Goal: Task Accomplishment & Management: Manage account settings

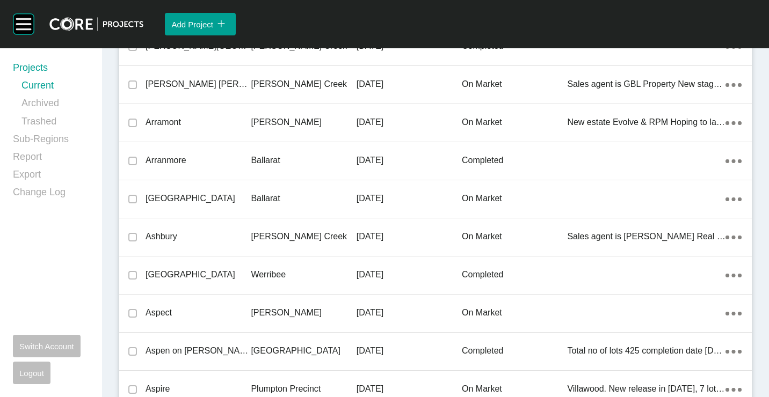
scroll to position [20418, 0]
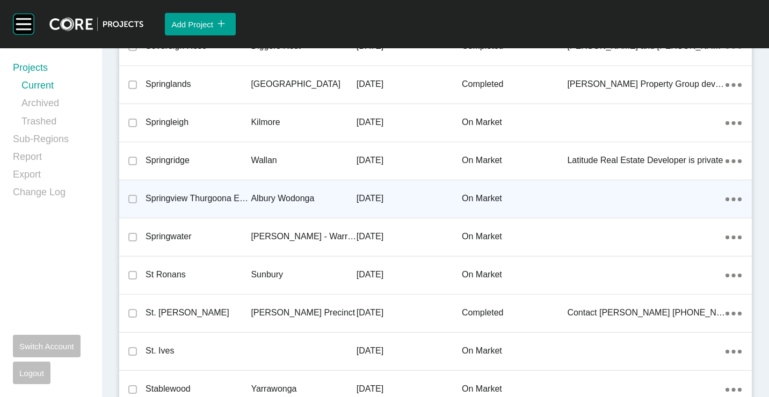
click at [190, 199] on p "Springview Thurgoona Estate" at bounding box center [198, 199] width 105 height 12
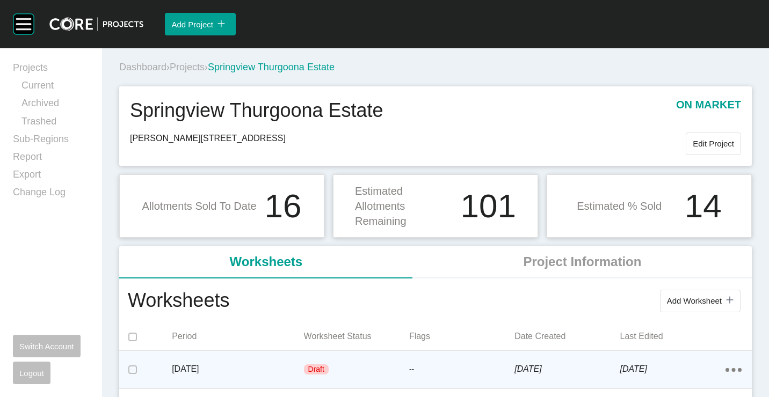
click at [241, 361] on div "[DATE]" at bounding box center [238, 369] width 132 height 33
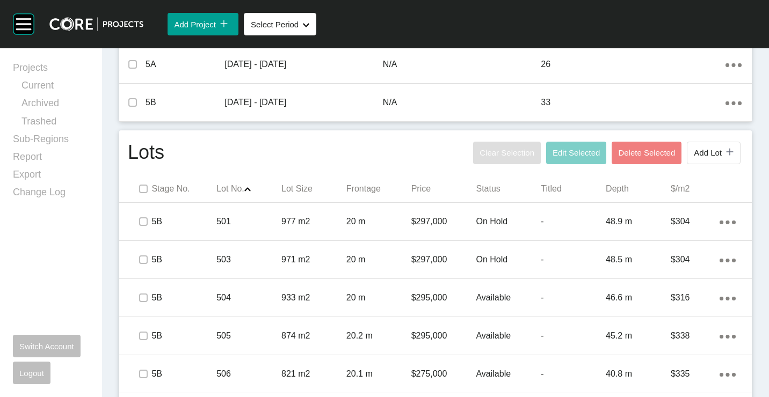
scroll to position [591, 0]
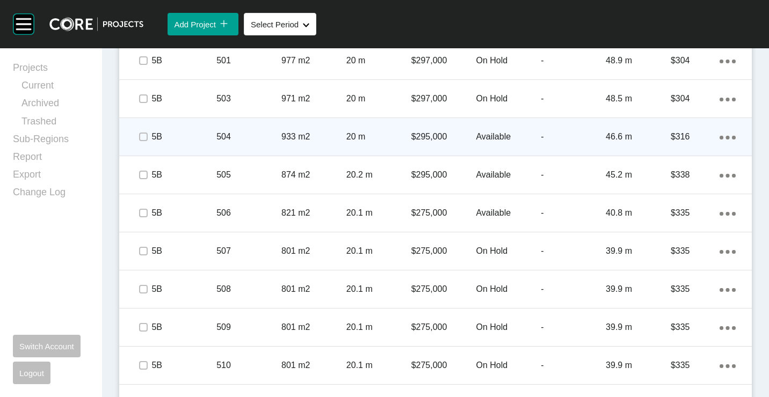
click at [257, 143] on div "504" at bounding box center [248, 136] width 65 height 33
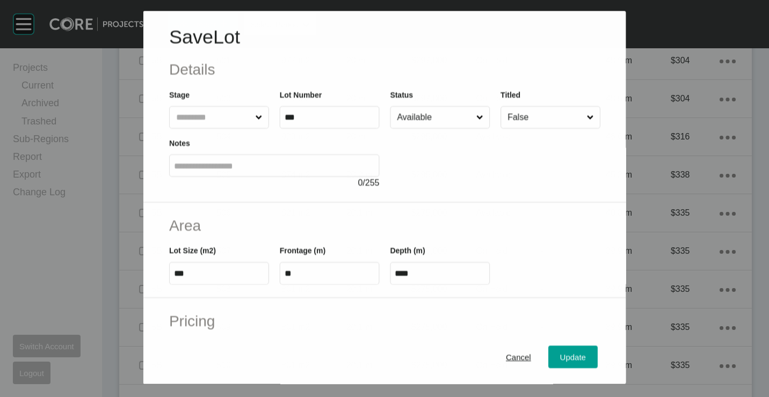
click at [440, 120] on input "Available" at bounding box center [434, 117] width 79 height 21
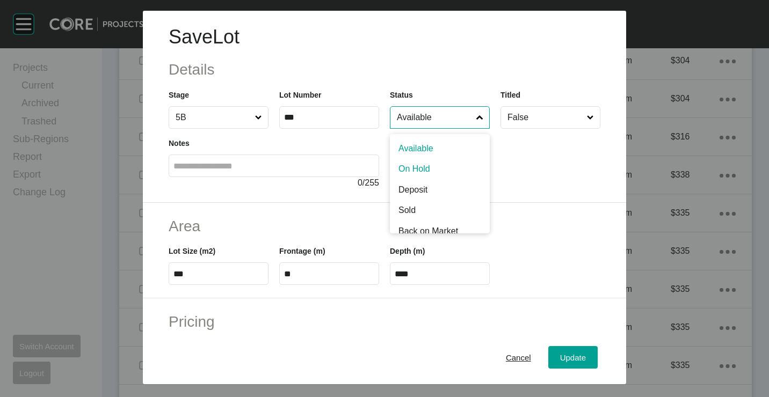
drag, startPoint x: 425, startPoint y: 168, endPoint x: 540, endPoint y: 325, distance: 195.3
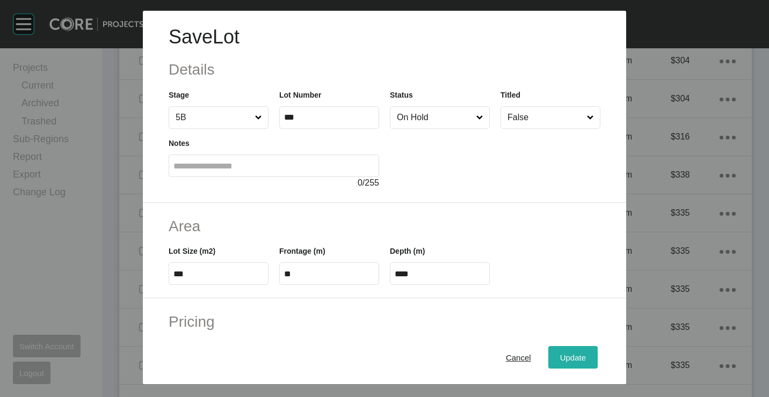
drag, startPoint x: 570, startPoint y: 358, endPoint x: 565, endPoint y: 354, distance: 6.5
click at [570, 358] on span "Update" at bounding box center [573, 357] width 26 height 9
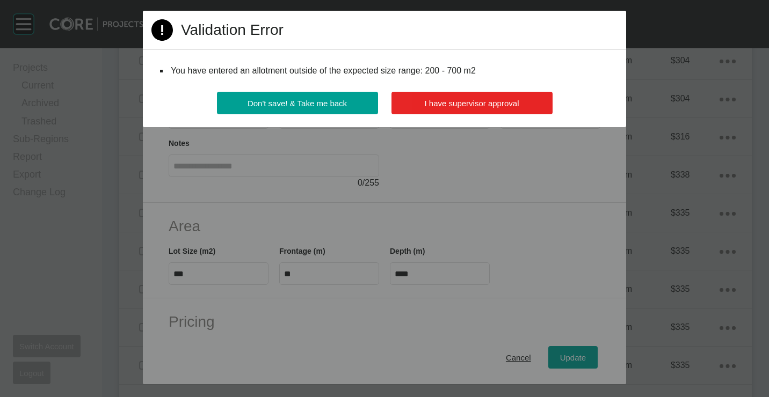
click at [446, 99] on span "I have supervisor approval" at bounding box center [472, 103] width 95 height 9
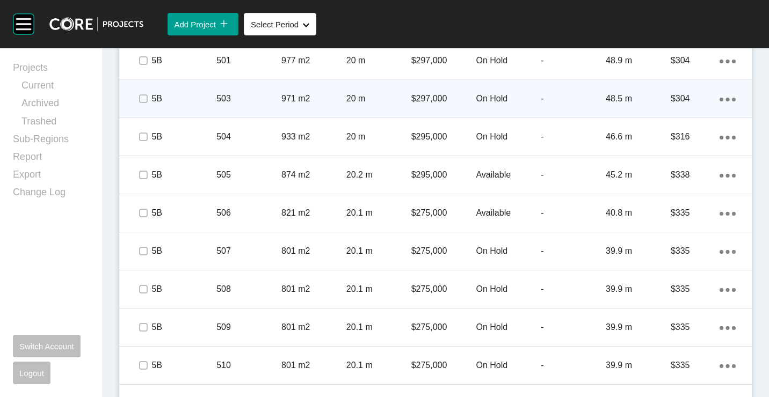
click at [247, 107] on div "503" at bounding box center [248, 98] width 65 height 33
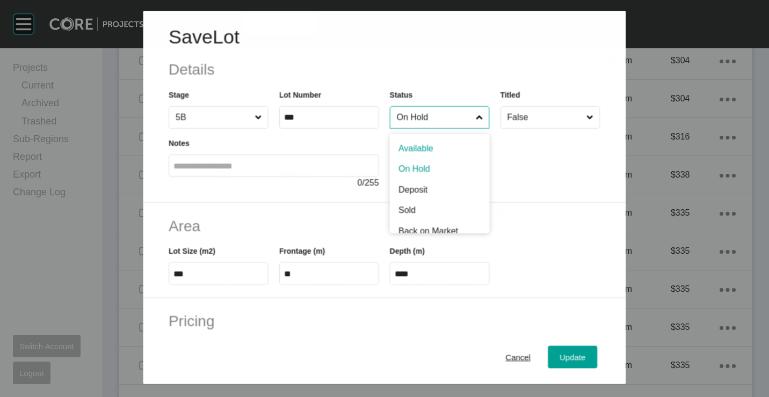
drag, startPoint x: 413, startPoint y: 107, endPoint x: 409, endPoint y: 129, distance: 22.4
click at [413, 108] on input "On Hold" at bounding box center [434, 117] width 79 height 21
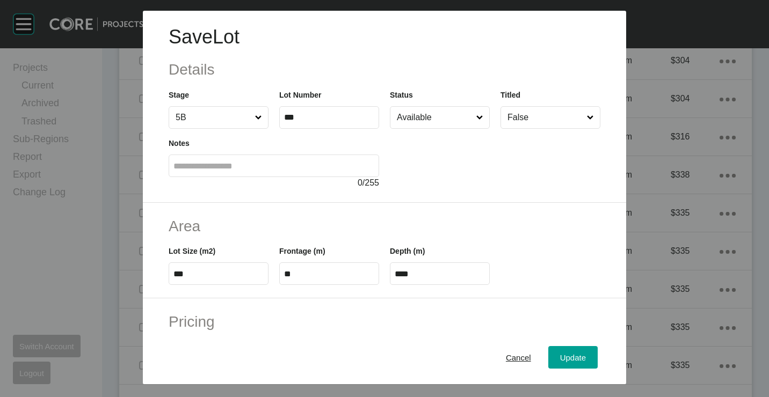
drag, startPoint x: 411, startPoint y: 148, endPoint x: 521, endPoint y: 265, distance: 161.1
click at [563, 357] on span "Update" at bounding box center [573, 357] width 26 height 9
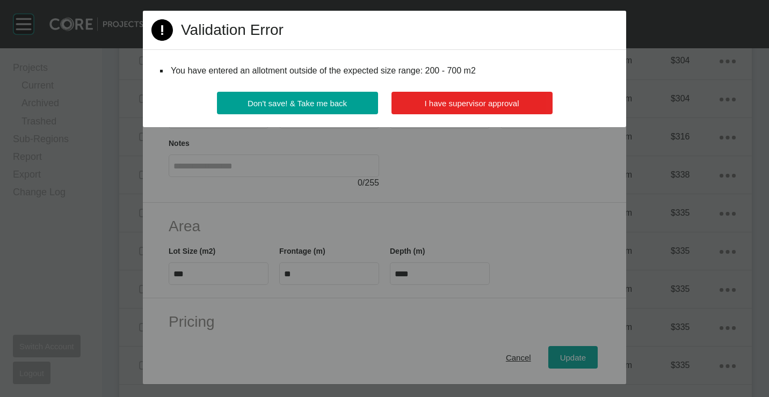
click at [452, 104] on span "I have supervisor approval" at bounding box center [472, 103] width 95 height 9
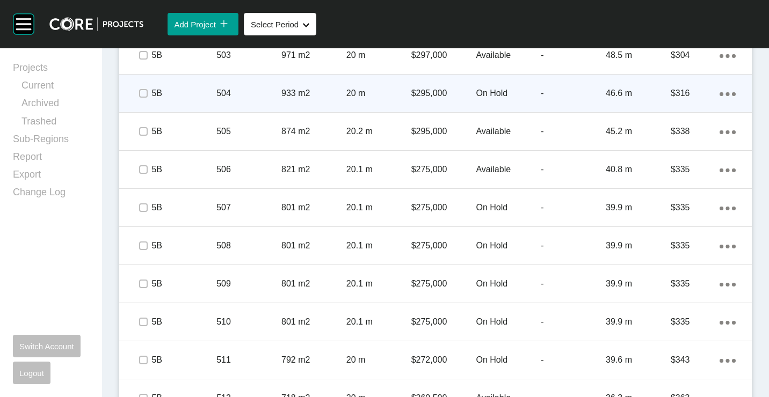
scroll to position [644, 0]
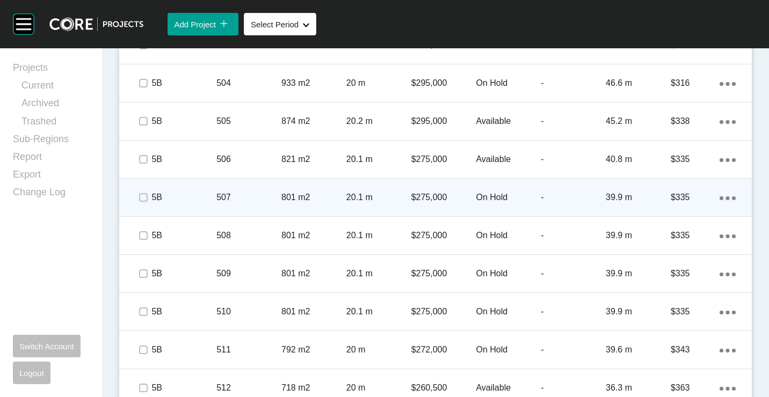
click at [369, 198] on p "20.1 m" at bounding box center [378, 198] width 65 height 12
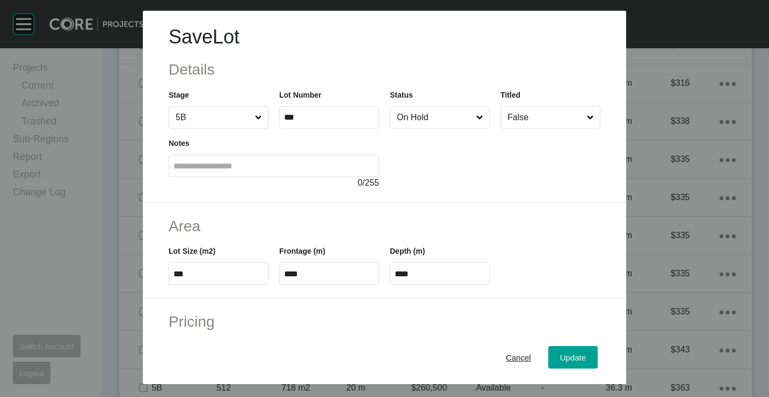
click at [451, 112] on input "On Hold" at bounding box center [434, 117] width 79 height 21
click at [567, 347] on button "Update" at bounding box center [572, 357] width 49 height 23
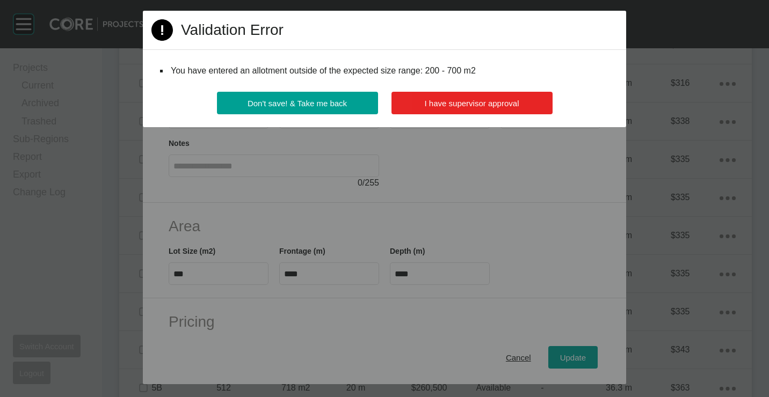
click at [441, 103] on span "I have supervisor approval" at bounding box center [472, 103] width 95 height 9
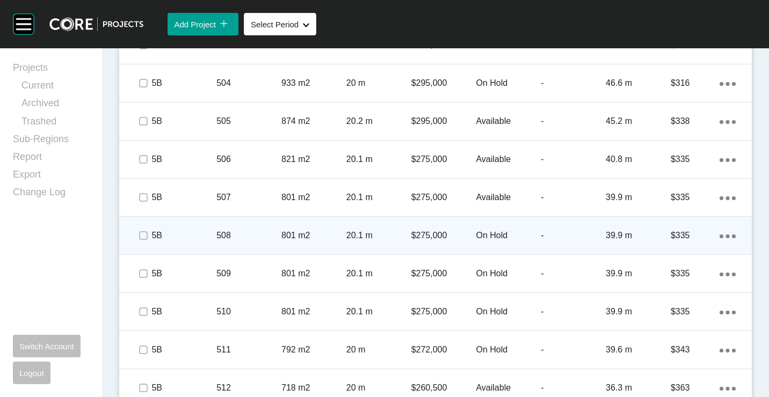
click at [324, 231] on p "801 m2" at bounding box center [313, 236] width 65 height 12
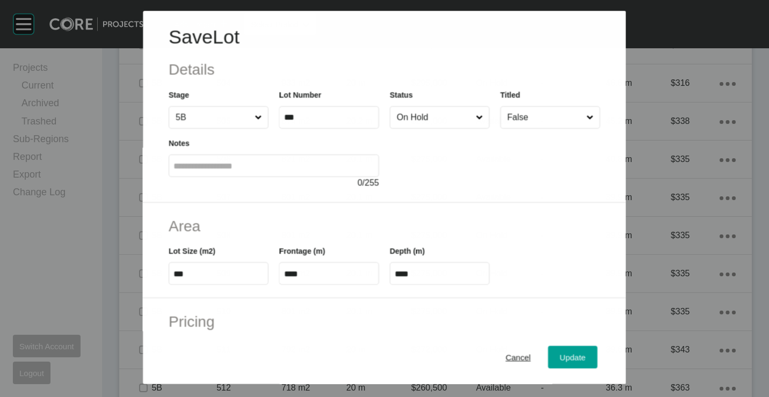
click at [421, 119] on input "On Hold" at bounding box center [434, 117] width 79 height 21
drag, startPoint x: 420, startPoint y: 146, endPoint x: 453, endPoint y: 193, distance: 57.8
click at [574, 353] on span "Update" at bounding box center [573, 357] width 26 height 9
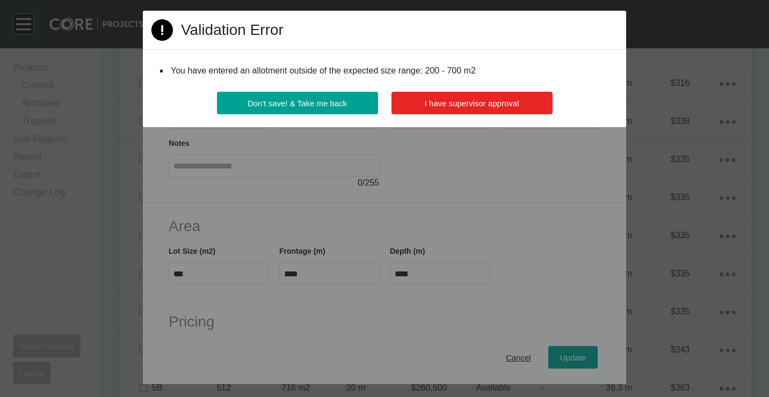
click at [458, 97] on button "I have supervisor approval" at bounding box center [471, 103] width 161 height 23
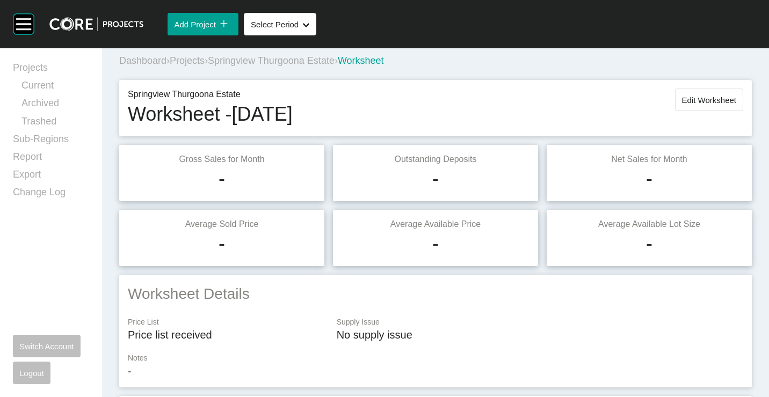
scroll to position [0, 0]
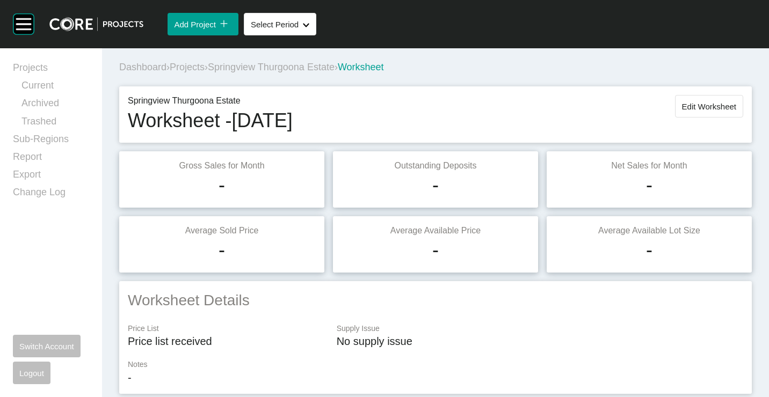
drag, startPoint x: 698, startPoint y: 98, endPoint x: 690, endPoint y: 99, distance: 8.2
click at [698, 98] on button "Edit Worksheet" at bounding box center [709, 106] width 68 height 23
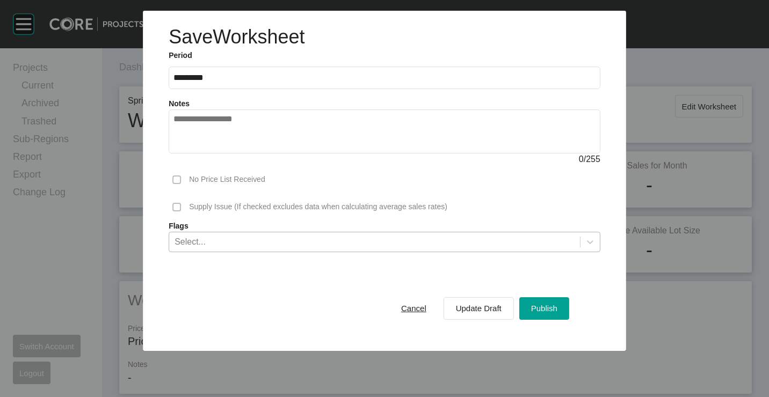
click at [268, 246] on div "Select..." at bounding box center [374, 242] width 411 height 18
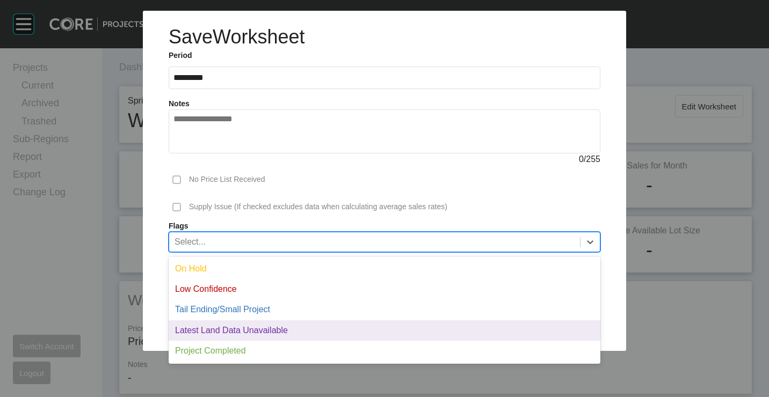
drag, startPoint x: 229, startPoint y: 331, endPoint x: 438, endPoint y: 337, distance: 208.4
click at [231, 332] on div "Latest Land Data Unavailable" at bounding box center [385, 331] width 432 height 20
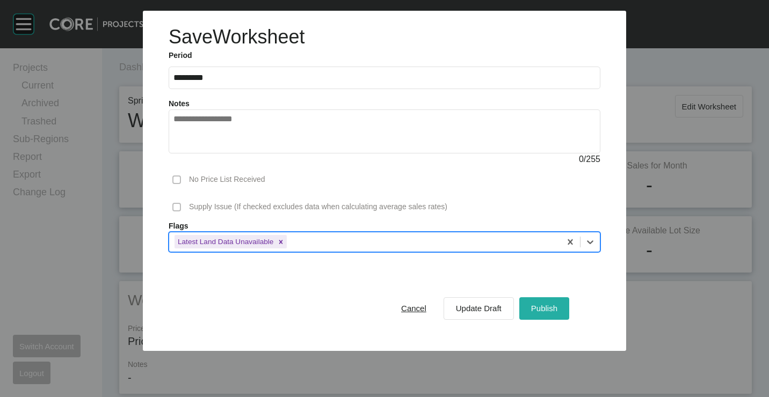
click at [543, 307] on span "Publish" at bounding box center [544, 308] width 26 height 9
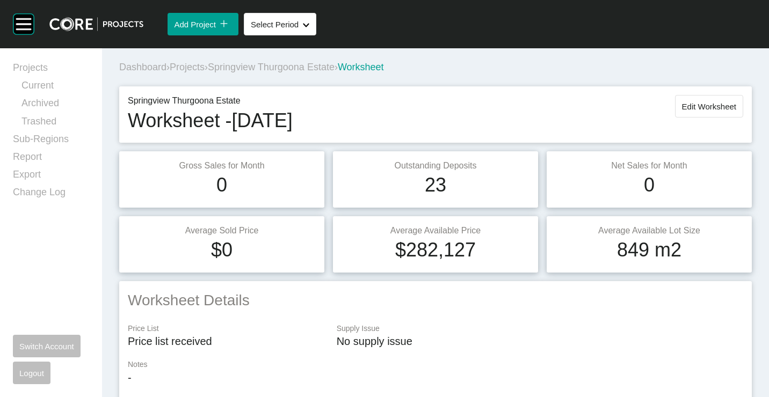
click at [182, 66] on span "Projects" at bounding box center [187, 67] width 35 height 11
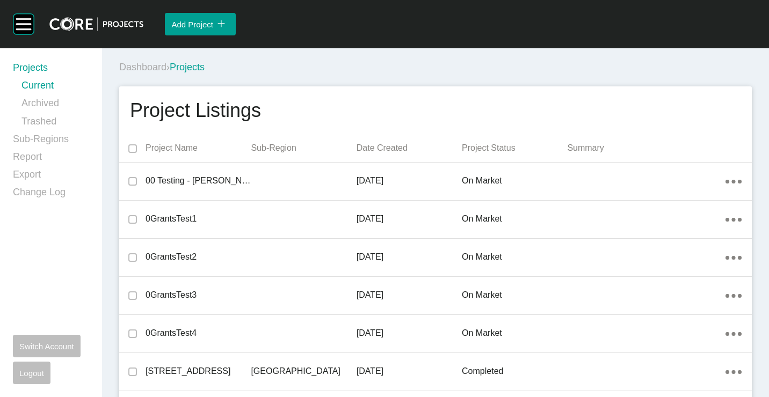
scroll to position [10696, 0]
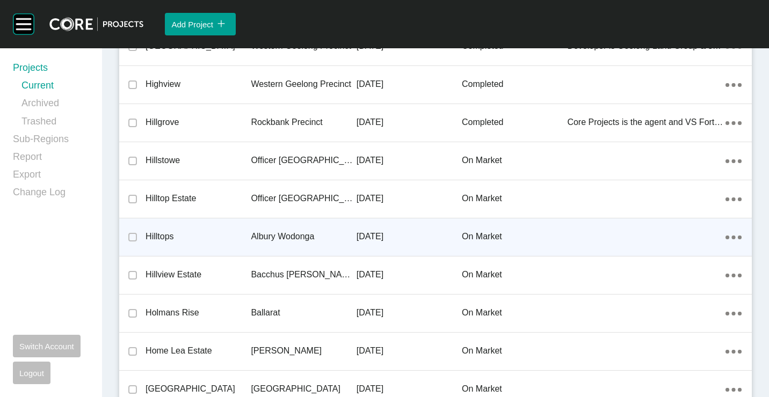
click at [275, 240] on p "Albury Wodonga" at bounding box center [303, 237] width 105 height 12
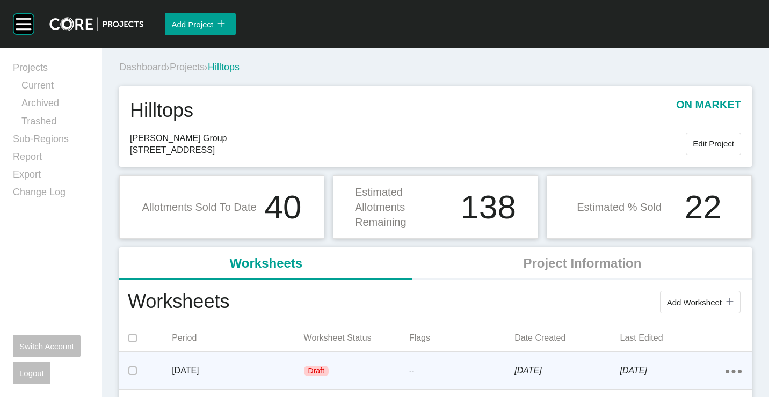
click at [263, 374] on p "[DATE]" at bounding box center [238, 371] width 132 height 12
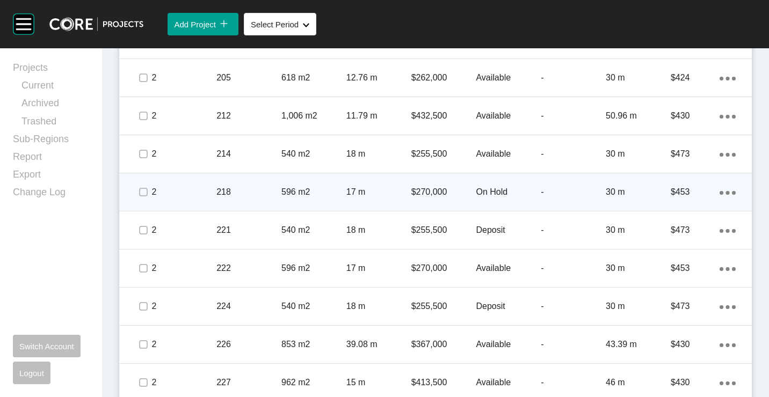
scroll to position [752, 0]
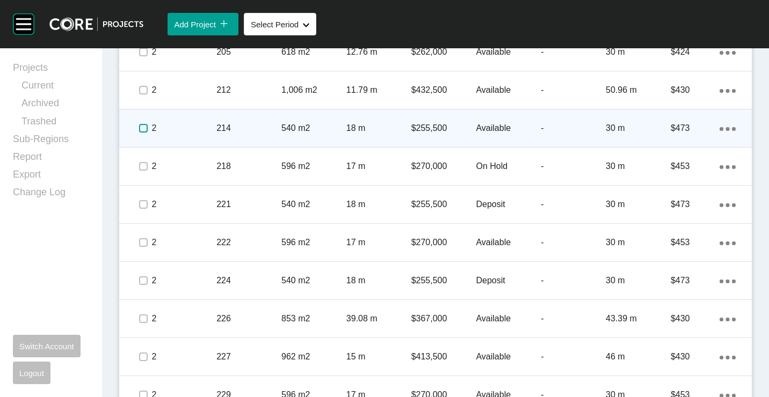
click at [146, 126] on label at bounding box center [143, 128] width 9 height 9
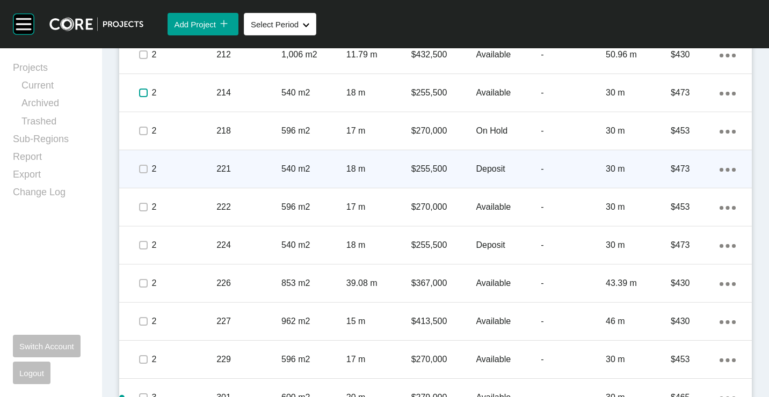
scroll to position [805, 0]
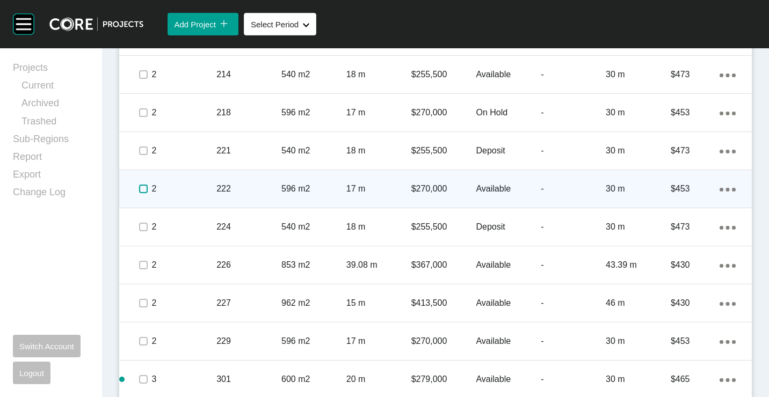
click at [147, 188] on label at bounding box center [143, 189] width 9 height 9
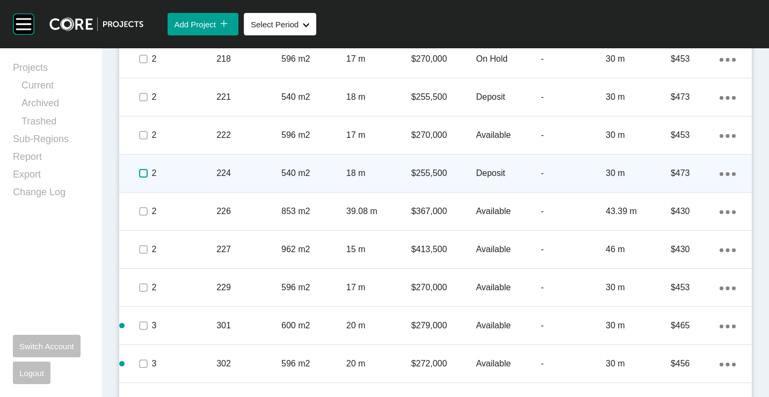
click at [146, 177] on label at bounding box center [143, 173] width 9 height 9
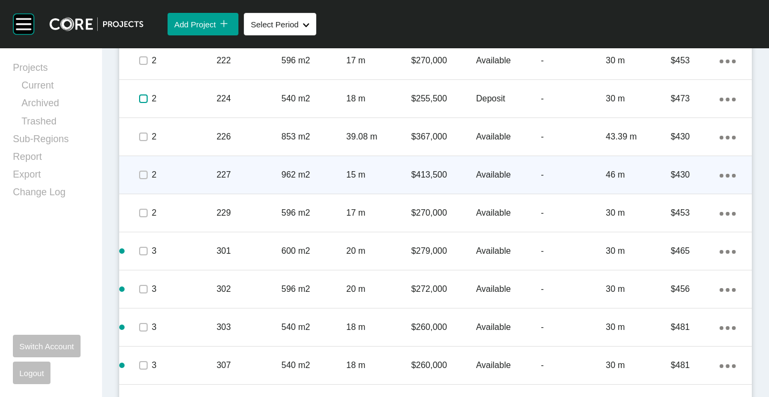
scroll to position [1020, 0]
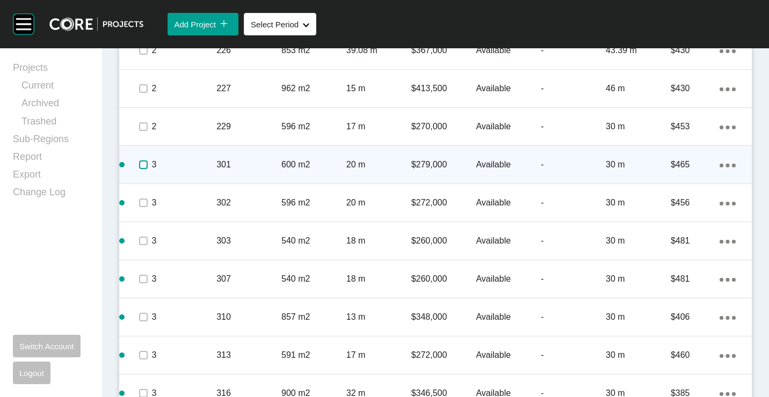
click at [143, 164] on label at bounding box center [143, 165] width 9 height 9
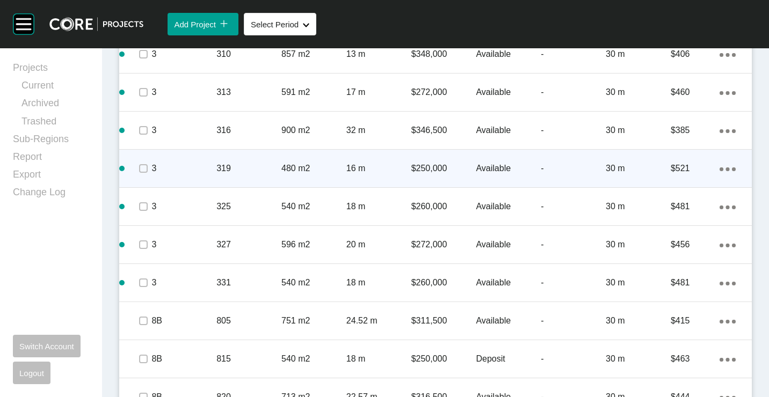
scroll to position [1307, 0]
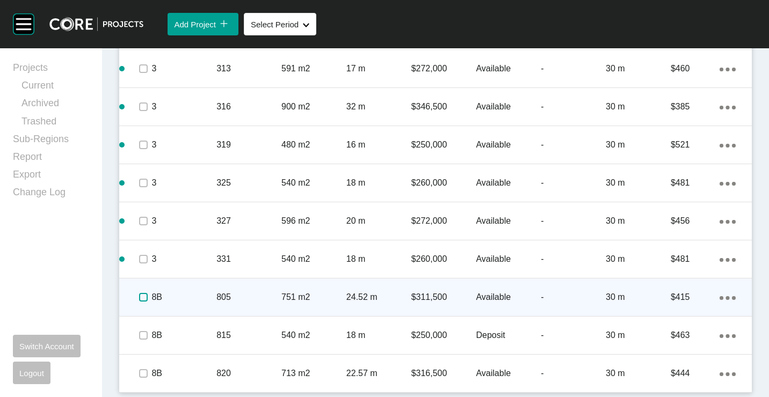
click at [141, 297] on label at bounding box center [143, 297] width 9 height 9
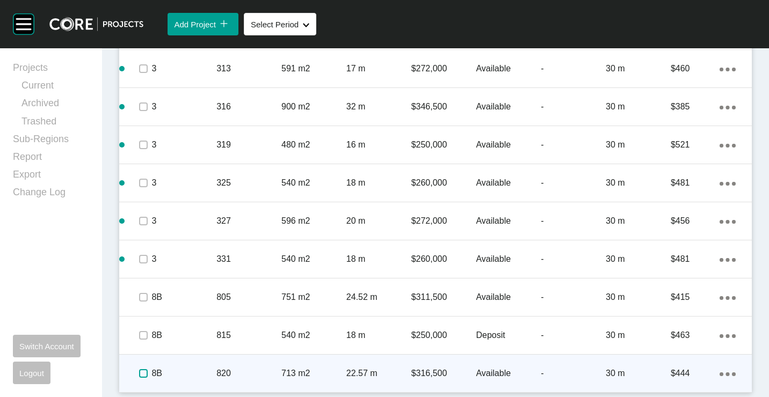
click at [143, 374] on label at bounding box center [143, 373] width 9 height 9
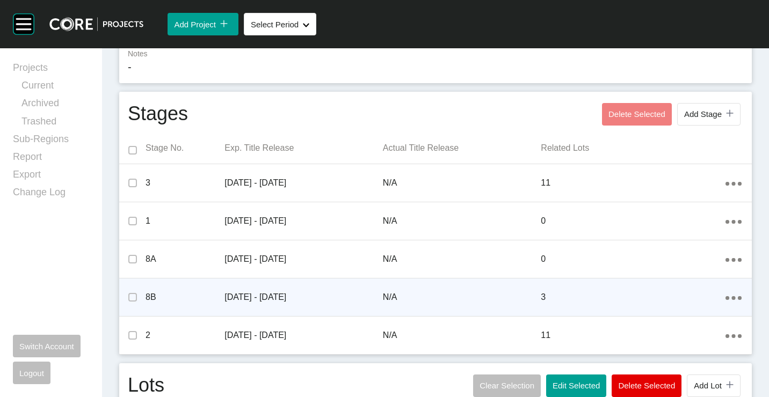
scroll to position [394, 0]
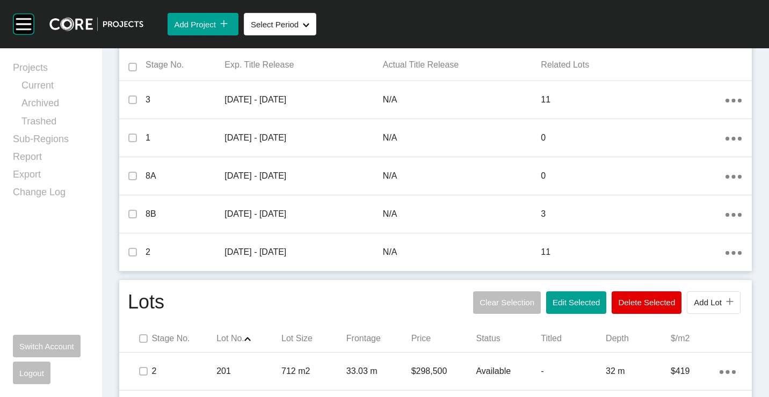
drag, startPoint x: 570, startPoint y: 296, endPoint x: 550, endPoint y: 256, distance: 44.4
click at [569, 295] on button "Edit Selected" at bounding box center [576, 303] width 60 height 23
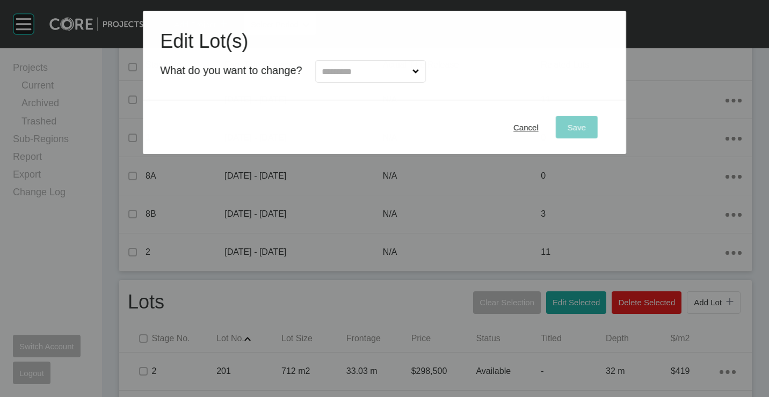
click at [355, 71] on input "text" at bounding box center [365, 71] width 90 height 21
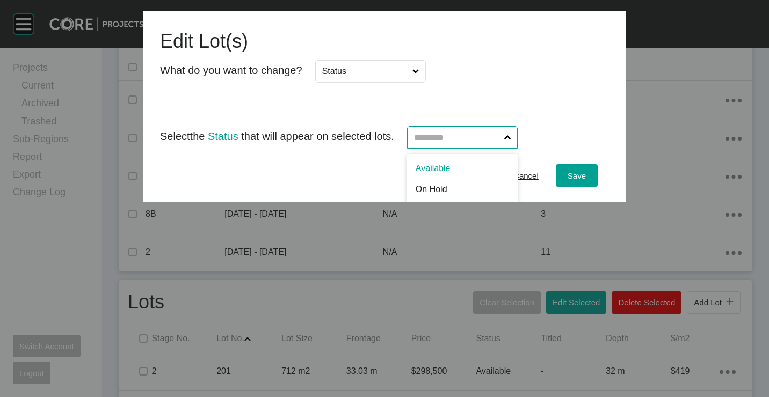
click at [428, 135] on input "text" at bounding box center [457, 137] width 90 height 21
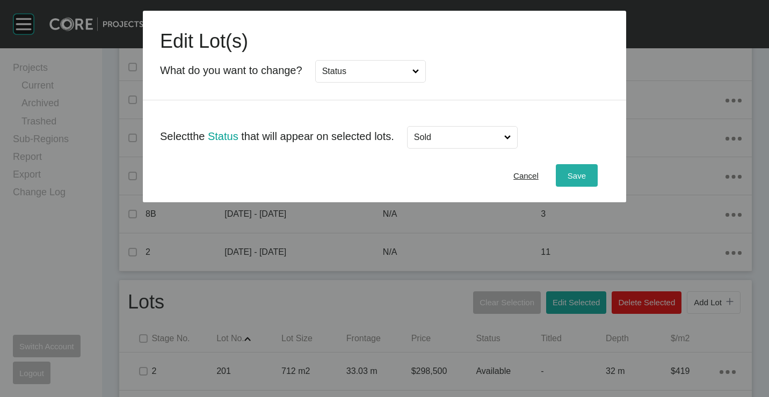
click at [578, 175] on span "Save" at bounding box center [577, 175] width 18 height 9
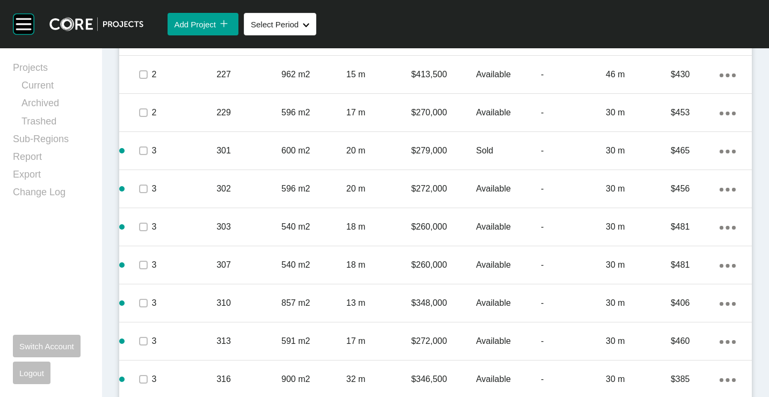
scroll to position [1307, 0]
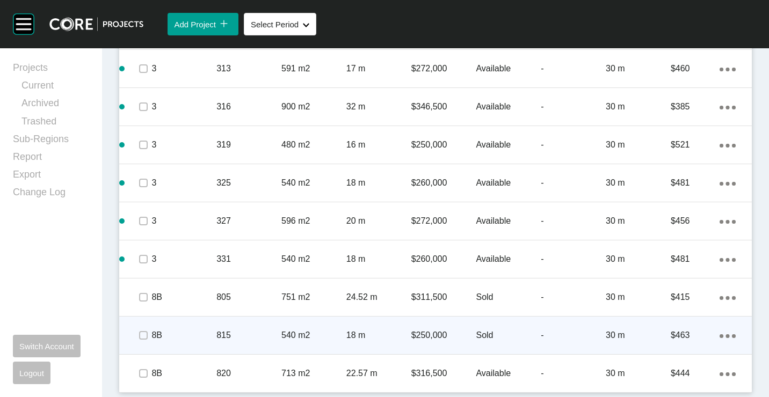
click at [674, 335] on link "Duplicate" at bounding box center [675, 338] width 40 height 16
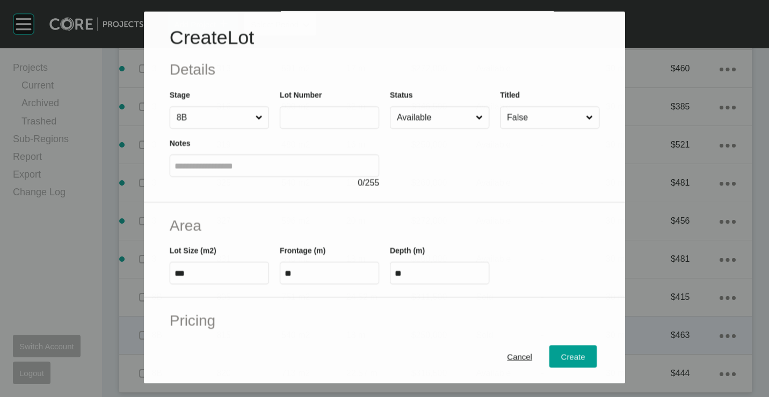
click at [311, 119] on input "text" at bounding box center [330, 117] width 90 height 9
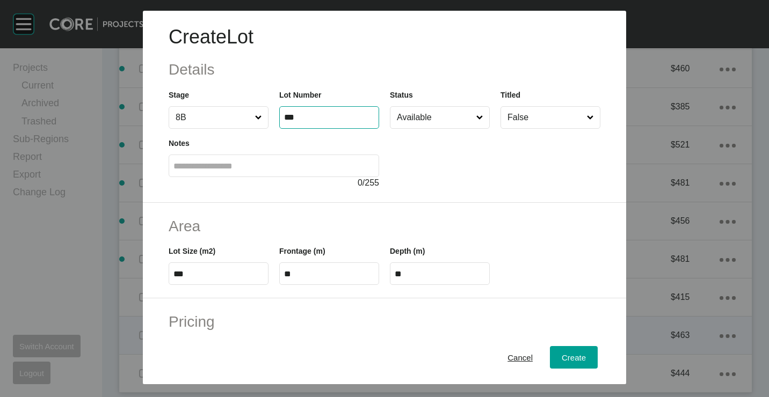
type input "***"
type input "*****"
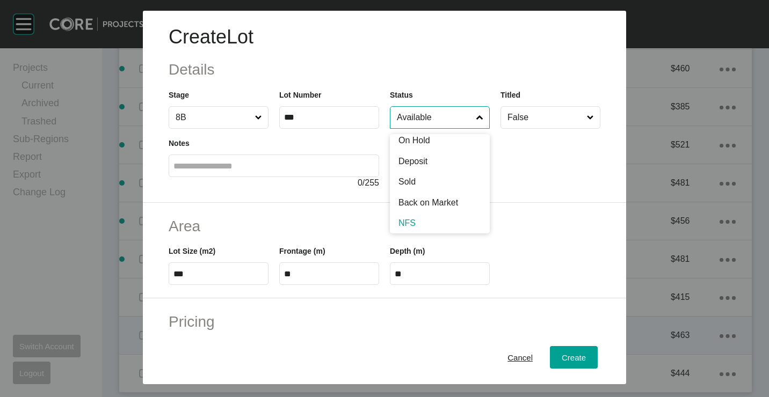
scroll to position [53, 0]
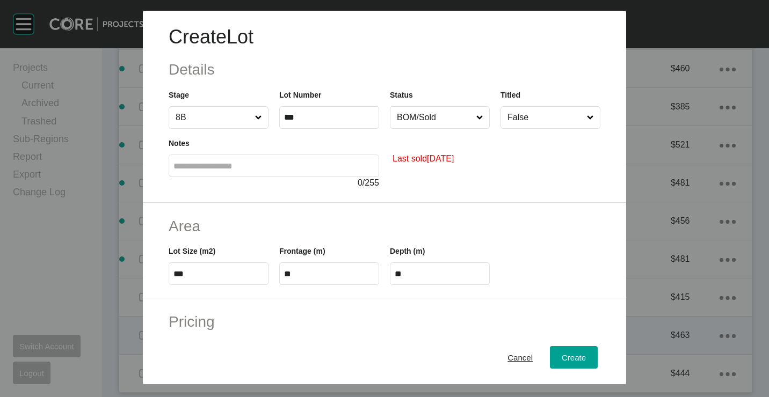
type input "*"
type input "*******"
type input "****"
type input "***"
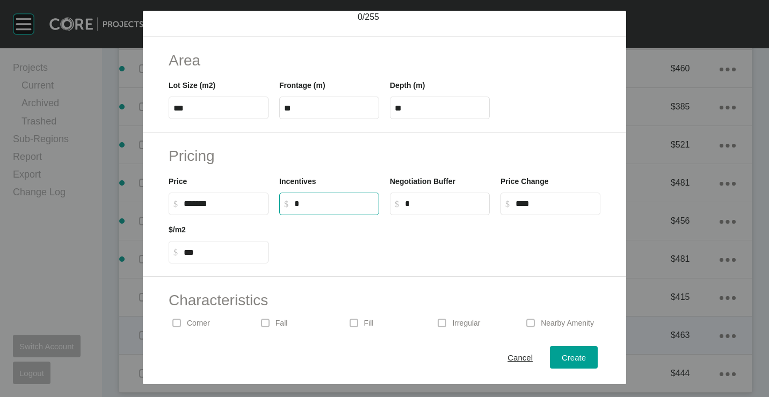
scroll to position [215, 0]
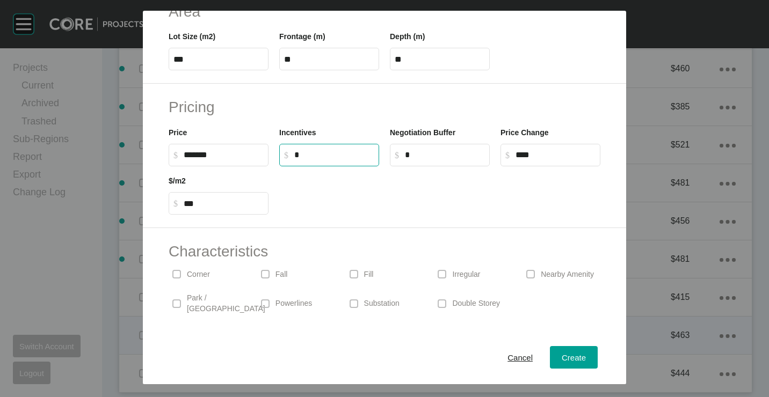
click at [527, 207] on div at bounding box center [440, 190] width 332 height 48
click at [231, 150] on label "$ Created with Sketch. $ *******" at bounding box center [219, 155] width 100 height 23
click at [231, 150] on input "*******" at bounding box center [224, 154] width 80 height 9
type input "*******"
type input "*"
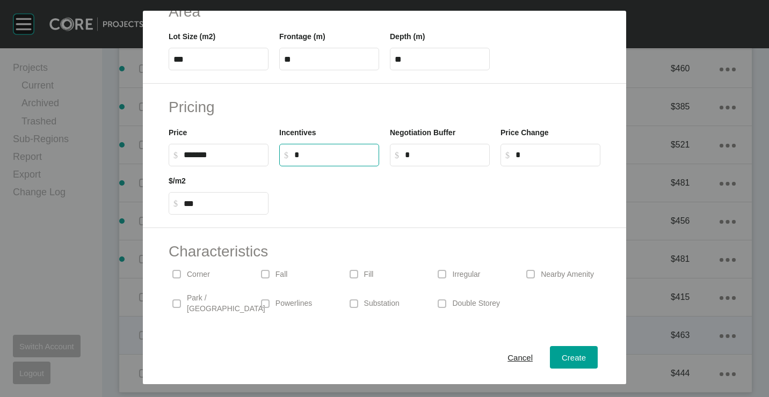
click at [401, 216] on div "Pricing Price $ Created with Sketch. $ ******* Incentives $ Created with Sketch…" at bounding box center [384, 156] width 483 height 144
click at [569, 364] on div "Create" at bounding box center [574, 357] width 30 height 14
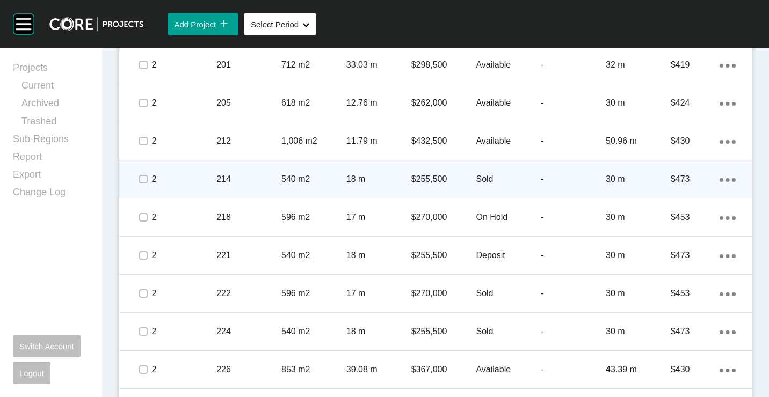
scroll to position [754, 0]
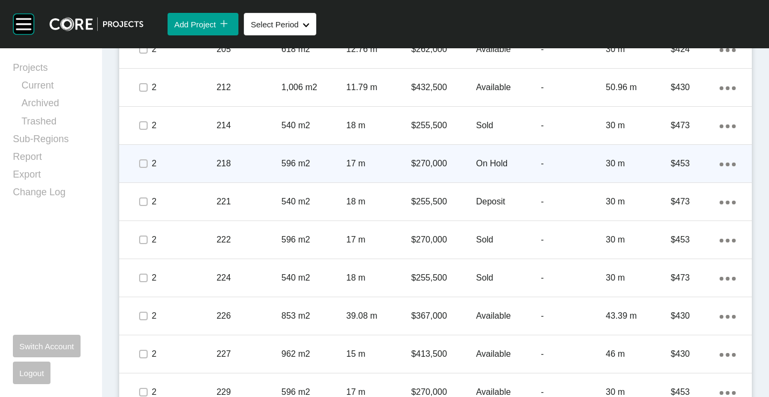
click at [244, 166] on p "218" at bounding box center [248, 164] width 65 height 12
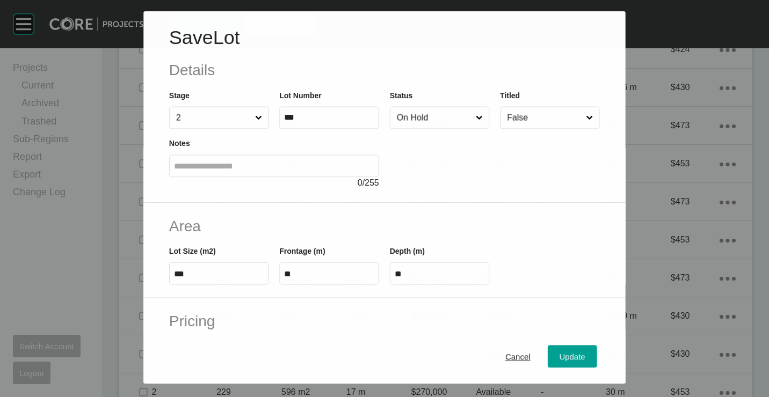
click at [425, 118] on input "On Hold" at bounding box center [434, 117] width 79 height 21
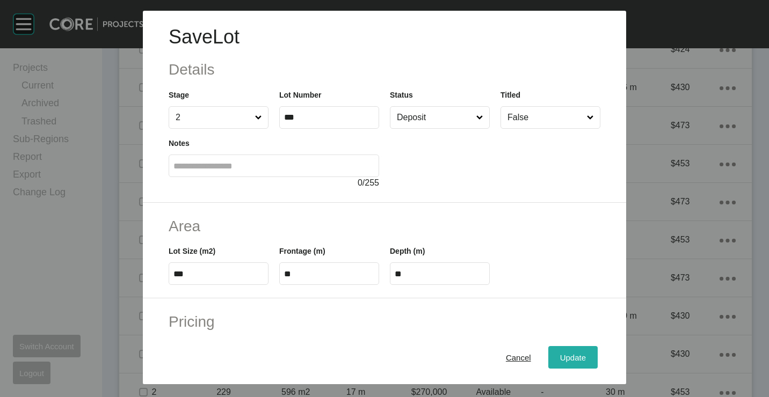
click at [557, 350] on div "Update" at bounding box center [572, 357] width 31 height 14
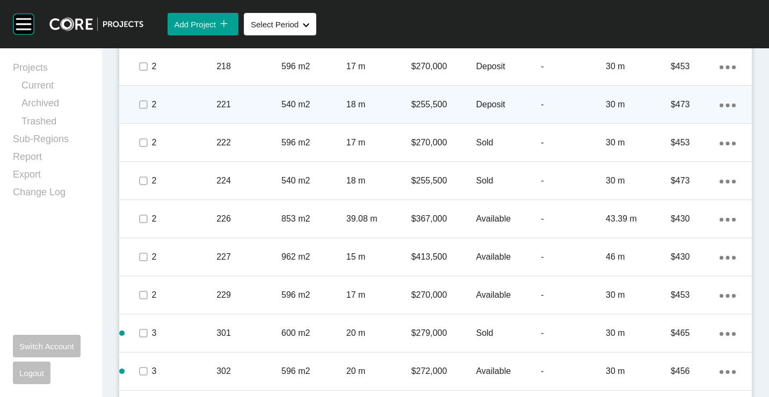
scroll to position [862, 0]
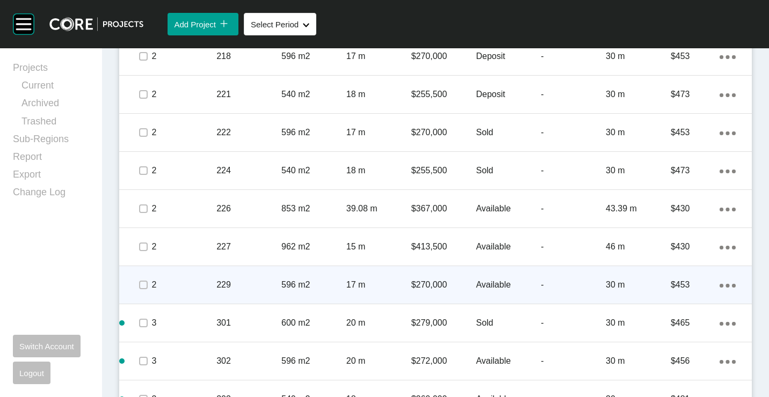
click at [289, 287] on p "596 m2" at bounding box center [313, 285] width 65 height 12
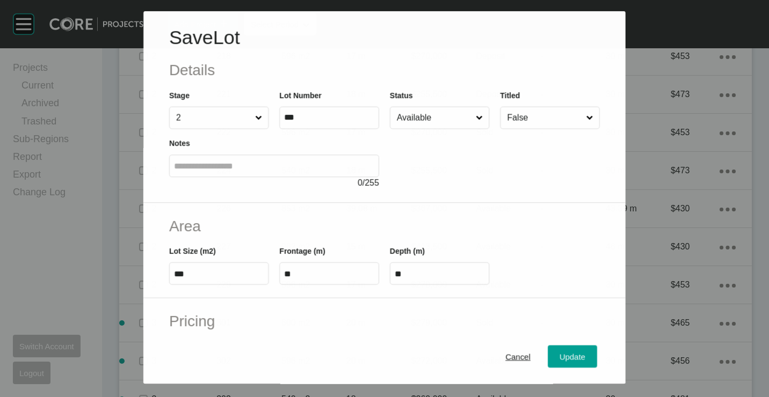
click at [426, 112] on input "Available" at bounding box center [434, 117] width 79 height 21
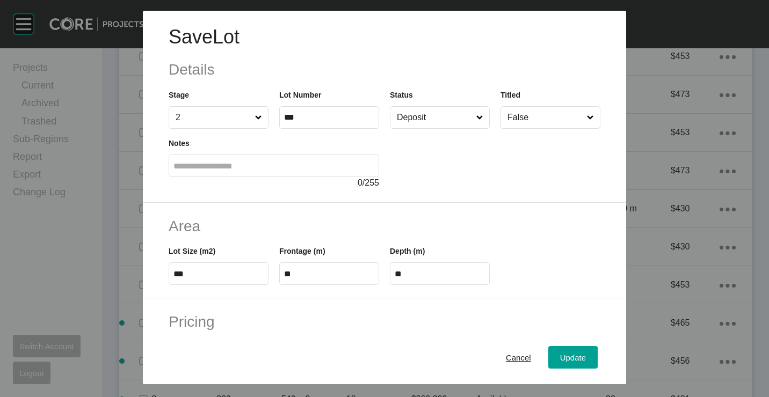
drag, startPoint x: 416, startPoint y: 190, endPoint x: 469, endPoint y: 229, distance: 65.6
drag, startPoint x: 564, startPoint y: 365, endPoint x: 559, endPoint y: 358, distance: 8.9
click at [563, 365] on button "Update" at bounding box center [572, 357] width 49 height 23
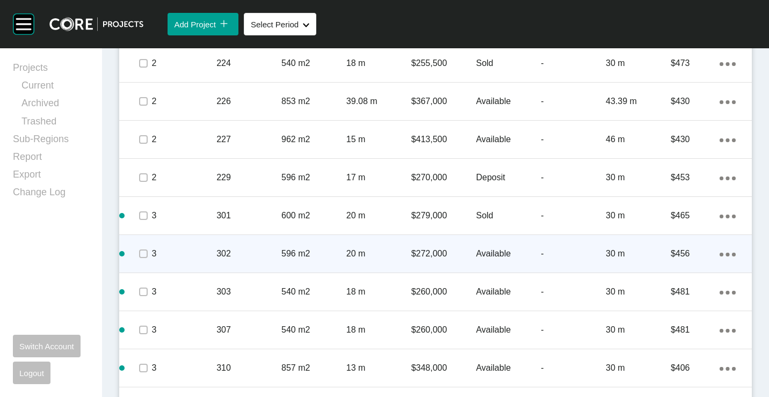
scroll to position [1023, 0]
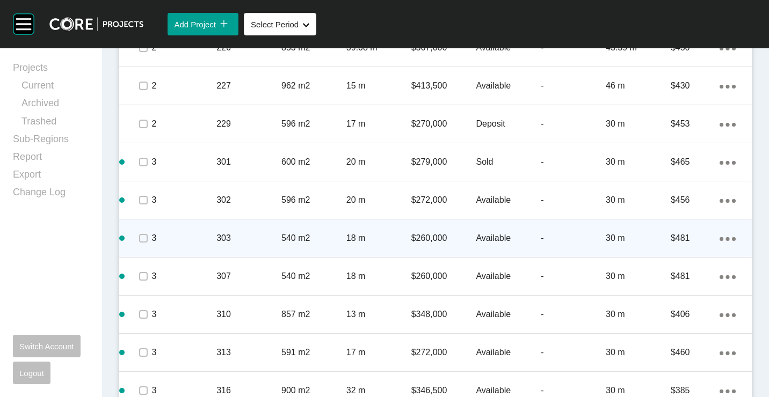
click at [291, 239] on p "540 m2" at bounding box center [313, 239] width 65 height 12
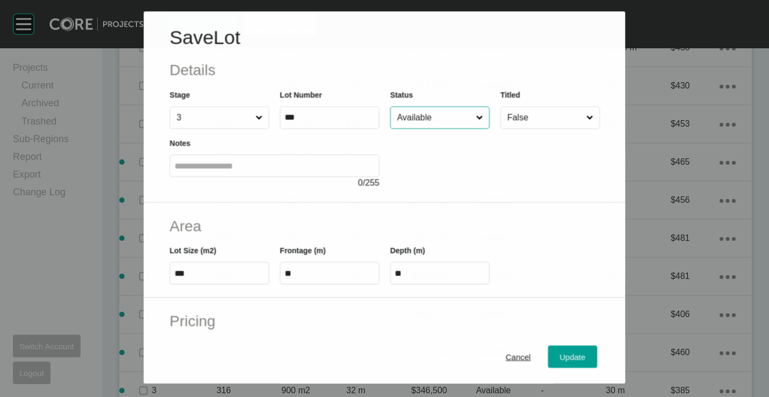
drag, startPoint x: 439, startPoint y: 116, endPoint x: 438, endPoint y: 131, distance: 15.0
click at [439, 117] on input "Available" at bounding box center [434, 117] width 79 height 21
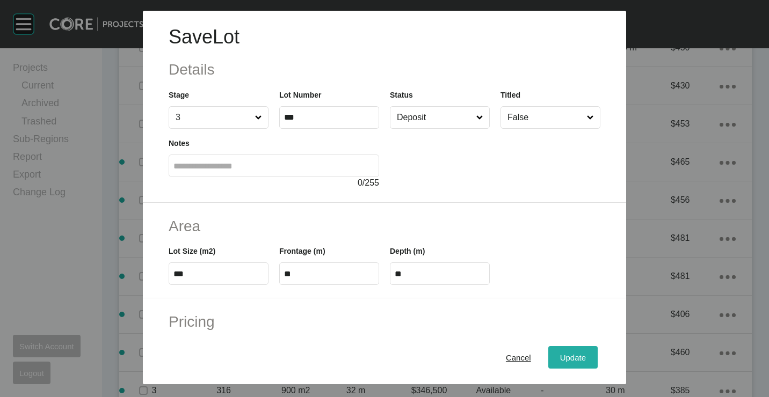
click at [560, 357] on span "Update" at bounding box center [573, 357] width 26 height 9
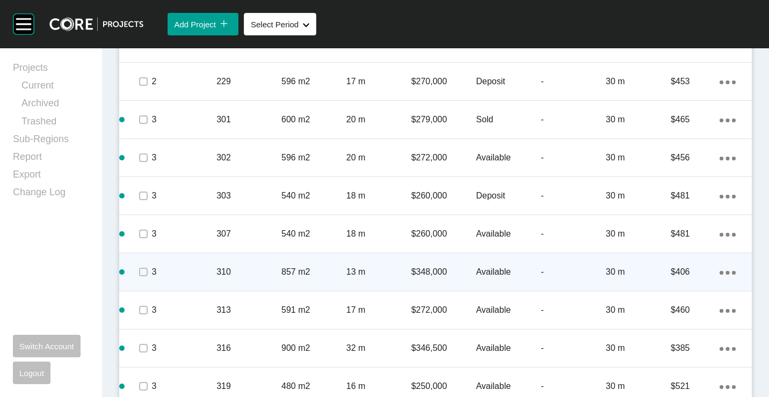
scroll to position [1130, 0]
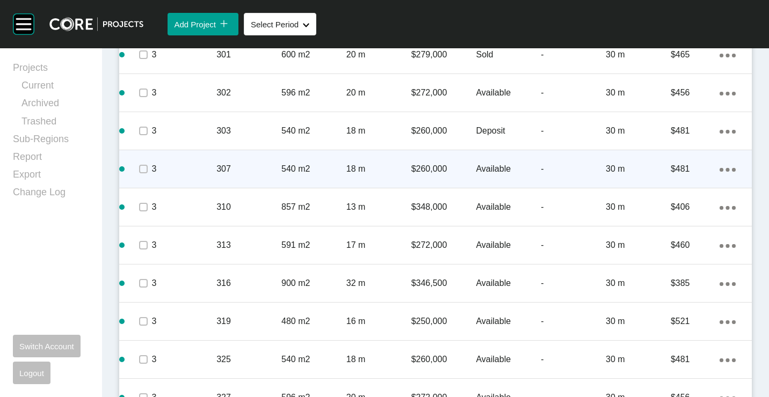
click at [294, 164] on p "540 m2" at bounding box center [313, 169] width 65 height 12
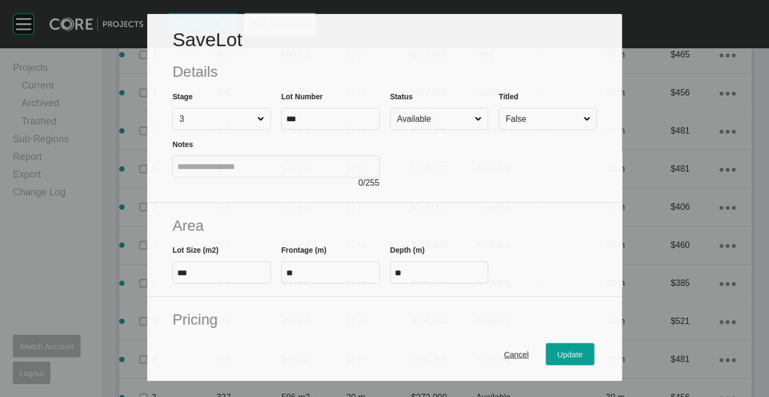
click at [440, 118] on input "Available" at bounding box center [434, 118] width 78 height 21
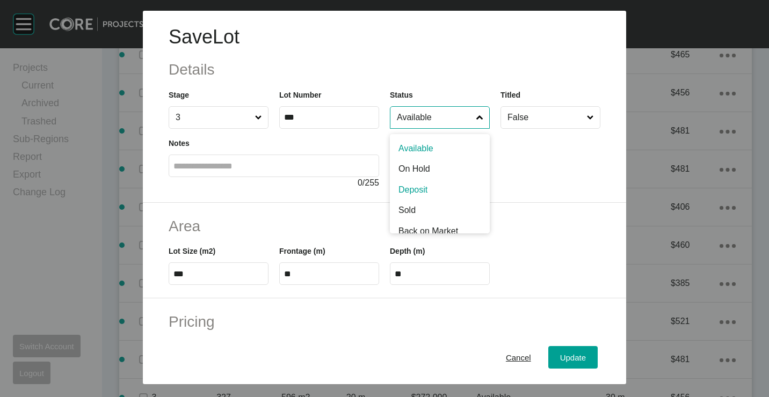
drag, startPoint x: 413, startPoint y: 191, endPoint x: 437, endPoint y: 206, distance: 28.5
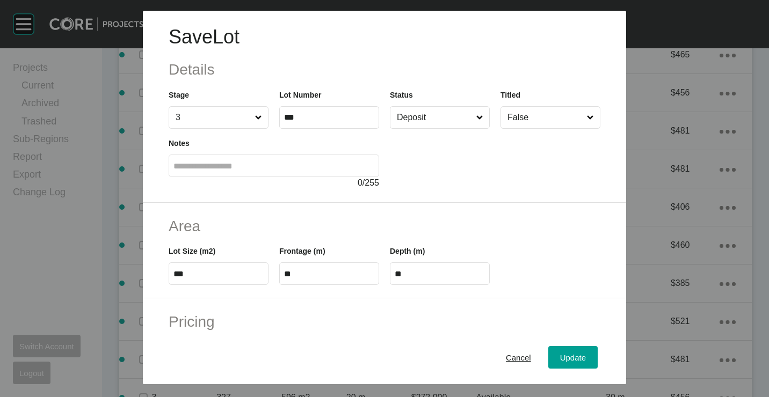
drag, startPoint x: 566, startPoint y: 359, endPoint x: 521, endPoint y: 280, distance: 90.2
click at [566, 359] on span "Update" at bounding box center [573, 357] width 26 height 9
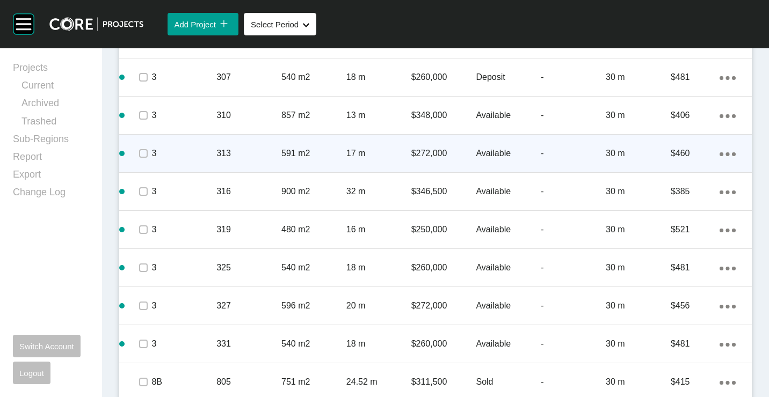
scroll to position [1238, 0]
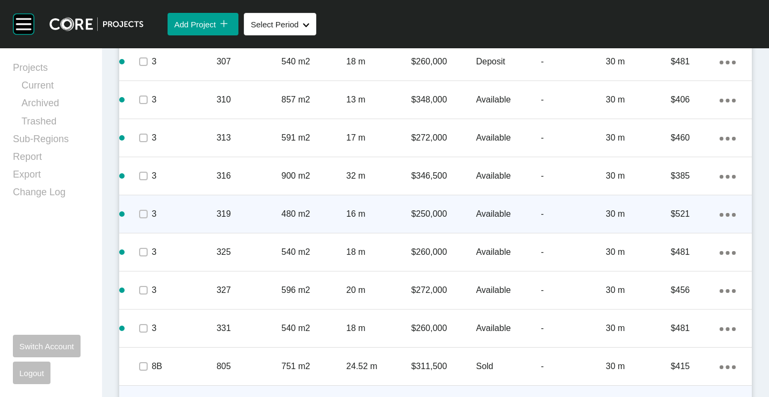
click at [365, 215] on p "16 m" at bounding box center [378, 214] width 65 height 12
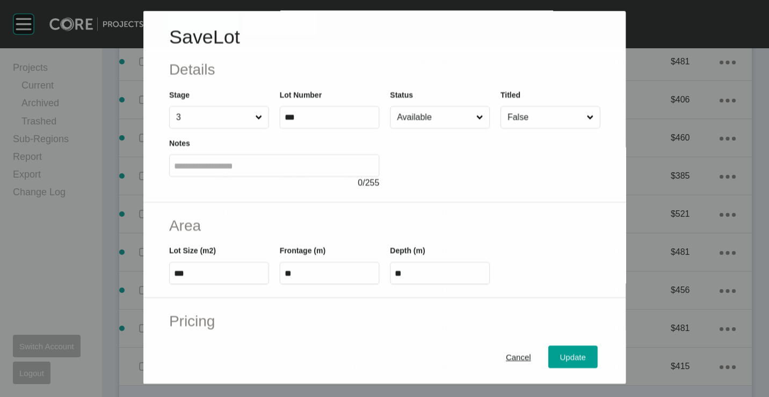
drag, startPoint x: 436, startPoint y: 117, endPoint x: 435, endPoint y: 128, distance: 11.8
click at [436, 117] on input "Available" at bounding box center [434, 117] width 79 height 21
drag, startPoint x: 403, startPoint y: 112, endPoint x: 406, endPoint y: 125, distance: 13.3
click at [403, 113] on input "On Hold" at bounding box center [434, 117] width 79 height 21
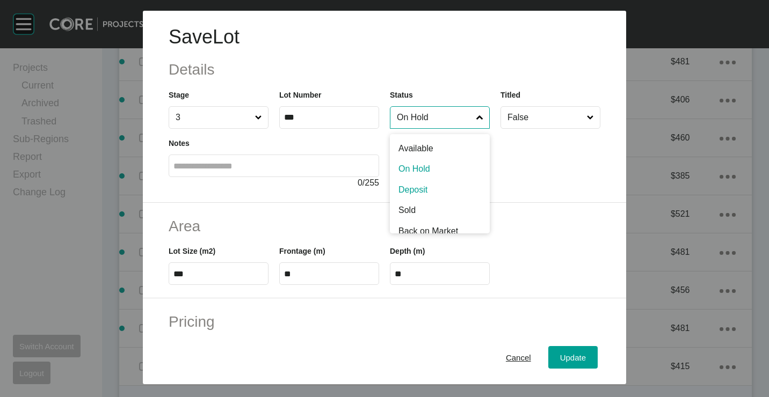
drag, startPoint x: 413, startPoint y: 190, endPoint x: 499, endPoint y: 270, distance: 117.4
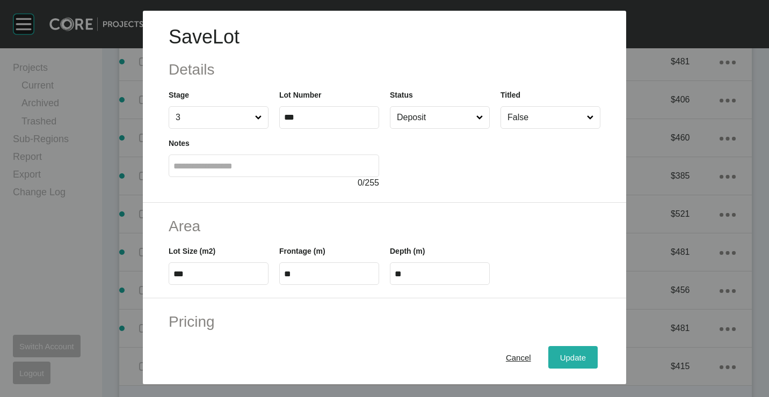
click at [562, 355] on span "Update" at bounding box center [573, 357] width 26 height 9
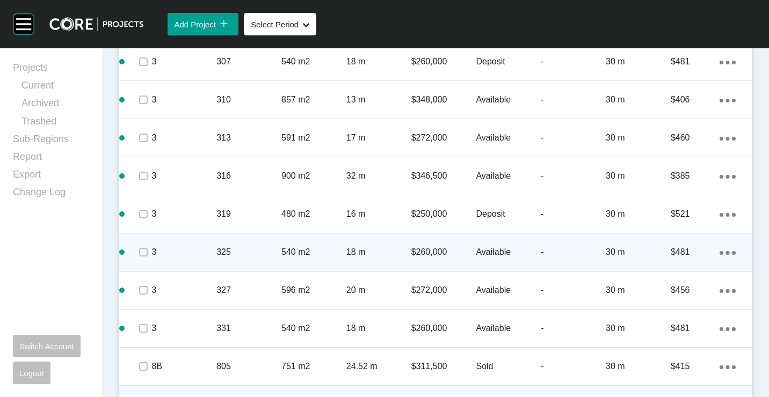
click at [277, 248] on p "325" at bounding box center [248, 252] width 65 height 12
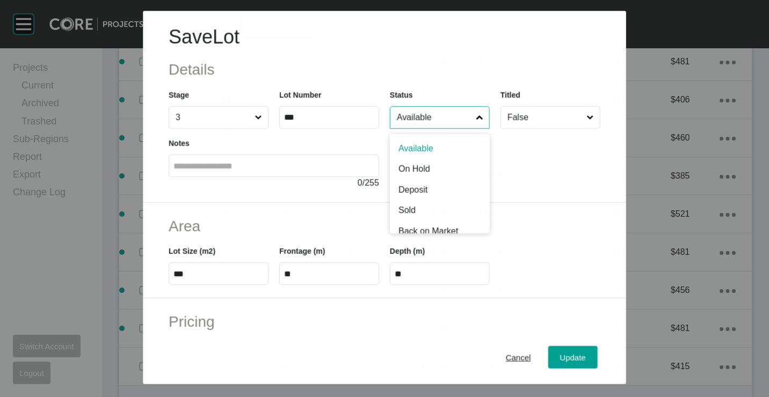
click at [421, 125] on input "Available" at bounding box center [434, 117] width 79 height 21
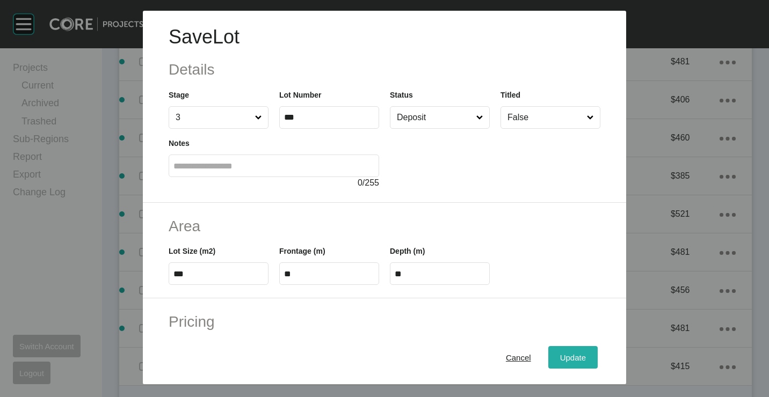
click at [566, 359] on span "Update" at bounding box center [573, 357] width 26 height 9
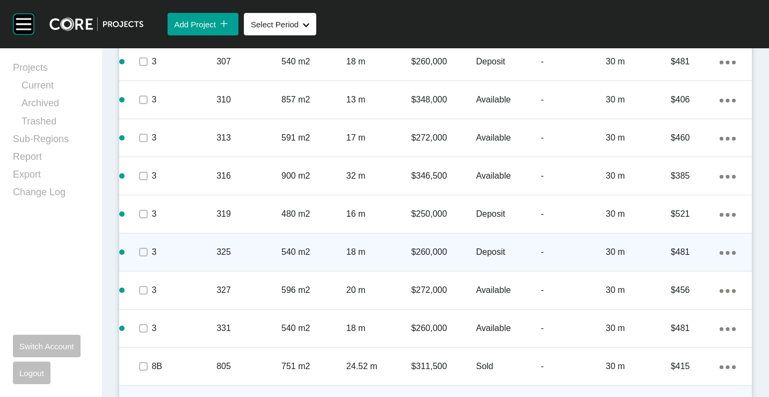
scroll to position [1345, 0]
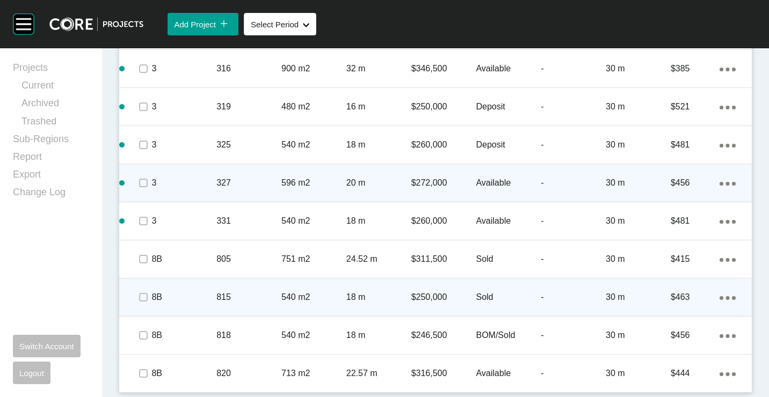
click at [272, 176] on div "327" at bounding box center [248, 182] width 65 height 33
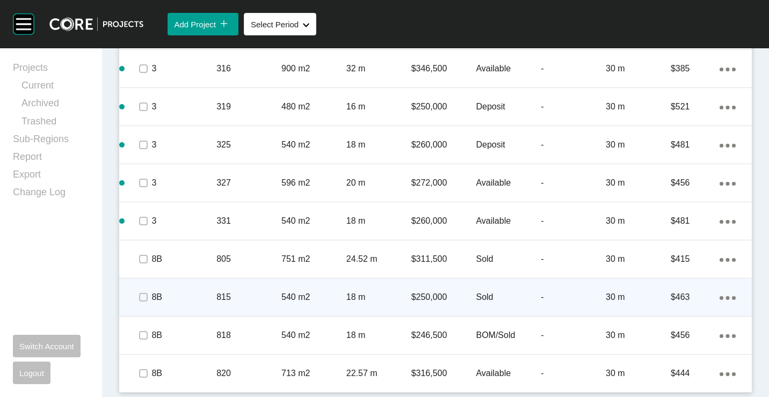
click at [433, 133] on input "Available" at bounding box center [418, 140] width 55 height 15
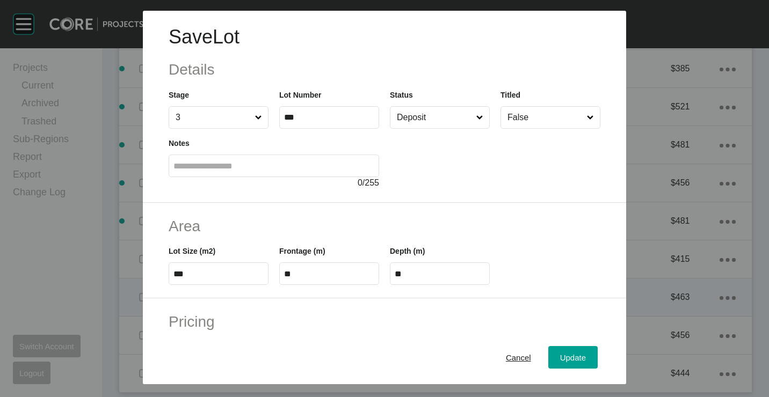
click at [560, 352] on div "Update" at bounding box center [572, 357] width 31 height 14
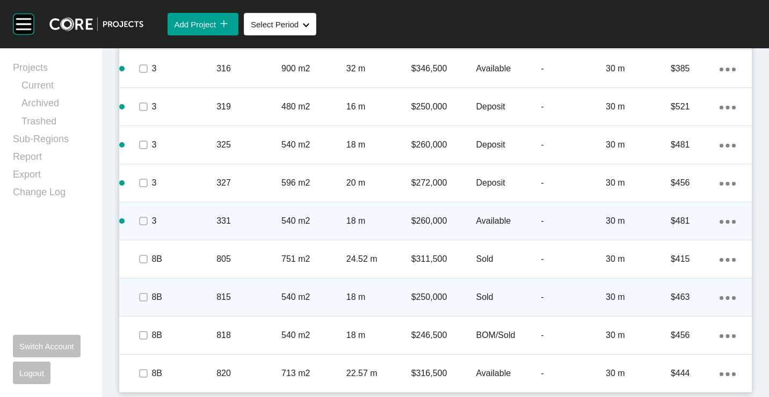
click at [352, 212] on div "18 m" at bounding box center [378, 221] width 65 height 33
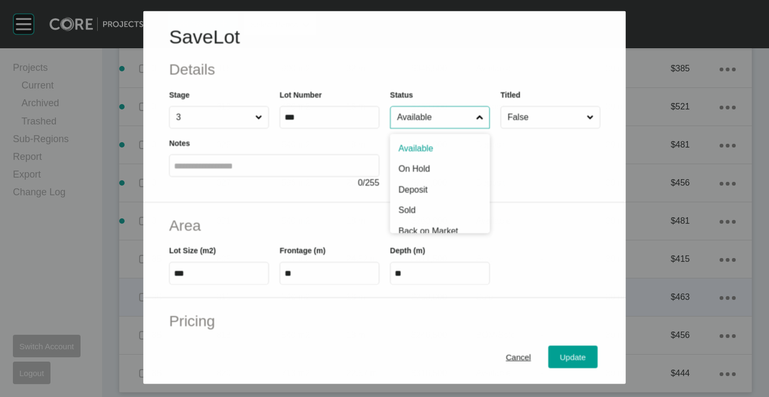
click at [456, 112] on input "Available" at bounding box center [434, 117] width 79 height 21
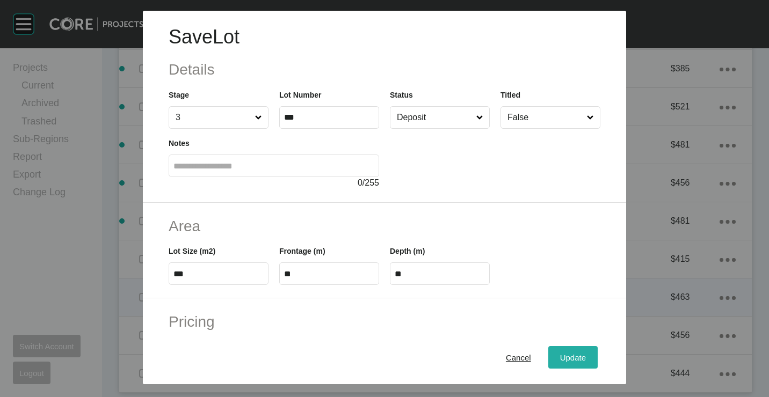
drag, startPoint x: 565, startPoint y: 360, endPoint x: 564, endPoint y: 353, distance: 7.0
click at [565, 360] on span "Update" at bounding box center [573, 357] width 26 height 9
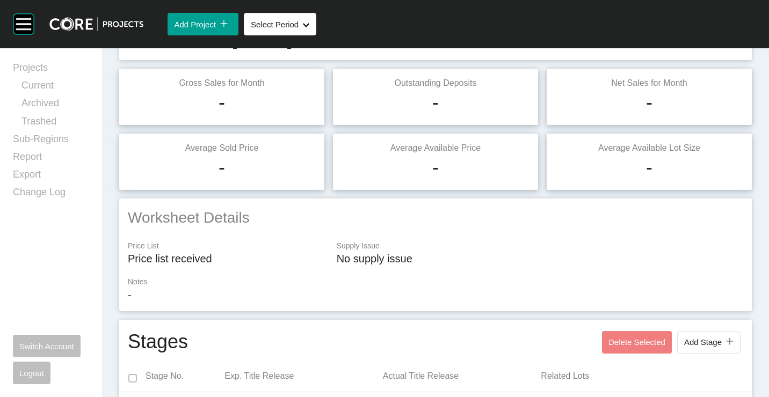
scroll to position [0, 0]
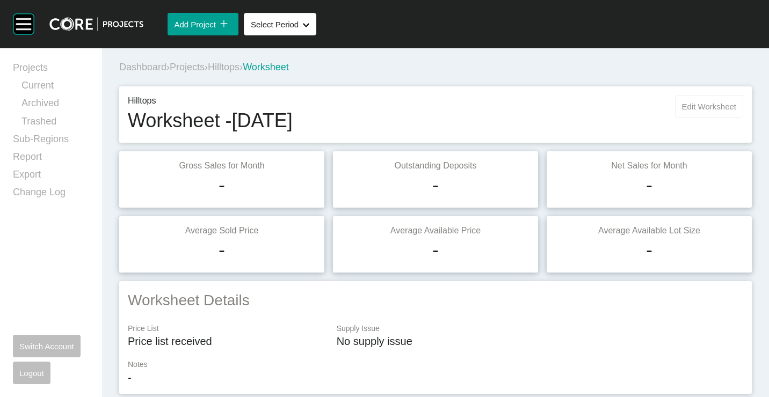
click at [705, 106] on span "Edit Worksheet" at bounding box center [709, 106] width 54 height 9
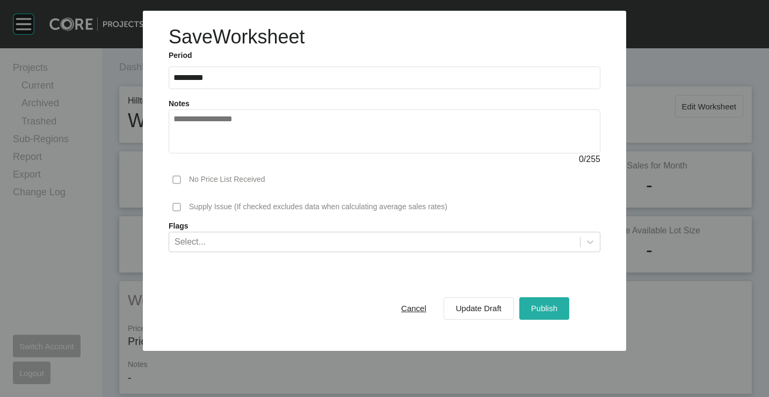
click at [551, 311] on span "Publish" at bounding box center [544, 308] width 26 height 9
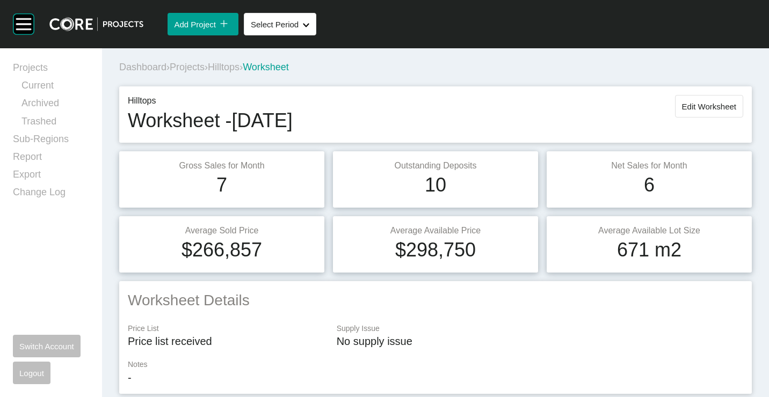
click at [191, 67] on span "Projects" at bounding box center [187, 67] width 35 height 11
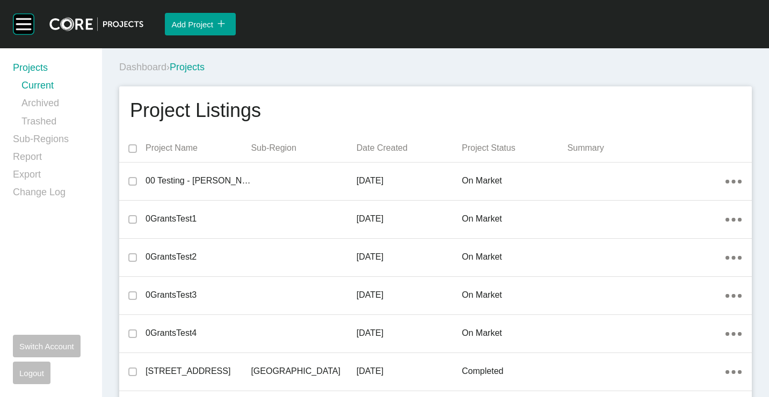
scroll to position [4176, 0]
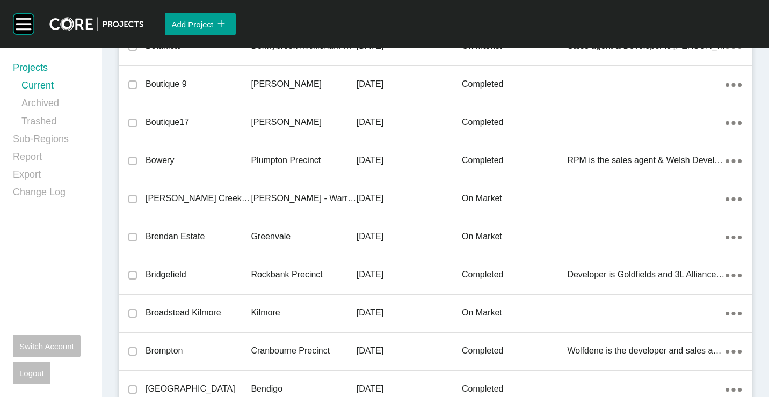
click at [244, 206] on div "[PERSON_NAME] Creek Views" at bounding box center [198, 198] width 105 height 33
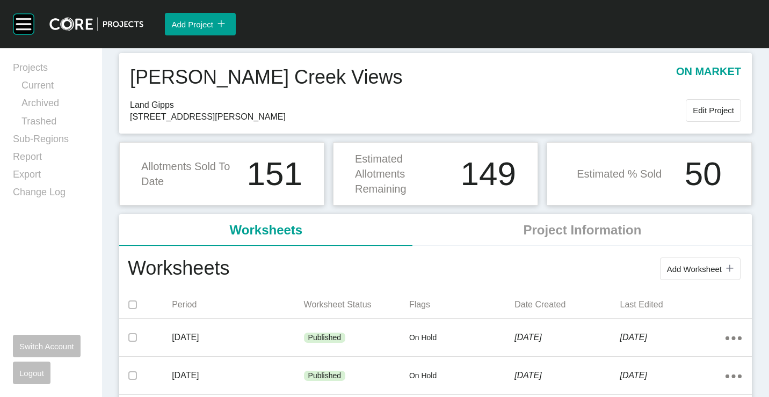
scroll to position [54, 0]
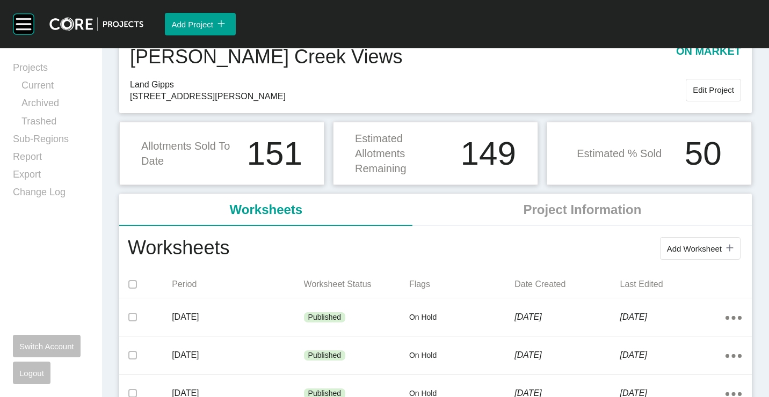
click at [660, 241] on button "Add Worksheet icon/tick copy 11 Created with Sketch." at bounding box center [700, 248] width 81 height 23
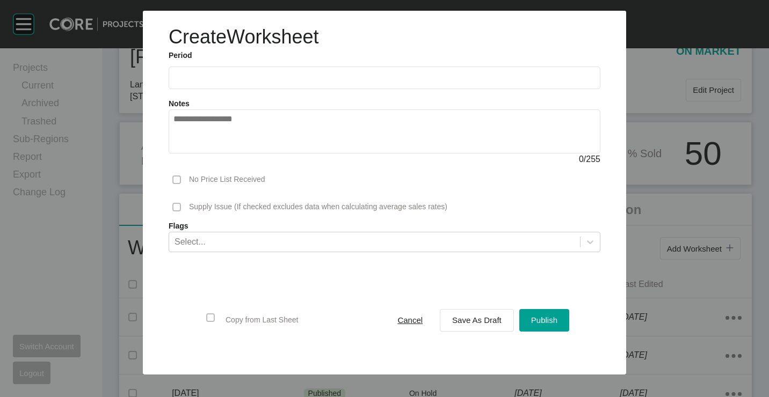
click at [214, 75] on input "text" at bounding box center [384, 77] width 422 height 9
click at [181, 155] on li "[DATE]" at bounding box center [189, 156] width 36 height 18
type input "*********"
click at [483, 315] on div "Save As Draft" at bounding box center [476, 320] width 55 height 14
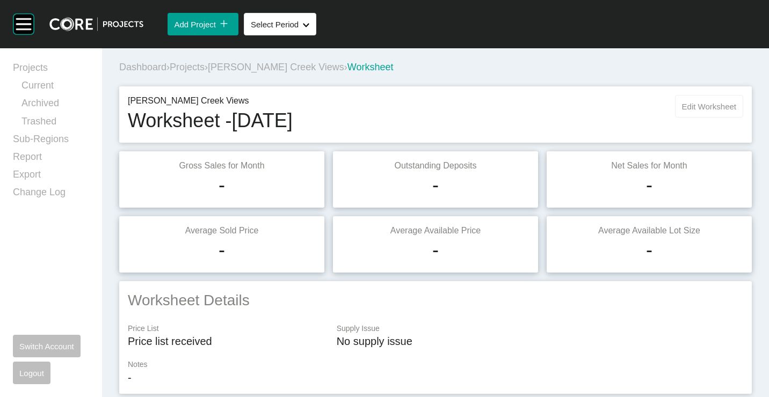
click at [705, 105] on span "Edit Worksheet" at bounding box center [709, 106] width 54 height 9
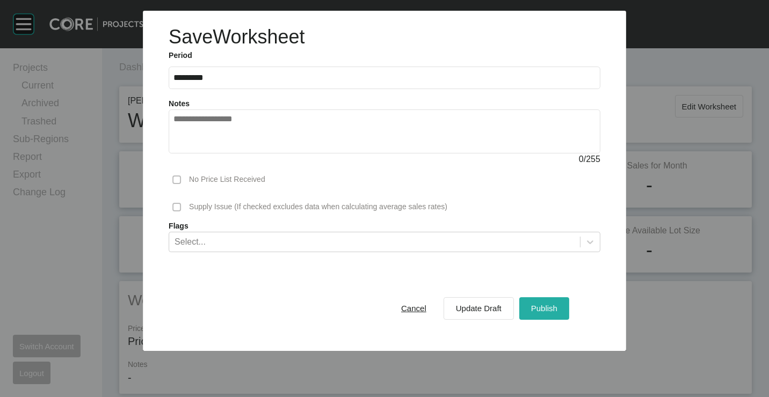
click at [549, 309] on span "Publish" at bounding box center [544, 308] width 26 height 9
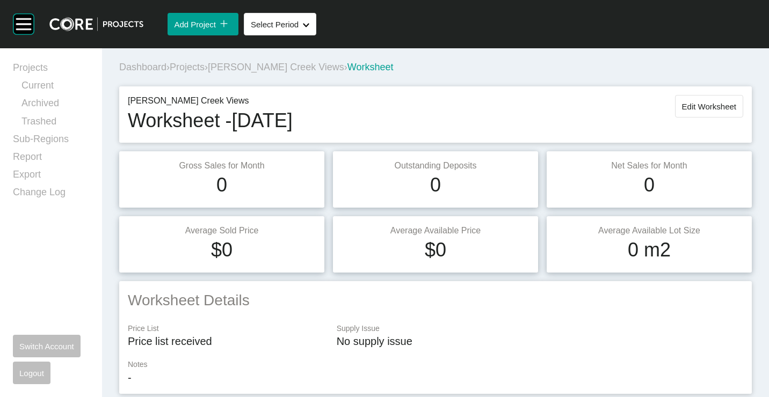
click at [234, 69] on span "[PERSON_NAME] Creek Views" at bounding box center [276, 67] width 136 height 11
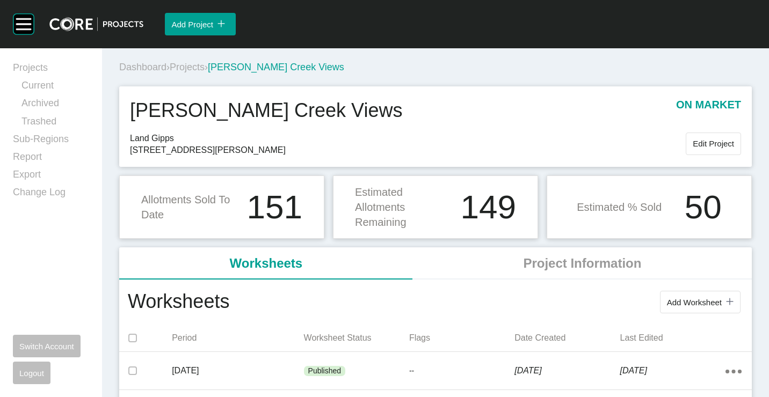
click at [199, 66] on span "Projects" at bounding box center [187, 67] width 35 height 11
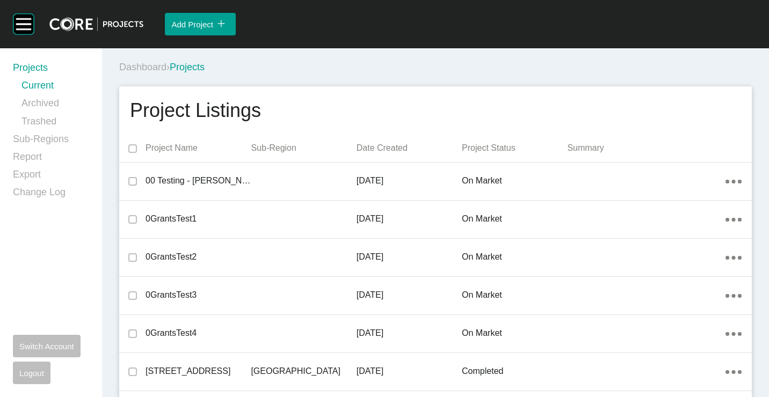
scroll to position [5663, 0]
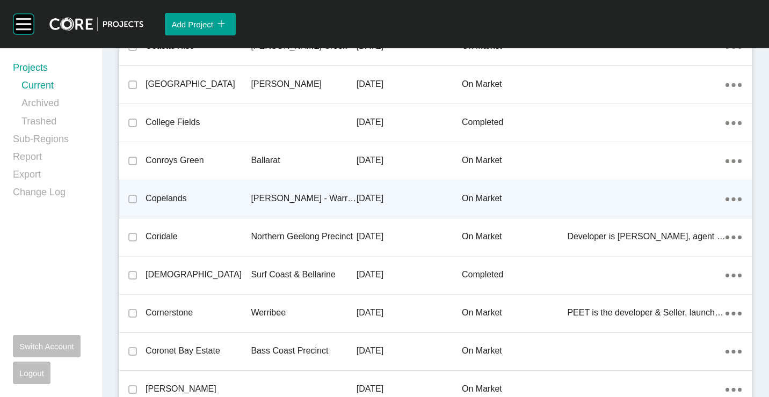
click at [227, 202] on p "Copelands" at bounding box center [198, 199] width 105 height 12
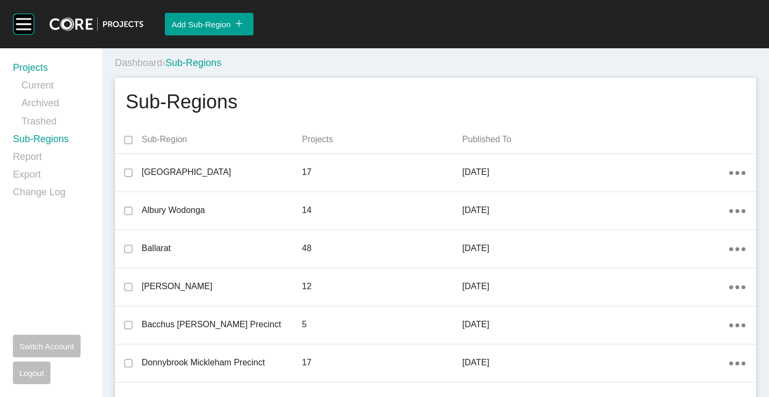
click at [31, 68] on link "Projects" at bounding box center [51, 70] width 76 height 18
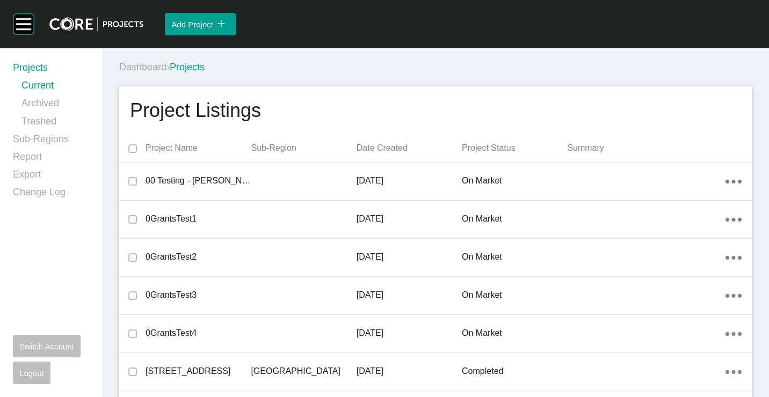
click at [37, 66] on link "Projects" at bounding box center [51, 70] width 76 height 18
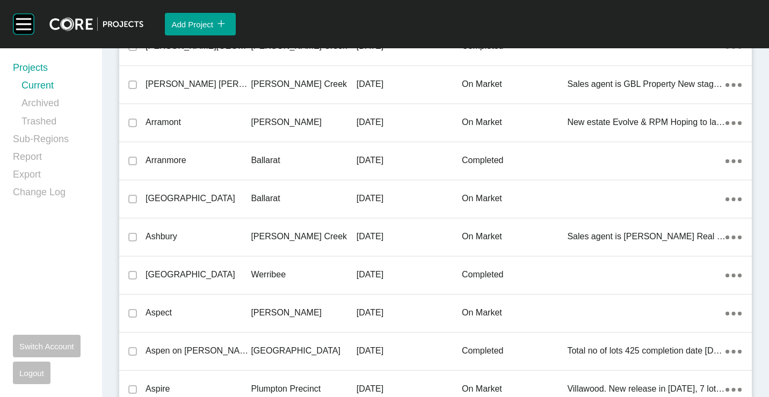
scroll to position [20418, 0]
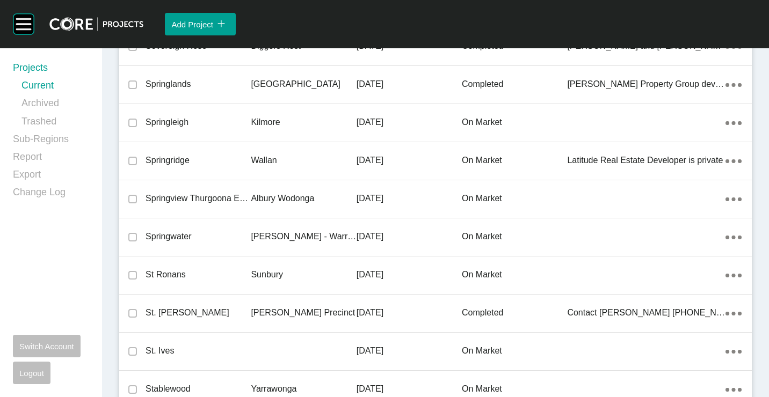
drag, startPoint x: 190, startPoint y: 201, endPoint x: 218, endPoint y: 196, distance: 28.3
click at [190, 201] on p "Springview Thurgoona Estate" at bounding box center [198, 199] width 105 height 12
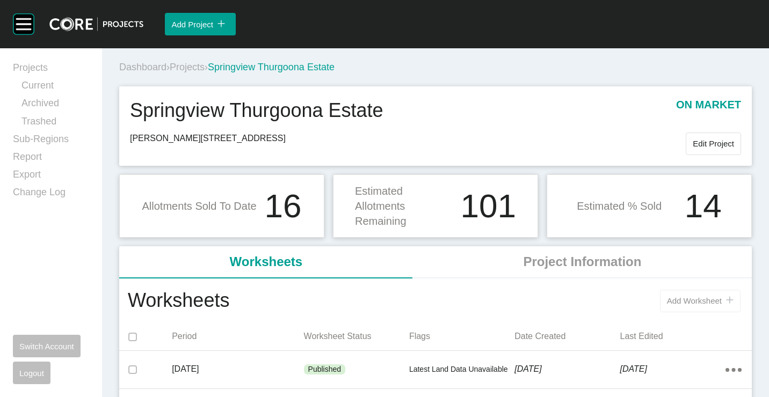
drag, startPoint x: 666, startPoint y: 300, endPoint x: 661, endPoint y: 297, distance: 6.0
click at [667, 297] on span "Add Worksheet" at bounding box center [694, 300] width 55 height 9
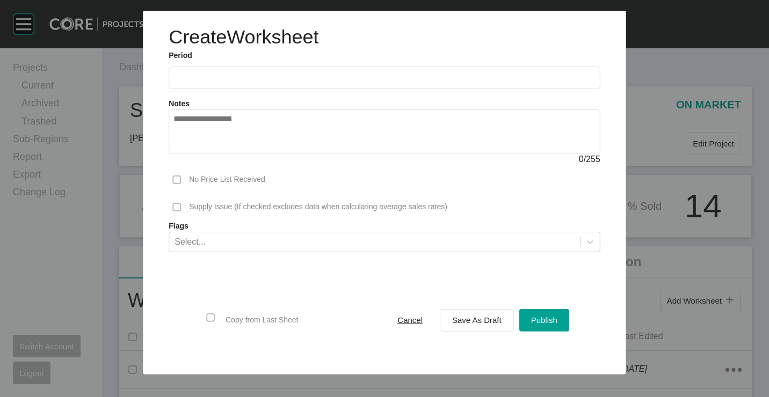
drag, startPoint x: 208, startPoint y: 70, endPoint x: 206, endPoint y: 89, distance: 18.5
click at [208, 71] on label at bounding box center [385, 78] width 432 height 23
click at [208, 74] on input "text" at bounding box center [384, 78] width 422 height 9
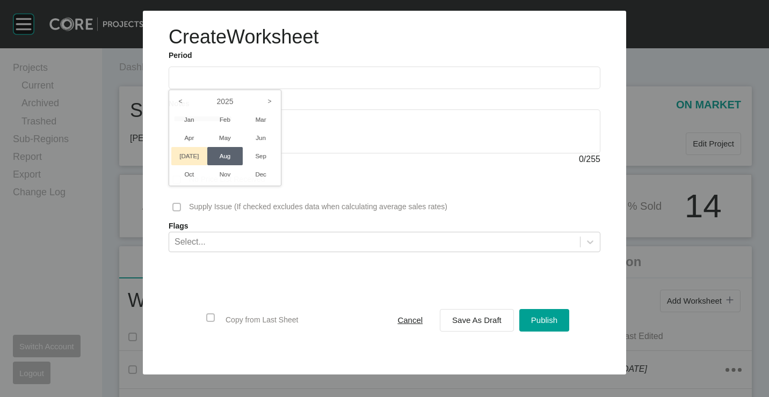
drag, startPoint x: 190, startPoint y: 157, endPoint x: 368, endPoint y: 235, distance: 195.0
click at [190, 158] on li "[DATE]" at bounding box center [189, 156] width 36 height 18
type input "*********"
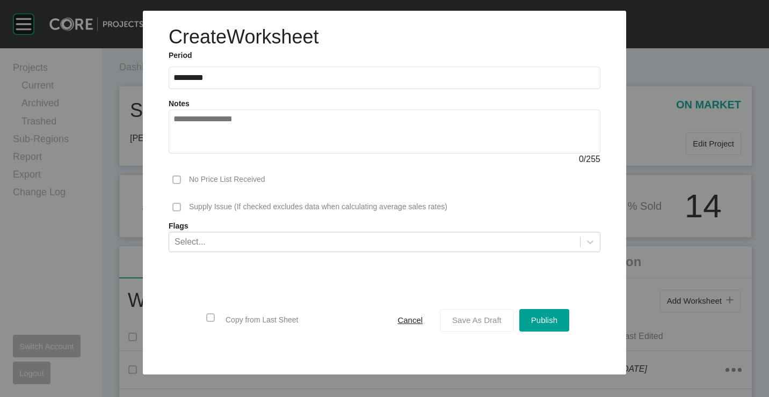
click at [476, 329] on button "Save As Draft" at bounding box center [477, 320] width 74 height 23
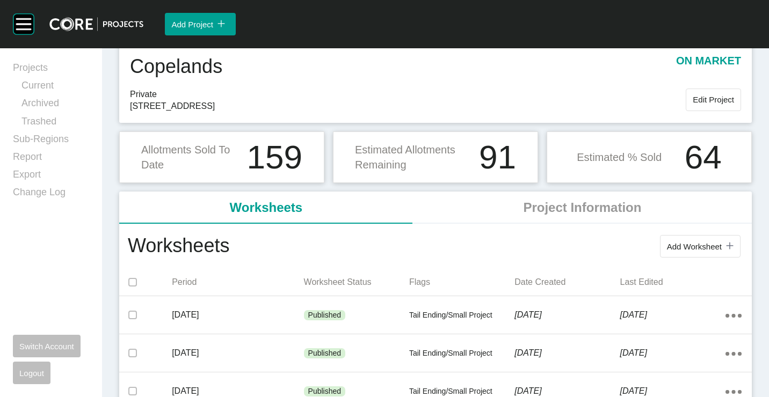
scroll to position [54, 0]
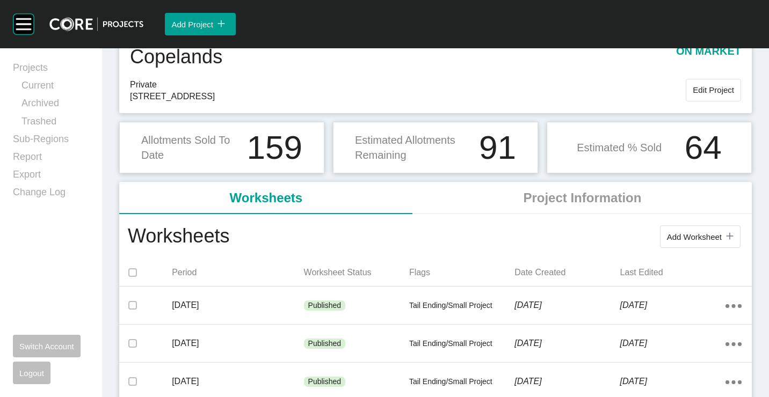
click at [695, 233] on span "Add Worksheet" at bounding box center [694, 237] width 55 height 9
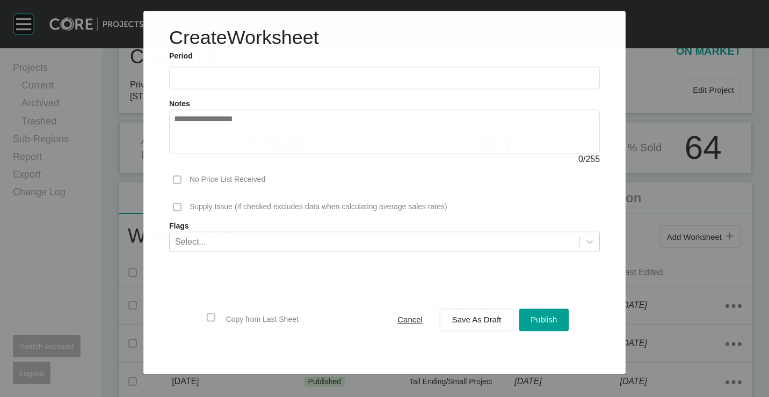
click at [219, 78] on input "text" at bounding box center [384, 78] width 421 height 9
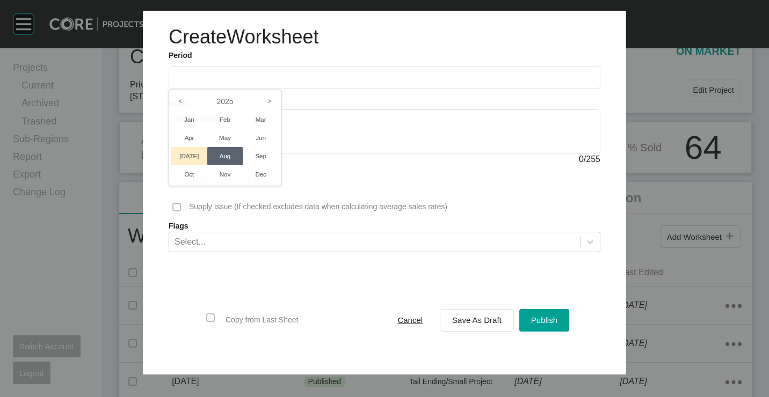
click at [191, 150] on li "[DATE]" at bounding box center [189, 156] width 36 height 18
type input "*********"
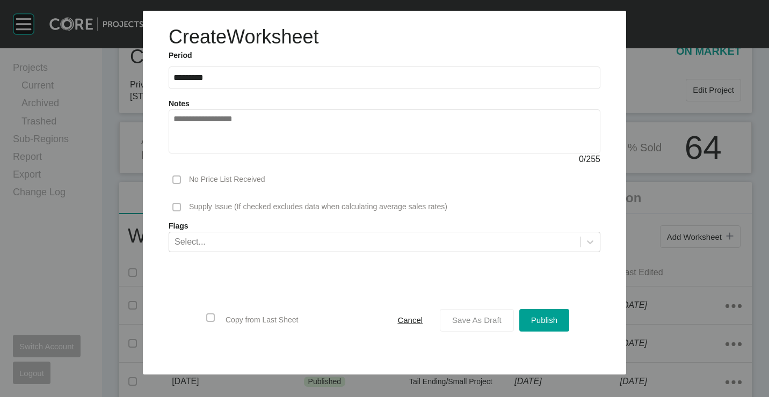
click at [475, 323] on span "Save As Draft" at bounding box center [476, 320] width 49 height 9
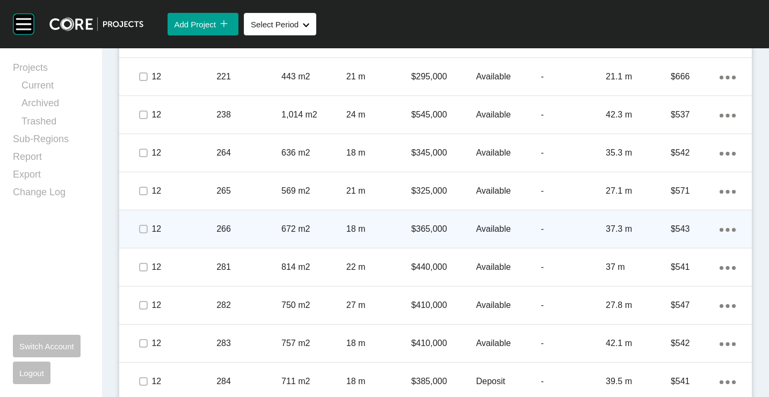
scroll to position [644, 0]
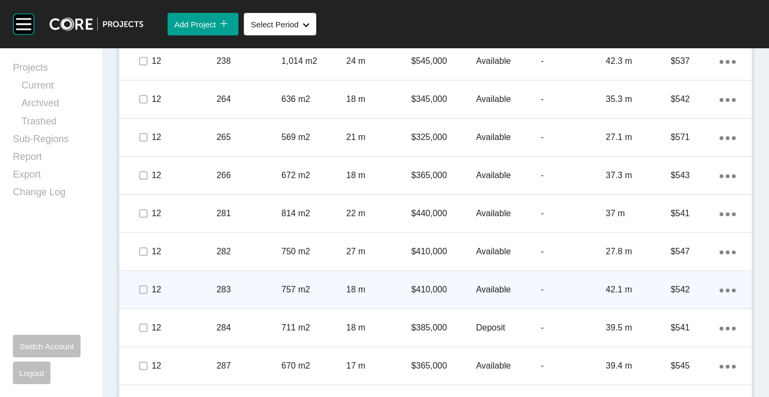
click at [249, 281] on div "283" at bounding box center [248, 289] width 65 height 33
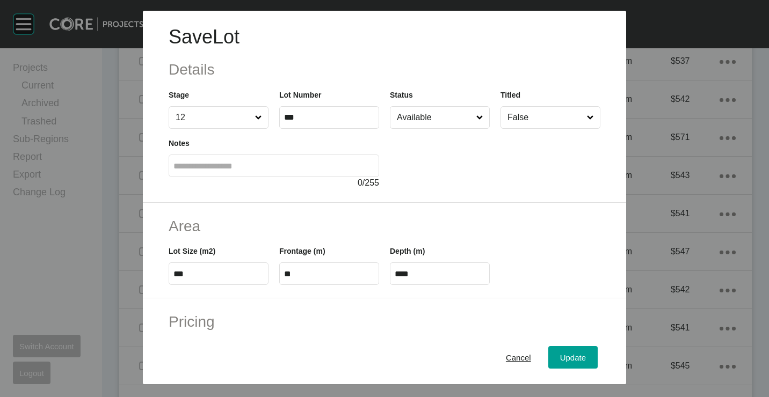
drag, startPoint x: 458, startPoint y: 96, endPoint x: 452, endPoint y: 107, distance: 13.0
click at [458, 96] on div "Status Available" at bounding box center [440, 109] width 100 height 40
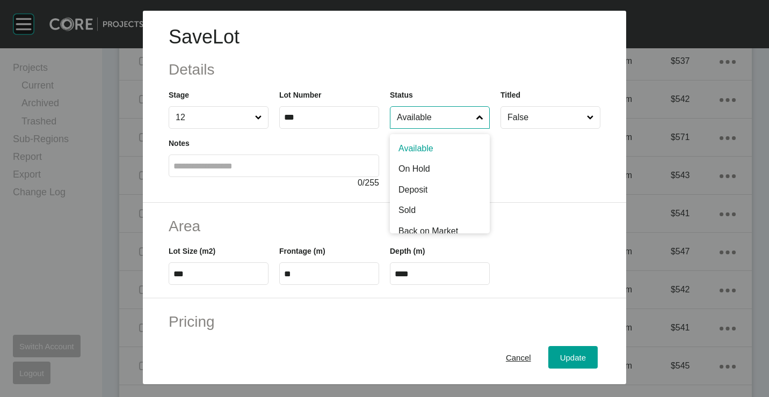
click at [452, 107] on input "Available" at bounding box center [434, 117] width 79 height 21
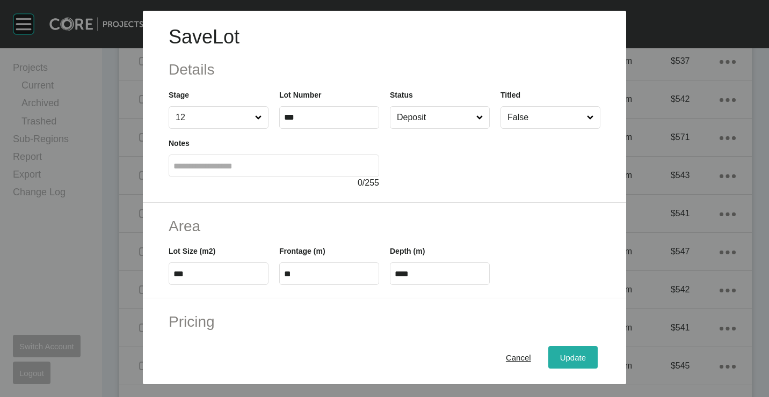
click at [564, 357] on span "Update" at bounding box center [573, 357] width 26 height 9
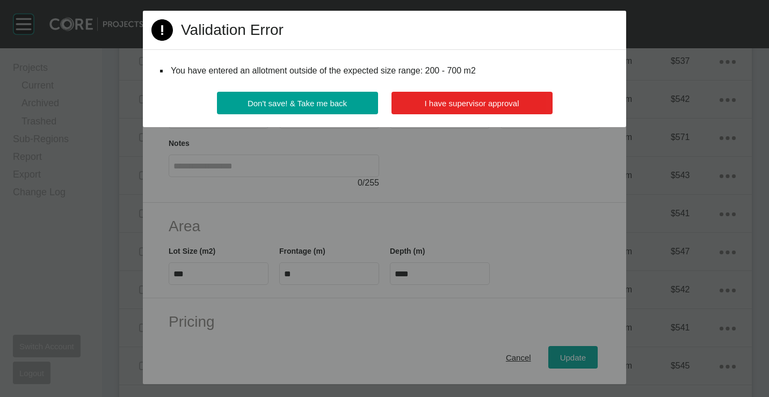
click at [473, 103] on span "I have supervisor approval" at bounding box center [472, 103] width 95 height 9
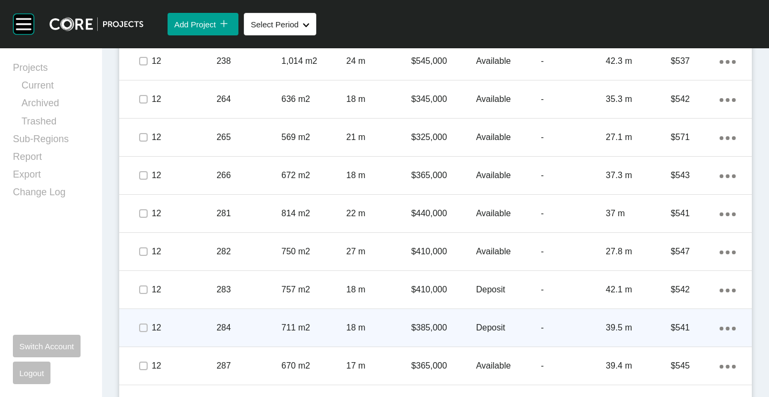
click at [257, 325] on p "284" at bounding box center [248, 328] width 65 height 12
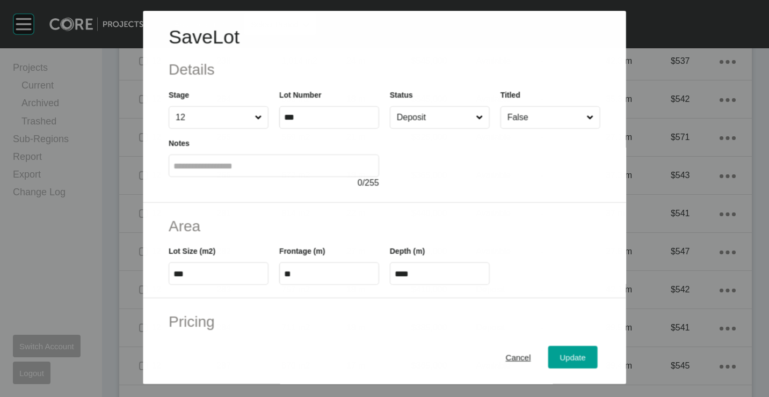
click at [429, 122] on input "Deposit" at bounding box center [434, 117] width 79 height 21
click at [560, 356] on span "Update" at bounding box center [573, 357] width 26 height 9
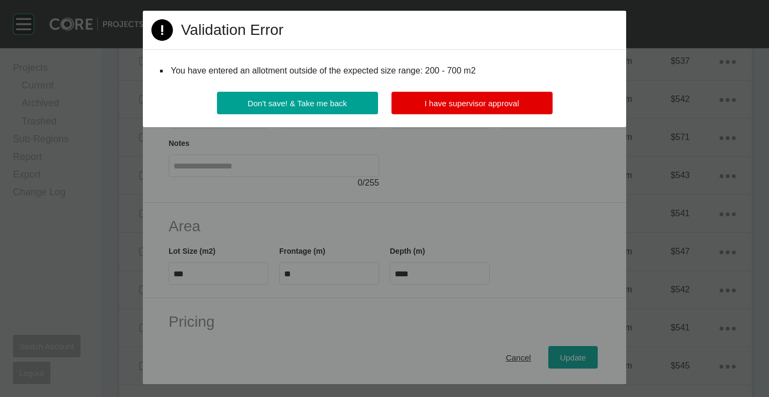
click at [477, 121] on div "Don't save! & Take me back I have supervisor approval" at bounding box center [384, 109] width 483 height 35
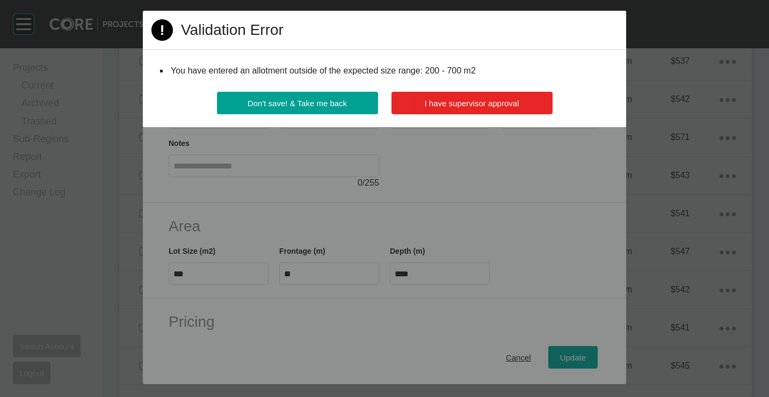
click at [469, 111] on button "I have supervisor approval" at bounding box center [471, 103] width 161 height 23
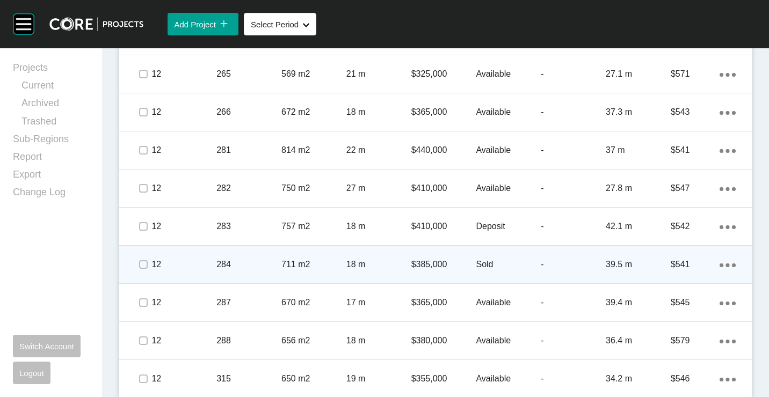
scroll to position [713, 0]
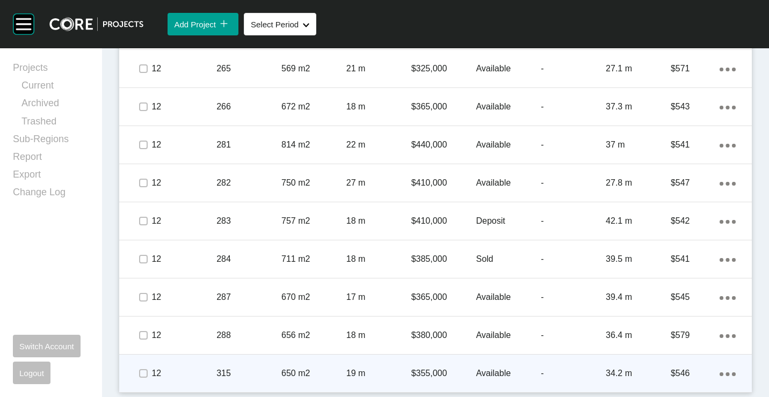
click at [260, 360] on div "315" at bounding box center [248, 373] width 65 height 33
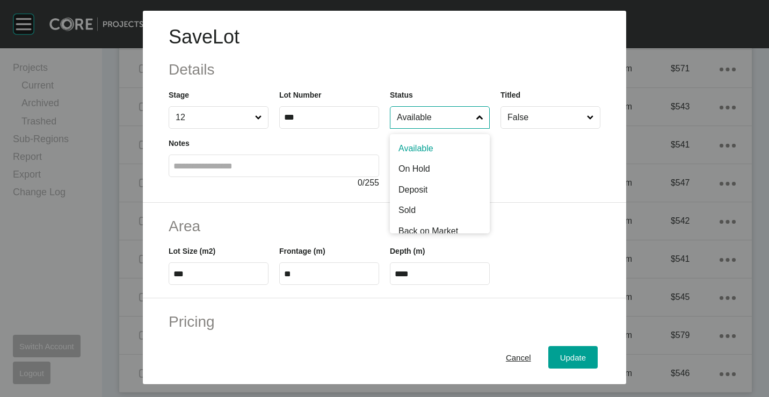
click at [430, 120] on input "Available" at bounding box center [434, 117] width 79 height 21
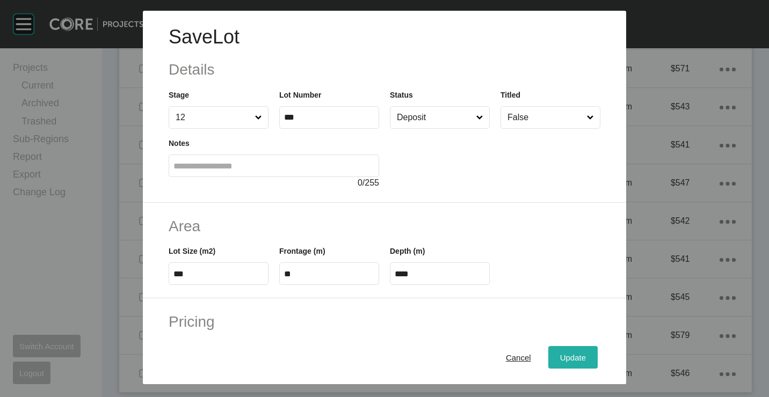
click at [563, 353] on span "Update" at bounding box center [573, 357] width 26 height 9
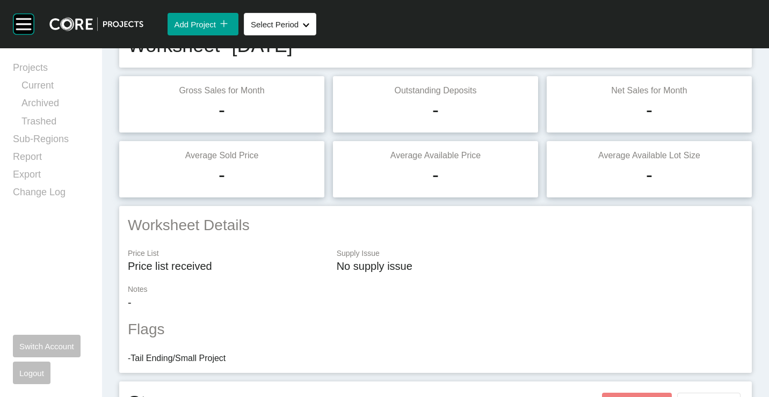
scroll to position [0, 0]
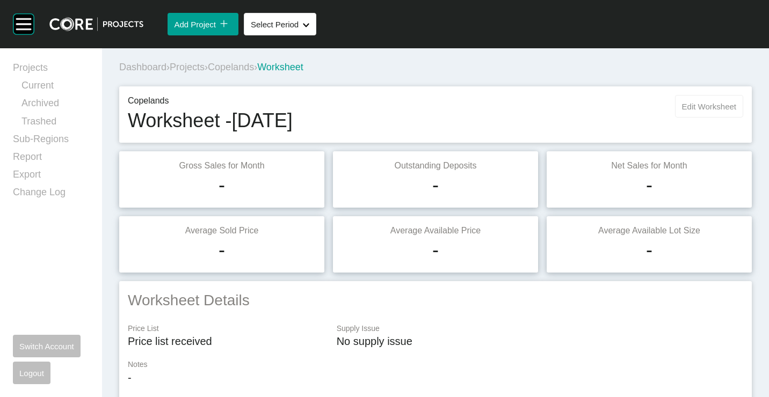
click at [694, 113] on button "Edit Worksheet" at bounding box center [709, 106] width 68 height 23
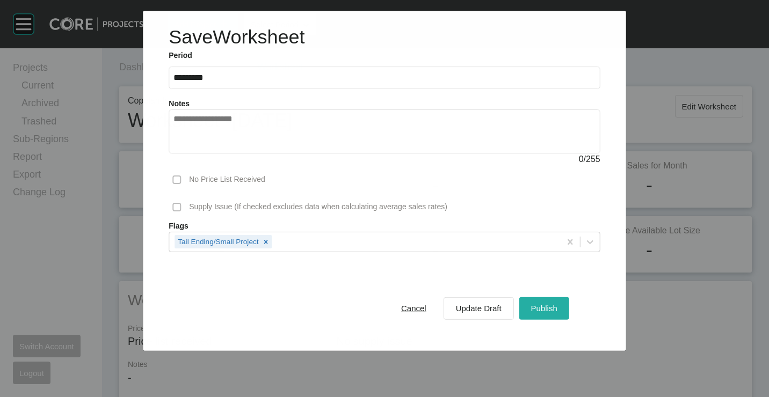
click at [558, 308] on div "Publish" at bounding box center [544, 308] width 32 height 14
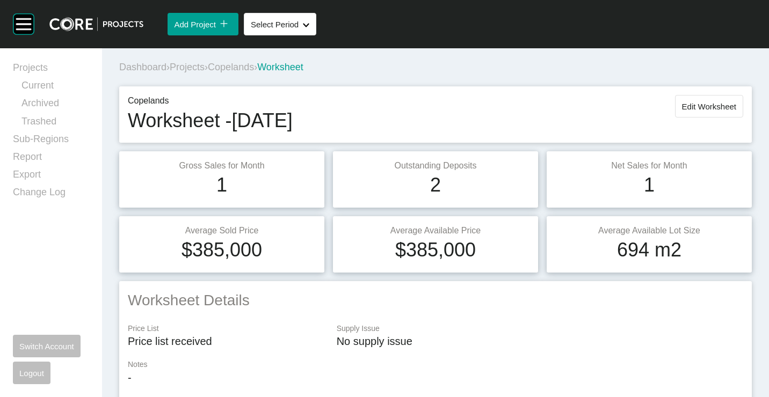
click at [188, 67] on span "Projects" at bounding box center [187, 67] width 35 height 11
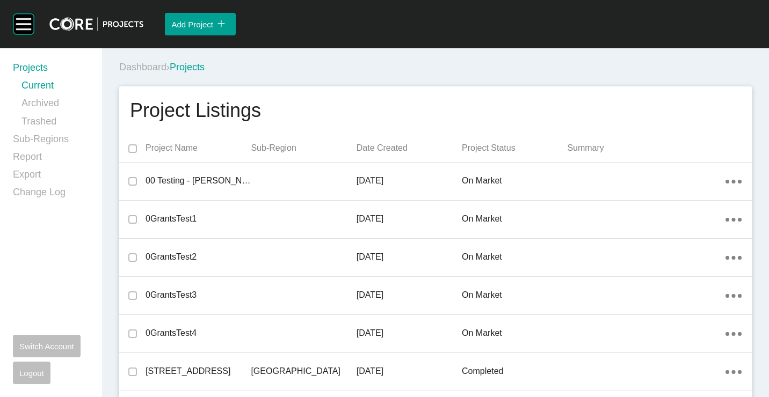
click at [422, 71] on div "Dashboard › Projects" at bounding box center [437, 67] width 637 height 13
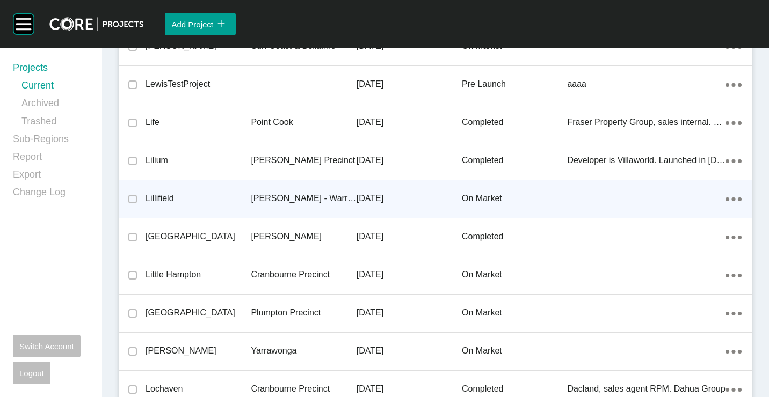
click at [285, 197] on p "[PERSON_NAME] - Warragul" at bounding box center [303, 199] width 105 height 12
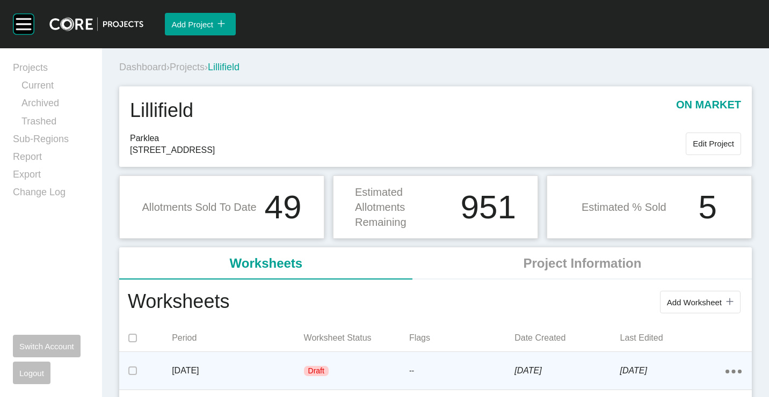
click at [287, 369] on p "July 2025" at bounding box center [238, 371] width 132 height 12
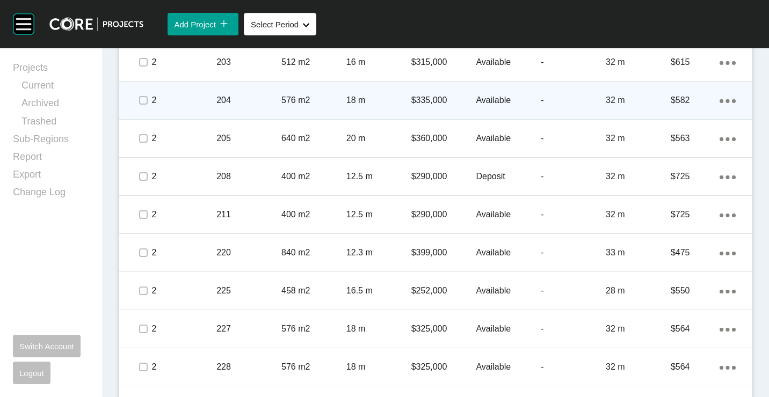
scroll to position [591, 0]
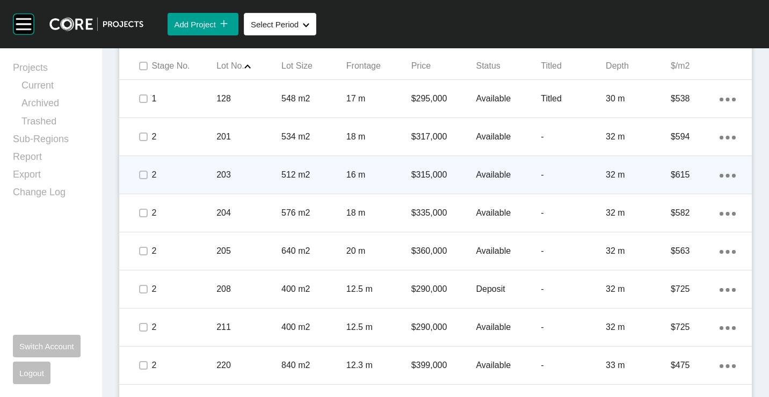
click at [259, 176] on p "203" at bounding box center [248, 175] width 65 height 12
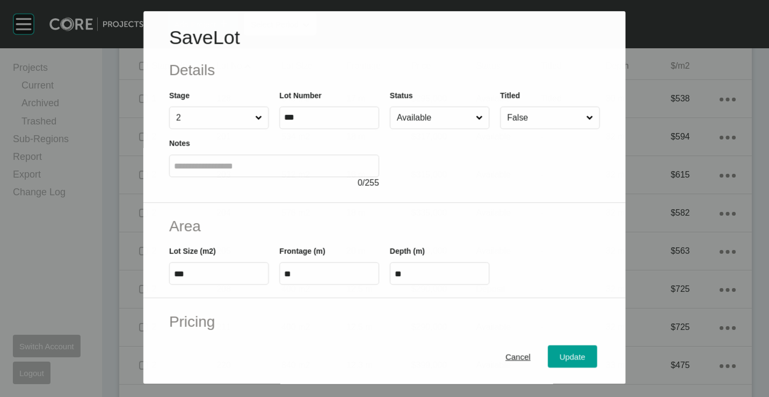
click at [437, 124] on input "Available" at bounding box center [434, 117] width 79 height 21
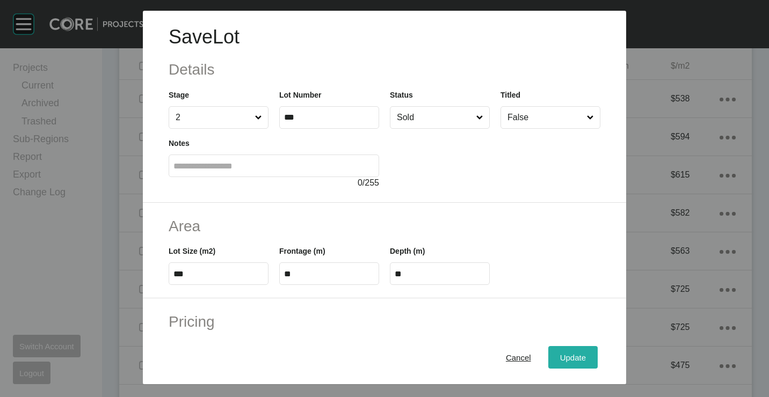
click at [563, 361] on span "Update" at bounding box center [573, 357] width 26 height 9
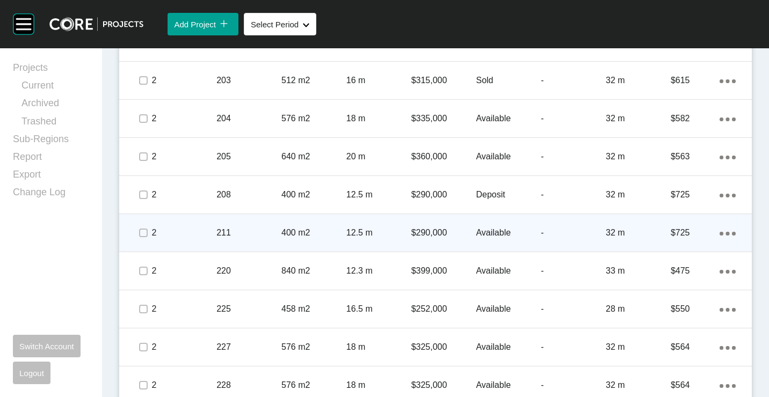
scroll to position [698, 0]
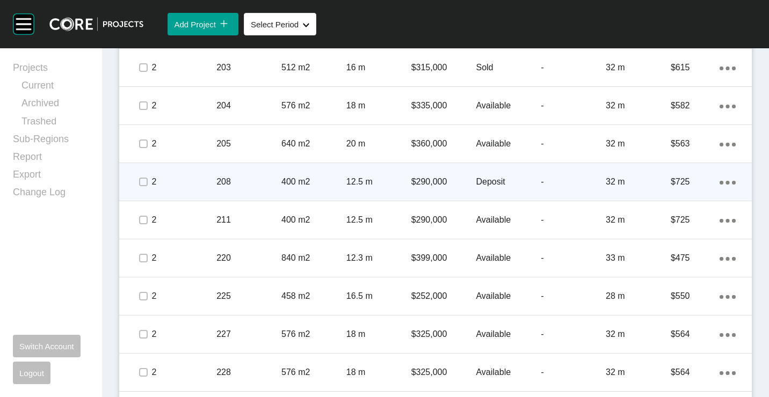
click at [275, 186] on p "208" at bounding box center [248, 182] width 65 height 12
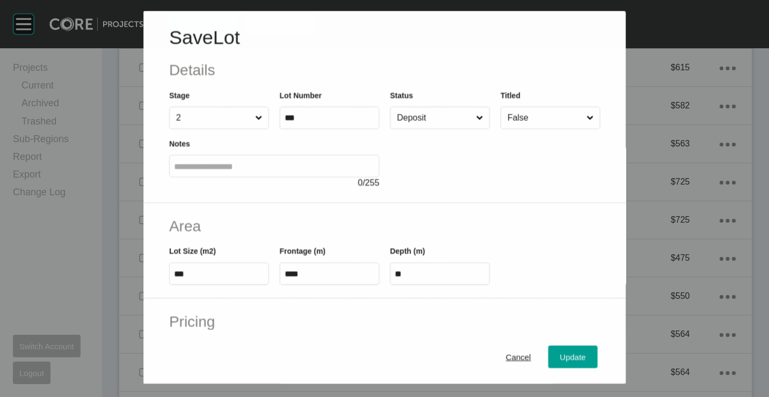
click at [454, 118] on input "Deposit" at bounding box center [434, 117] width 79 height 21
click at [560, 353] on span "Update" at bounding box center [573, 357] width 26 height 9
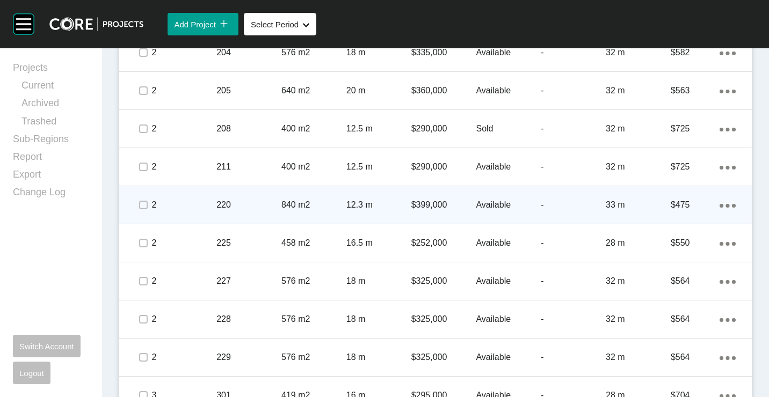
scroll to position [752, 0]
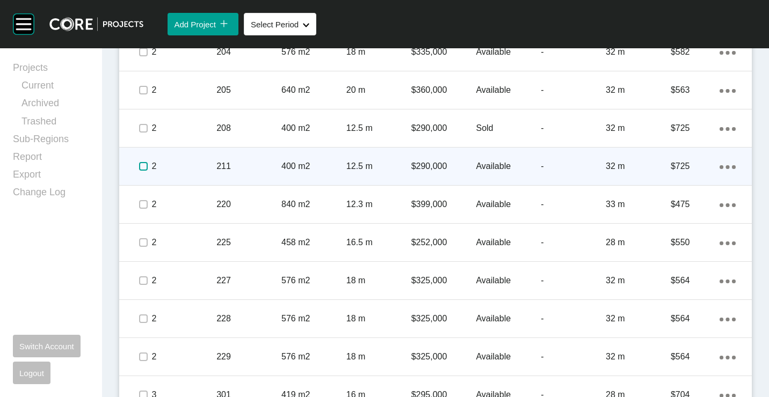
click at [144, 167] on label at bounding box center [143, 166] width 9 height 9
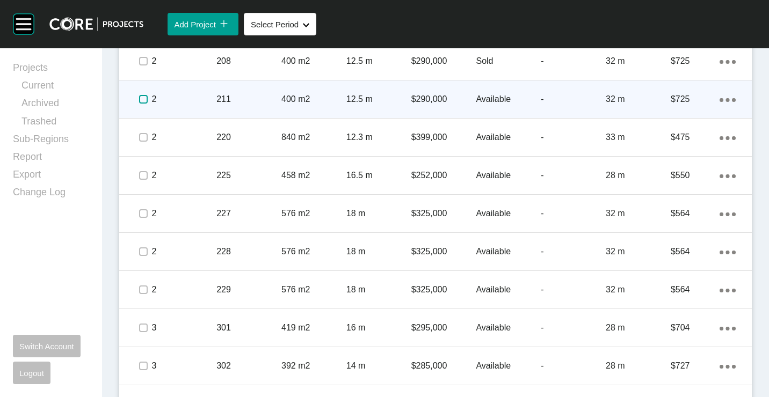
scroll to position [859, 0]
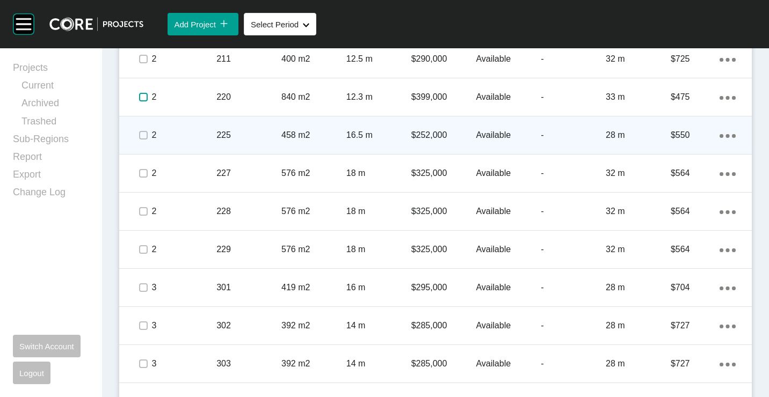
drag, startPoint x: 145, startPoint y: 97, endPoint x: 144, endPoint y: 122, distance: 25.2
click at [144, 98] on label at bounding box center [143, 97] width 9 height 9
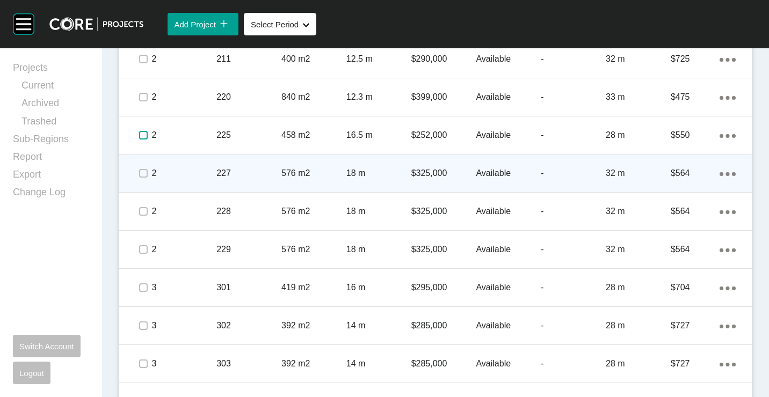
drag, startPoint x: 144, startPoint y: 133, endPoint x: 202, endPoint y: 164, distance: 66.1
click at [144, 135] on label at bounding box center [143, 135] width 9 height 9
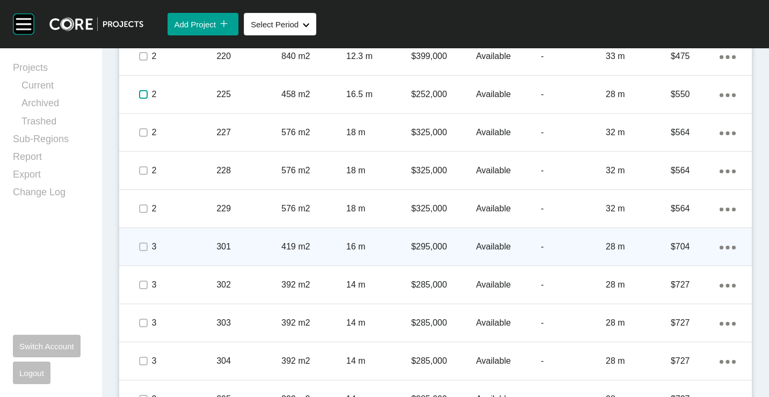
scroll to position [913, 0]
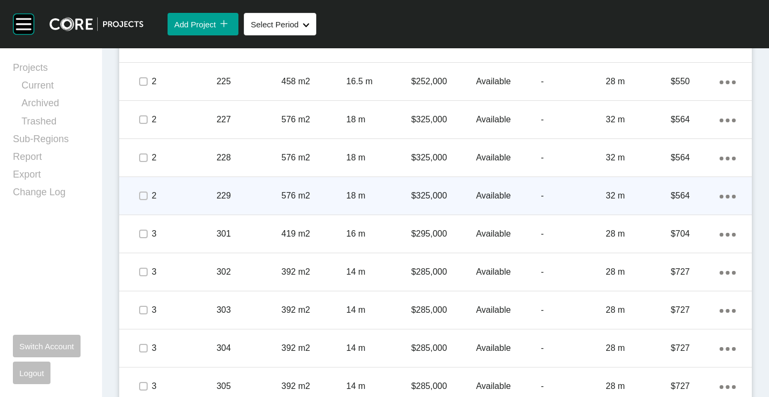
click at [720, 197] on icon "Action Menu Dots Copy 6 Created with Sketch." at bounding box center [728, 197] width 16 height 4
click at [672, 195] on link "Duplicate" at bounding box center [675, 198] width 40 height 16
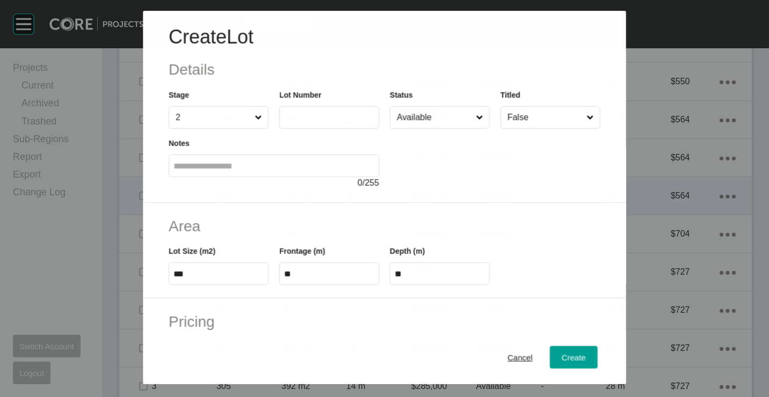
click at [300, 111] on label at bounding box center [329, 117] width 100 height 23
click at [300, 113] on input "text" at bounding box center [329, 117] width 90 height 9
type input "***"
type input "******"
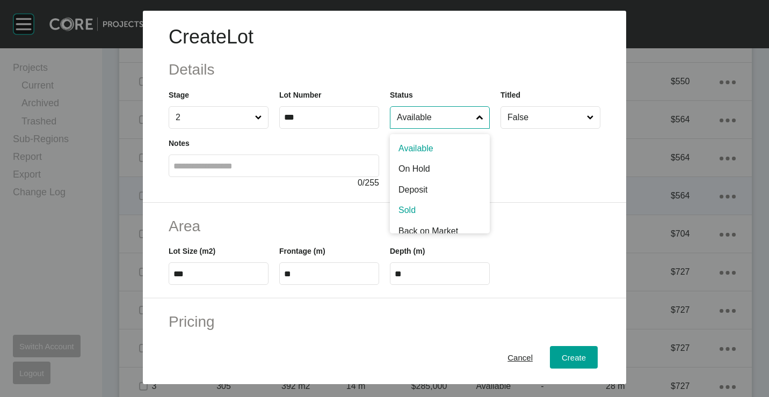
scroll to position [8, 0]
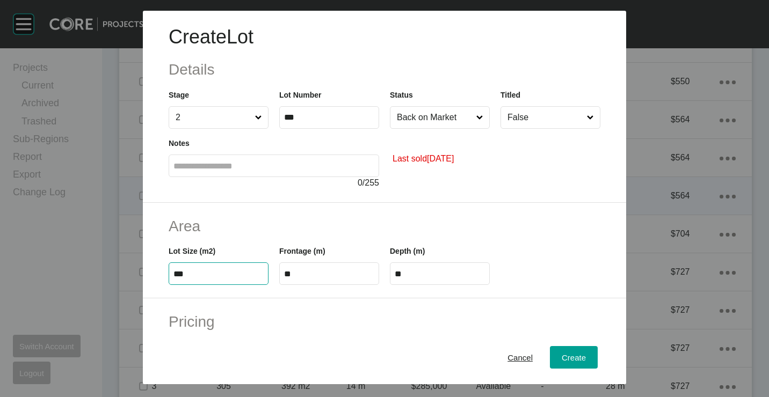
type input "***"
type input "****"
type input "***"
type input "**"
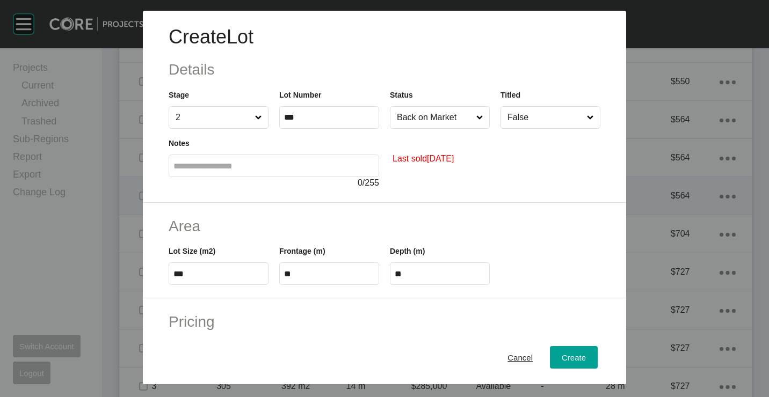
type input "*"
type input "*******"
type input "*****"
type input "***"
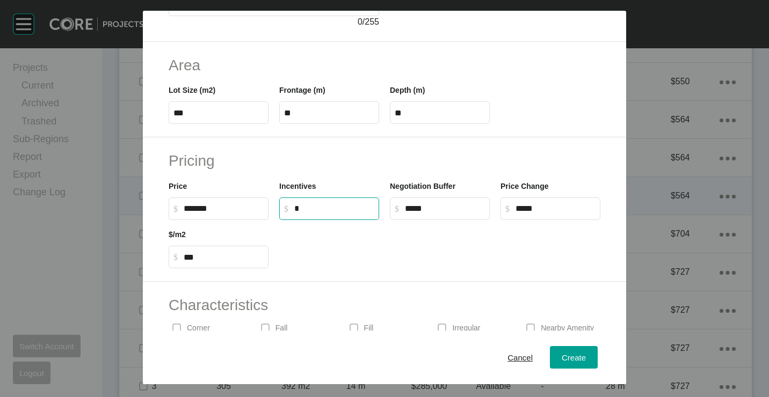
scroll to position [215, 0]
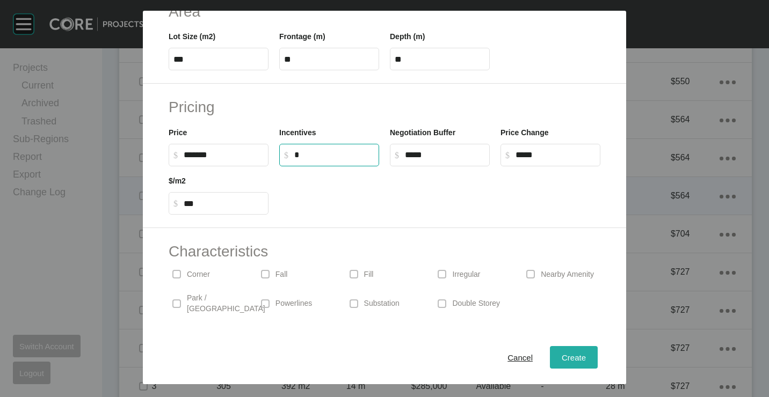
click at [574, 358] on span "Create" at bounding box center [574, 357] width 24 height 9
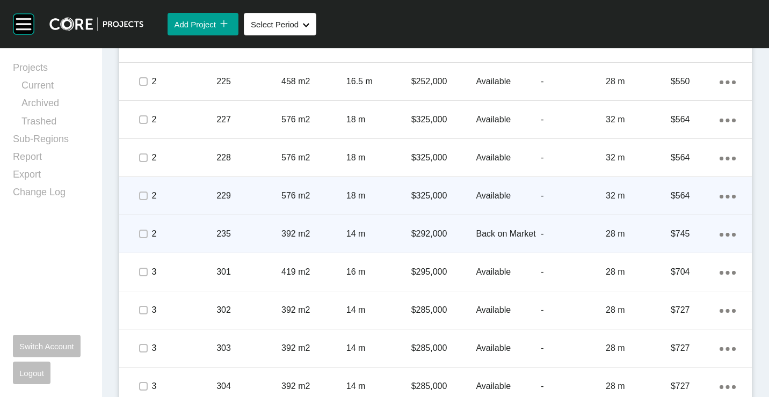
click at [720, 233] on icon "Action Menu Dots Copy 6 Created with Sketch." at bounding box center [728, 235] width 16 height 4
click at [669, 233] on link "Duplicate" at bounding box center [675, 236] width 40 height 16
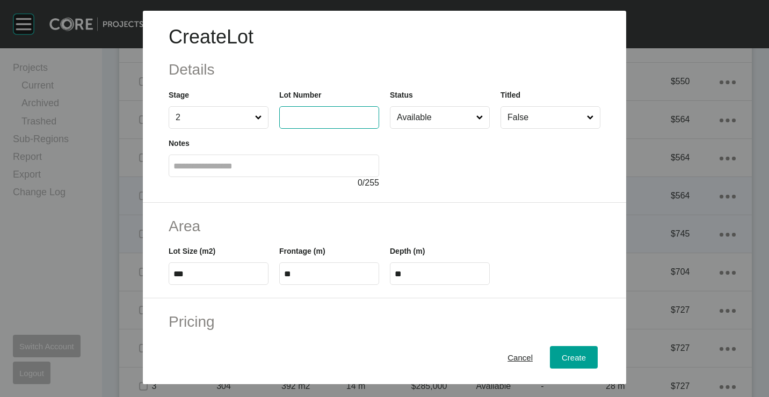
click at [335, 120] on input "text" at bounding box center [329, 117] width 90 height 9
type input "***"
type input "******"
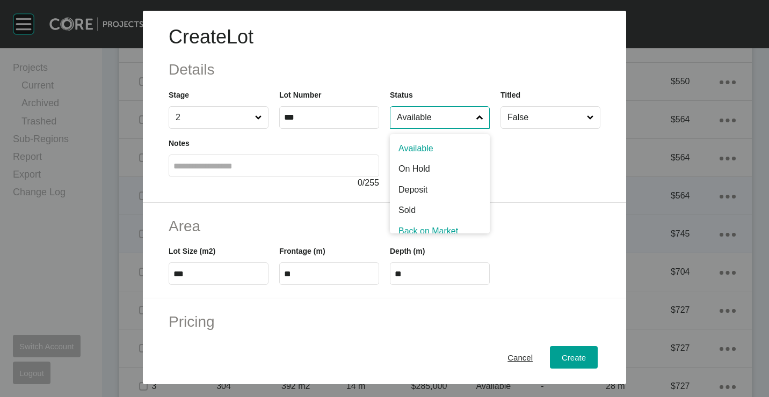
scroll to position [8, 0]
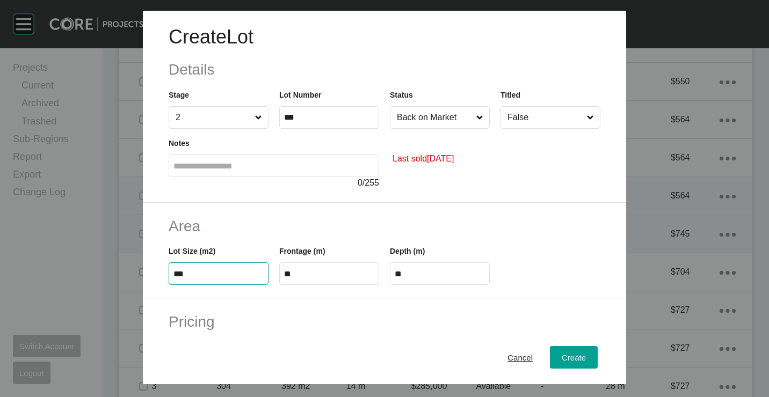
type input "***"
type input "**"
type input "***"
type input "**"
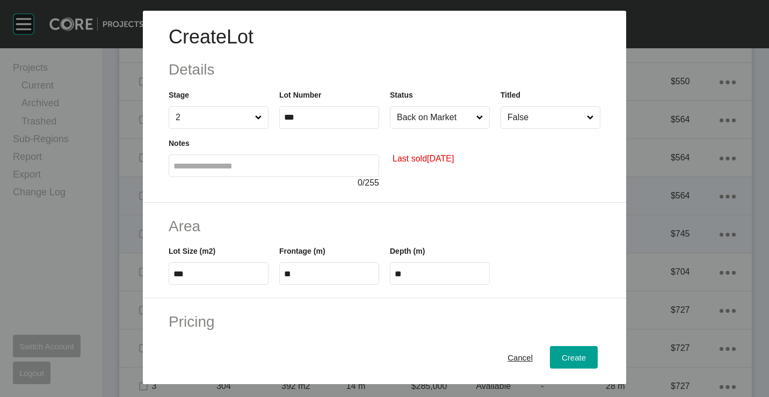
type input "*"
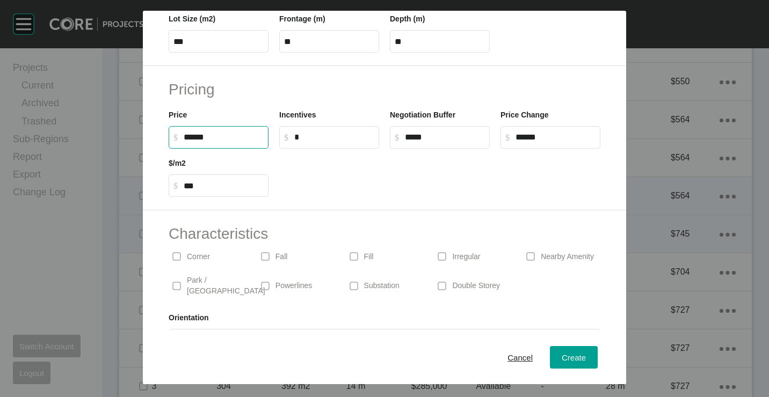
scroll to position [258, 0]
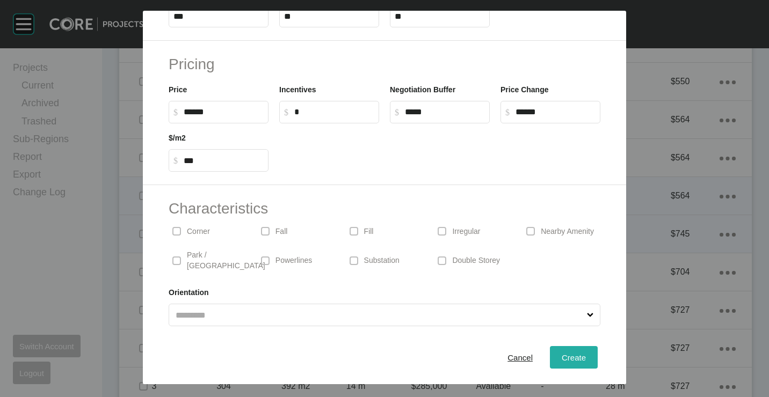
type input "*******"
type input "*****"
type input "***"
click at [559, 361] on div "Create" at bounding box center [574, 357] width 30 height 14
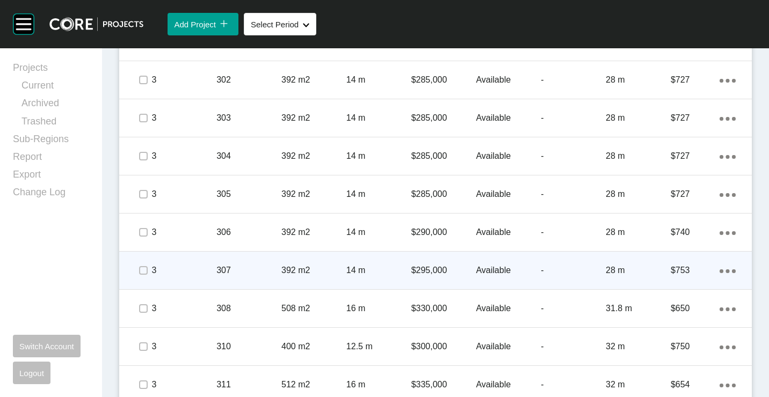
scroll to position [1235, 0]
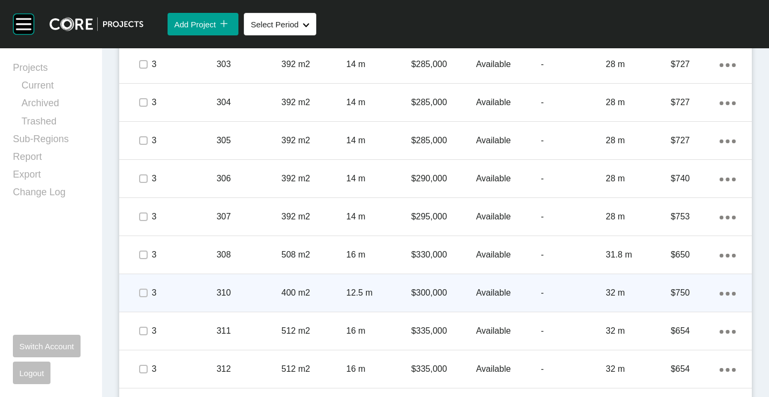
click at [300, 293] on p "400 m2" at bounding box center [313, 293] width 65 height 12
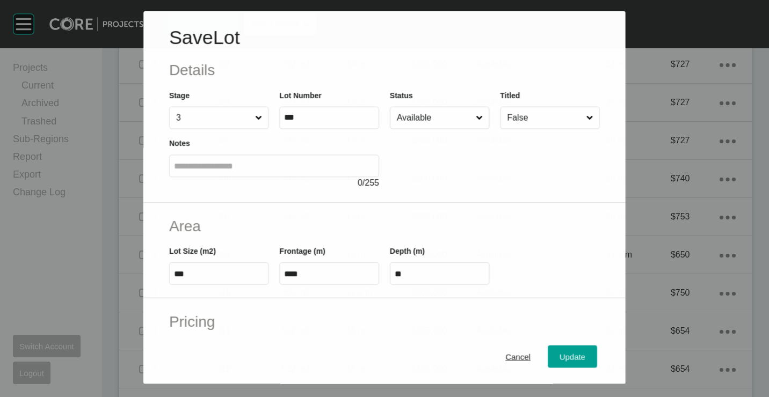
click at [433, 118] on input "Available" at bounding box center [434, 117] width 79 height 21
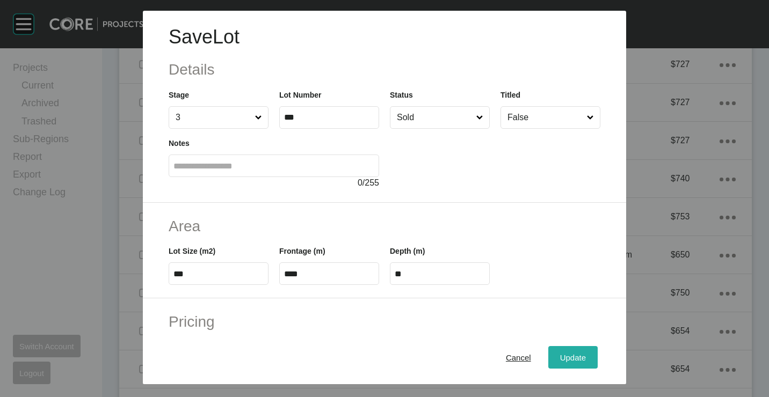
click at [570, 360] on span "Update" at bounding box center [573, 357] width 26 height 9
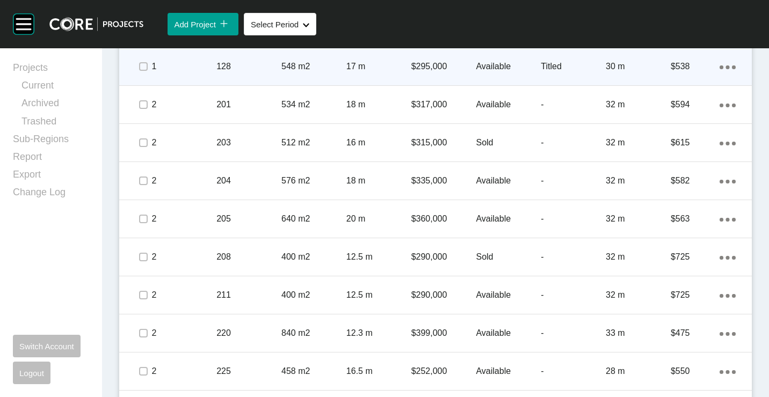
scroll to position [462, 0]
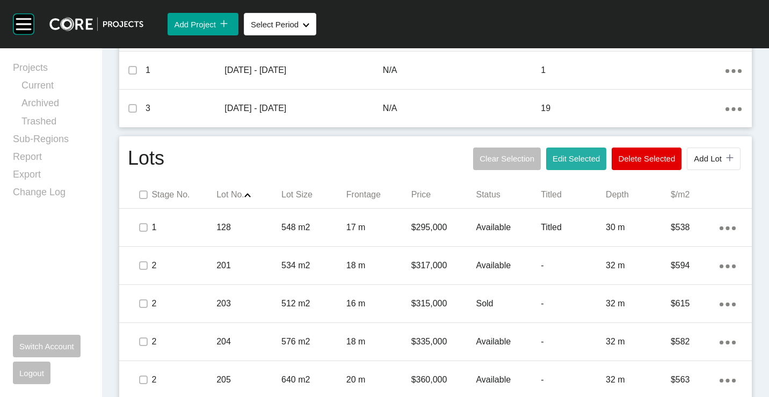
click at [572, 153] on button "Edit Selected" at bounding box center [576, 159] width 60 height 23
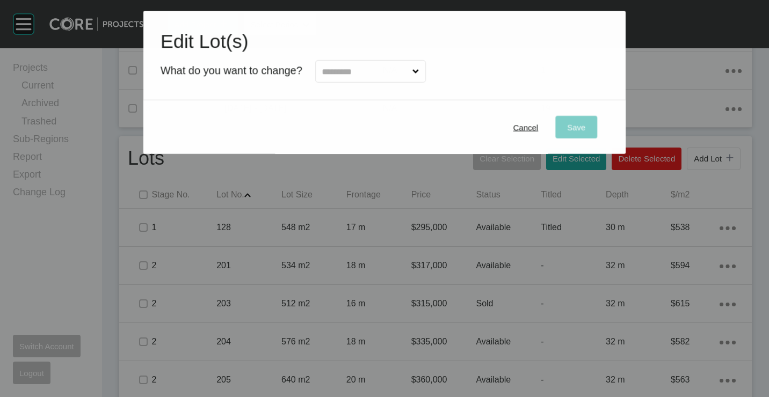
click at [408, 72] on input "text" at bounding box center [365, 71] width 90 height 21
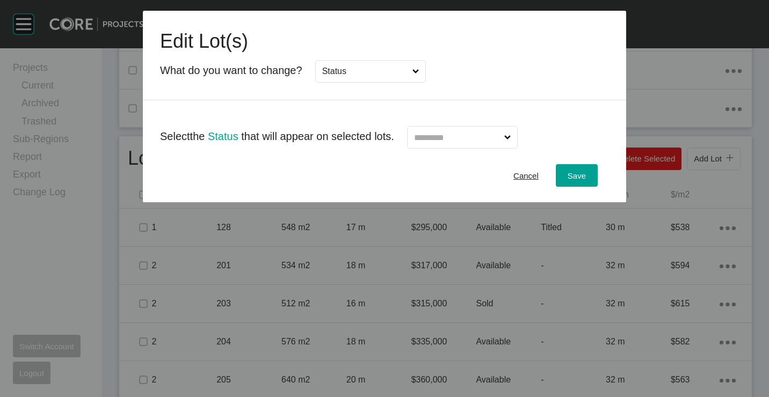
drag, startPoint x: 471, startPoint y: 131, endPoint x: 472, endPoint y: 144, distance: 12.9
click at [471, 135] on input "text" at bounding box center [457, 137] width 90 height 21
drag, startPoint x: 574, startPoint y: 175, endPoint x: 614, endPoint y: 164, distance: 41.5
click at [574, 174] on span "Save" at bounding box center [577, 175] width 18 height 9
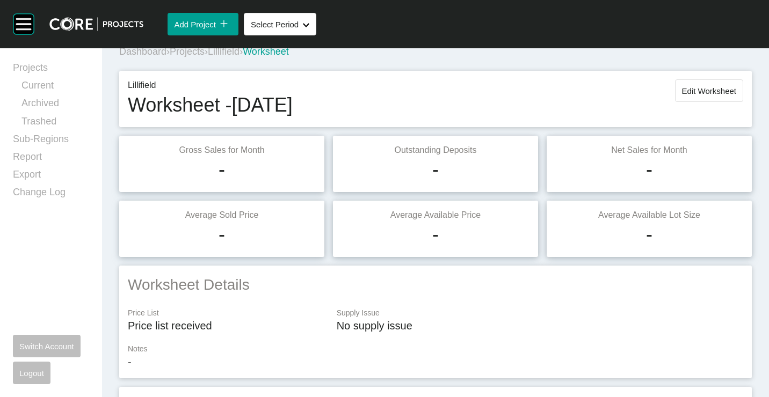
scroll to position [0, 0]
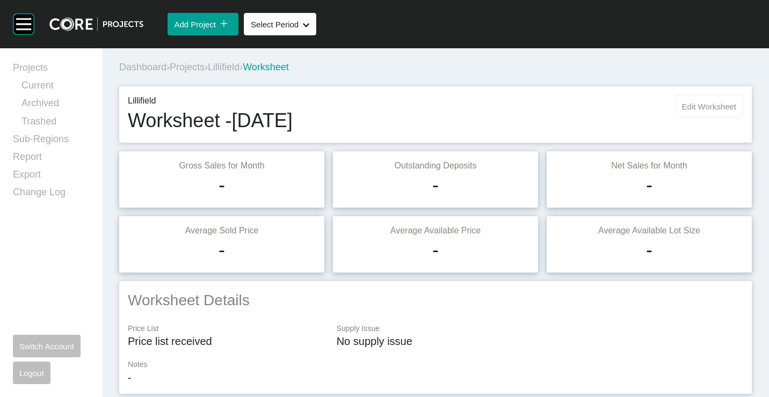
click at [679, 111] on button "Edit Worksheet" at bounding box center [709, 106] width 68 height 23
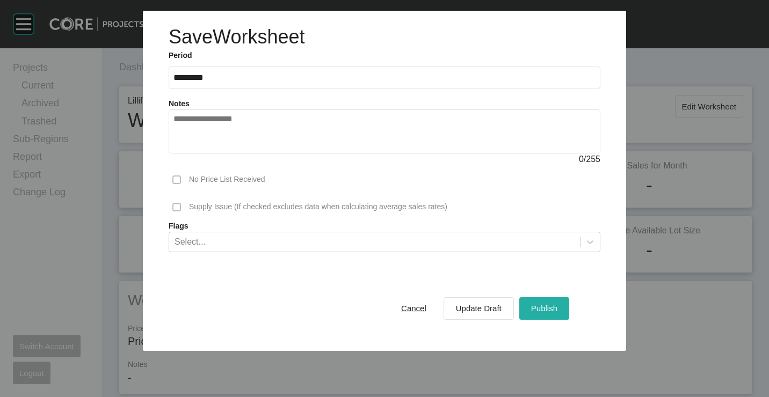
click at [538, 309] on span "Publish" at bounding box center [544, 308] width 26 height 9
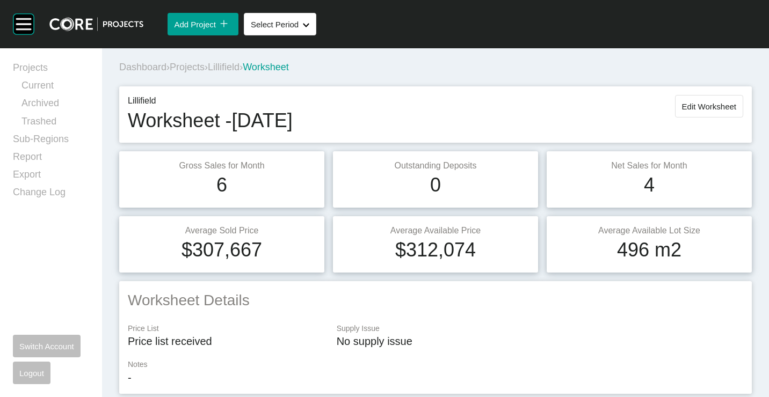
click at [198, 64] on span "Projects" at bounding box center [187, 67] width 35 height 11
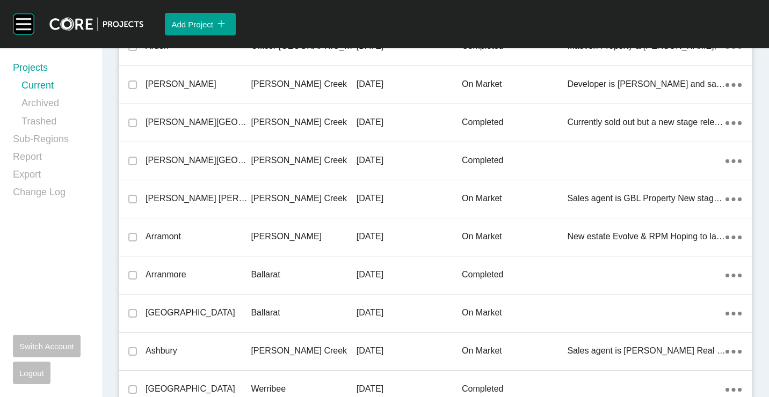
scroll to position [24231, 0]
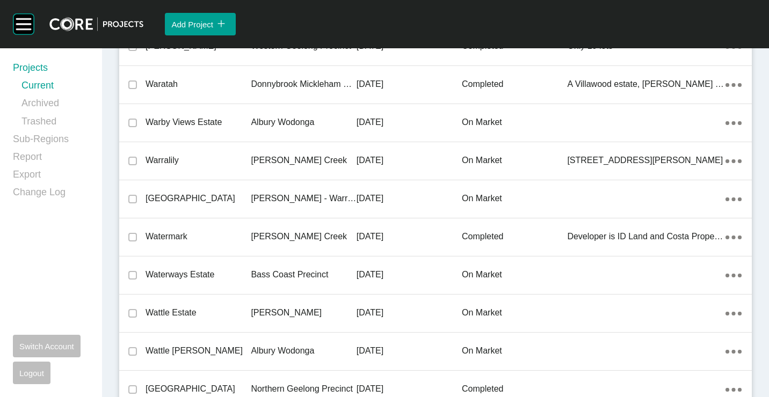
click at [394, 197] on p "[DATE]" at bounding box center [409, 199] width 105 height 12
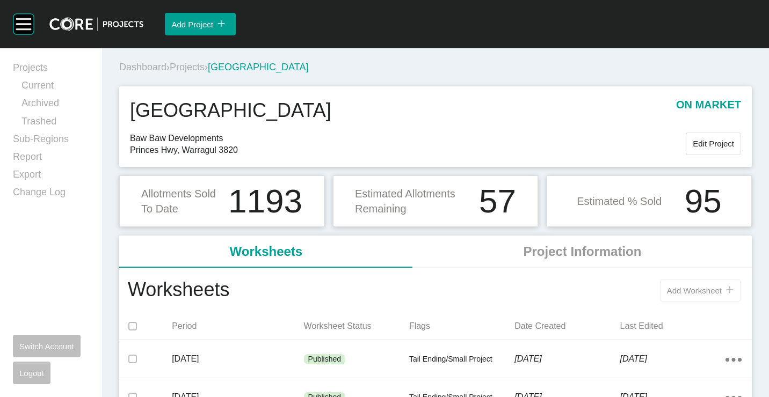
drag, startPoint x: 684, startPoint y: 292, endPoint x: 669, endPoint y: 285, distance: 16.6
click at [684, 291] on span "Add Worksheet" at bounding box center [694, 290] width 55 height 9
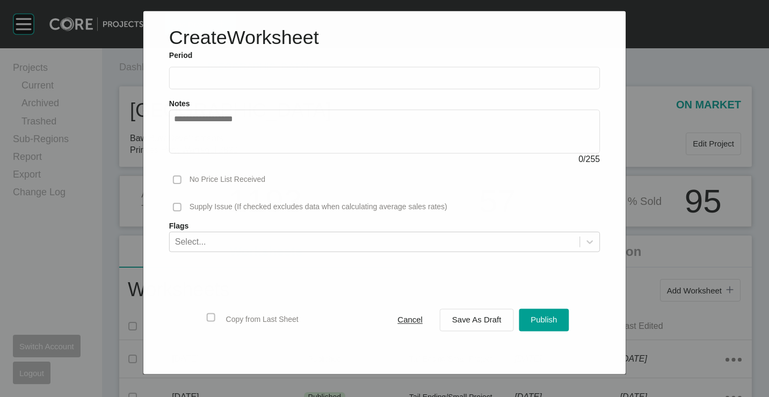
click at [272, 82] on input "text" at bounding box center [384, 78] width 421 height 9
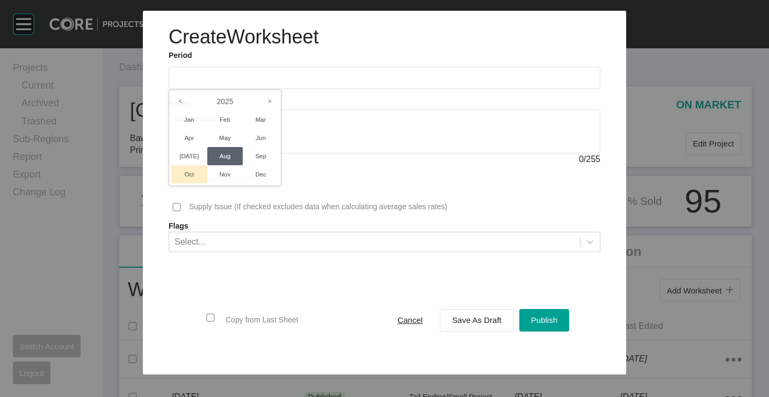
drag, startPoint x: 184, startPoint y: 158, endPoint x: 198, endPoint y: 161, distance: 14.9
click at [184, 158] on li "[DATE]" at bounding box center [189, 156] width 36 height 18
type input "*********"
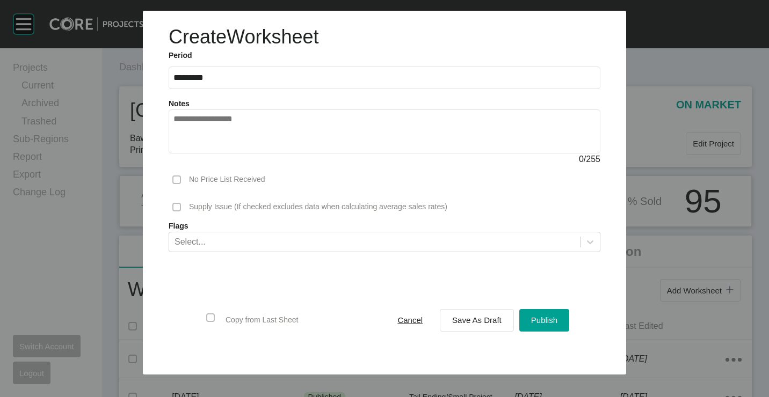
drag, startPoint x: 498, startPoint y: 319, endPoint x: 489, endPoint y: 305, distance: 16.4
click at [496, 315] on div "Save As Draft" at bounding box center [476, 320] width 55 height 14
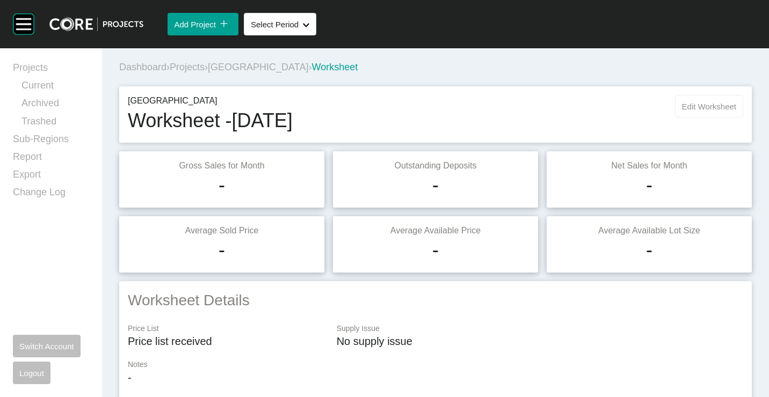
click at [709, 99] on button "Edit Worksheet" at bounding box center [709, 106] width 68 height 23
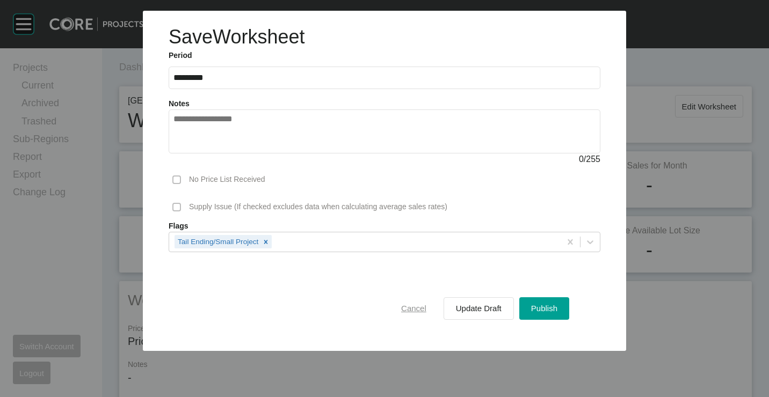
click at [409, 302] on div "Cancel" at bounding box center [413, 308] width 31 height 14
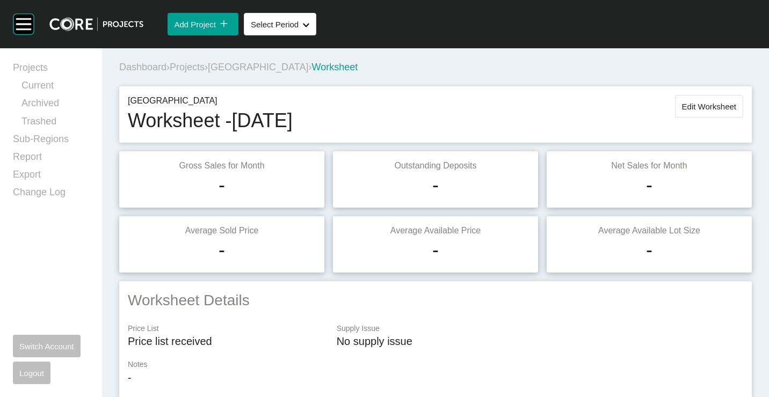
click at [242, 67] on span "[GEOGRAPHIC_DATA]" at bounding box center [258, 67] width 100 height 11
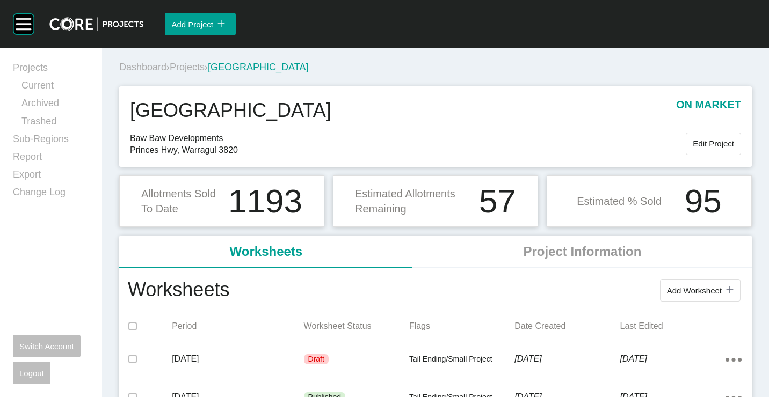
scroll to position [54, 0]
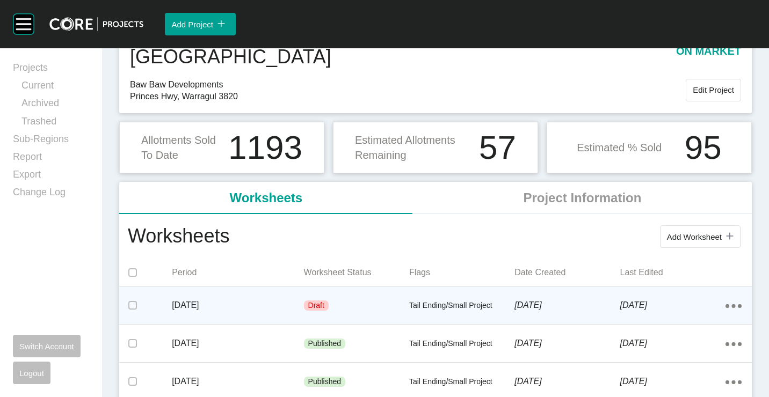
click at [725, 307] on icon "Action Menu Dots Copy 6 Created with Sketch." at bounding box center [733, 306] width 16 height 4
click at [681, 324] on link "Delete" at bounding box center [687, 324] width 29 height 16
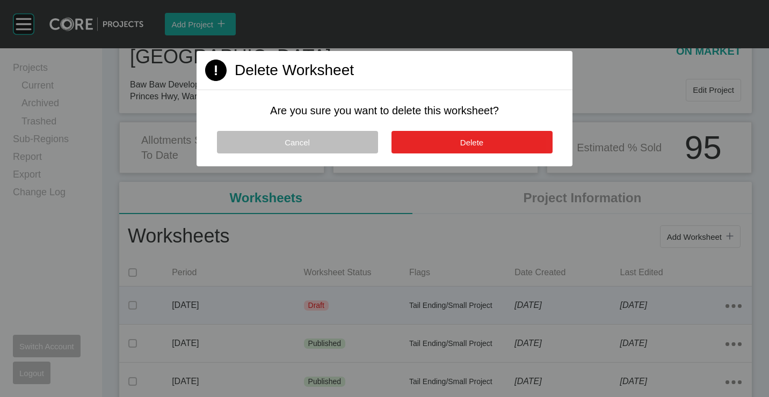
click at [464, 140] on span "Delete" at bounding box center [471, 142] width 23 height 9
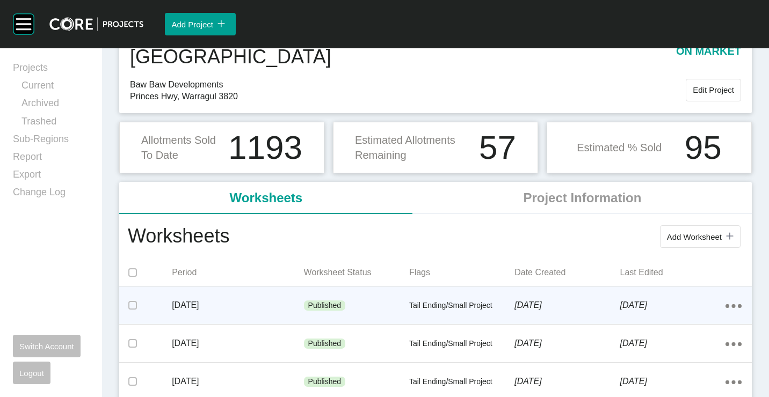
click at [354, 309] on div "Published" at bounding box center [356, 306] width 105 height 32
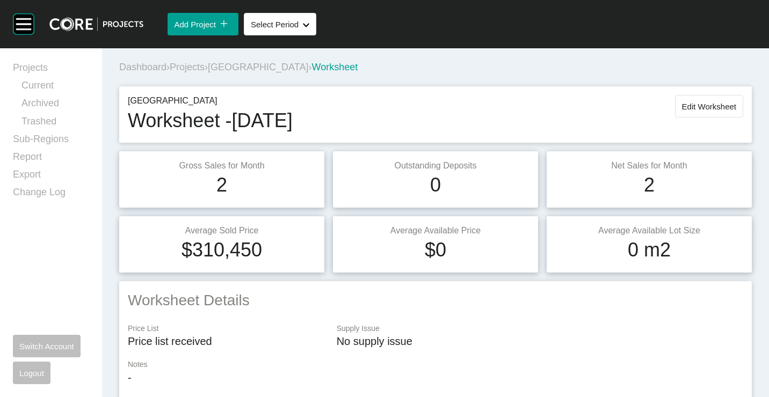
click at [294, 66] on span "[GEOGRAPHIC_DATA]" at bounding box center [258, 67] width 100 height 11
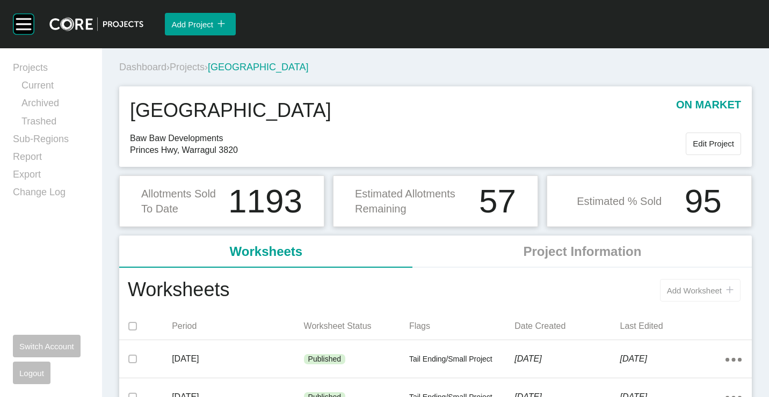
click at [705, 287] on span "Add Worksheet" at bounding box center [694, 290] width 55 height 9
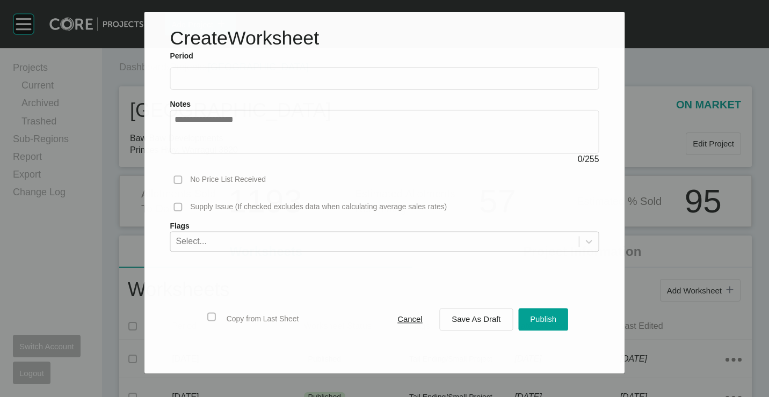
click at [271, 86] on label at bounding box center [384, 78] width 429 height 23
click at [271, 83] on input "text" at bounding box center [384, 78] width 419 height 9
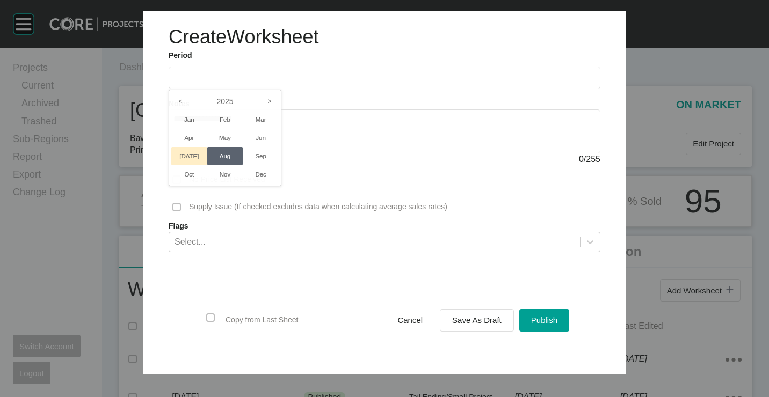
click at [187, 153] on li "[DATE]" at bounding box center [189, 156] width 36 height 18
type input "*********"
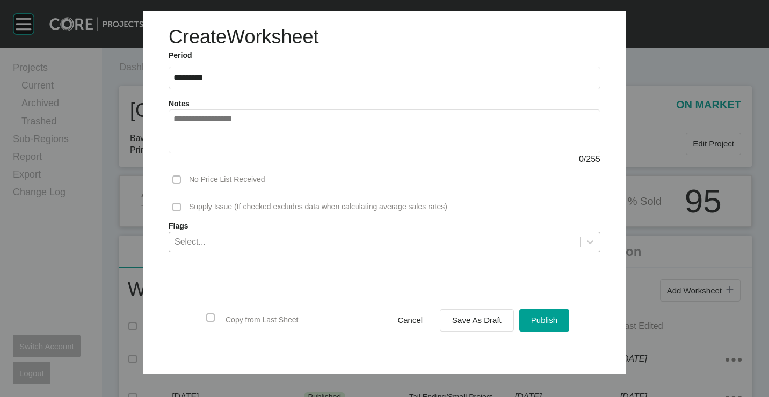
click at [228, 238] on div "Select..." at bounding box center [374, 242] width 411 height 18
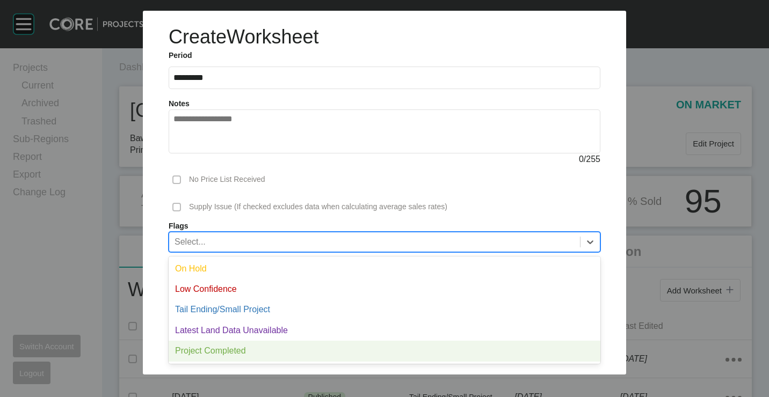
click at [238, 354] on div "Project Completed" at bounding box center [385, 351] width 432 height 20
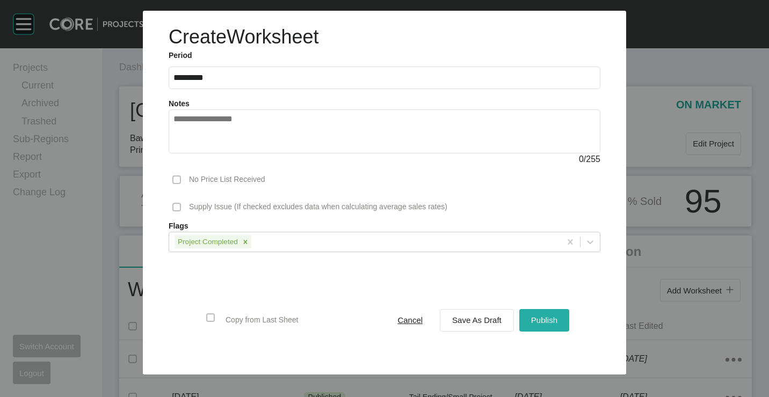
click at [549, 320] on span "Publish" at bounding box center [544, 320] width 26 height 9
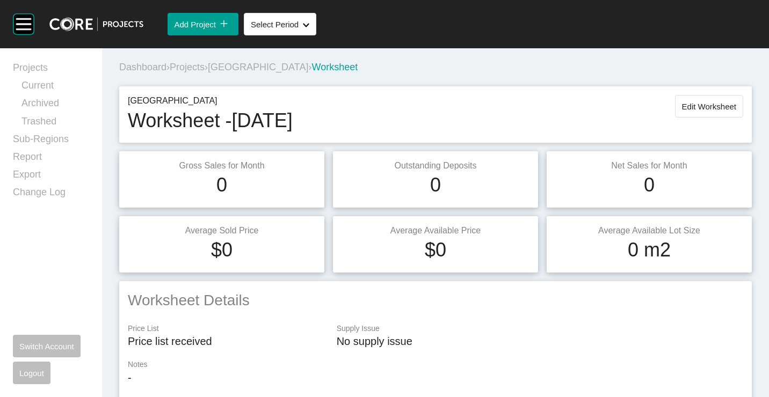
click at [258, 66] on span "[GEOGRAPHIC_DATA]" at bounding box center [258, 67] width 100 height 11
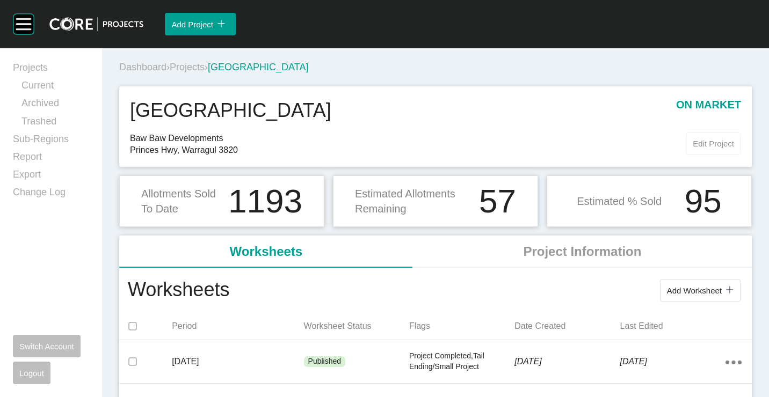
click at [712, 146] on span "Edit Project" at bounding box center [713, 143] width 41 height 9
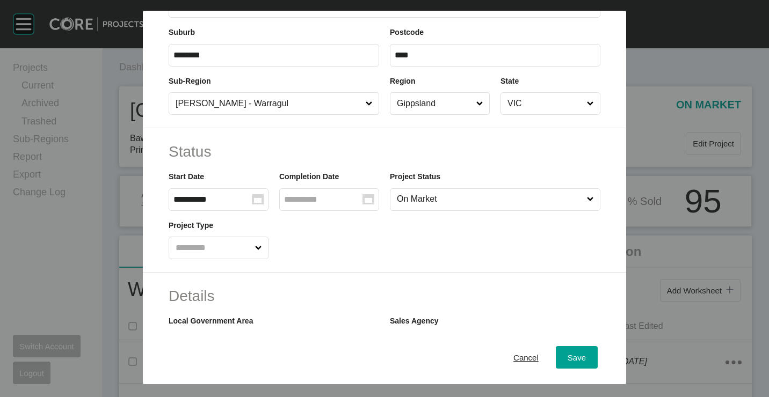
scroll to position [430, 0]
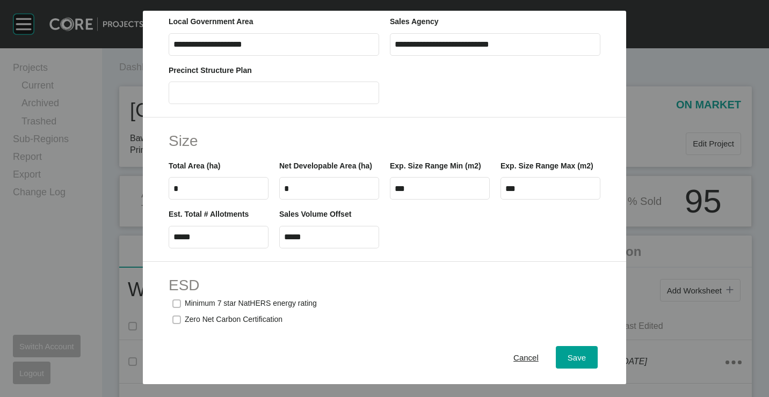
click at [353, 242] on input "*****" at bounding box center [329, 237] width 90 height 9
type input "*****"
click at [580, 356] on div "Save" at bounding box center [577, 357] width 24 height 14
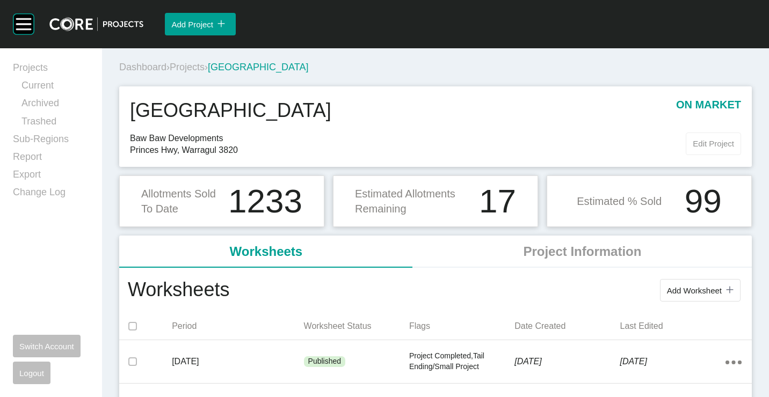
click at [716, 140] on span "Edit Project" at bounding box center [713, 143] width 41 height 9
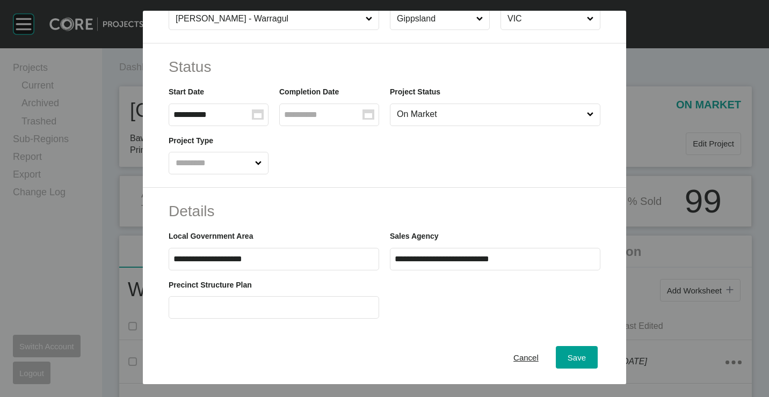
scroll to position [376, 0]
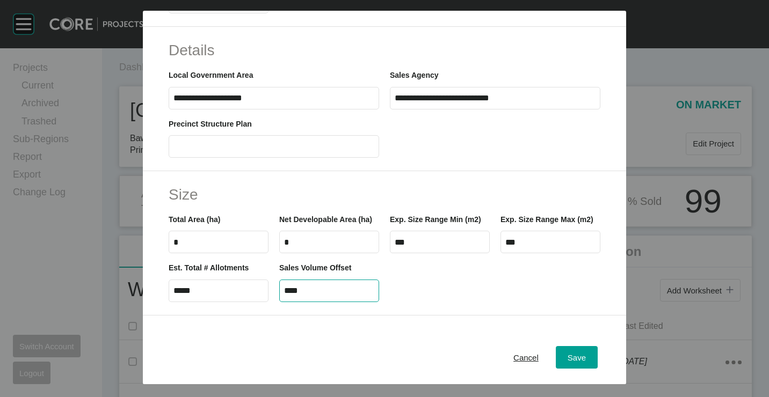
click at [318, 295] on input "****" at bounding box center [329, 290] width 90 height 9
type input "*****"
drag, startPoint x: 583, startPoint y: 358, endPoint x: 564, endPoint y: 354, distance: 19.2
click at [582, 358] on button "Save" at bounding box center [577, 357] width 42 height 23
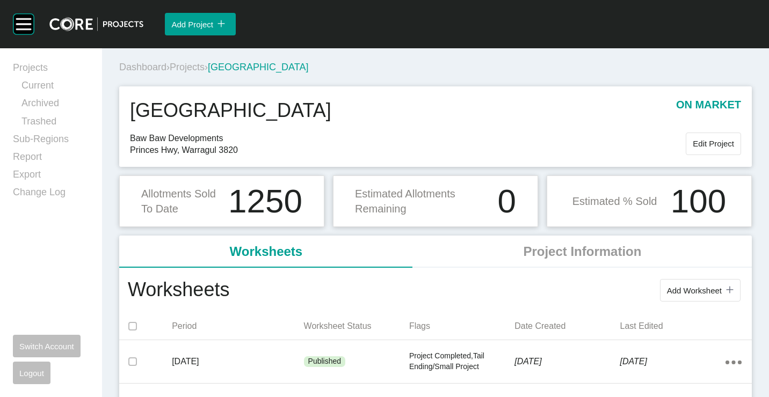
drag, startPoint x: 708, startPoint y: 147, endPoint x: 686, endPoint y: 148, distance: 22.6
click at [707, 147] on span "Edit Project" at bounding box center [713, 143] width 41 height 9
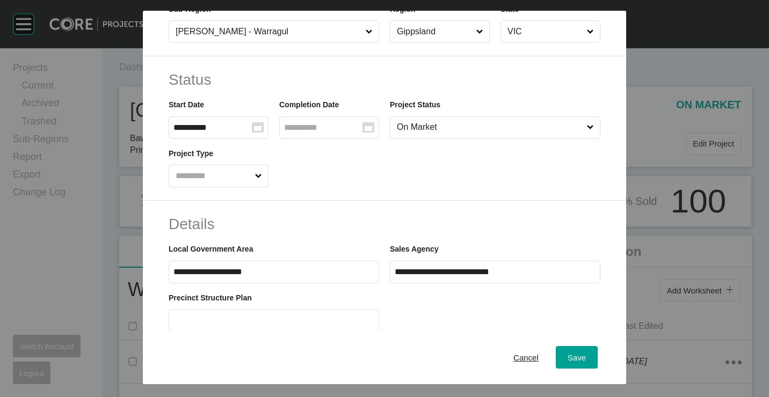
scroll to position [161, 0]
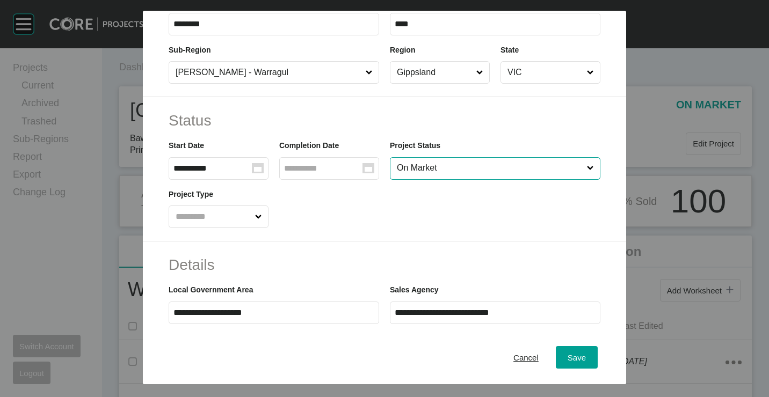
click at [449, 168] on input "On Market" at bounding box center [490, 168] width 190 height 21
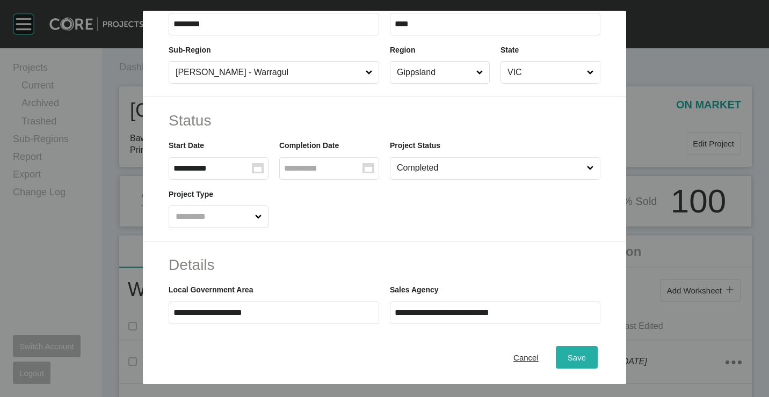
click at [572, 368] on button "Save" at bounding box center [577, 357] width 42 height 23
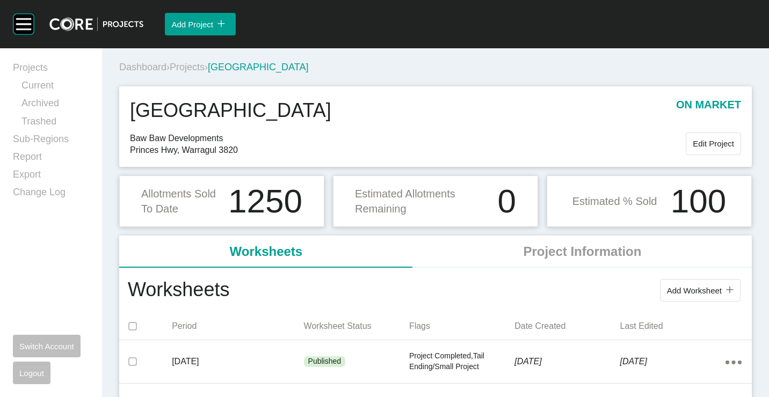
click at [200, 67] on span "Projects" at bounding box center [187, 67] width 35 height 11
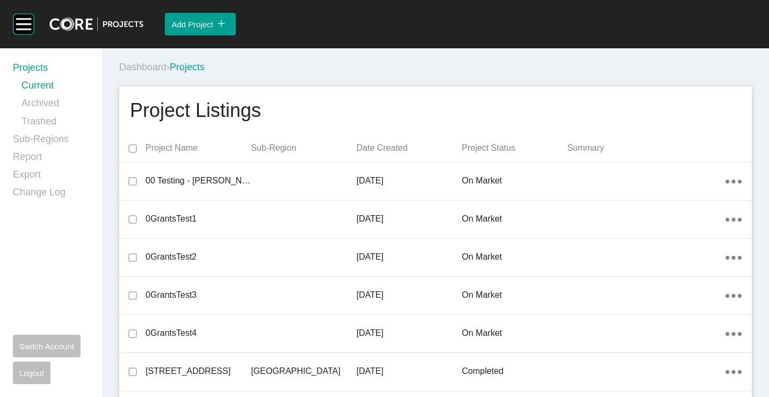
scroll to position [7379, 0]
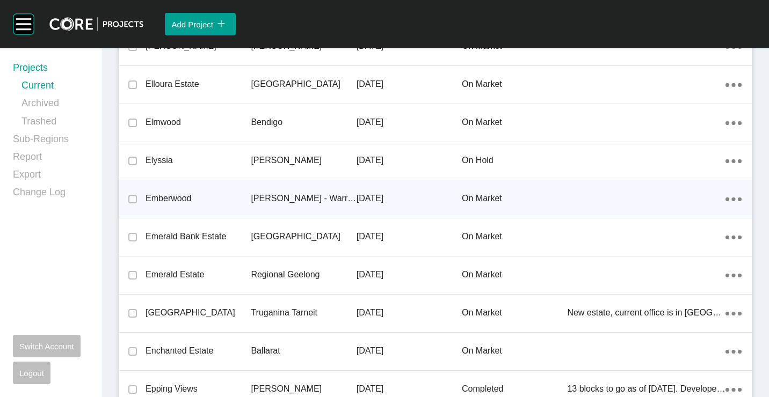
click at [280, 188] on div "[PERSON_NAME] - Warragul" at bounding box center [303, 198] width 105 height 33
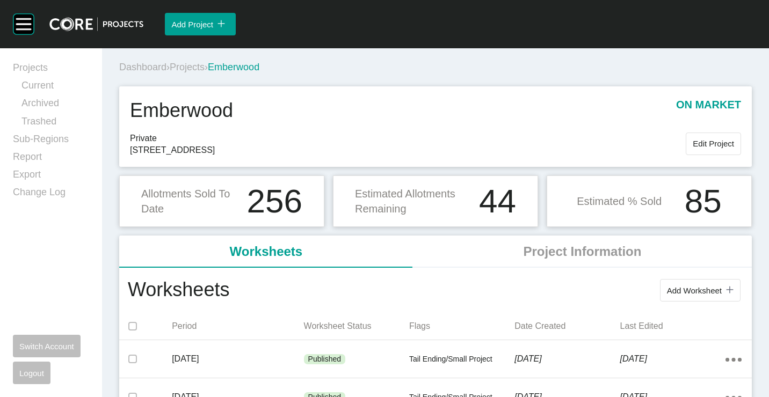
click at [672, 288] on span "Add Worksheet" at bounding box center [694, 290] width 55 height 9
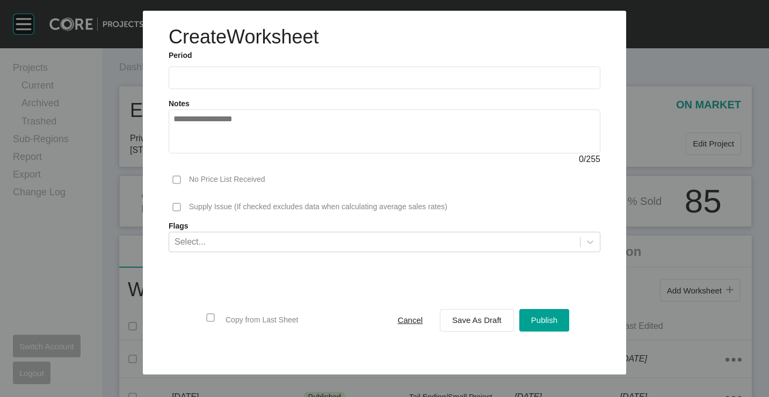
click at [202, 74] on input "text" at bounding box center [384, 77] width 422 height 9
click at [188, 163] on li "[DATE]" at bounding box center [189, 156] width 36 height 18
type input "*********"
click at [474, 324] on span "Save As Draft" at bounding box center [476, 320] width 49 height 9
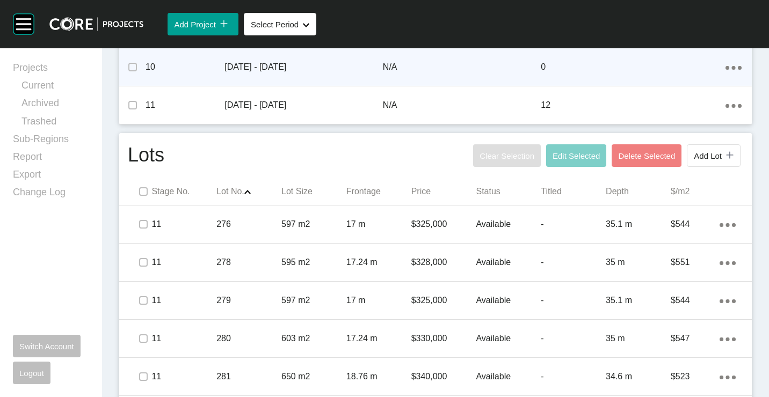
scroll to position [537, 0]
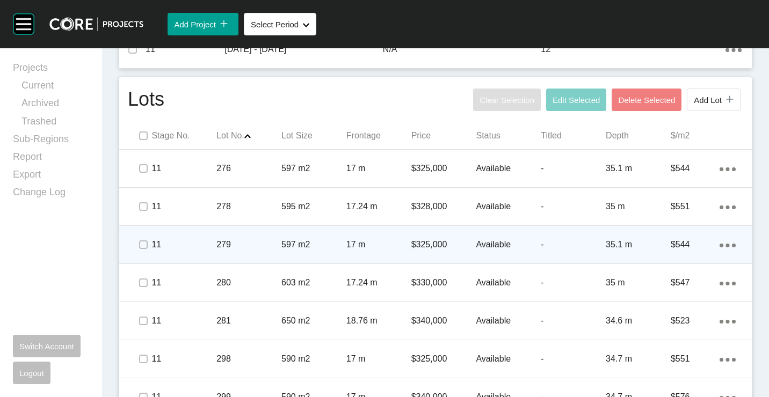
click at [242, 252] on div "279" at bounding box center [248, 244] width 65 height 33
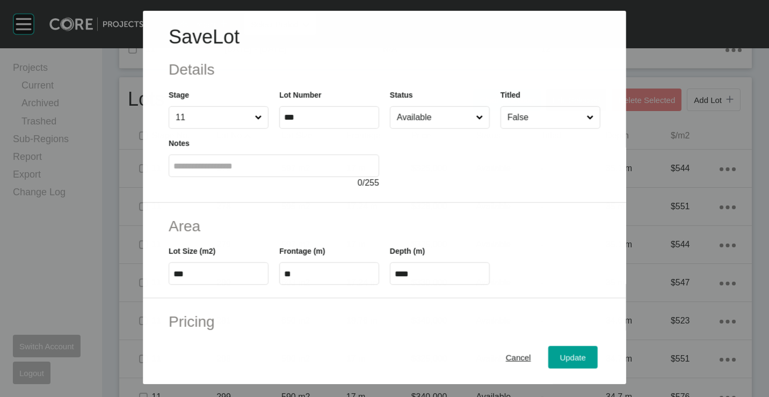
drag, startPoint x: 428, startPoint y: 106, endPoint x: 425, endPoint y: 115, distance: 9.5
click at [427, 108] on input "Available" at bounding box center [434, 117] width 79 height 21
click at [562, 354] on span "Update" at bounding box center [573, 357] width 26 height 9
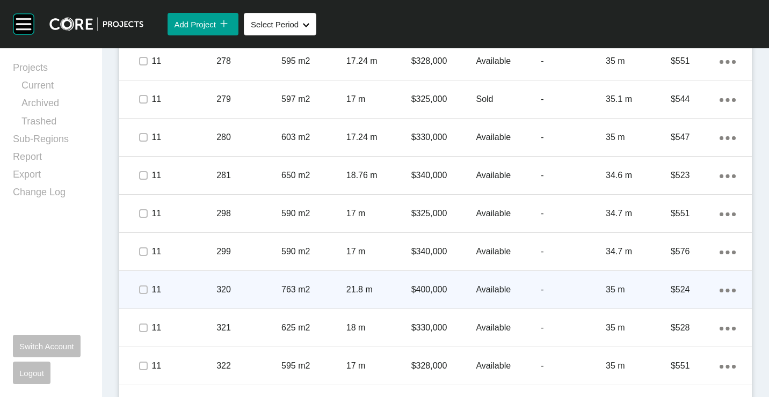
scroll to position [698, 0]
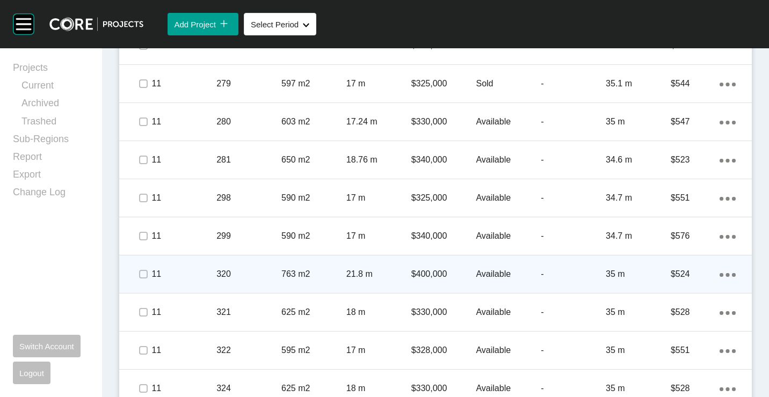
click at [346, 267] on div "21.8 m" at bounding box center [378, 274] width 65 height 33
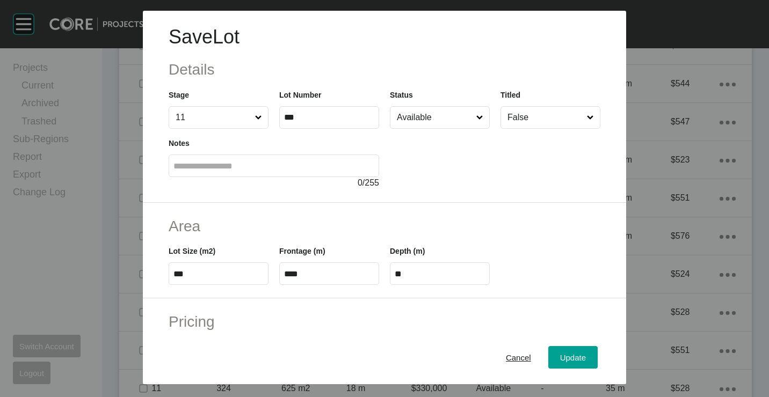
click at [430, 113] on input "Available" at bounding box center [434, 117] width 79 height 21
click at [548, 354] on button "Update" at bounding box center [572, 357] width 49 height 23
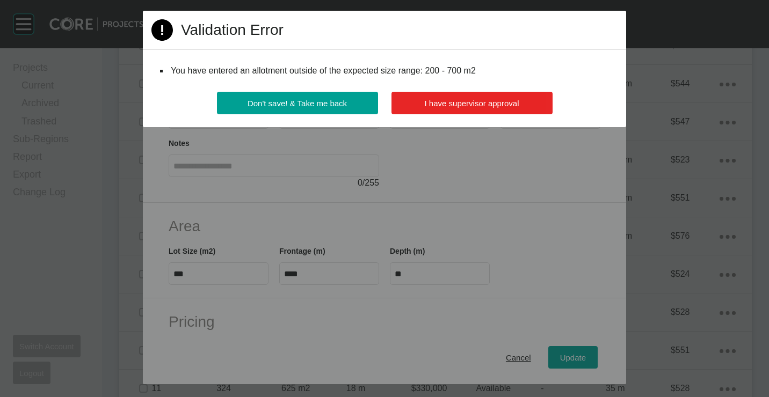
click at [447, 100] on span "I have supervisor approval" at bounding box center [472, 103] width 95 height 9
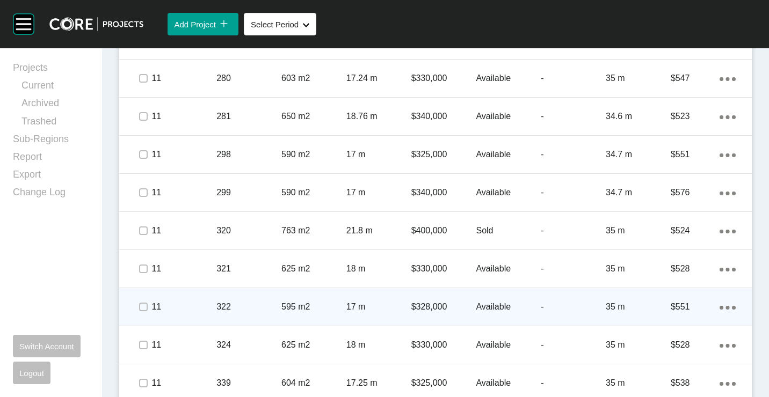
scroll to position [751, 0]
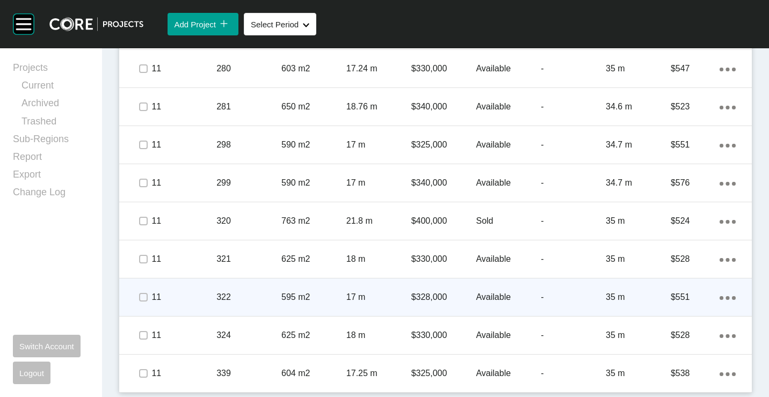
click at [291, 293] on p "595 m2" at bounding box center [313, 298] width 65 height 12
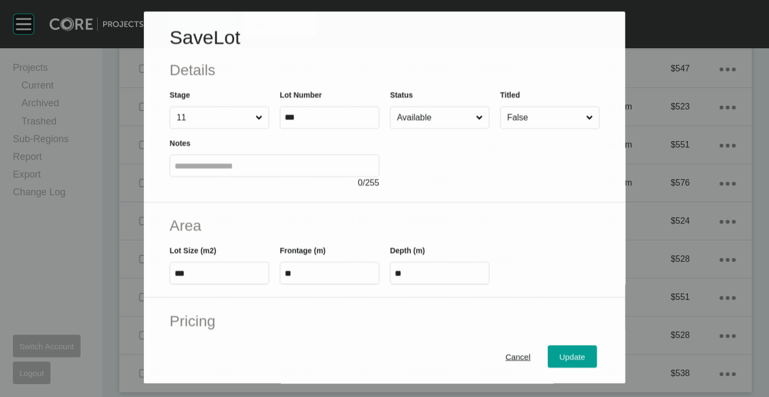
click at [422, 120] on input "Available" at bounding box center [434, 117] width 79 height 21
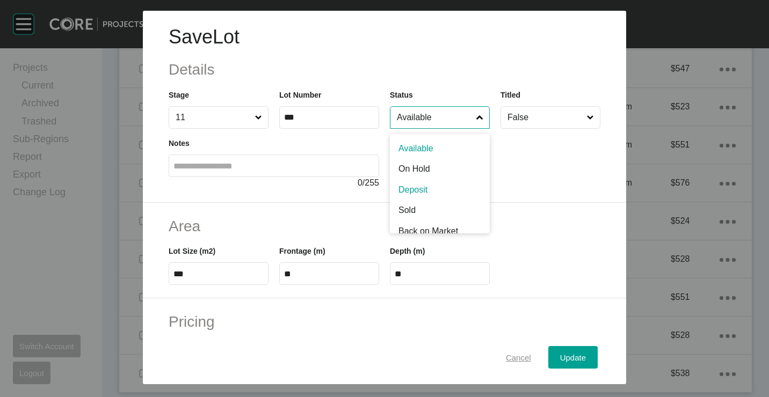
drag, startPoint x: 428, startPoint y: 192, endPoint x: 525, endPoint y: 347, distance: 183.1
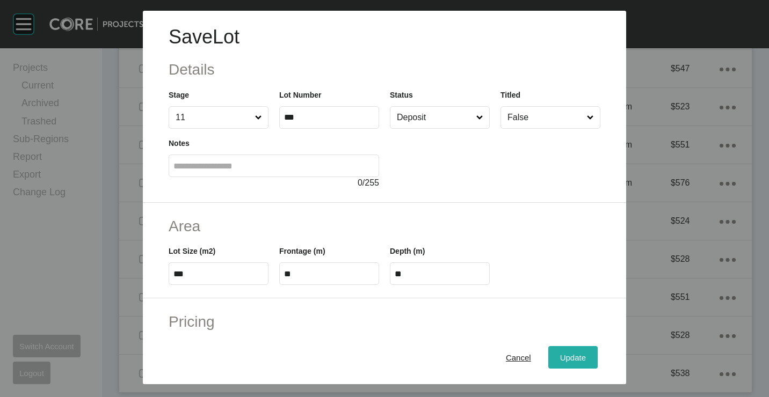
click at [560, 358] on span "Update" at bounding box center [573, 357] width 26 height 9
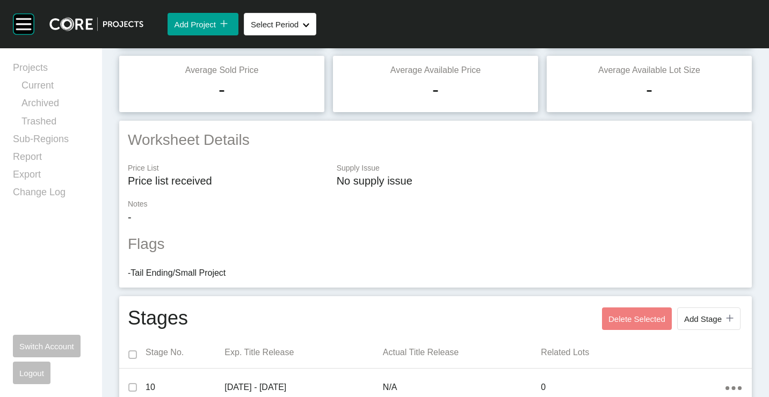
scroll to position [0, 0]
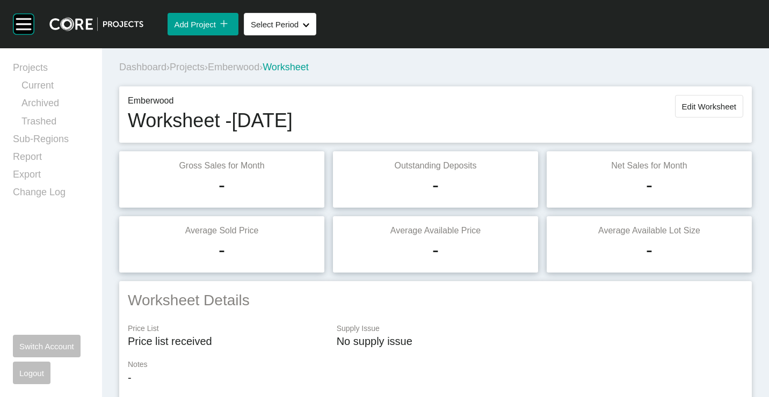
drag, startPoint x: 683, startPoint y: 108, endPoint x: 677, endPoint y: 120, distance: 12.5
click at [683, 111] on span "Edit Worksheet" at bounding box center [709, 106] width 54 height 9
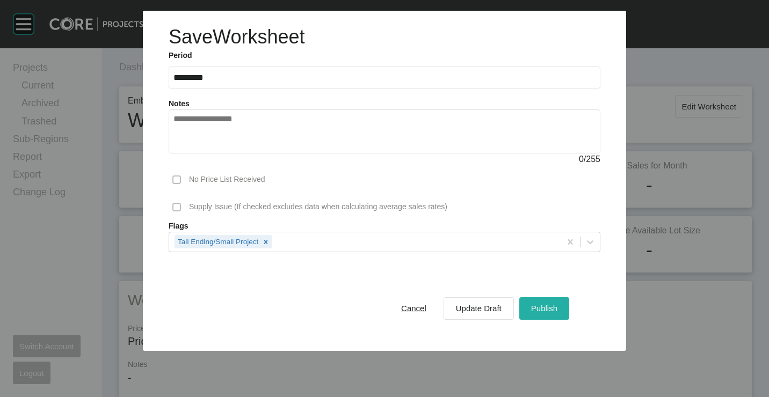
click at [549, 306] on span "Publish" at bounding box center [544, 308] width 26 height 9
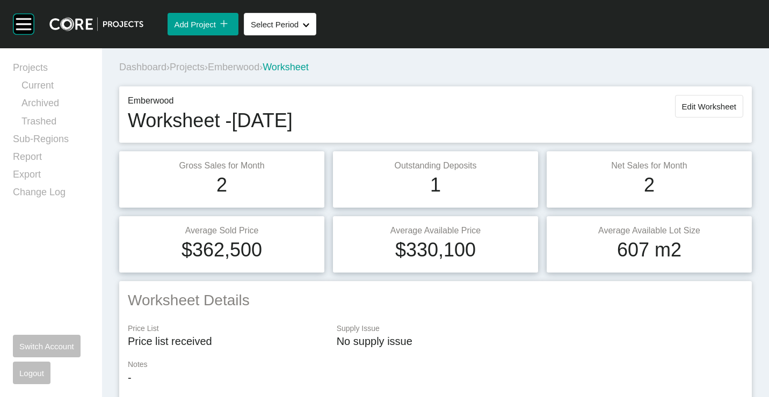
click at [201, 65] on span "Projects" at bounding box center [187, 67] width 35 height 11
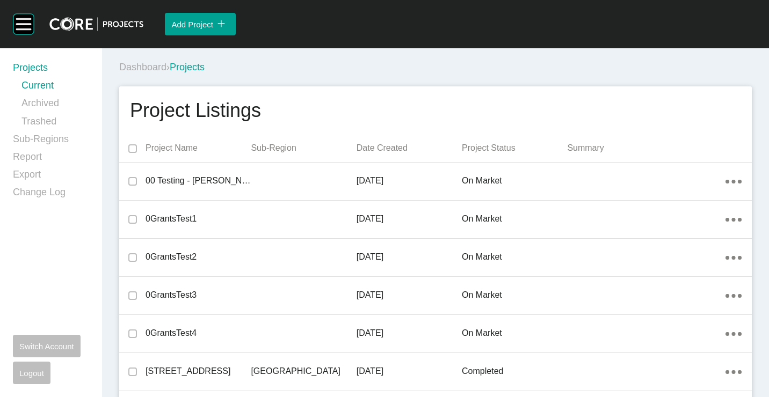
scroll to position [6044, 0]
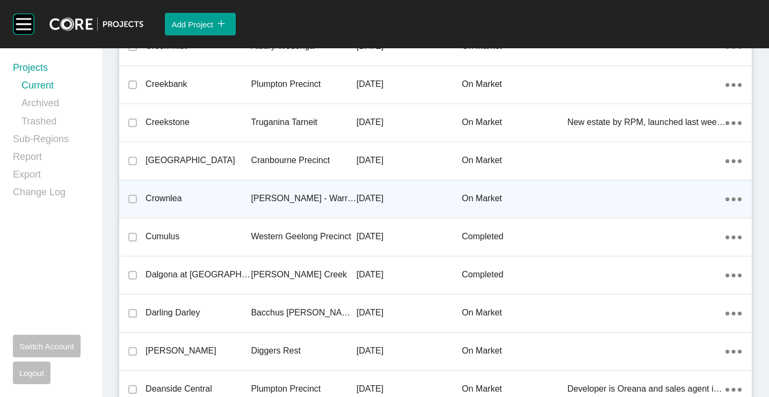
click at [272, 192] on div "[PERSON_NAME] - Warragul" at bounding box center [303, 198] width 105 height 33
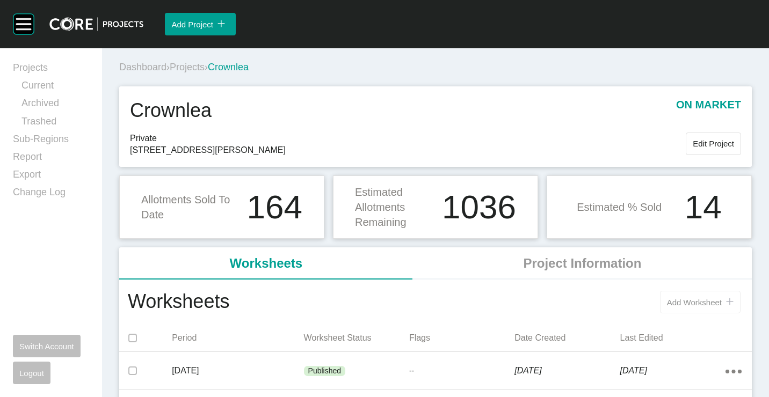
click at [679, 301] on span "Add Worksheet" at bounding box center [694, 302] width 55 height 9
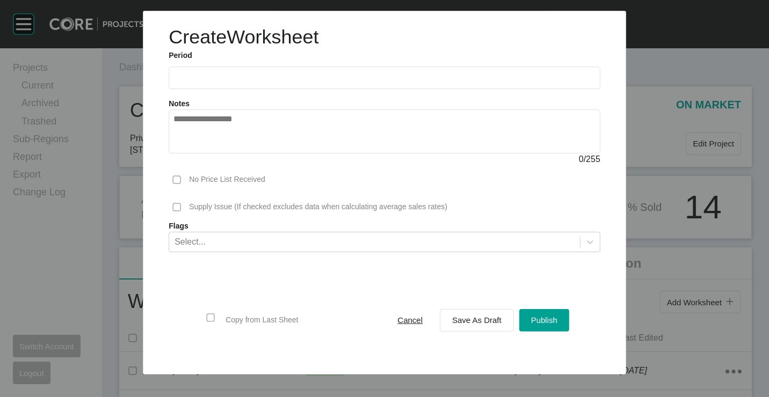
click at [267, 71] on label at bounding box center [385, 78] width 432 height 23
click at [267, 74] on input "text" at bounding box center [384, 78] width 422 height 9
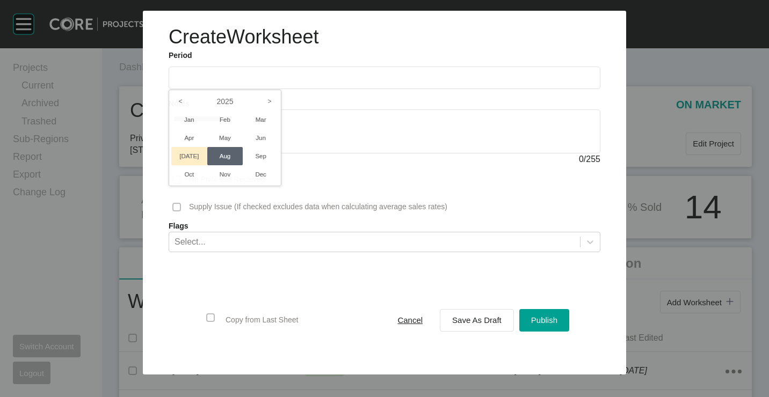
click at [193, 151] on li "[DATE]" at bounding box center [189, 156] width 36 height 18
type input "*********"
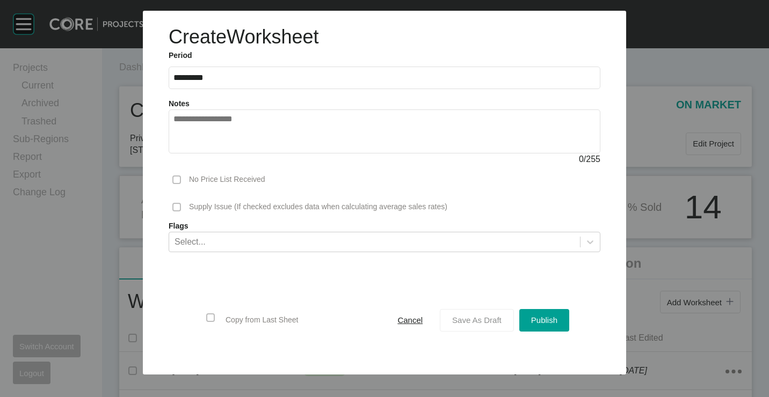
click at [470, 317] on span "Save As Draft" at bounding box center [476, 320] width 49 height 9
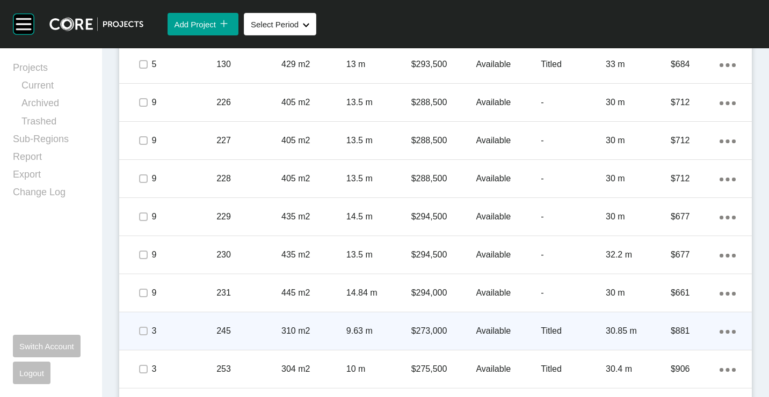
scroll to position [1020, 0]
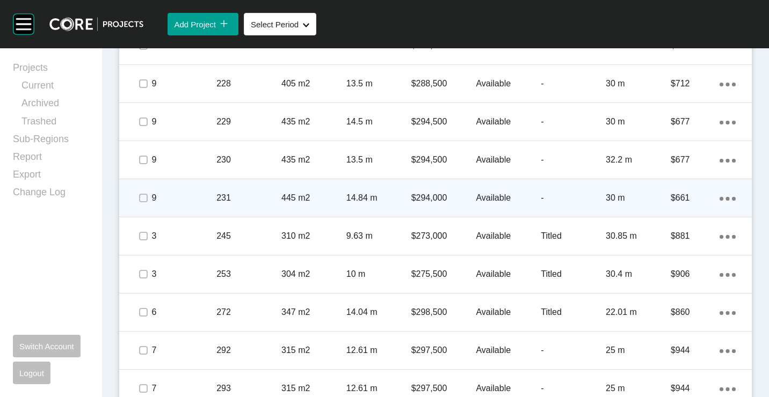
click at [287, 199] on p "445 m2" at bounding box center [313, 198] width 65 height 12
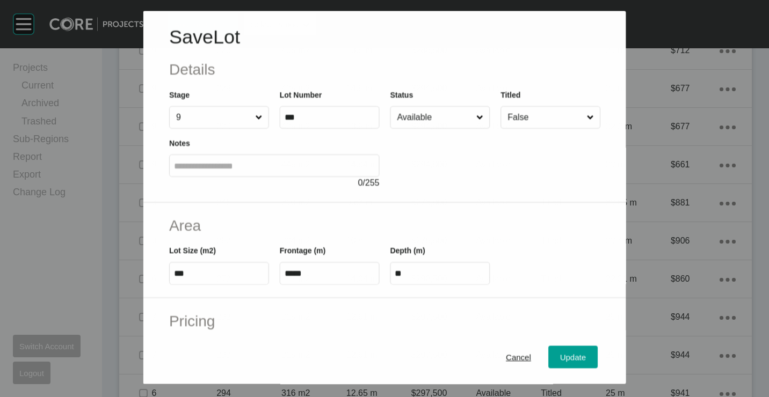
scroll to position [987, 0]
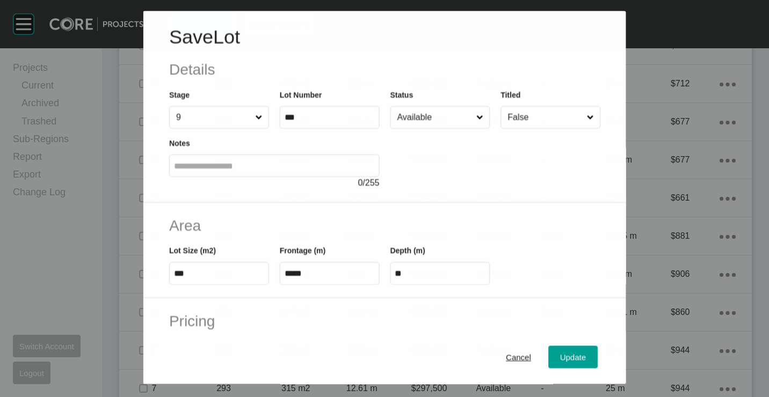
click at [423, 107] on input "Available" at bounding box center [434, 117] width 79 height 21
drag, startPoint x: 559, startPoint y: 361, endPoint x: 558, endPoint y: 353, distance: 8.1
click at [560, 361] on span "Update" at bounding box center [573, 357] width 26 height 9
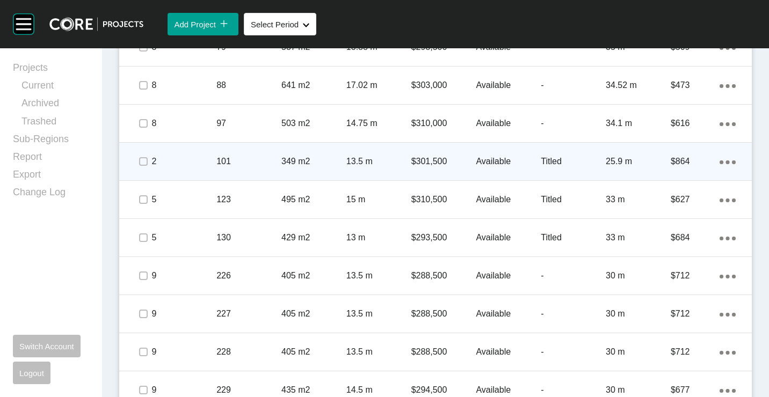
scroll to position [644, 0]
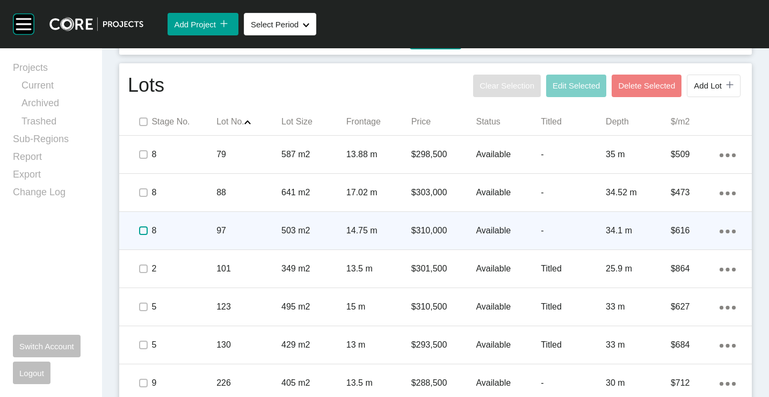
click at [141, 230] on label at bounding box center [143, 231] width 9 height 9
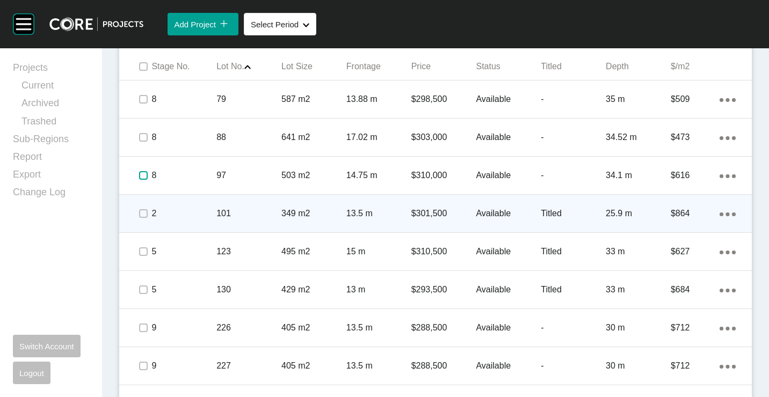
scroll to position [752, 0]
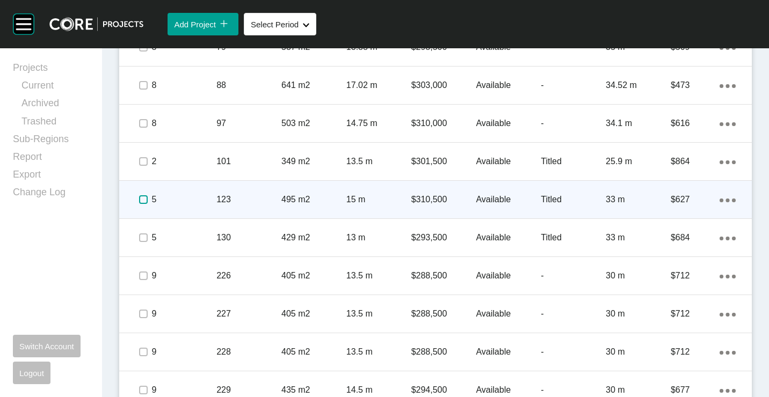
click at [146, 202] on label at bounding box center [143, 199] width 9 height 9
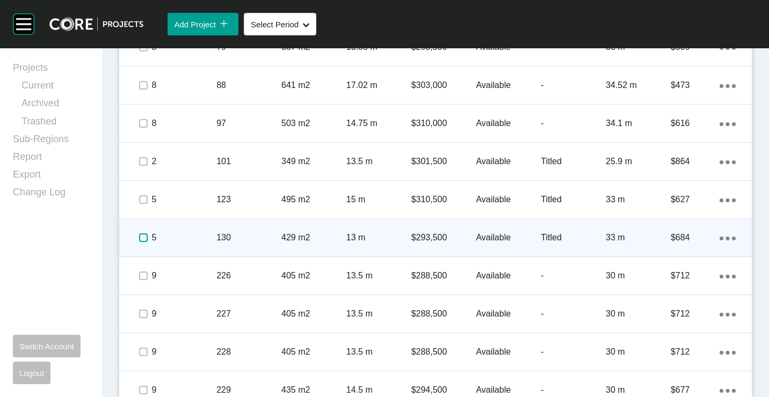
click at [143, 237] on label at bounding box center [143, 238] width 9 height 9
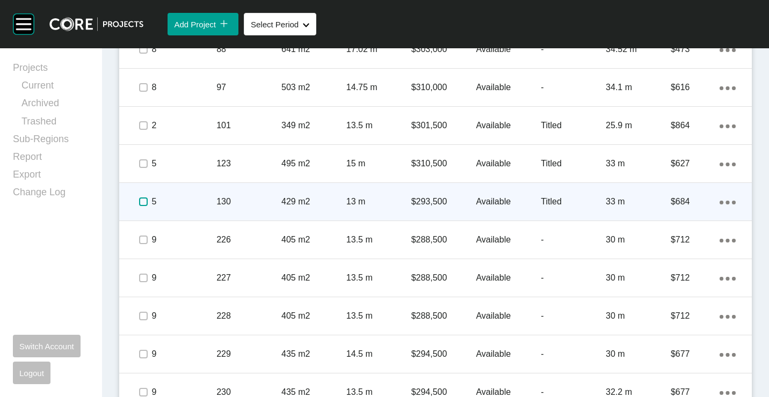
scroll to position [805, 0]
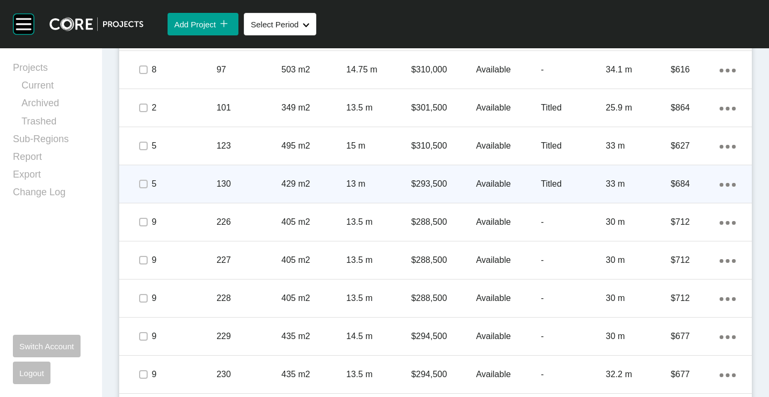
click at [723, 186] on icon "Action Menu Dots Copy 6 Created with Sketch." at bounding box center [728, 185] width 16 height 4
click at [678, 187] on link "Duplicate" at bounding box center [675, 186] width 40 height 16
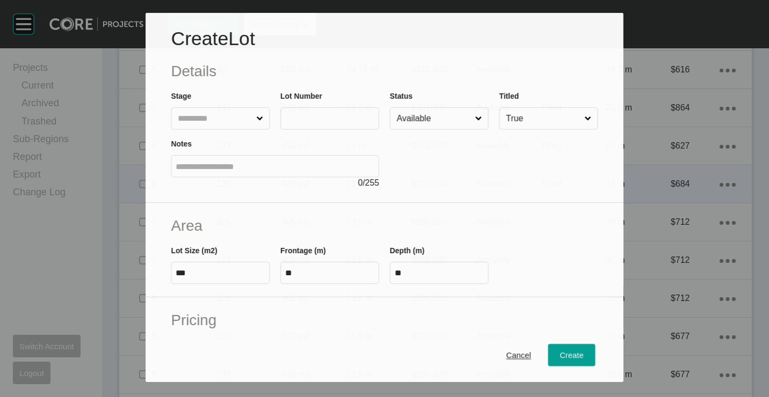
scroll to position [772, 0]
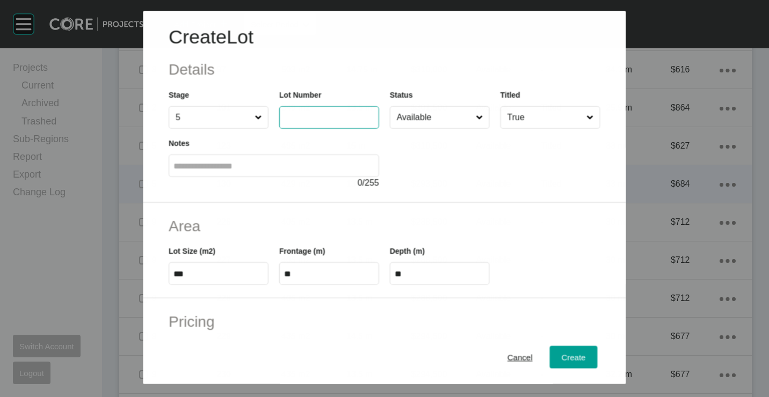
click at [287, 122] on input "text" at bounding box center [329, 117] width 90 height 9
type input "***"
type input "******"
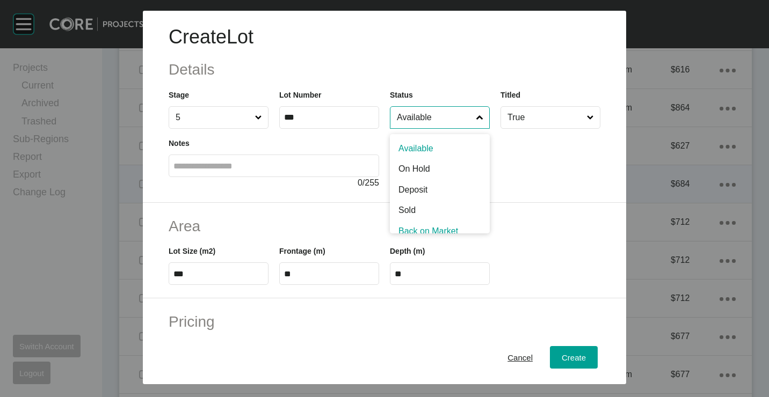
scroll to position [8, 0]
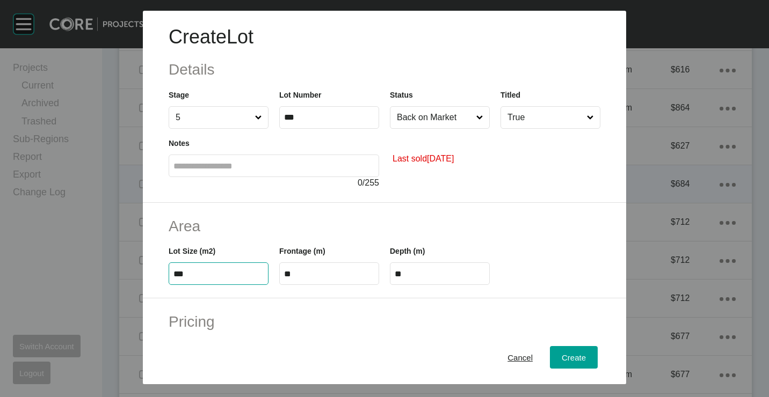
type input "***"
type input "****"
type input "***"
type input "**"
type input "****"
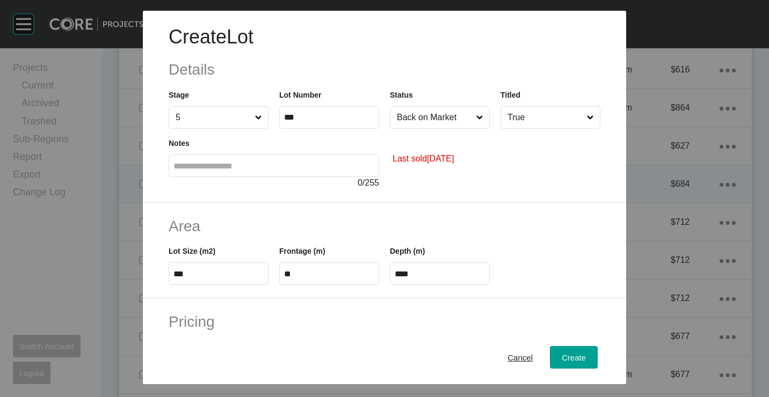
type input "*"
click at [333, 272] on input "**" at bounding box center [329, 274] width 90 height 9
type input "*"
type input "**"
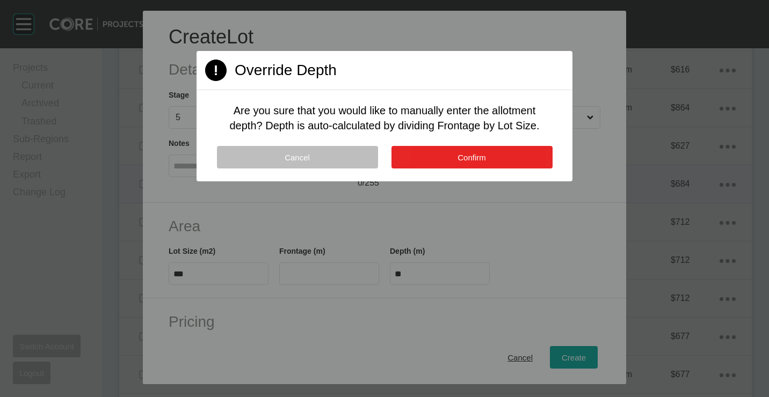
click at [461, 164] on button "Confirm" at bounding box center [471, 157] width 161 height 23
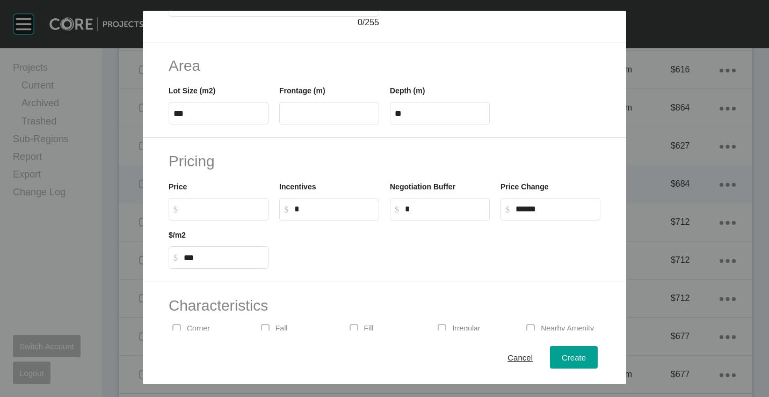
scroll to position [161, 0]
click at [223, 211] on input "$ Created with Sketch. $" at bounding box center [224, 208] width 80 height 9
type input "*******"
type input "*"
type input "***"
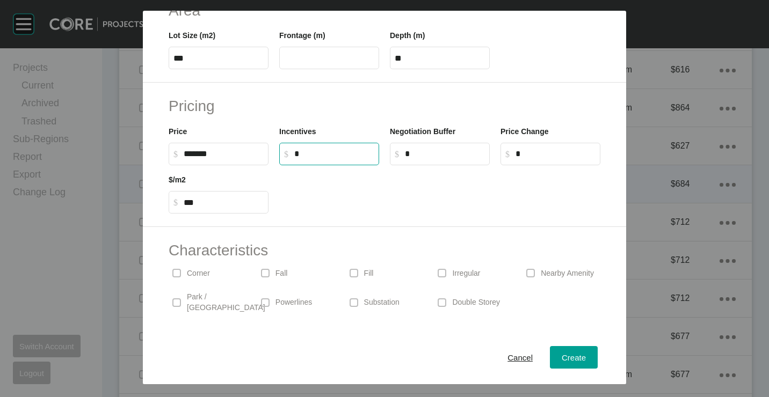
scroll to position [258, 0]
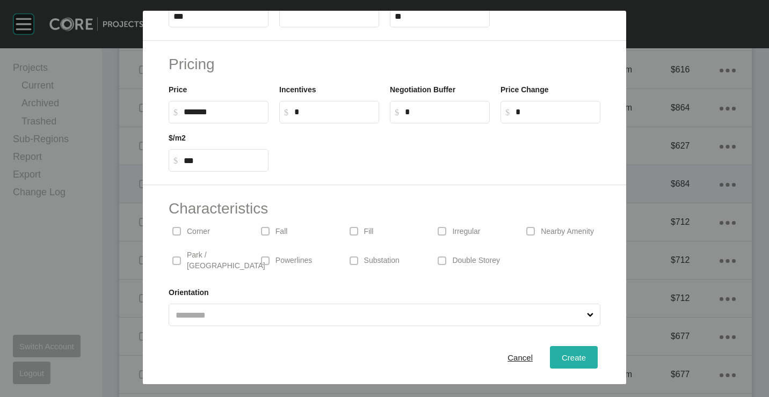
click at [574, 354] on span "Create" at bounding box center [574, 357] width 24 height 9
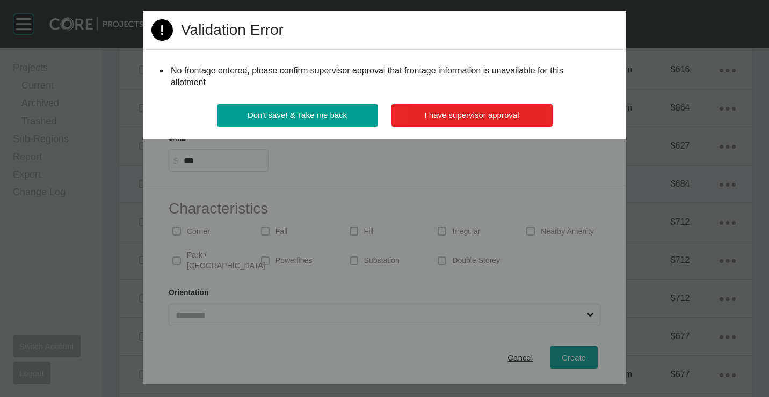
click at [461, 117] on span "I have supervisor approval" at bounding box center [472, 115] width 95 height 9
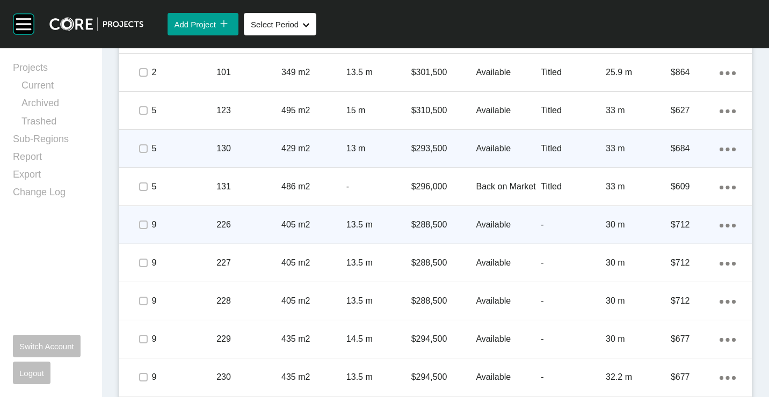
scroll to position [859, 0]
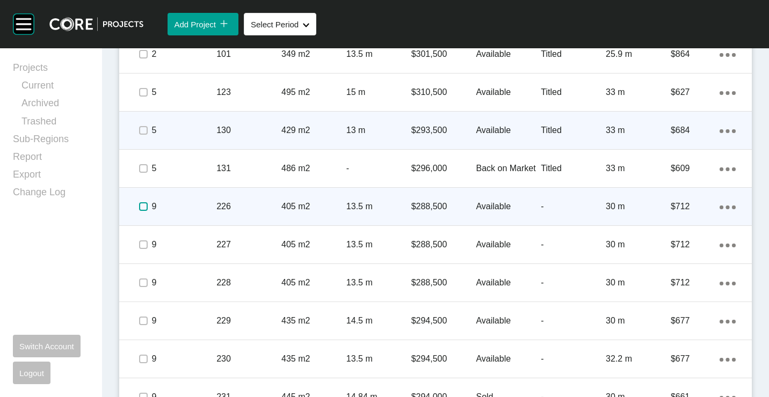
click at [140, 207] on label at bounding box center [143, 206] width 9 height 9
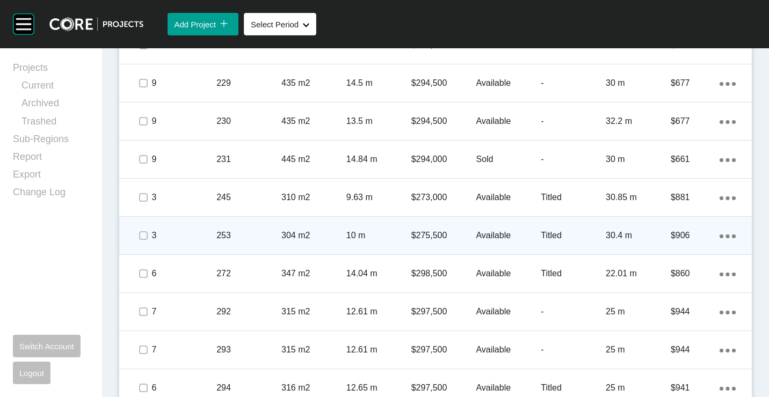
scroll to position [1128, 0]
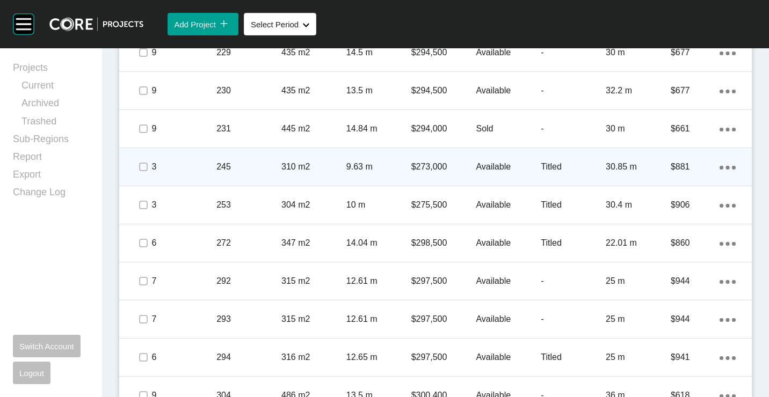
click at [679, 167] on link "Duplicate" at bounding box center [675, 169] width 40 height 16
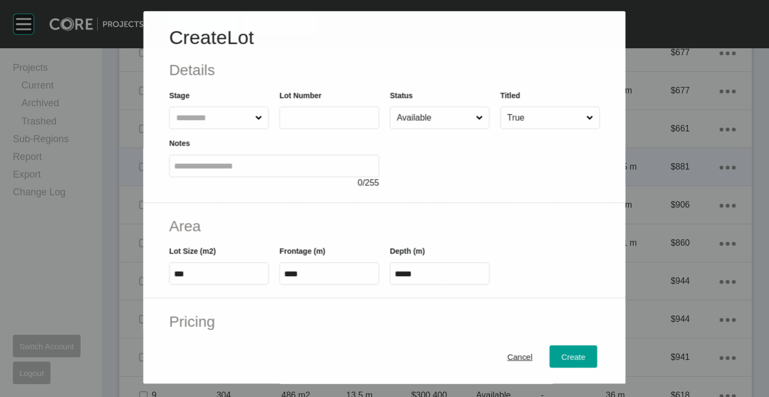
click at [313, 112] on label at bounding box center [329, 117] width 100 height 23
click at [313, 113] on input "text" at bounding box center [319, 117] width 71 height 9
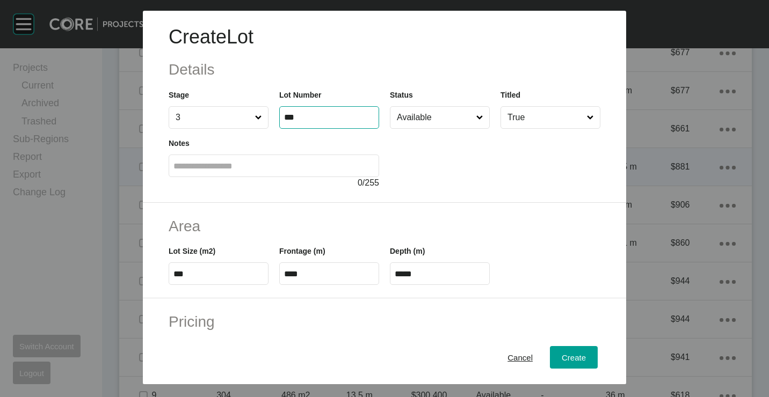
type input "***"
type input "*******"
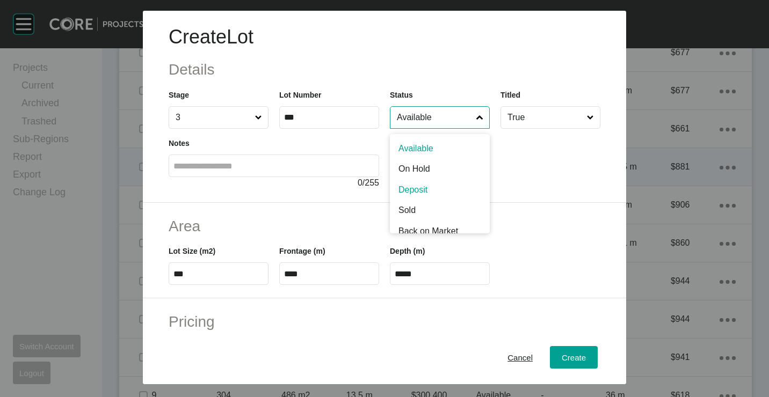
scroll to position [8, 0]
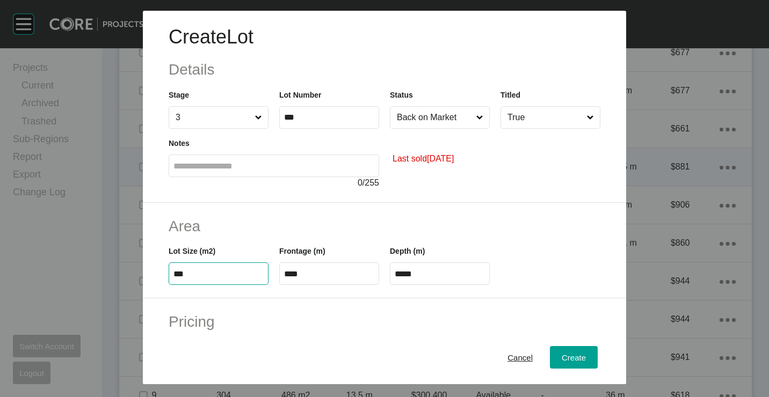
type input "***"
type input "****"
type input "***"
type input "**"
type input "****"
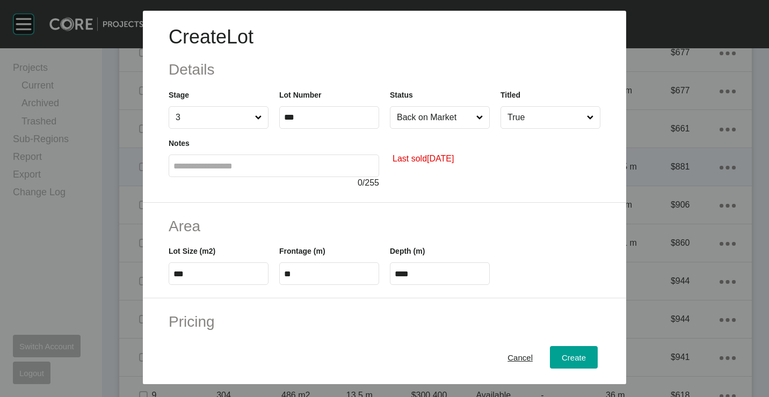
type input "*"
type input "*******"
type input "*****"
type input "*"
type input "***"
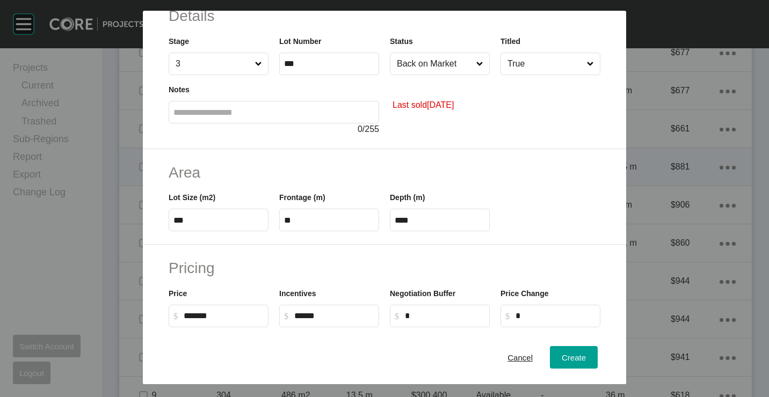
scroll to position [107, 0]
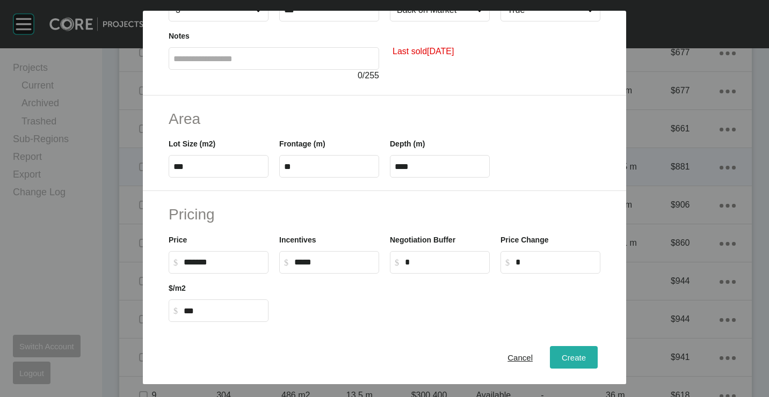
type input "******"
click at [568, 359] on span "Create" at bounding box center [574, 357] width 24 height 9
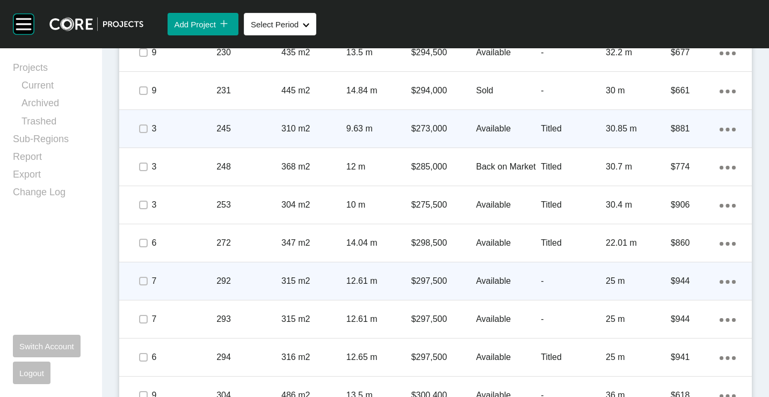
scroll to position [1181, 0]
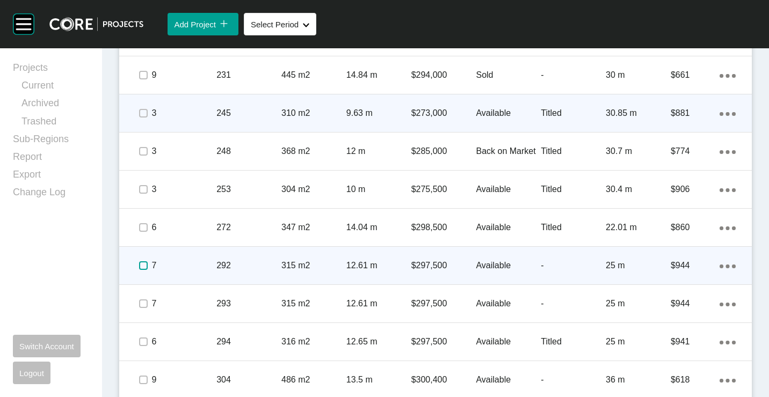
click at [147, 268] on label at bounding box center [143, 266] width 9 height 9
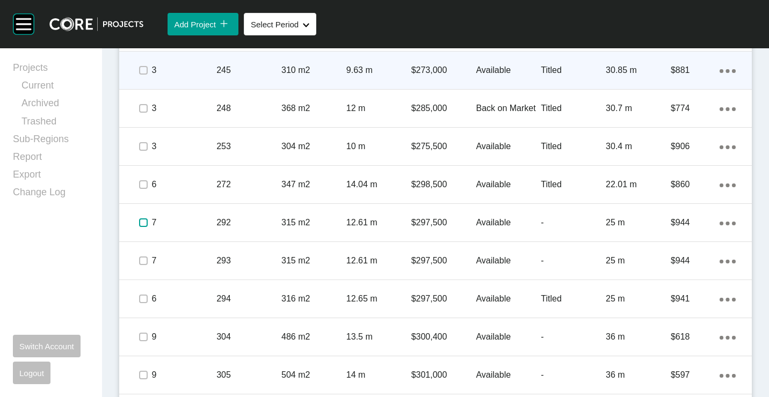
scroll to position [1235, 0]
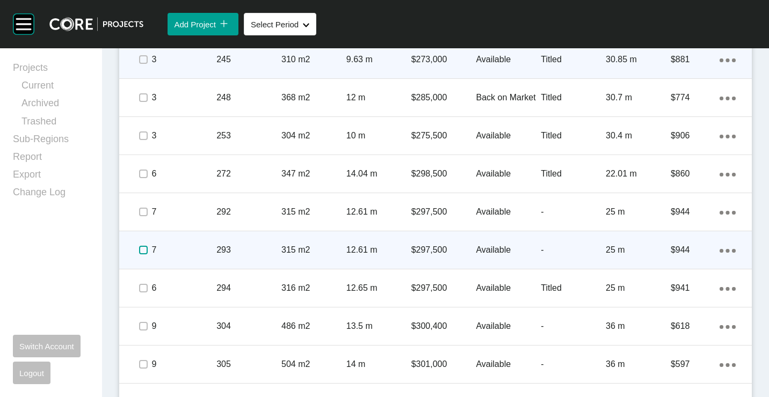
click at [139, 249] on label at bounding box center [143, 250] width 9 height 9
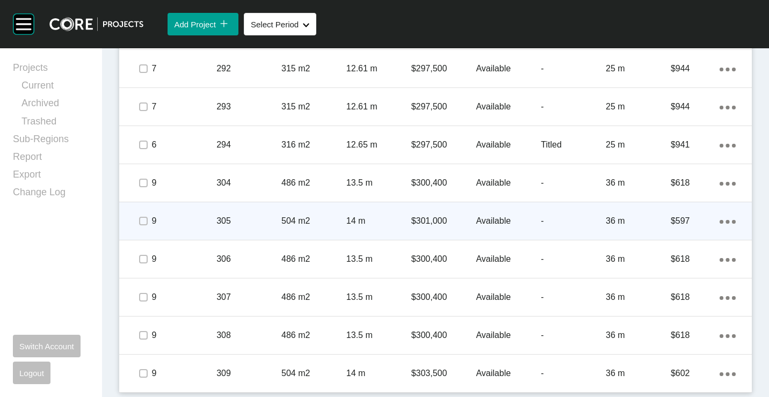
click at [137, 222] on span at bounding box center [143, 221] width 16 height 16
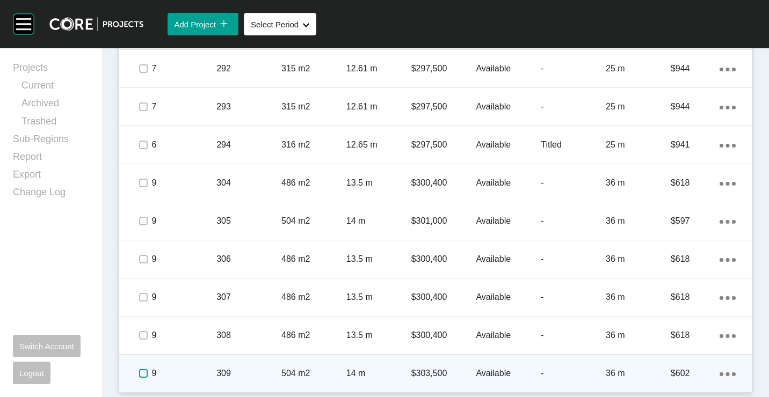
click at [144, 375] on label at bounding box center [143, 373] width 9 height 9
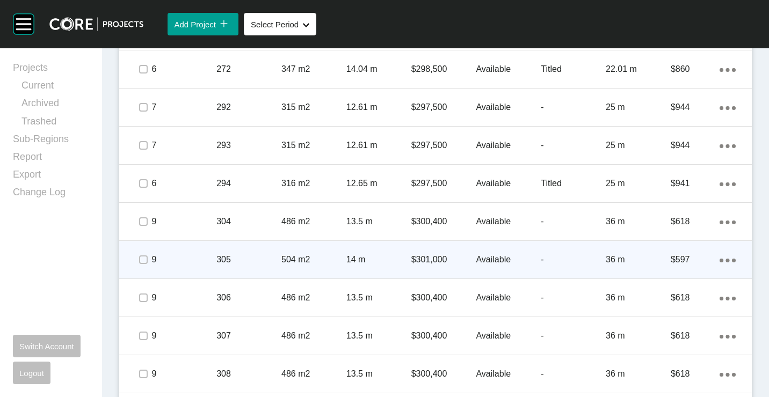
scroll to position [1271, 0]
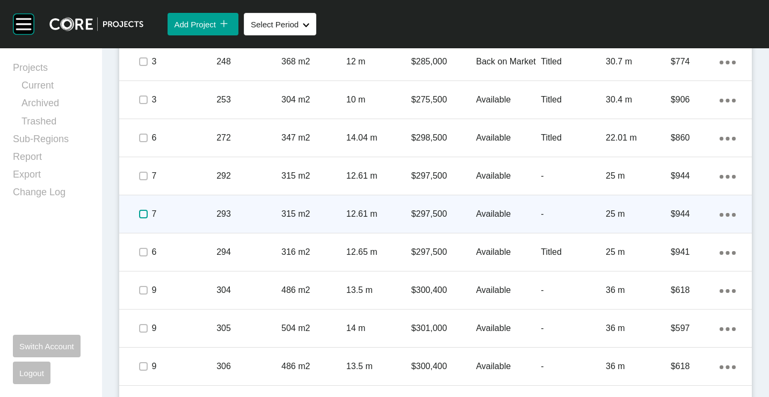
click at [147, 215] on label at bounding box center [143, 214] width 9 height 9
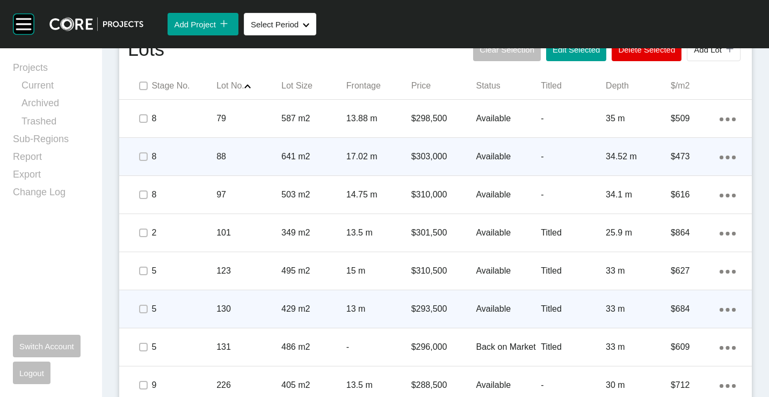
scroll to position [627, 0]
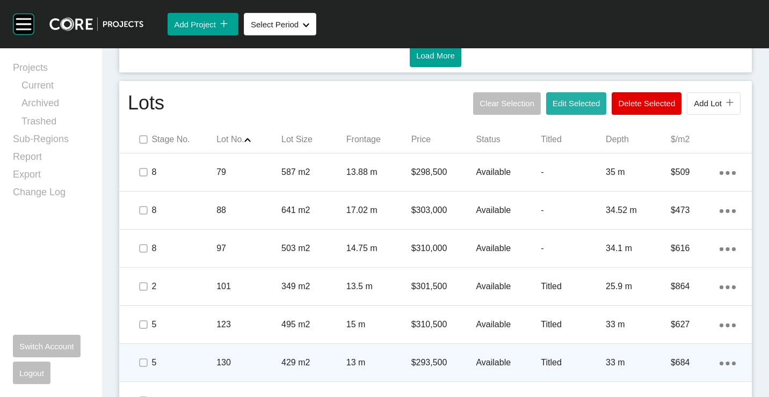
click at [557, 103] on span "Edit Selected" at bounding box center [576, 103] width 47 height 9
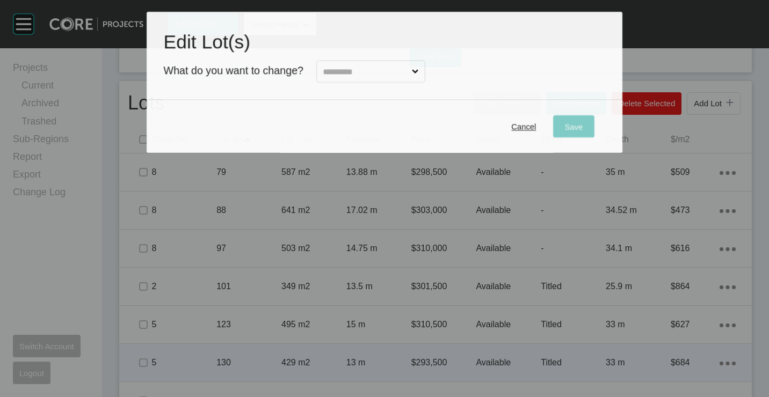
click at [380, 73] on input "text" at bounding box center [365, 71] width 89 height 21
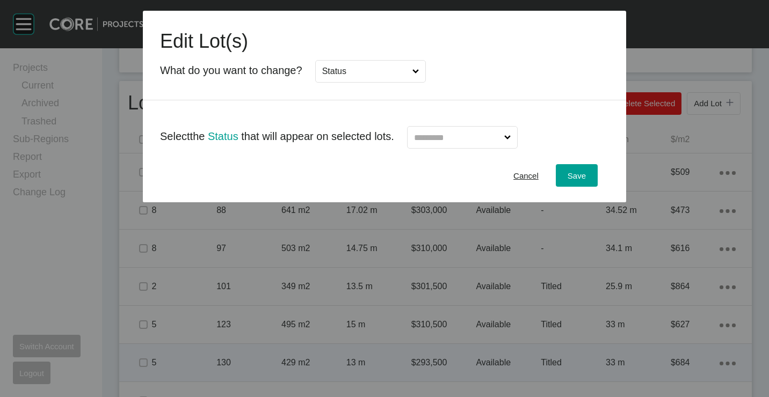
drag, startPoint x: 362, startPoint y: 141, endPoint x: 407, endPoint y: 143, distance: 44.6
click at [452, 142] on input "text" at bounding box center [457, 137] width 90 height 21
click at [563, 179] on button "Save" at bounding box center [577, 175] width 42 height 23
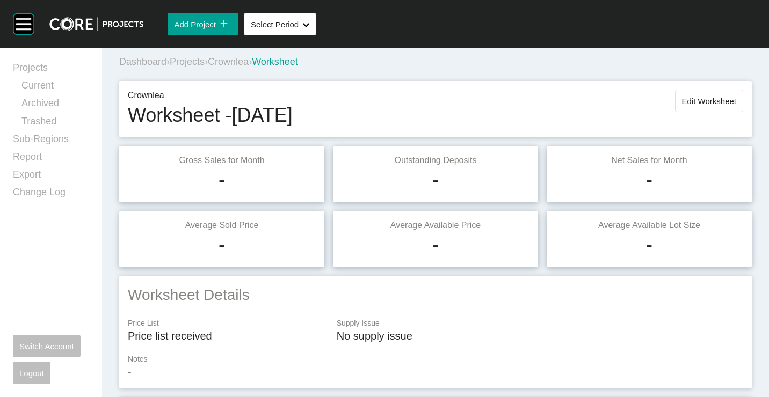
scroll to position [0, 0]
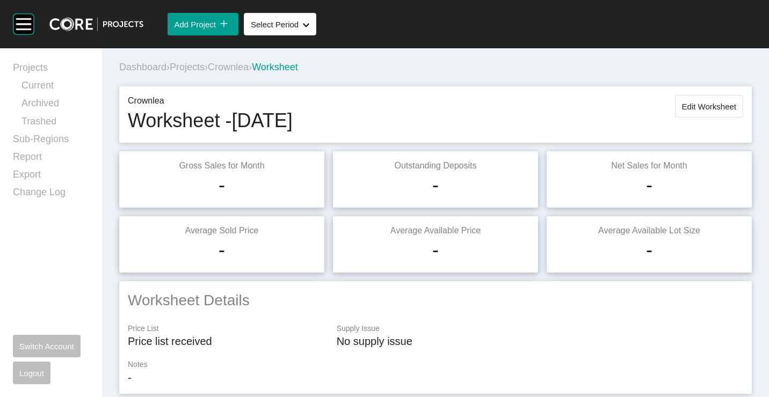
drag, startPoint x: 692, startPoint y: 110, endPoint x: 678, endPoint y: 127, distance: 22.1
click at [692, 111] on span "Edit Worksheet" at bounding box center [709, 106] width 54 height 9
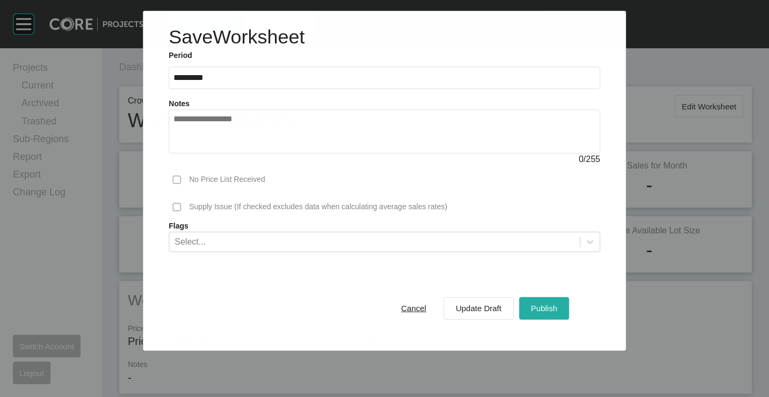
click at [554, 301] on button "Publish" at bounding box center [544, 308] width 50 height 23
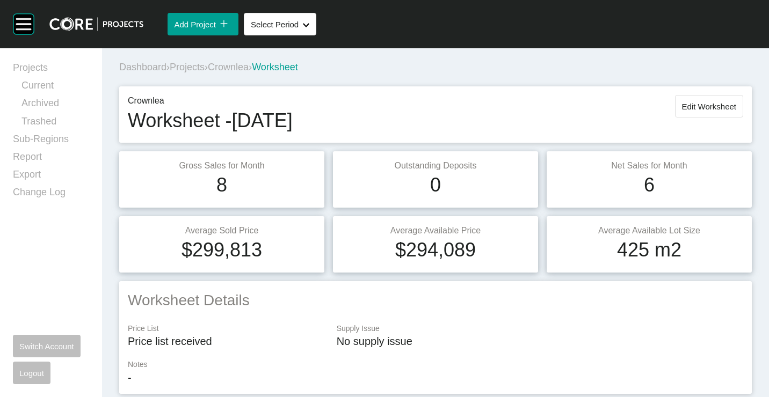
click at [199, 70] on span "Projects" at bounding box center [187, 67] width 35 height 11
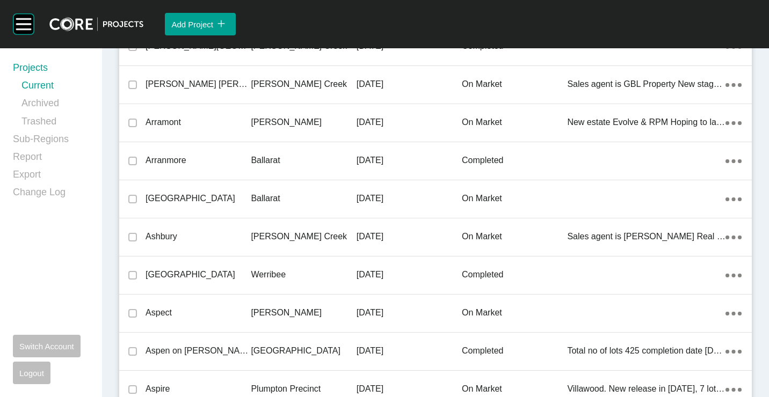
scroll to position [20456, 0]
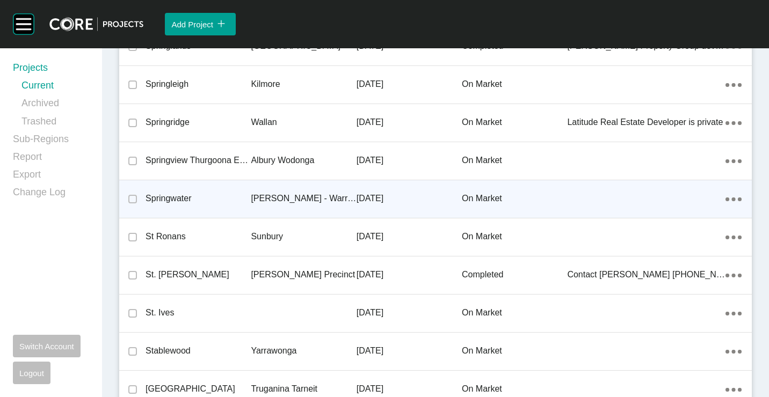
click at [274, 193] on p "[PERSON_NAME] - Warragul" at bounding box center [303, 199] width 105 height 12
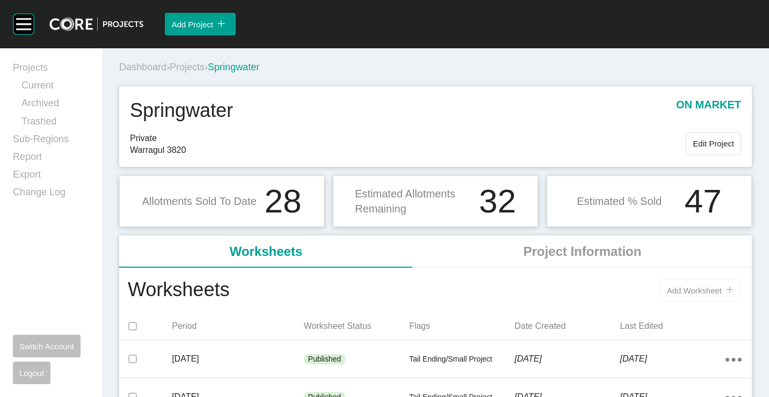
drag, startPoint x: 701, startPoint y: 294, endPoint x: 659, endPoint y: 284, distance: 43.0
click at [700, 294] on span "Add Worksheet" at bounding box center [694, 290] width 55 height 9
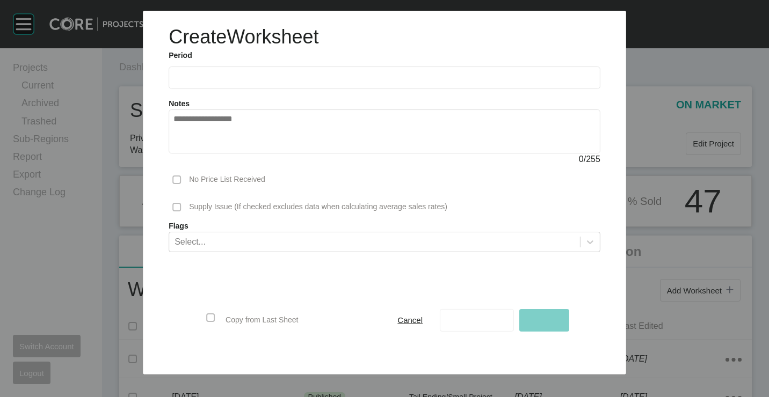
drag, startPoint x: 208, startPoint y: 76, endPoint x: 208, endPoint y: 94, distance: 18.3
click at [208, 77] on input "text" at bounding box center [384, 78] width 422 height 9
drag, startPoint x: 204, startPoint y: 75, endPoint x: 203, endPoint y: 82, distance: 7.1
click at [204, 75] on input "text" at bounding box center [384, 77] width 422 height 9
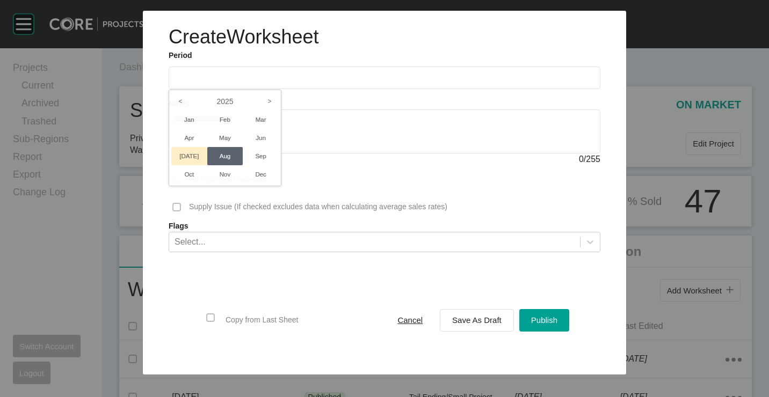
click at [192, 154] on li "[DATE]" at bounding box center [189, 156] width 36 height 18
type input "*********"
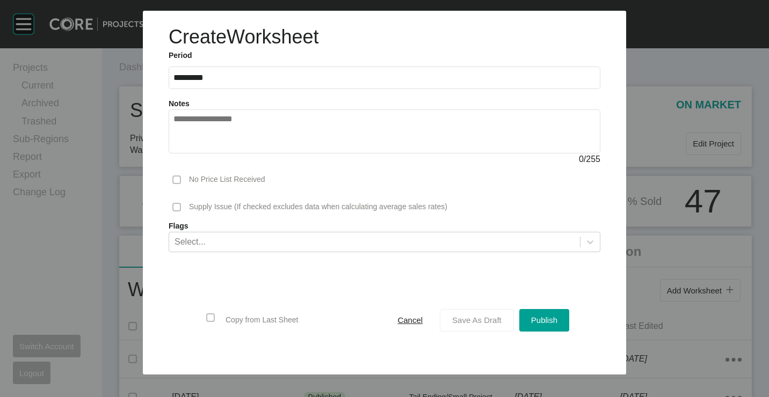
click at [461, 320] on span "Save As Draft" at bounding box center [476, 320] width 49 height 9
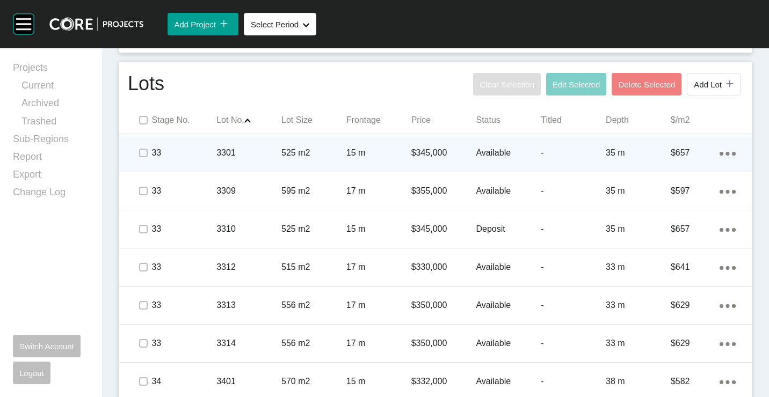
scroll to position [644, 0]
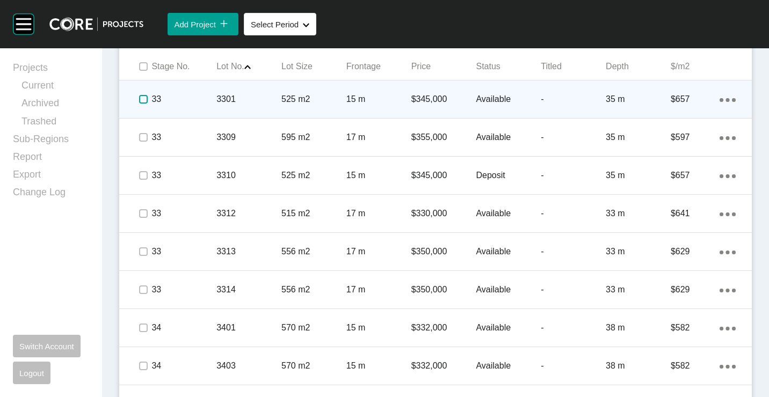
drag, startPoint x: 147, startPoint y: 98, endPoint x: 144, endPoint y: 107, distance: 9.7
click at [147, 98] on label at bounding box center [143, 99] width 9 height 9
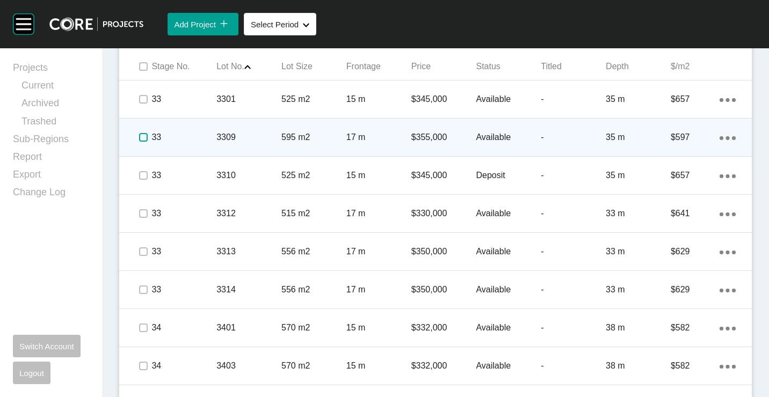
drag, startPoint x: 142, startPoint y: 136, endPoint x: 142, endPoint y: 147, distance: 10.7
click at [142, 139] on label at bounding box center [143, 137] width 9 height 9
click at [142, 153] on div at bounding box center [143, 138] width 16 height 38
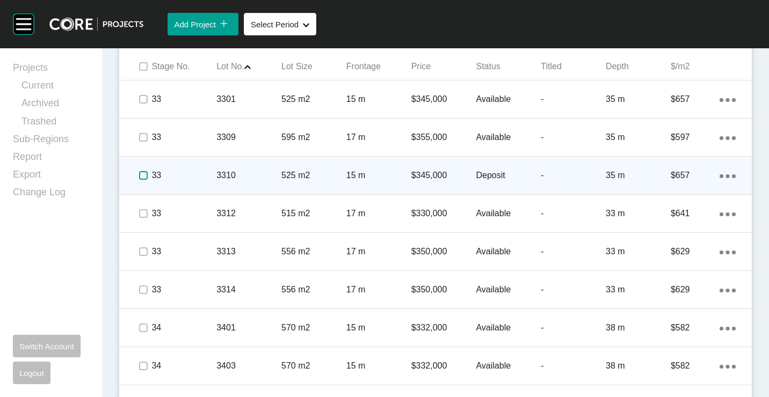
click at [142, 174] on label at bounding box center [143, 175] width 9 height 9
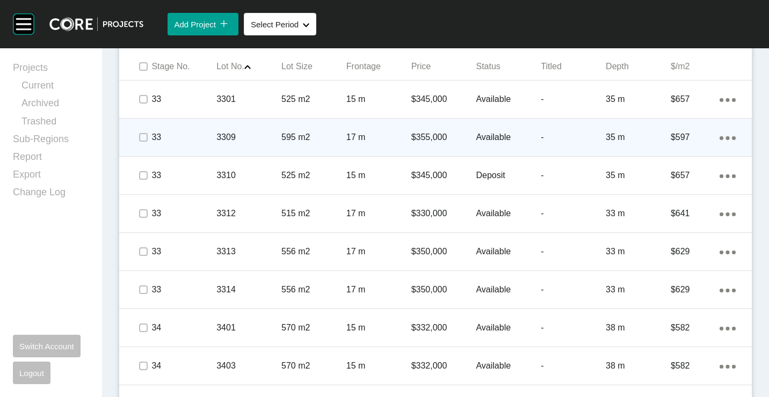
click at [137, 138] on span at bounding box center [143, 137] width 16 height 16
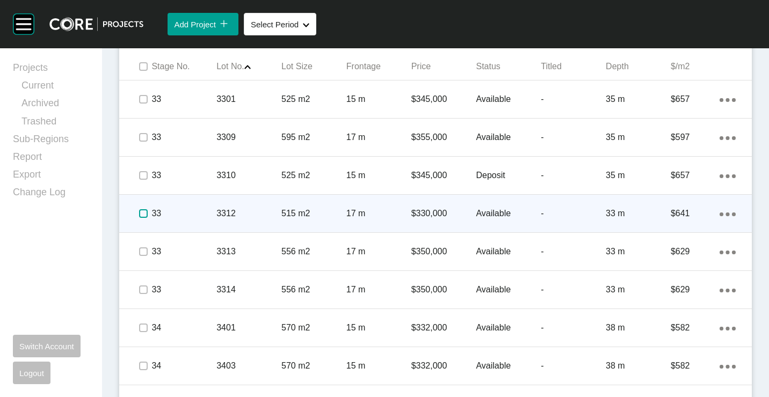
drag, startPoint x: 144, startPoint y: 210, endPoint x: 159, endPoint y: 233, distance: 27.1
click at [144, 210] on label at bounding box center [143, 213] width 9 height 9
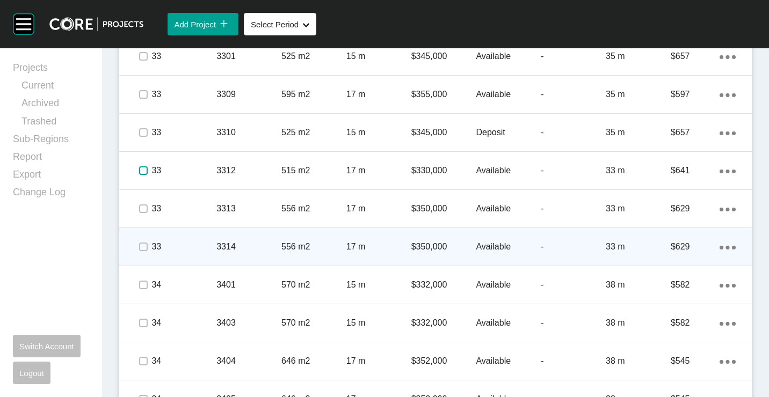
scroll to position [698, 0]
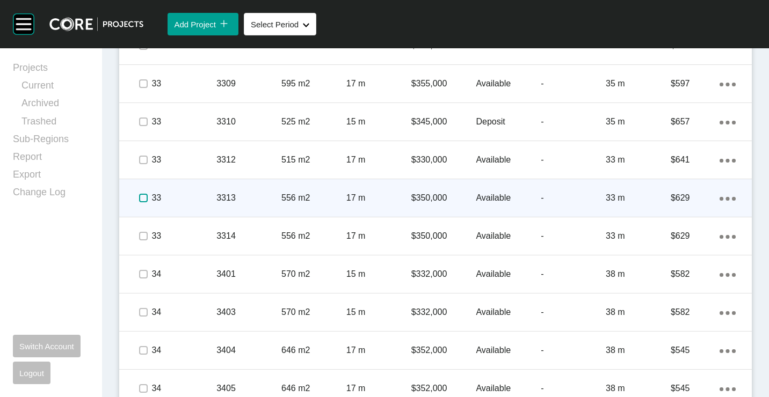
drag, startPoint x: 141, startPoint y: 199, endPoint x: 147, endPoint y: 228, distance: 29.6
click at [143, 209] on div at bounding box center [143, 198] width 16 height 38
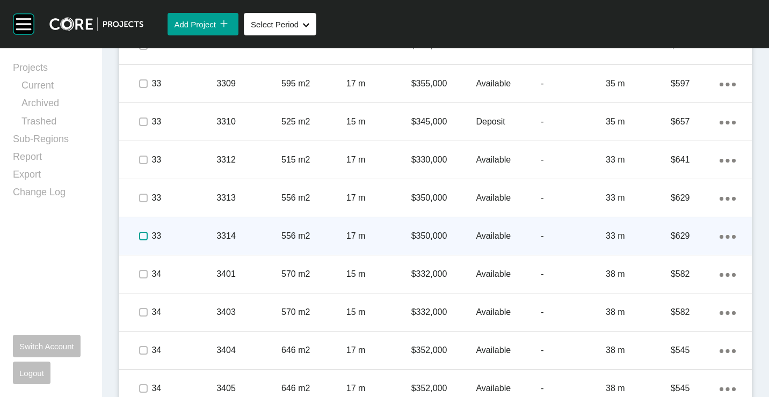
click at [146, 241] on label at bounding box center [143, 236] width 9 height 9
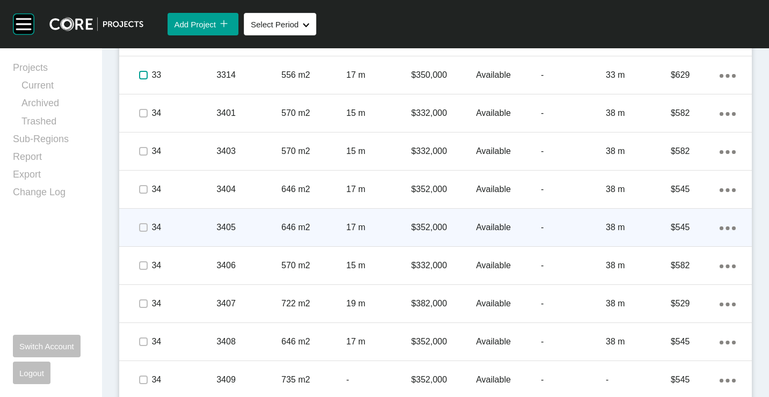
scroll to position [913, 0]
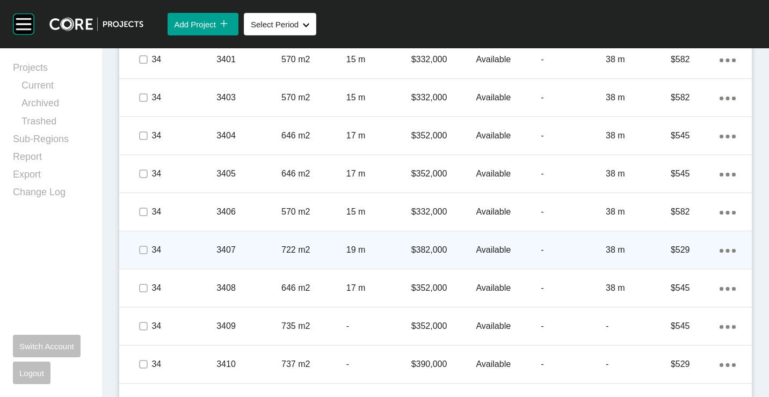
click at [271, 249] on p "3407" at bounding box center [248, 250] width 65 height 12
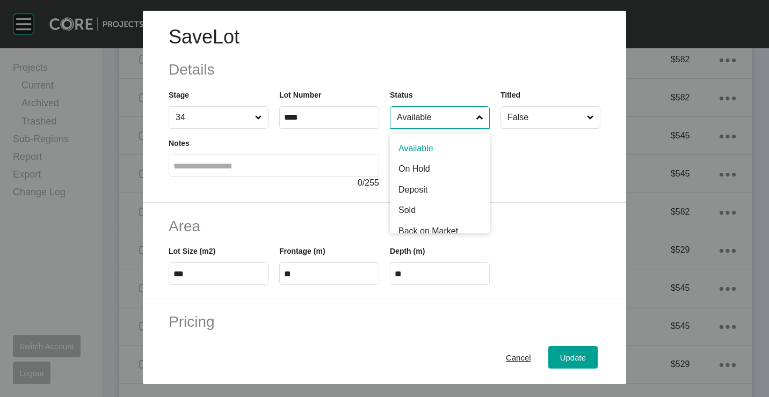
drag, startPoint x: 448, startPoint y: 110, endPoint x: 444, endPoint y: 148, distance: 37.9
click at [448, 112] on input "Available" at bounding box center [434, 117] width 79 height 21
drag, startPoint x: 429, startPoint y: 186, endPoint x: 488, endPoint y: 256, distance: 91.0
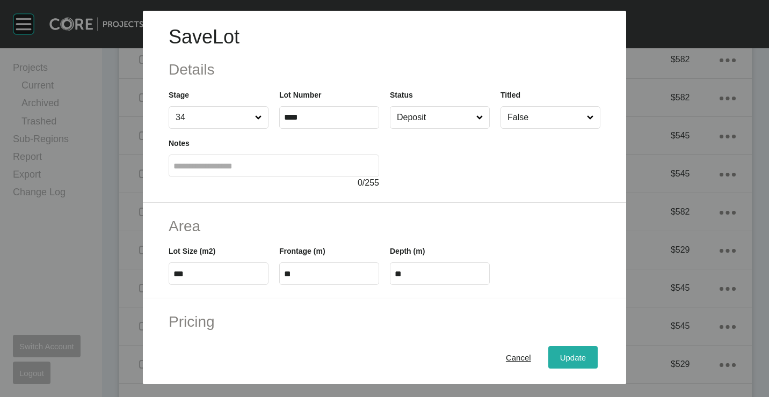
click at [564, 362] on div "Update" at bounding box center [572, 357] width 31 height 14
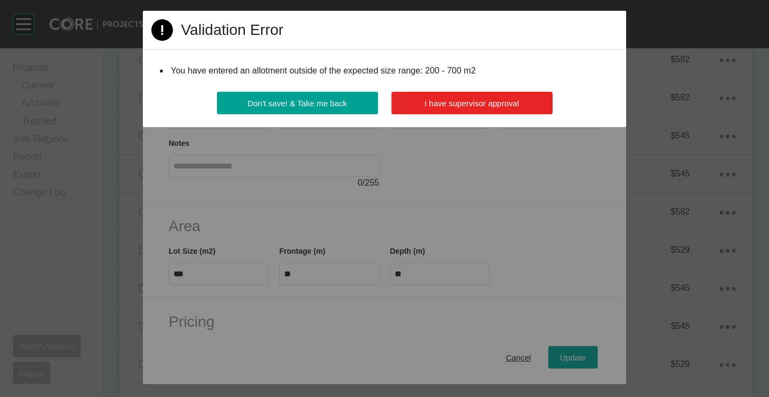
click at [466, 112] on button "I have supervisor approval" at bounding box center [471, 103] width 161 height 23
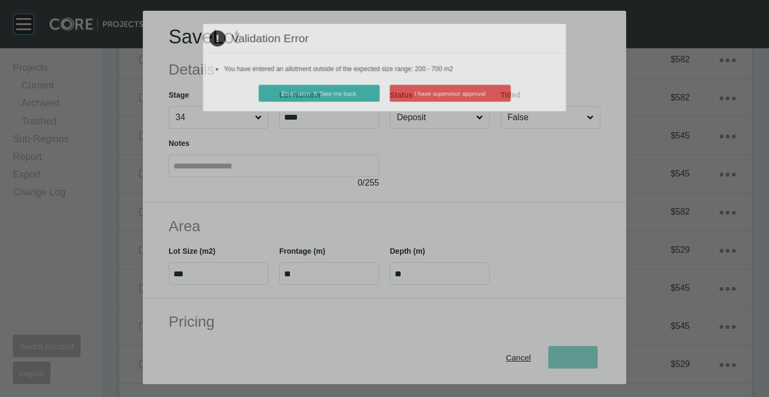
click at [456, 0] on div "Page 1 Created with Sketch. Validation Error You have entered an allotment outs…" at bounding box center [384, 0] width 769 height 0
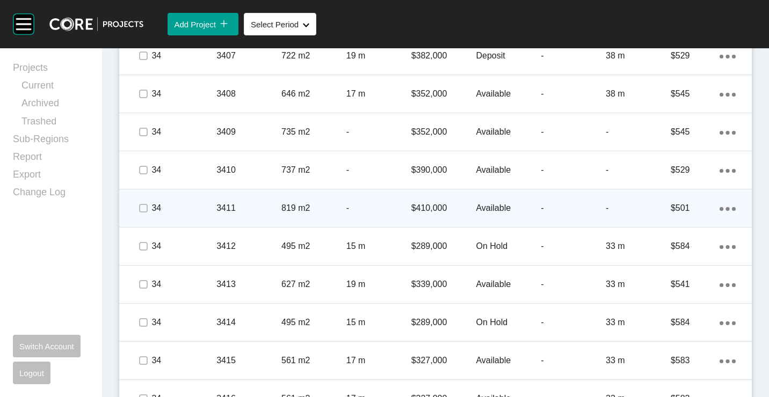
scroll to position [1128, 0]
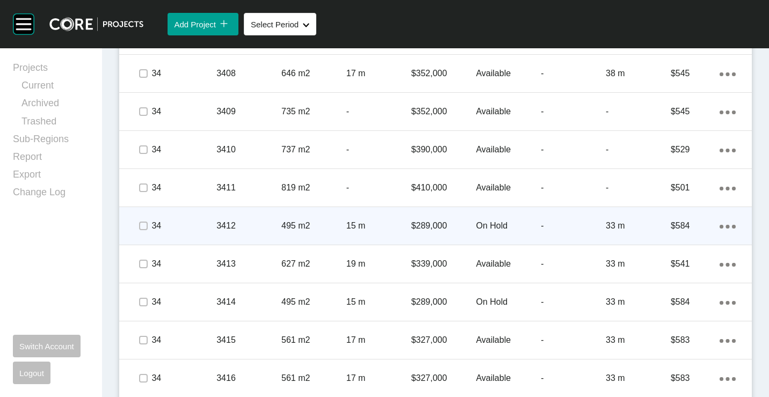
click at [296, 238] on div "495 m2" at bounding box center [313, 225] width 65 height 33
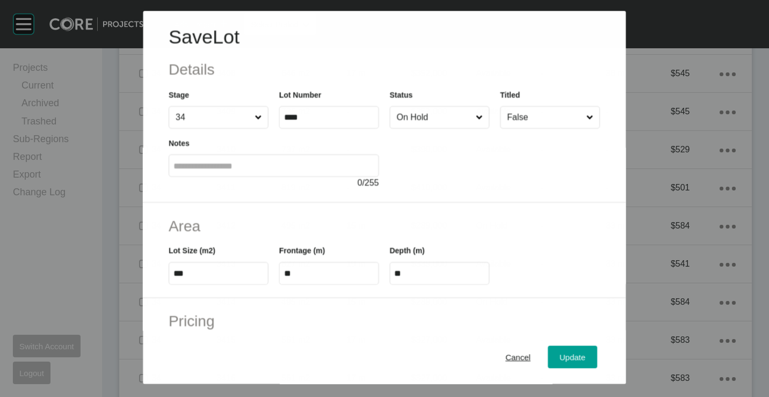
click at [446, 111] on input "On Hold" at bounding box center [434, 117] width 79 height 21
click at [582, 358] on button "Update" at bounding box center [572, 357] width 49 height 23
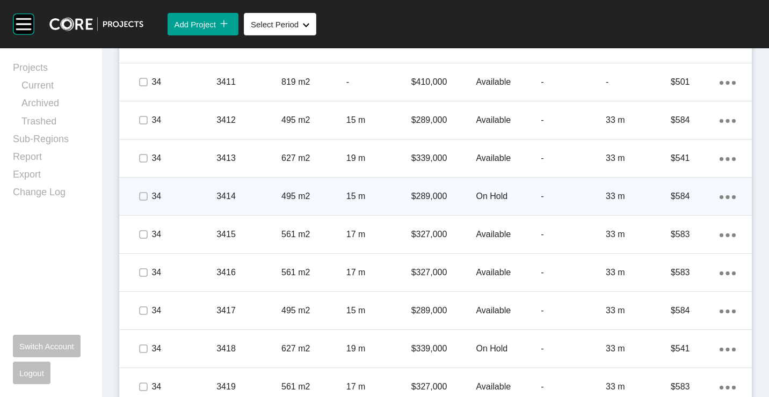
scroll to position [1235, 0]
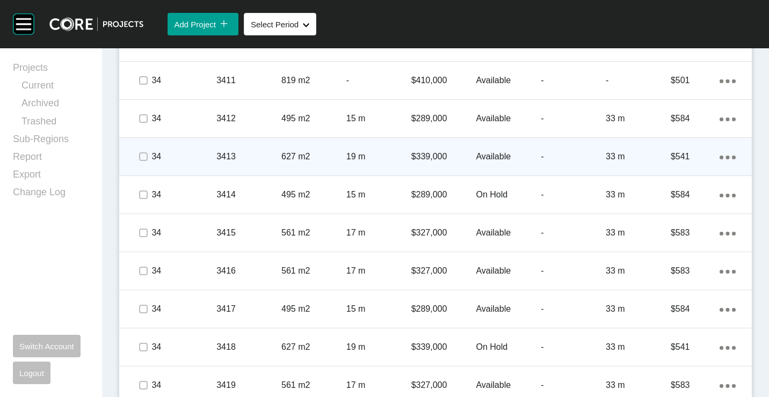
click at [297, 159] on p "627 m2" at bounding box center [313, 157] width 65 height 12
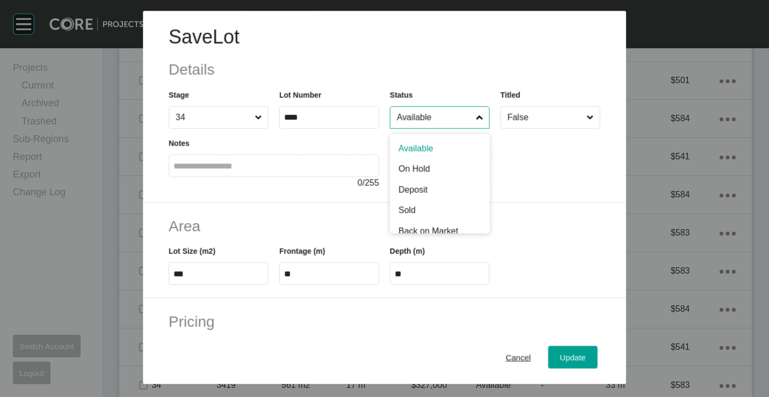
drag, startPoint x: 422, startPoint y: 118, endPoint x: 420, endPoint y: 146, distance: 28.0
click at [422, 118] on input "Available" at bounding box center [434, 117] width 79 height 21
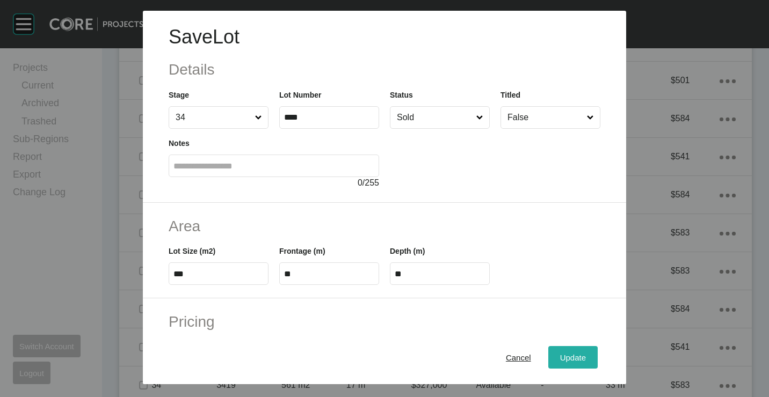
click at [571, 354] on span "Update" at bounding box center [573, 357] width 26 height 9
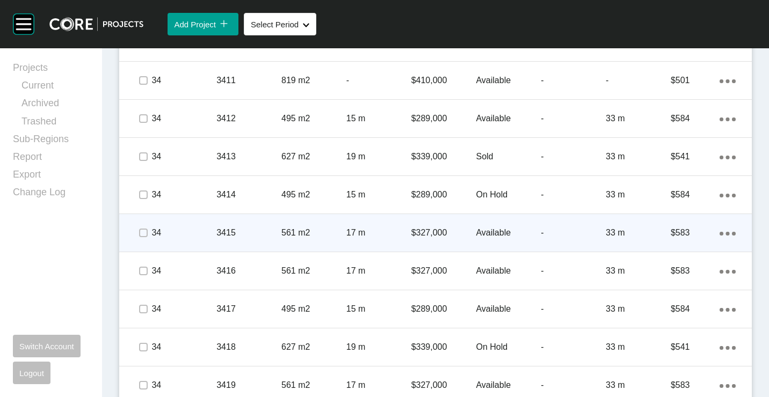
scroll to position [1285, 0]
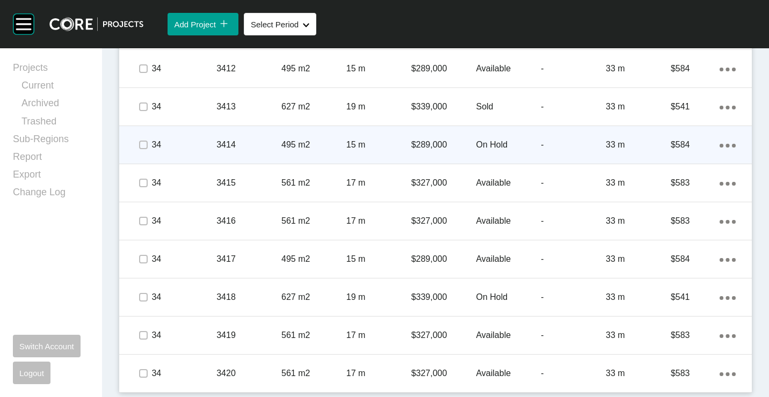
click at [327, 152] on div "495 m2" at bounding box center [313, 144] width 65 height 33
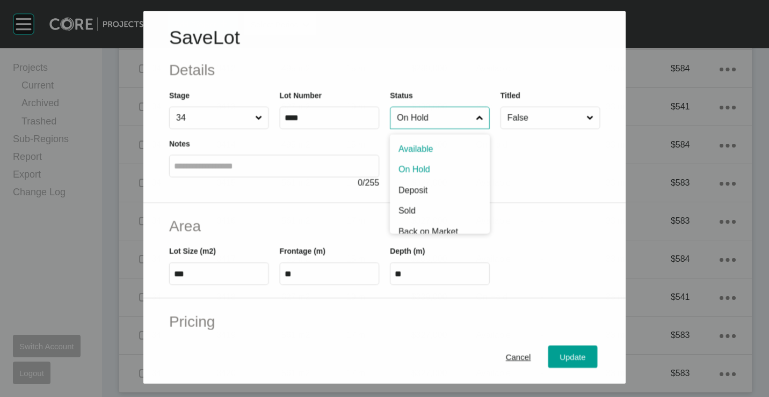
click at [441, 107] on input "On Hold" at bounding box center [434, 117] width 79 height 21
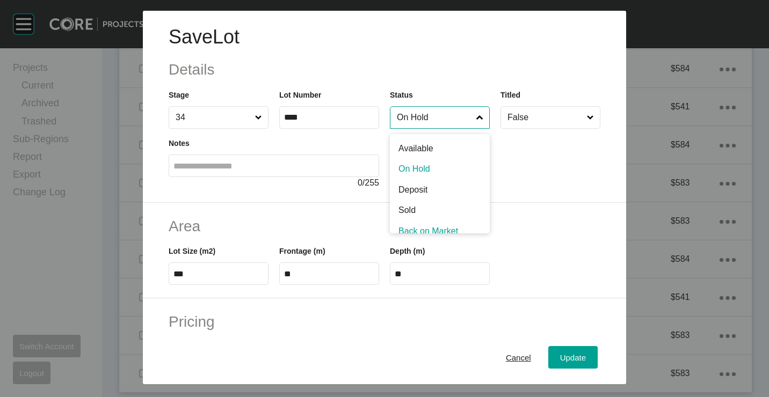
scroll to position [8, 0]
click at [422, 126] on input "Back on Market" at bounding box center [434, 117] width 79 height 21
drag, startPoint x: 424, startPoint y: 189, endPoint x: 495, endPoint y: 249, distance: 92.2
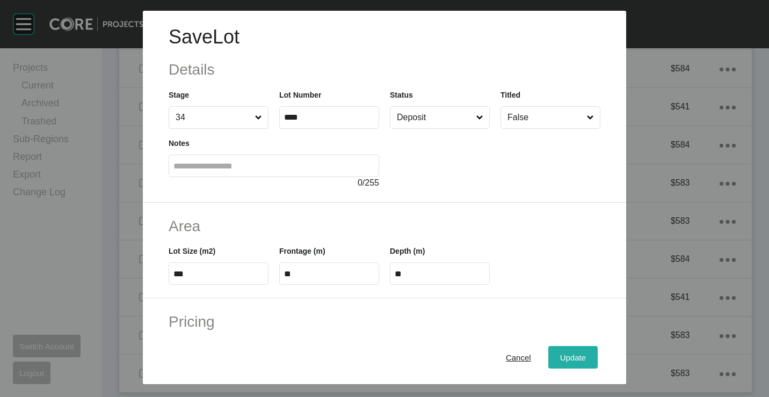
click at [563, 362] on div "Update" at bounding box center [572, 357] width 31 height 14
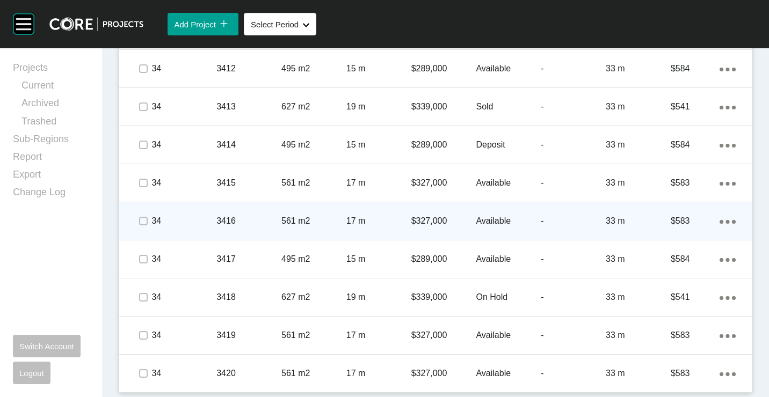
click at [322, 214] on div "561 m2" at bounding box center [313, 221] width 65 height 33
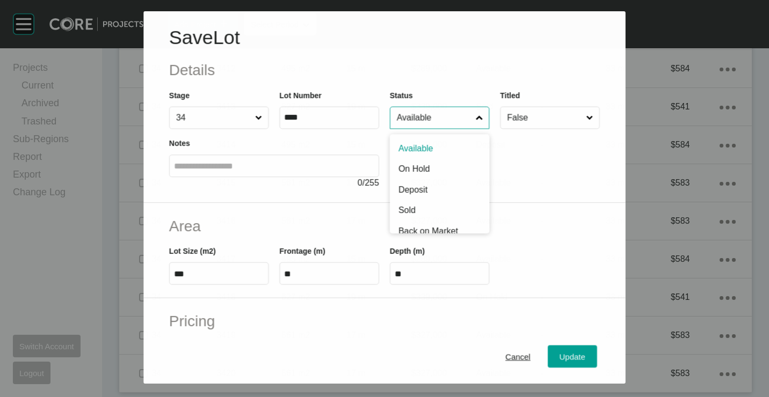
click at [405, 119] on input "Available" at bounding box center [434, 117] width 79 height 21
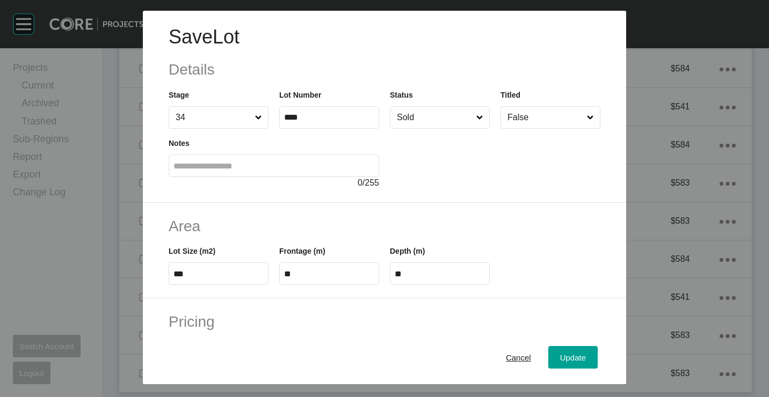
drag, startPoint x: 407, startPoint y: 203, endPoint x: 507, endPoint y: 302, distance: 141.6
click at [560, 357] on span "Update" at bounding box center [573, 357] width 26 height 9
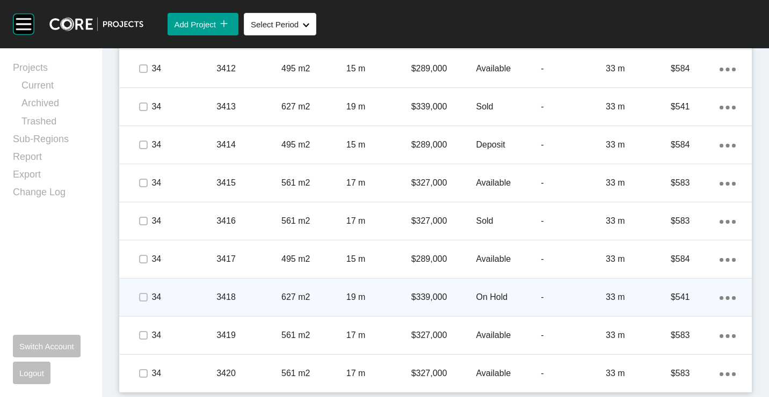
click at [311, 304] on div "627 m2" at bounding box center [313, 297] width 65 height 33
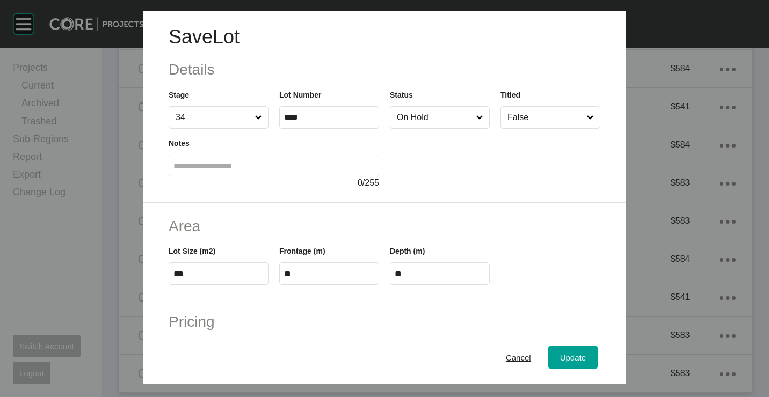
click at [445, 114] on input "On Hold" at bounding box center [434, 117] width 79 height 21
click at [561, 355] on span "Update" at bounding box center [573, 357] width 26 height 9
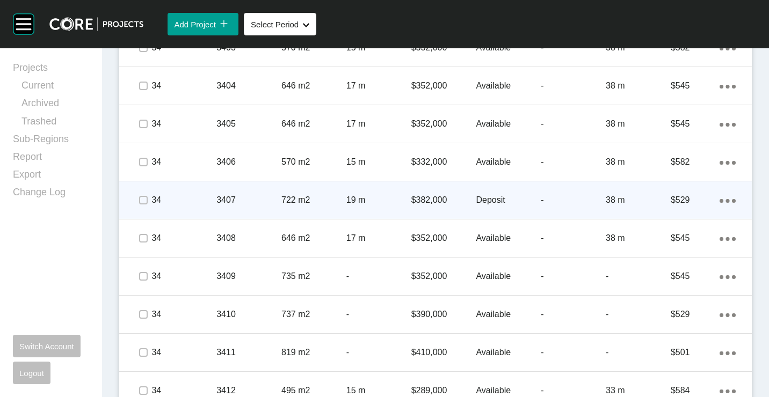
scroll to position [748, 0]
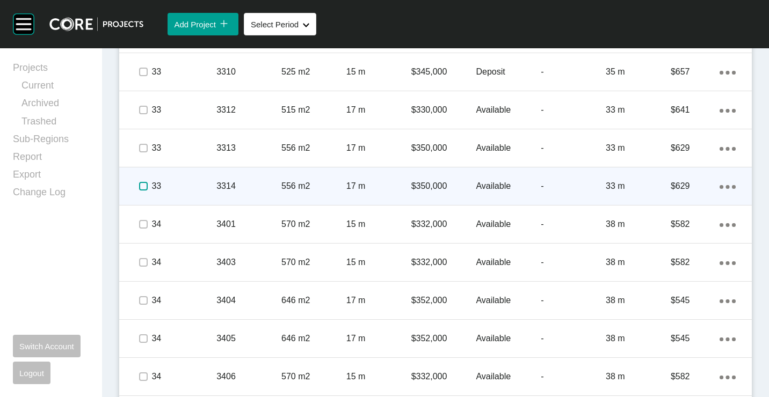
click at [147, 183] on label at bounding box center [143, 186] width 9 height 9
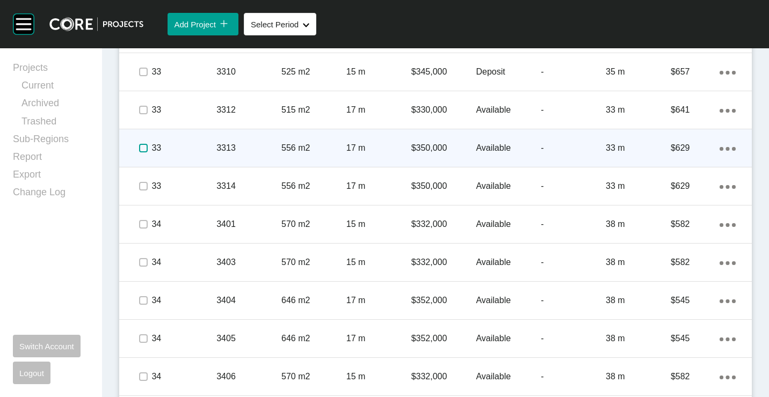
click at [143, 143] on span at bounding box center [143, 148] width 16 height 16
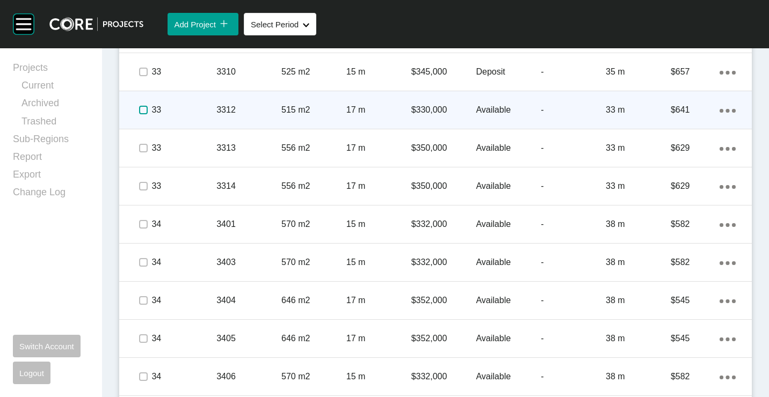
drag, startPoint x: 143, startPoint y: 136, endPoint x: 145, endPoint y: 99, distance: 37.1
click at [145, 106] on label at bounding box center [143, 110] width 9 height 9
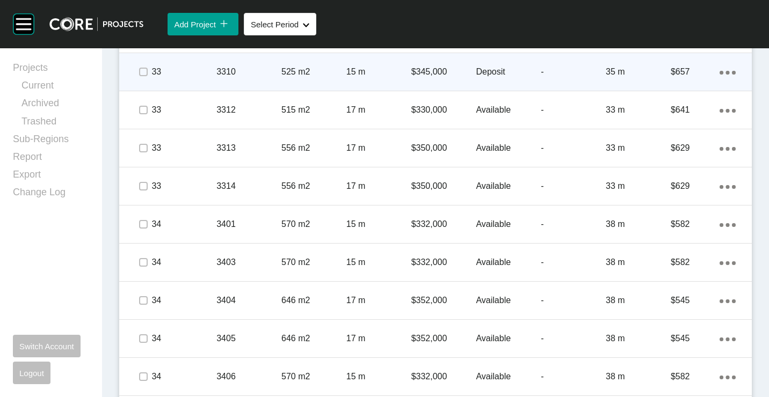
click at [148, 71] on span at bounding box center [143, 72] width 16 height 16
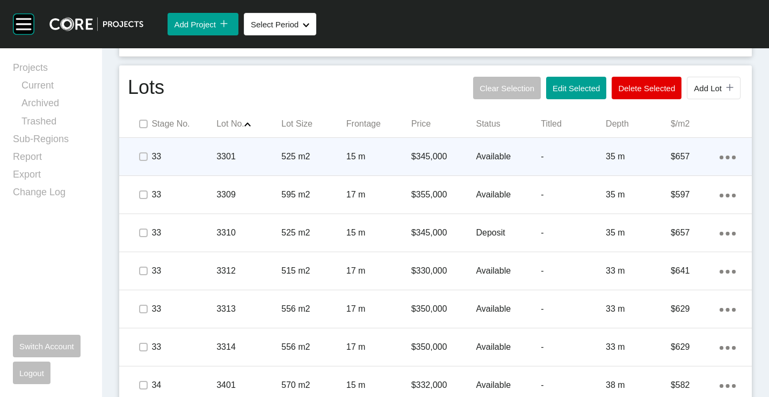
drag, startPoint x: 147, startPoint y: 148, endPoint x: 146, endPoint y: 162, distance: 14.0
click at [147, 150] on div at bounding box center [143, 157] width 16 height 38
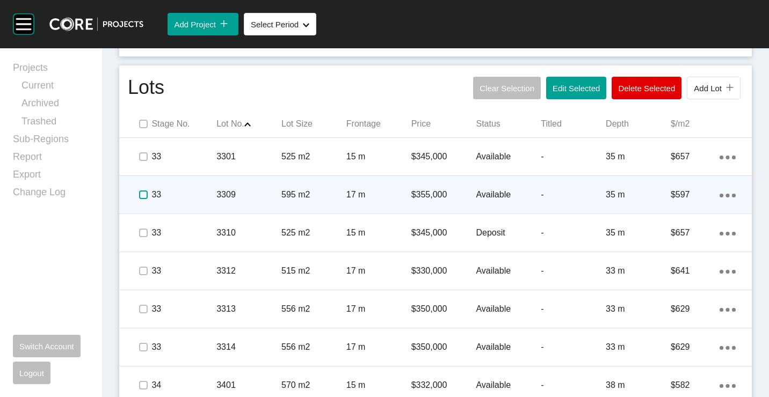
click at [146, 191] on label at bounding box center [143, 195] width 9 height 9
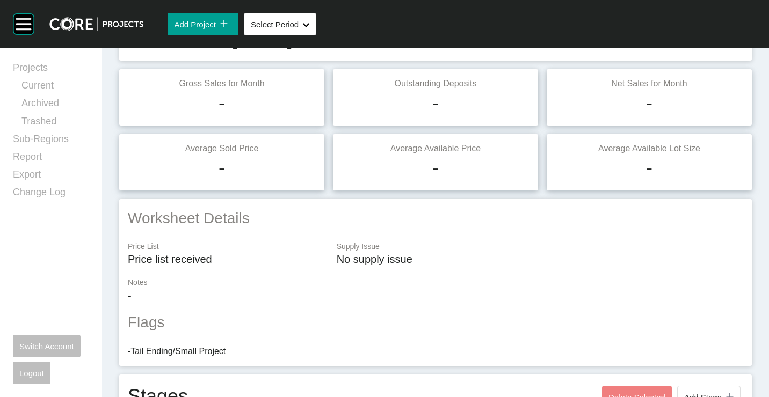
scroll to position [0, 0]
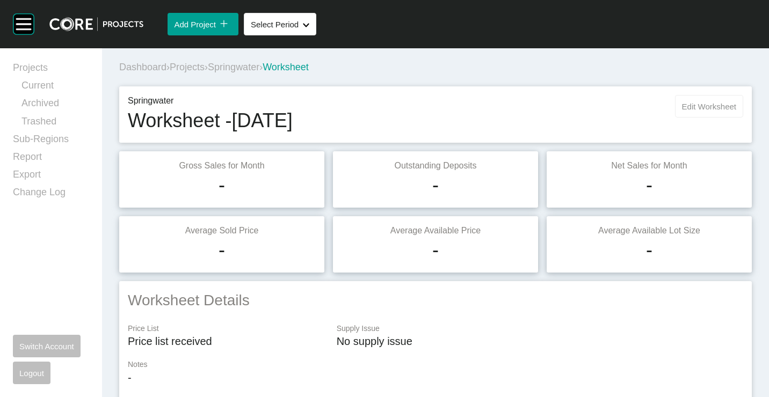
click at [688, 99] on button "Edit Worksheet" at bounding box center [709, 106] width 68 height 23
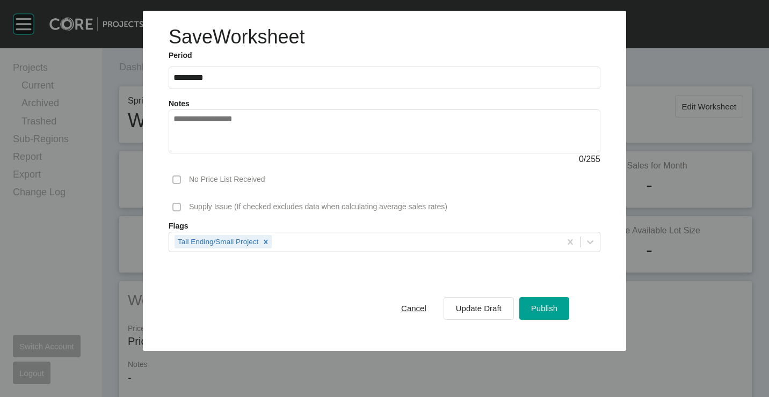
click at [535, 291] on div "Cancel Update Draft Publish" at bounding box center [385, 308] width 432 height 59
click at [539, 308] on span "Publish" at bounding box center [544, 308] width 26 height 9
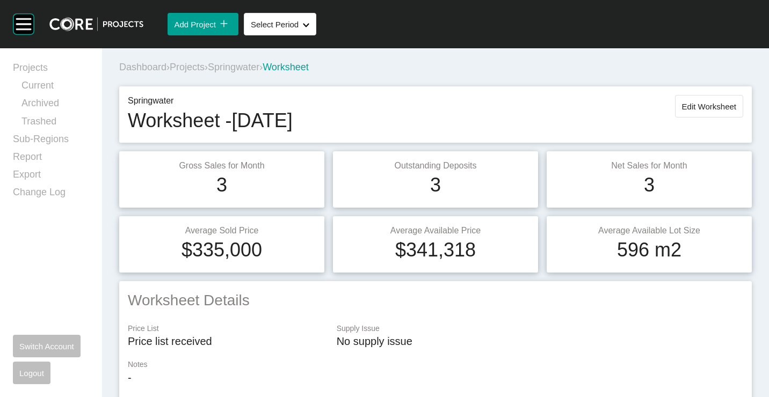
click at [197, 71] on span "Projects" at bounding box center [187, 67] width 35 height 11
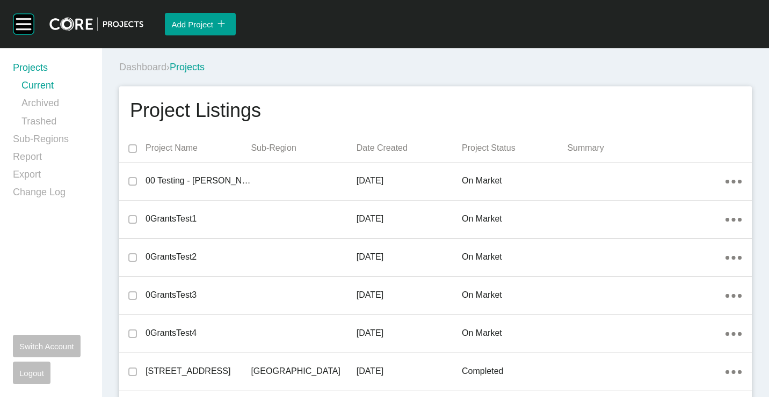
scroll to position [23125, 0]
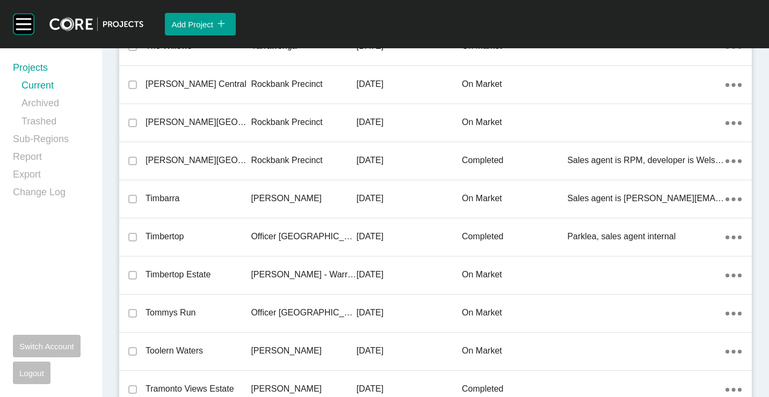
drag, startPoint x: 257, startPoint y: 277, endPoint x: 384, endPoint y: 209, distance: 143.7
click at [257, 277] on p "[PERSON_NAME] - Warragul" at bounding box center [303, 275] width 105 height 12
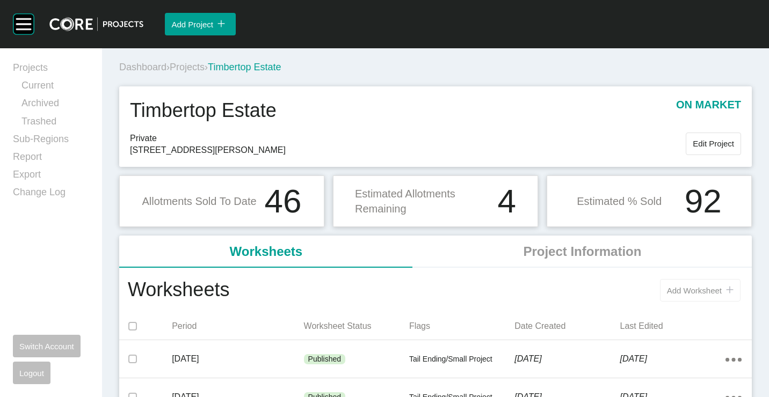
click at [675, 289] on span "Add Worksheet" at bounding box center [694, 290] width 55 height 9
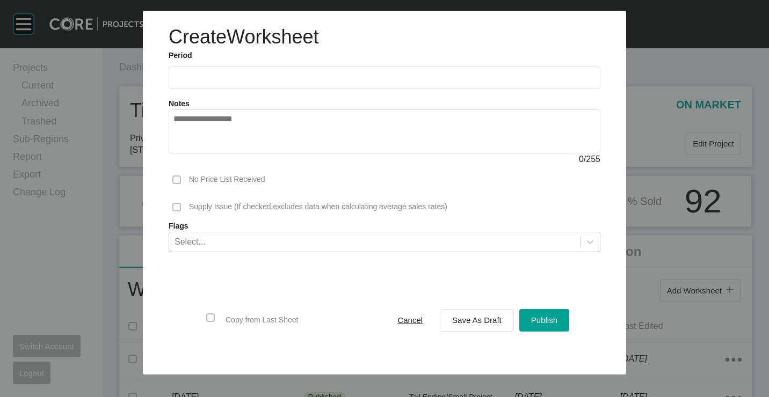
click at [208, 73] on input "text" at bounding box center [384, 77] width 422 height 9
click at [191, 154] on li "[DATE]" at bounding box center [189, 156] width 36 height 18
type input "*********"
click at [481, 325] on span "Save As Draft" at bounding box center [476, 320] width 49 height 9
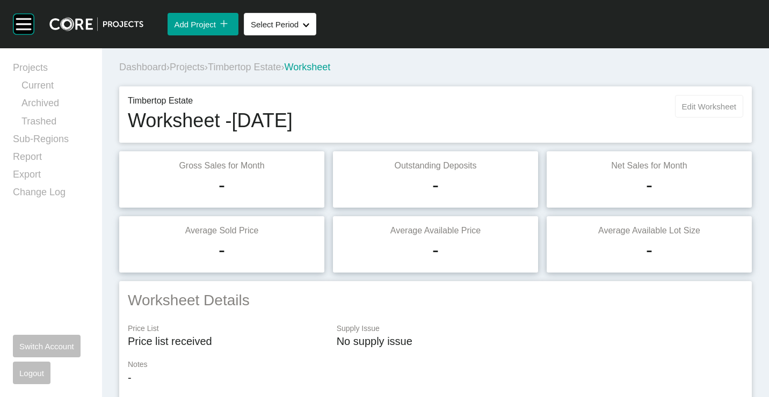
click at [702, 103] on span "Edit Worksheet" at bounding box center [709, 106] width 54 height 9
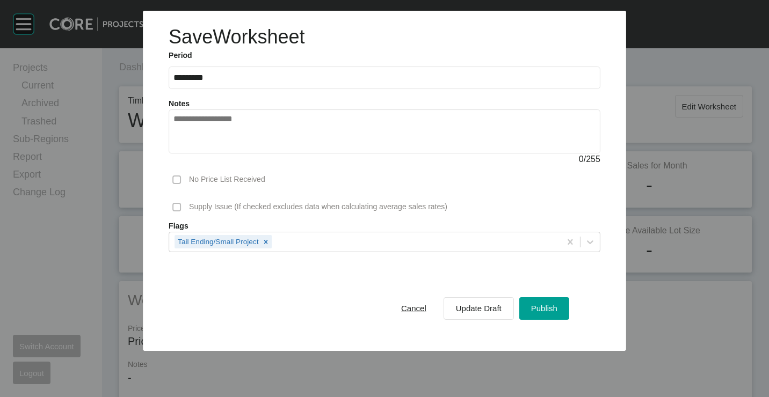
drag, startPoint x: 551, startPoint y: 306, endPoint x: 532, endPoint y: 284, distance: 28.5
click at [551, 306] on span "Publish" at bounding box center [544, 308] width 26 height 9
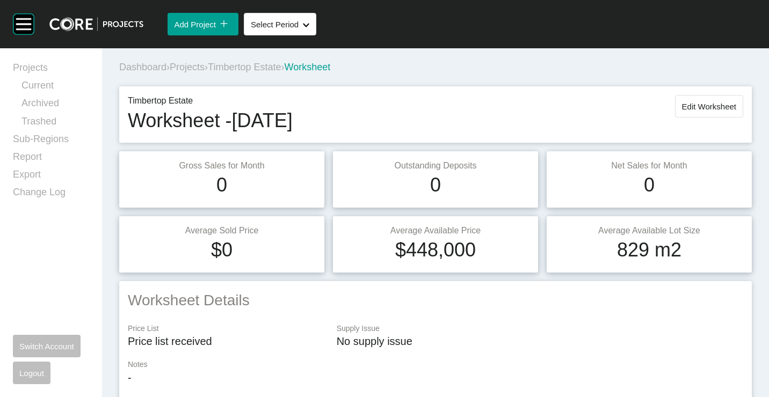
drag, startPoint x: 196, startPoint y: 69, endPoint x: 259, endPoint y: 46, distance: 67.1
click at [196, 69] on span "Projects" at bounding box center [187, 67] width 35 height 11
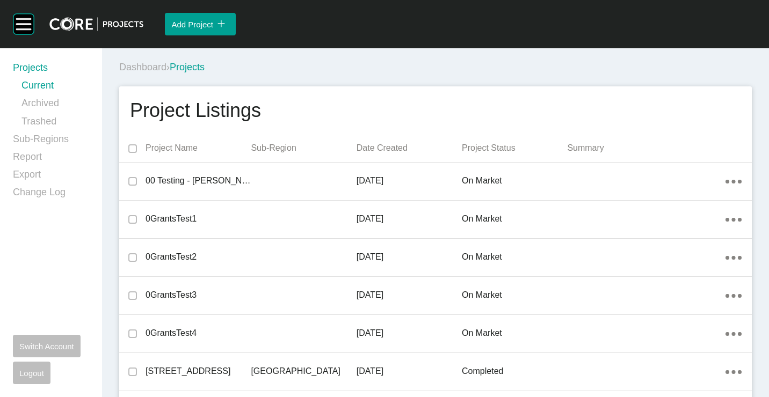
scroll to position [21791, 0]
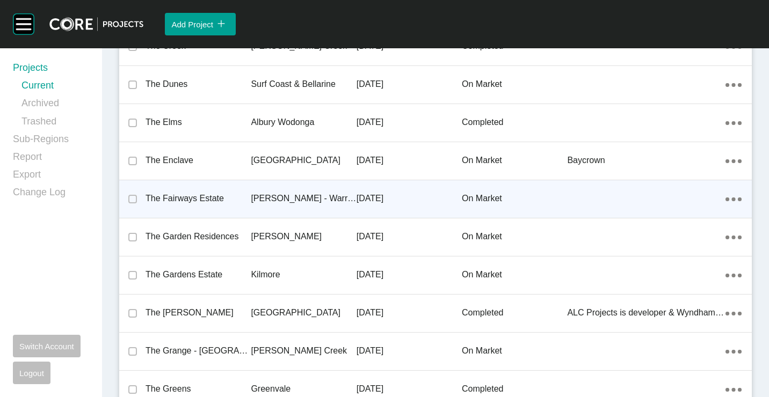
click at [221, 201] on p "The Fairways Estate" at bounding box center [198, 199] width 105 height 12
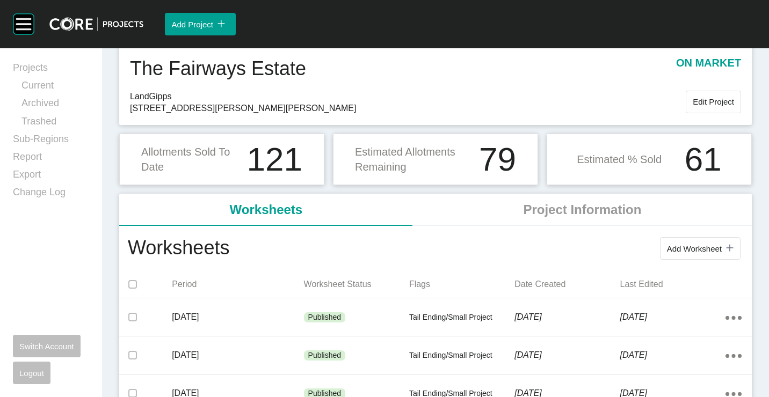
scroll to position [54, 0]
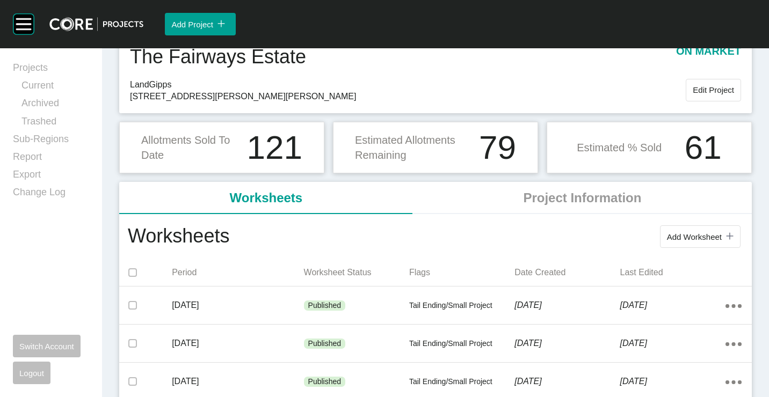
drag, startPoint x: 690, startPoint y: 236, endPoint x: 666, endPoint y: 224, distance: 26.9
click at [687, 234] on span "Add Worksheet" at bounding box center [694, 237] width 55 height 9
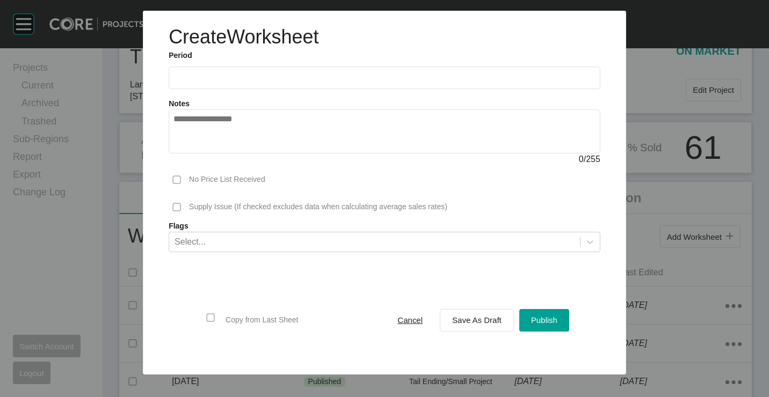
click at [216, 79] on input "text" at bounding box center [384, 78] width 422 height 9
click at [197, 154] on li "[DATE]" at bounding box center [189, 156] width 36 height 18
type input "*********"
click at [489, 318] on span "Save As Draft" at bounding box center [476, 320] width 49 height 9
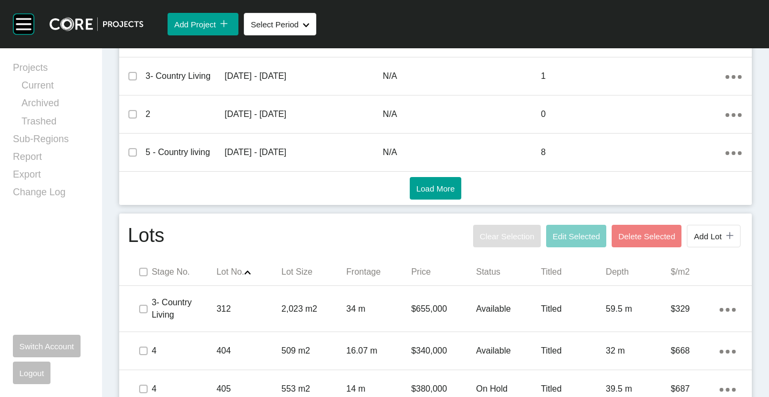
scroll to position [644, 0]
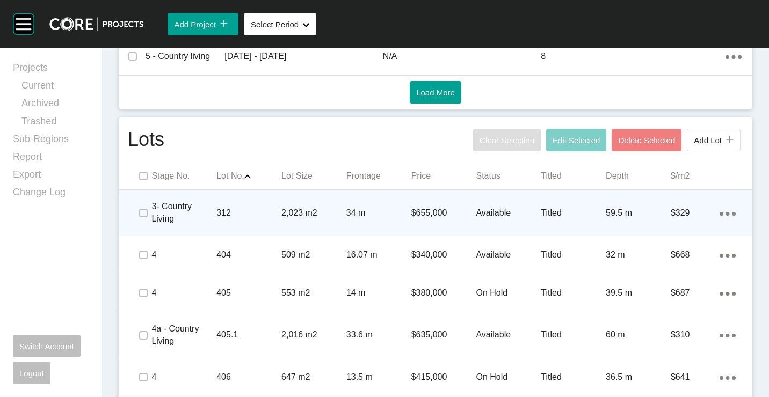
click at [258, 205] on div "312" at bounding box center [248, 213] width 65 height 33
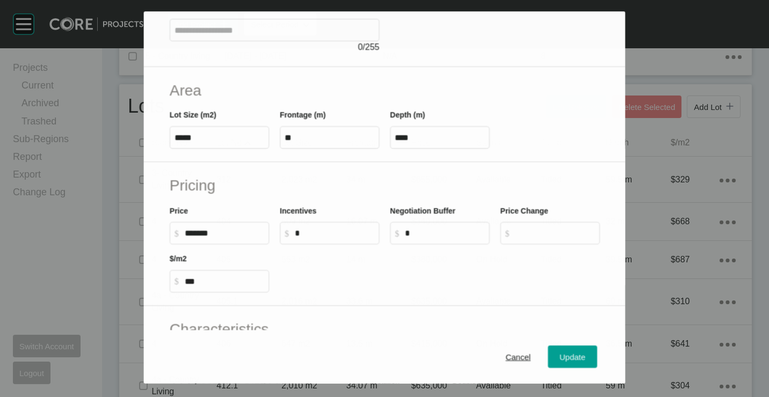
scroll to position [161, 0]
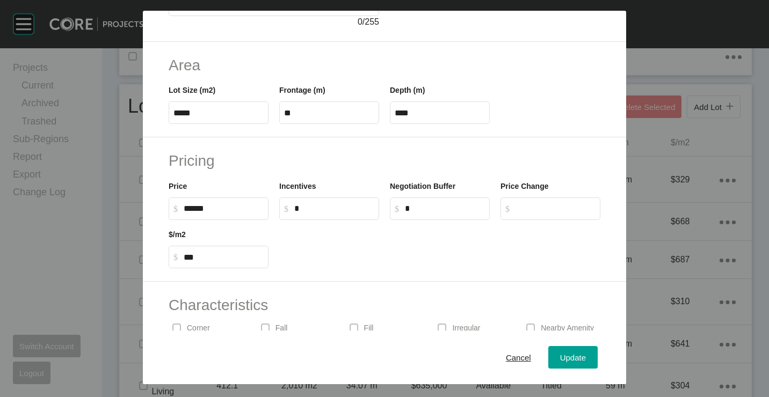
click at [199, 209] on input "******" at bounding box center [224, 208] width 80 height 9
type input "******"
click at [358, 243] on div "Save Lot Details Stage 3- Country Living Lot Number *** Status Available Titled…" at bounding box center [384, 198] width 769 height 397
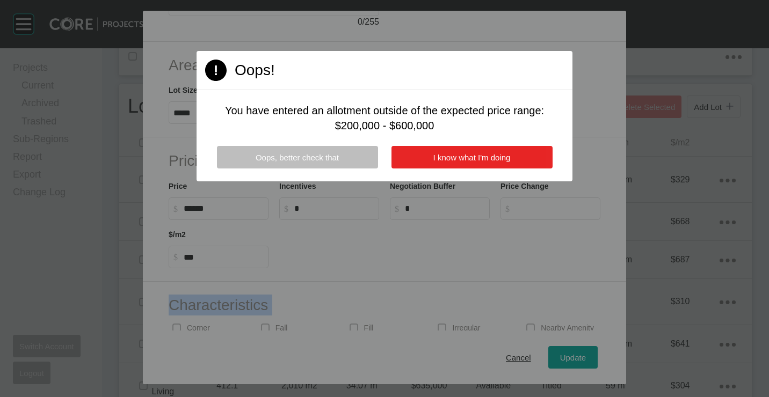
click at [447, 151] on button "I know what I'm doing" at bounding box center [471, 157] width 161 height 23
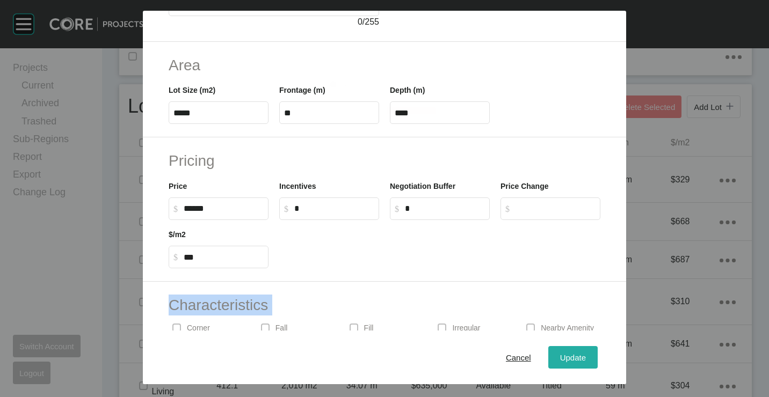
click at [560, 353] on span "Update" at bounding box center [573, 357] width 26 height 9
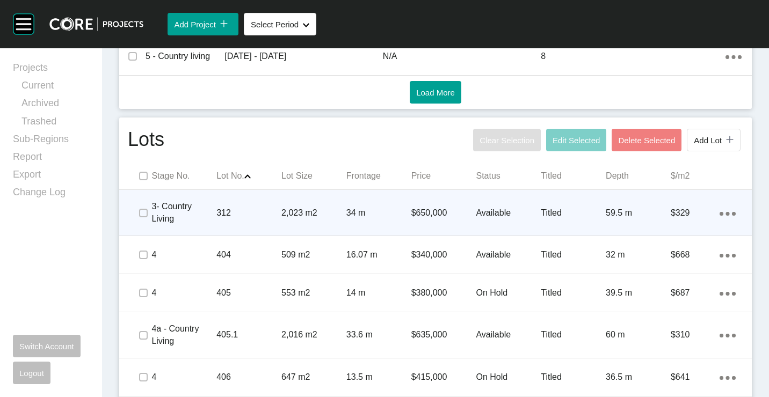
scroll to position [698, 0]
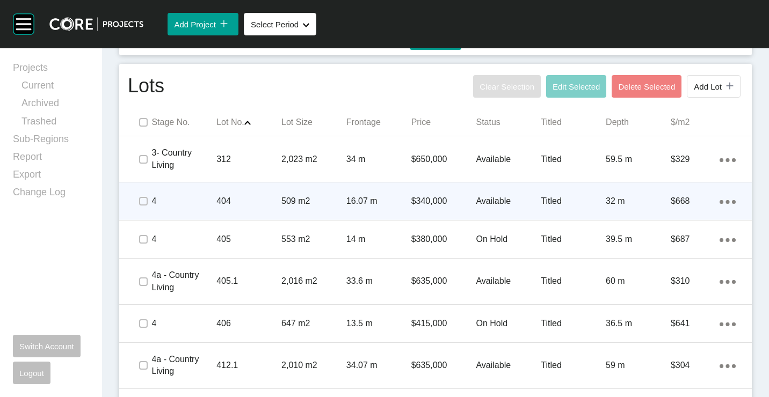
click at [288, 201] on p "509 m2" at bounding box center [313, 201] width 65 height 12
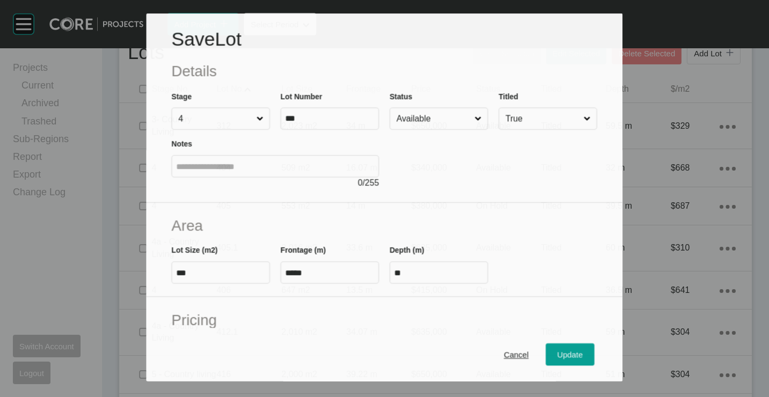
click at [434, 126] on input "Available" at bounding box center [434, 118] width 78 height 21
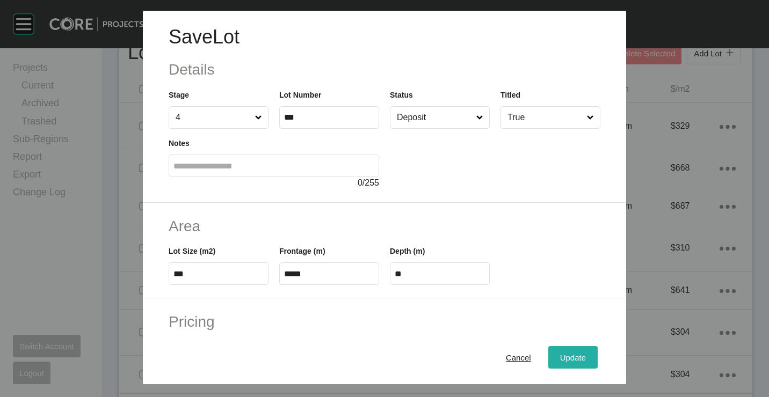
click at [563, 350] on div "Update" at bounding box center [572, 357] width 31 height 14
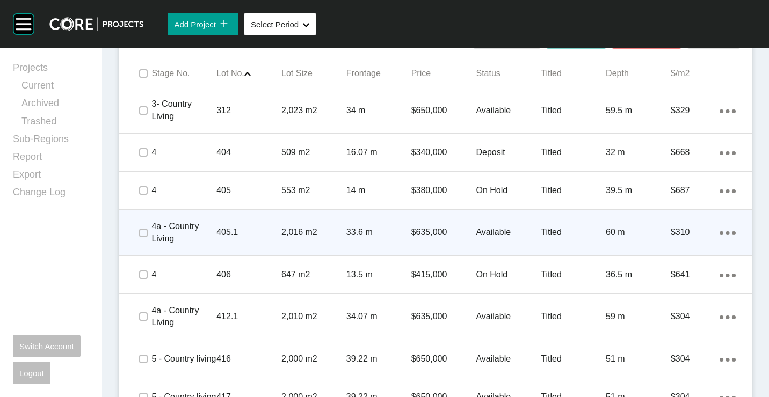
scroll to position [805, 0]
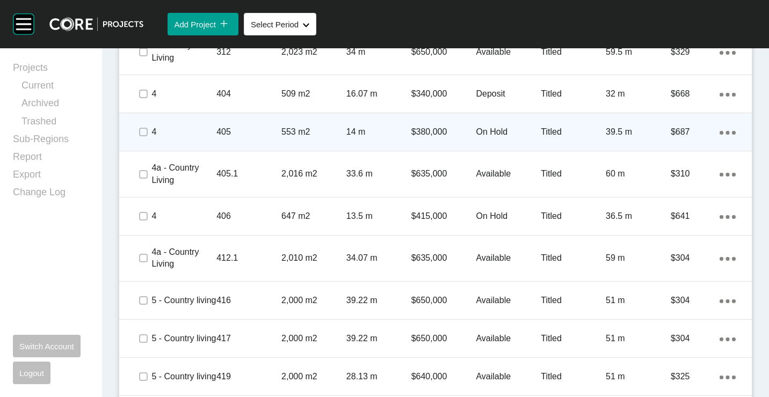
click at [314, 134] on p "553 m2" at bounding box center [313, 132] width 65 height 12
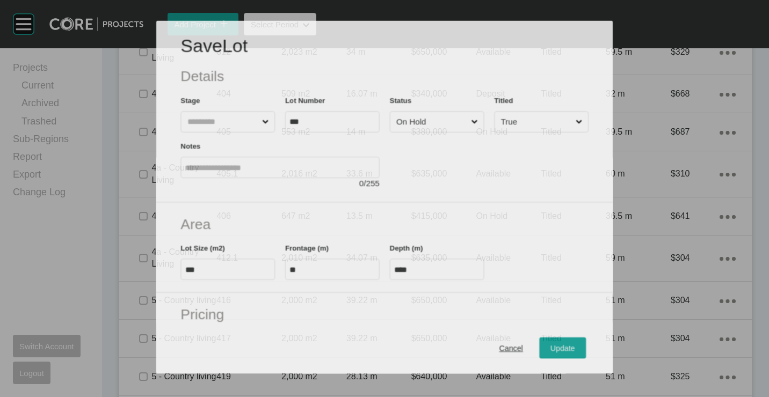
scroll to position [772, 0]
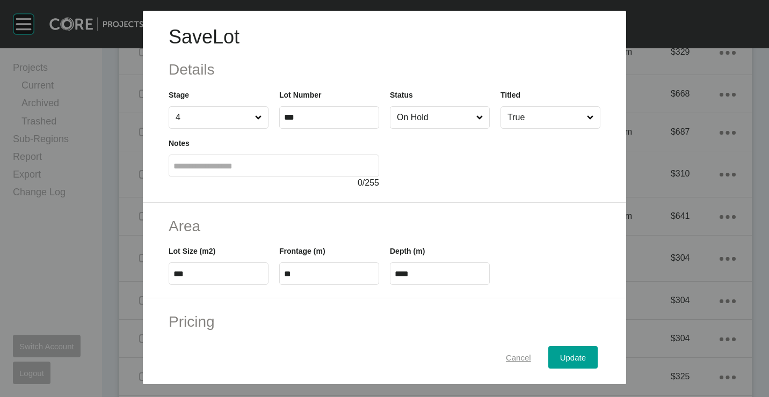
click at [508, 354] on span "Cancel" at bounding box center [518, 357] width 25 height 9
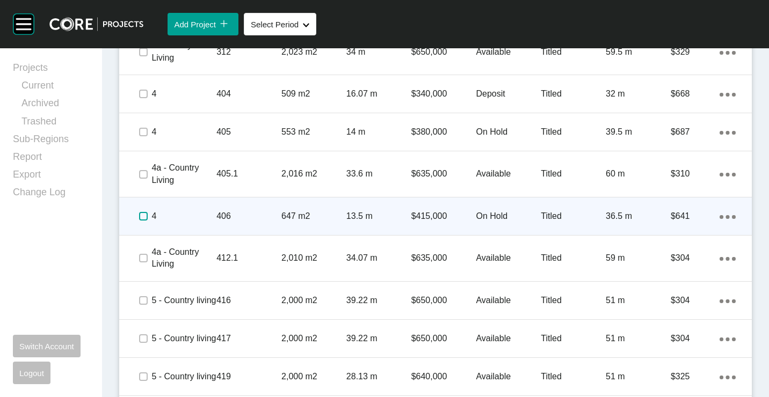
click at [146, 214] on label at bounding box center [143, 216] width 9 height 9
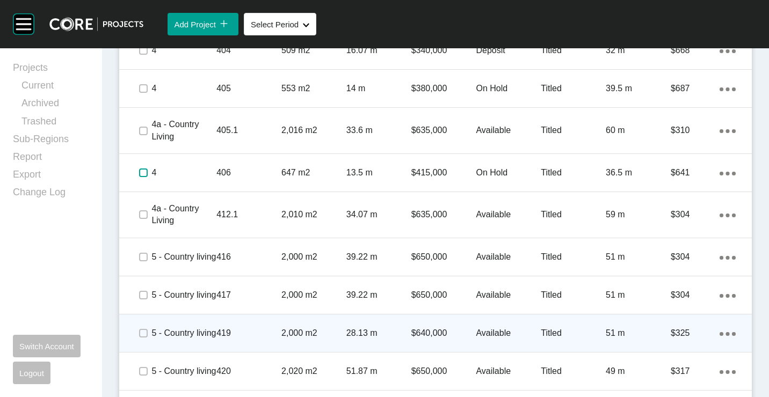
scroll to position [826, 0]
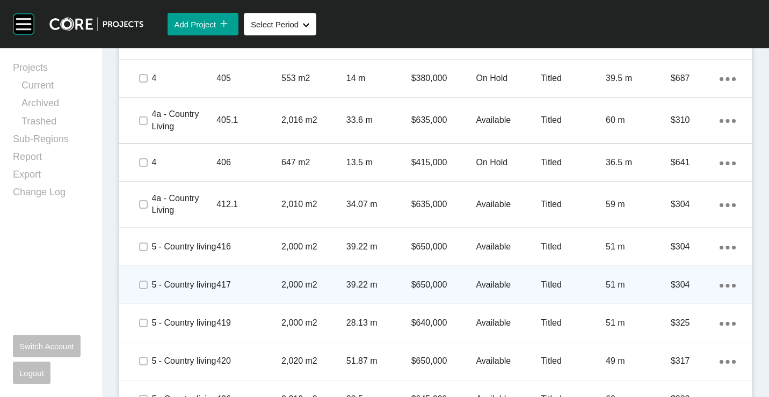
click at [281, 291] on p "2,000 m2" at bounding box center [313, 285] width 65 height 12
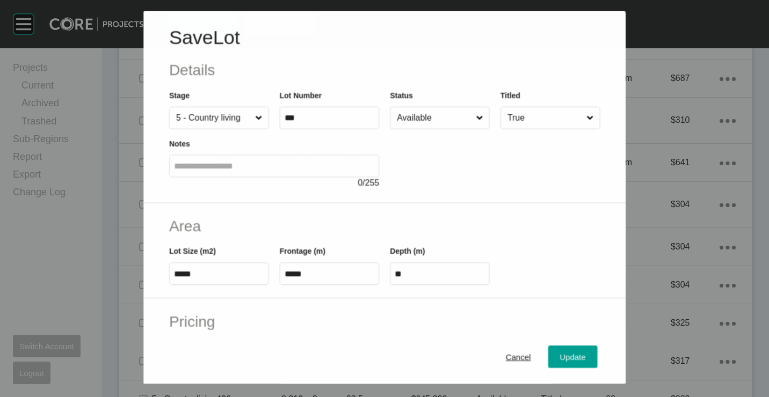
click at [412, 113] on input "Available" at bounding box center [434, 117] width 79 height 21
click at [572, 360] on span "Update" at bounding box center [573, 357] width 26 height 9
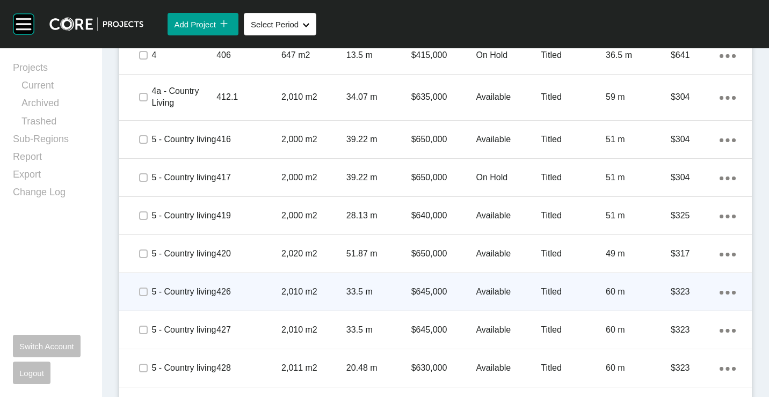
scroll to position [1020, 0]
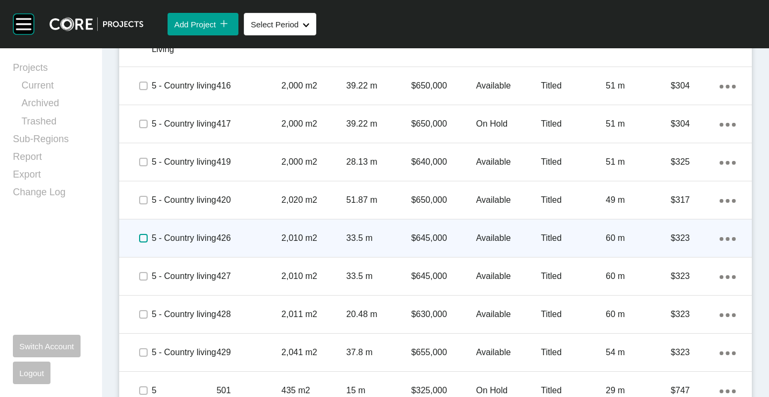
click at [142, 243] on label at bounding box center [143, 238] width 9 height 9
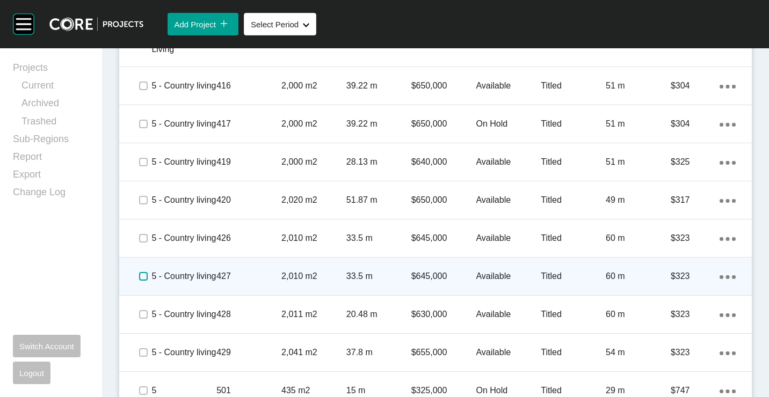
drag, startPoint x: 142, startPoint y: 321, endPoint x: 228, endPoint y: 310, distance: 86.1
click at [142, 281] on label at bounding box center [143, 276] width 9 height 9
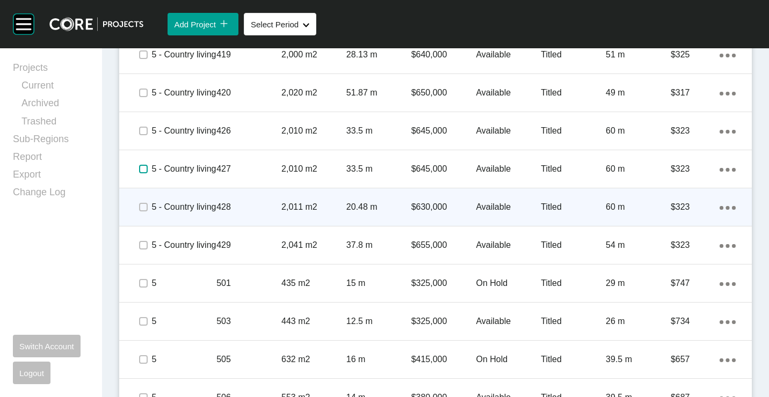
scroll to position [1181, 0]
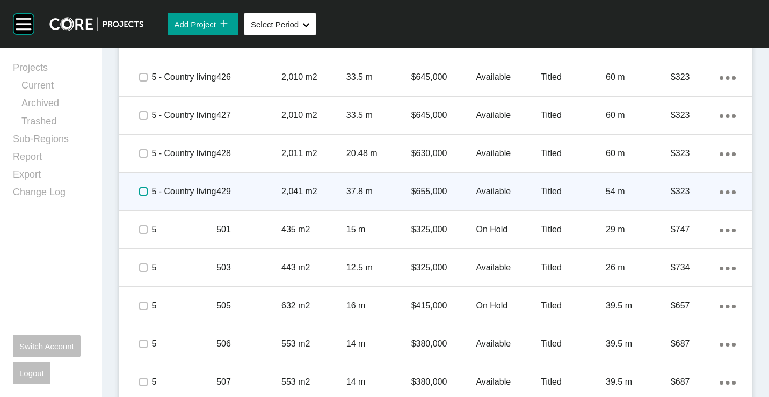
click at [144, 196] on label at bounding box center [143, 191] width 9 height 9
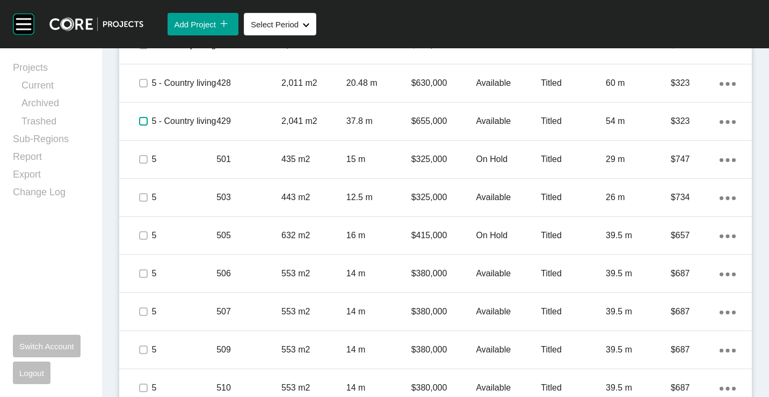
scroll to position [1289, 0]
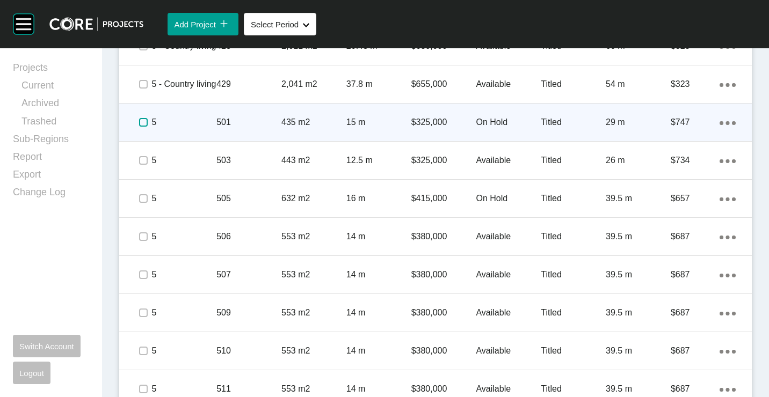
click at [143, 127] on label at bounding box center [143, 122] width 9 height 9
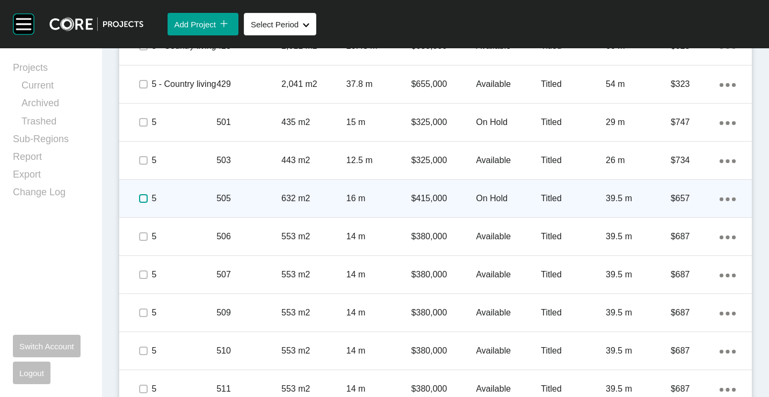
drag, startPoint x: 139, startPoint y: 262, endPoint x: 145, endPoint y: 266, distance: 7.6
click at [140, 203] on label at bounding box center [143, 198] width 9 height 9
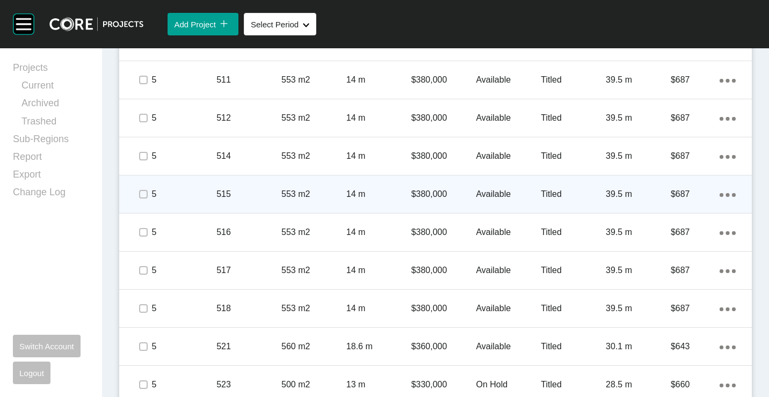
scroll to position [1611, 0]
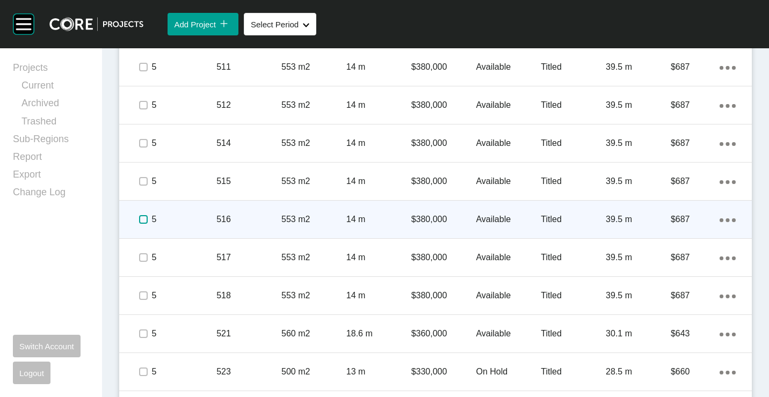
drag, startPoint x: 140, startPoint y: 280, endPoint x: 217, endPoint y: 301, distance: 80.6
click at [140, 224] on label at bounding box center [143, 219] width 9 height 9
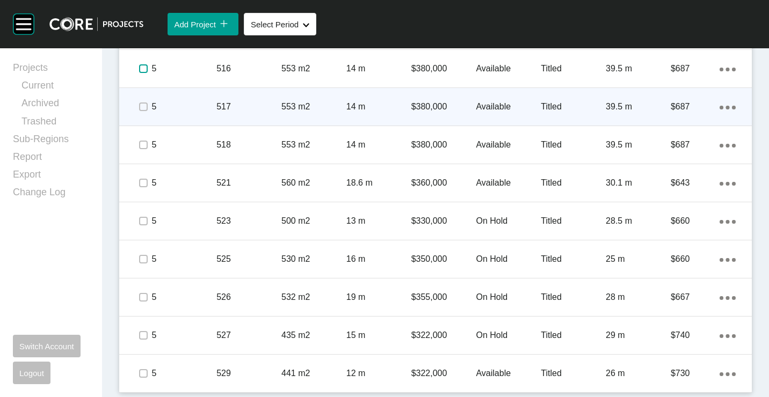
scroll to position [1825, 0]
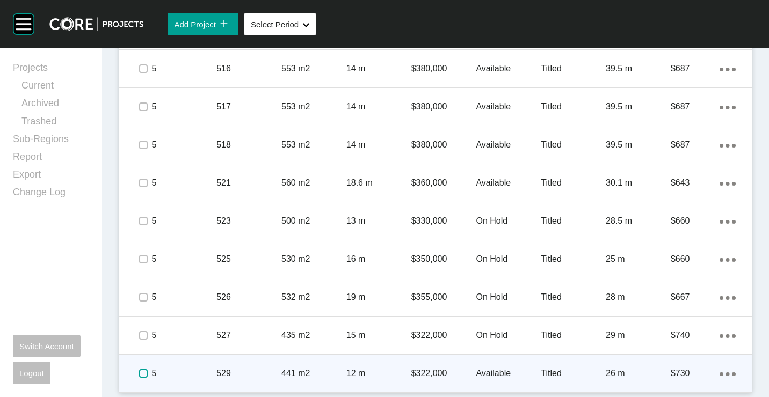
click at [144, 374] on label at bounding box center [143, 373] width 9 height 9
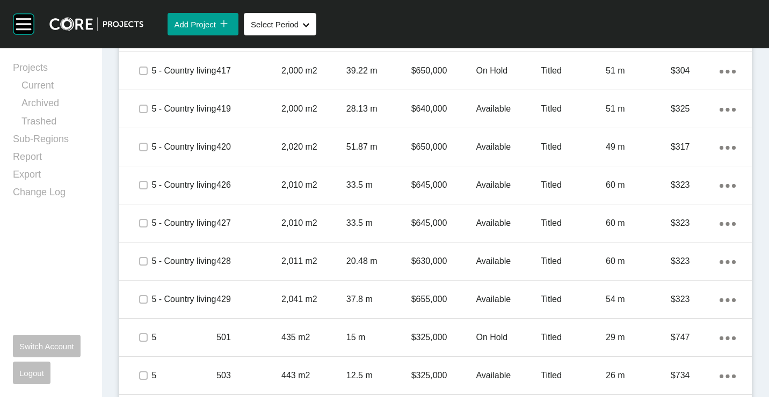
scroll to position [966, 0]
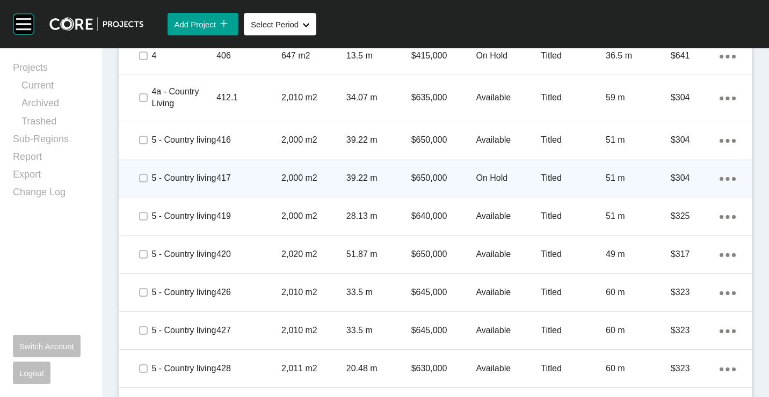
click at [235, 184] on p "417" at bounding box center [248, 178] width 65 height 12
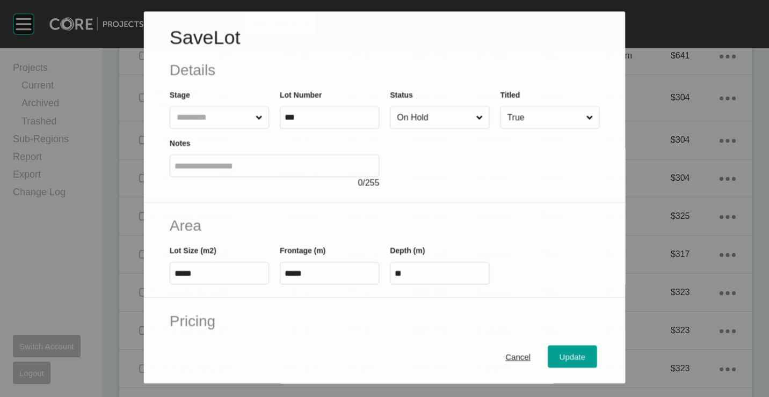
drag, startPoint x: 433, startPoint y: 121, endPoint x: 418, endPoint y: 133, distance: 19.1
click at [433, 121] on input "On Hold" at bounding box center [434, 117] width 79 height 21
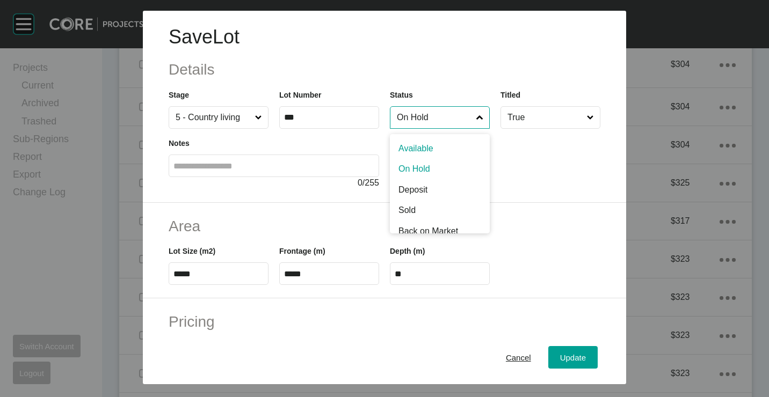
scroll to position [933, 0]
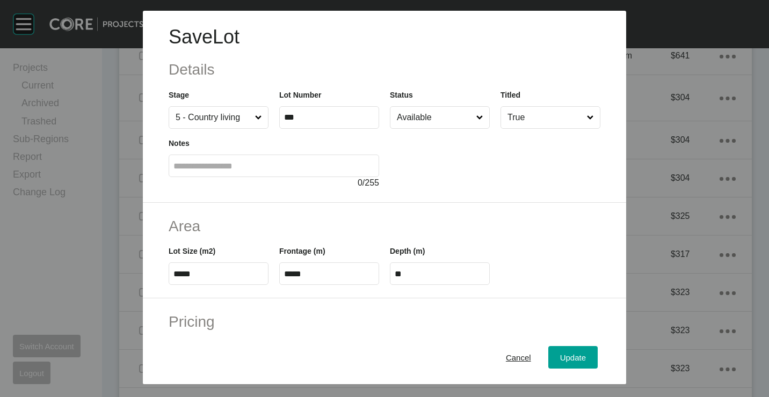
drag, startPoint x: 412, startPoint y: 145, endPoint x: 505, endPoint y: 262, distance: 149.0
click at [412, 121] on input "Available" at bounding box center [434, 117] width 79 height 21
drag, startPoint x: 419, startPoint y: 159, endPoint x: 452, endPoint y: 205, distance: 55.4
click at [557, 352] on div "Update" at bounding box center [572, 357] width 31 height 14
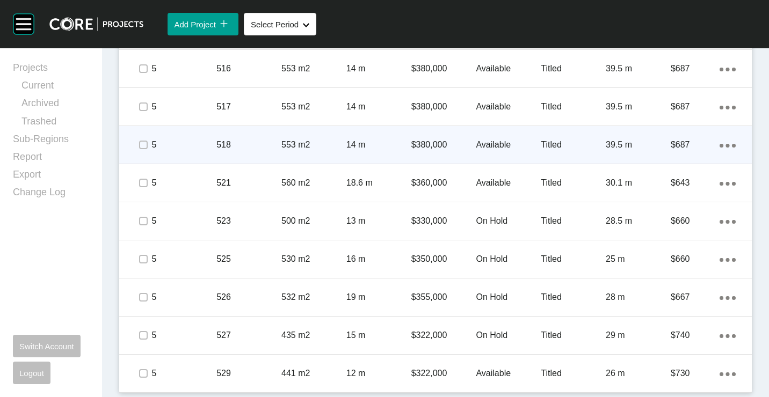
scroll to position [1825, 0]
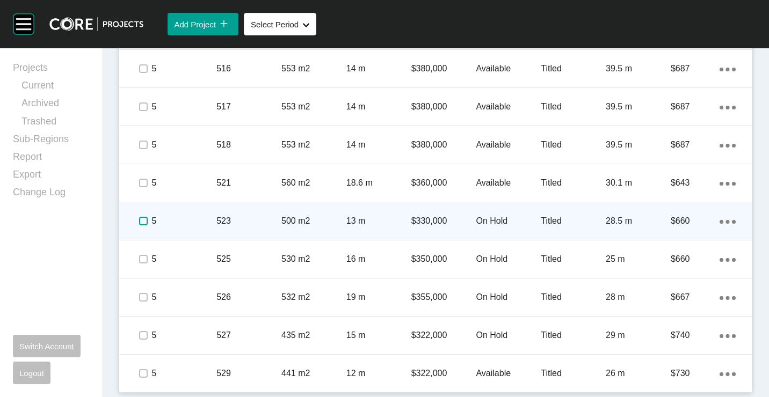
drag, startPoint x: 142, startPoint y: 220, endPoint x: 143, endPoint y: 229, distance: 9.2
click at [142, 220] on label at bounding box center [143, 221] width 9 height 9
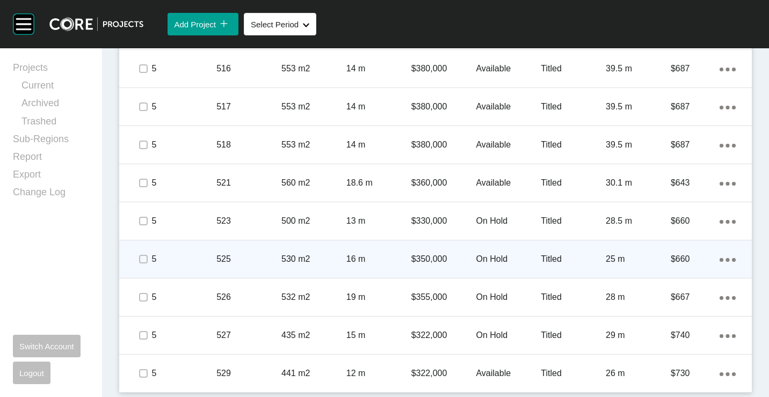
click at [238, 248] on div "525" at bounding box center [248, 259] width 65 height 33
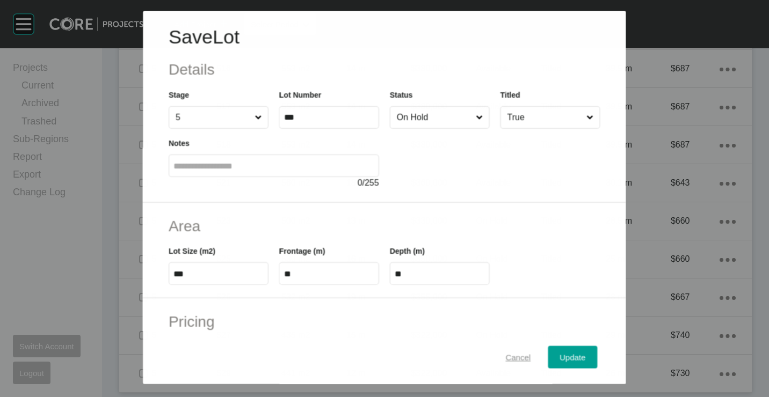
scroll to position [1792, 0]
drag, startPoint x: 507, startPoint y: 358, endPoint x: 396, endPoint y: 328, distance: 115.7
click at [507, 358] on span "Cancel" at bounding box center [518, 357] width 25 height 9
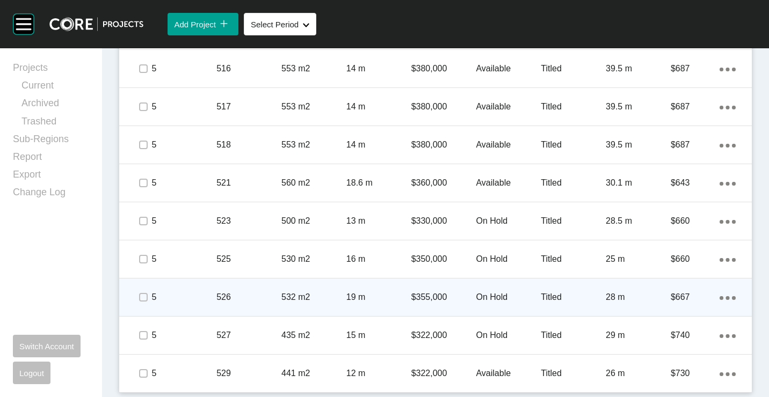
click at [136, 297] on span at bounding box center [143, 297] width 16 height 16
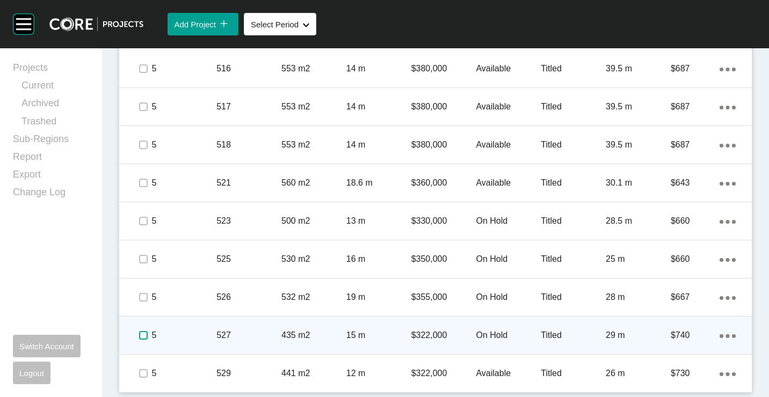
click at [146, 331] on label at bounding box center [143, 335] width 9 height 9
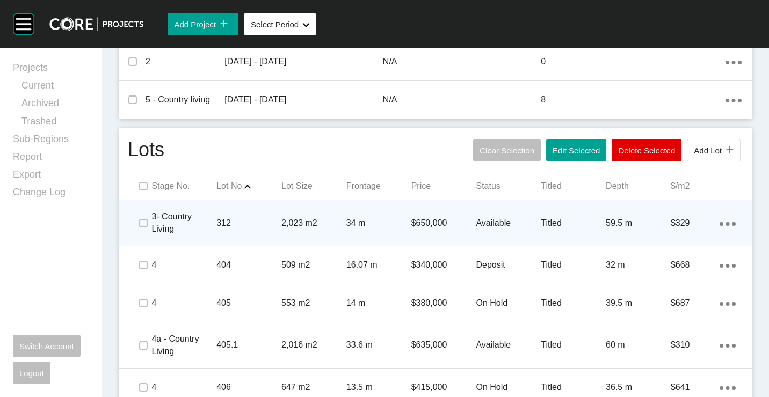
scroll to position [611, 0]
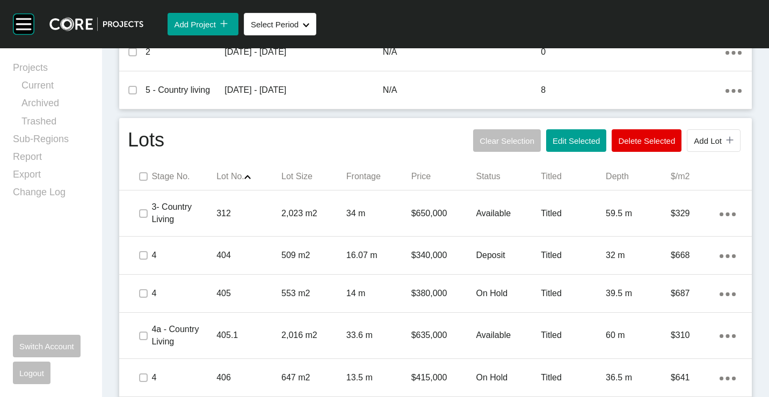
click at [559, 149] on button "Edit Selected" at bounding box center [576, 140] width 60 height 23
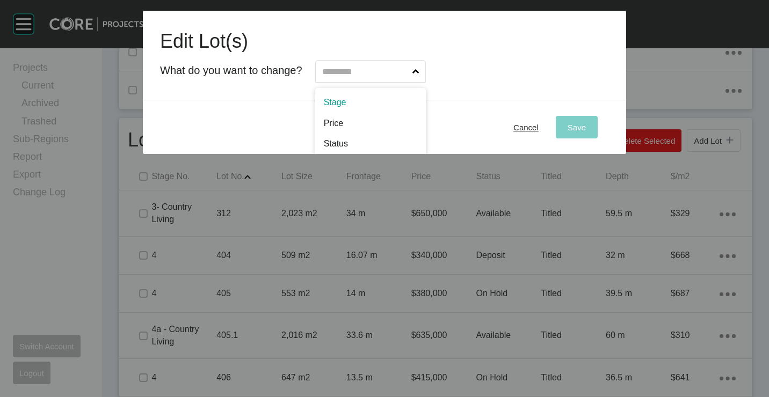
drag, startPoint x: 369, startPoint y: 69, endPoint x: 372, endPoint y: 104, distance: 35.0
click at [376, 76] on input "text" at bounding box center [365, 71] width 90 height 21
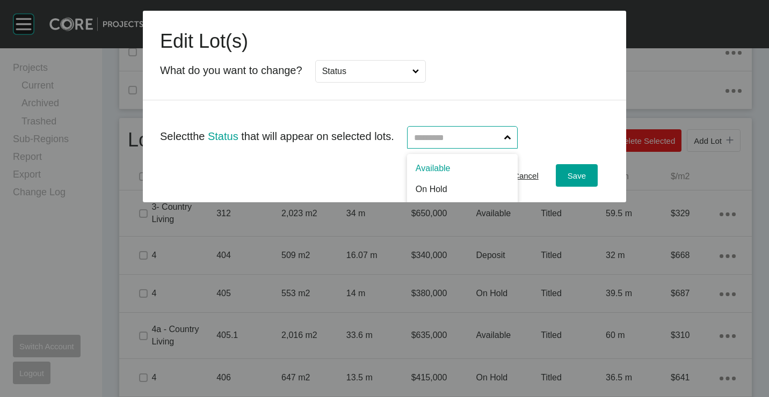
click at [502, 137] on input "text" at bounding box center [457, 137] width 90 height 21
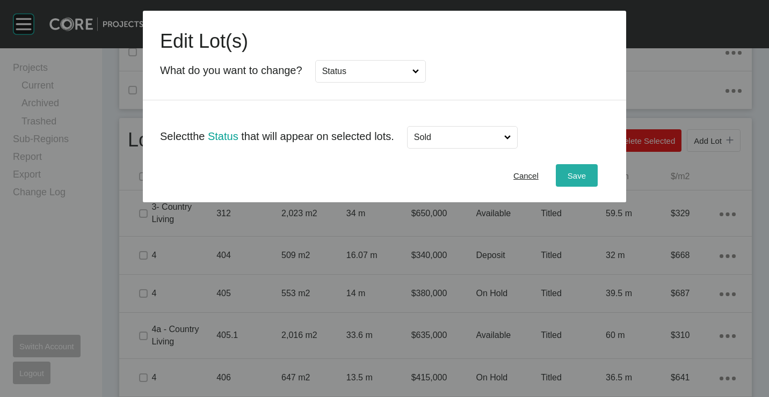
click at [584, 181] on div "Save" at bounding box center [577, 176] width 24 height 14
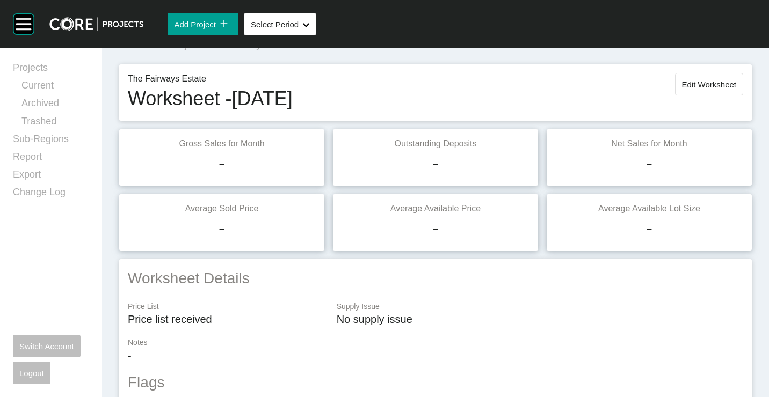
scroll to position [0, 0]
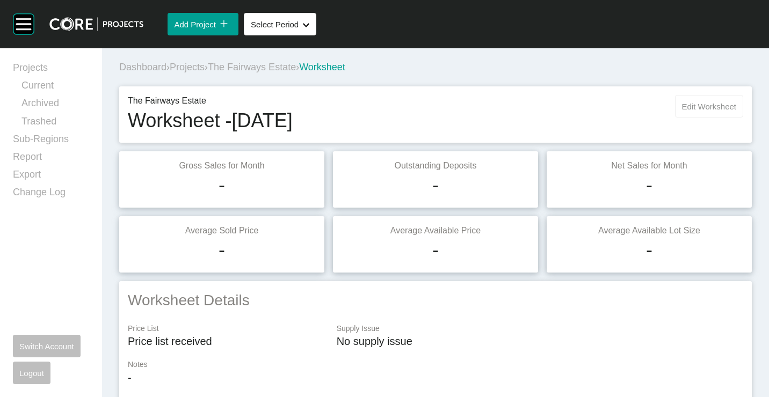
click at [682, 103] on span "Edit Worksheet" at bounding box center [709, 106] width 54 height 9
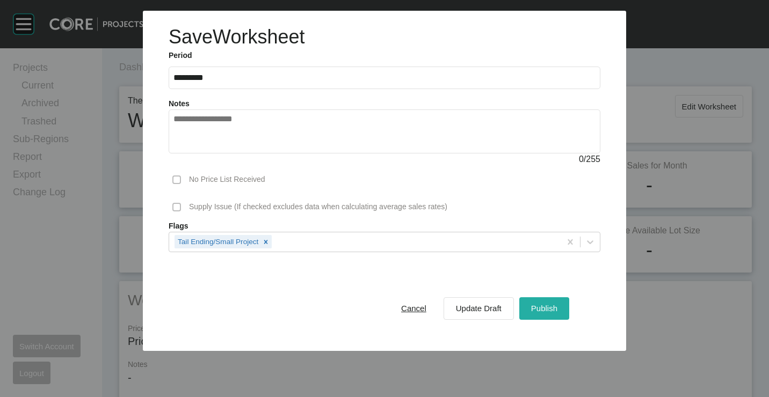
click at [542, 299] on button "Publish" at bounding box center [544, 308] width 50 height 23
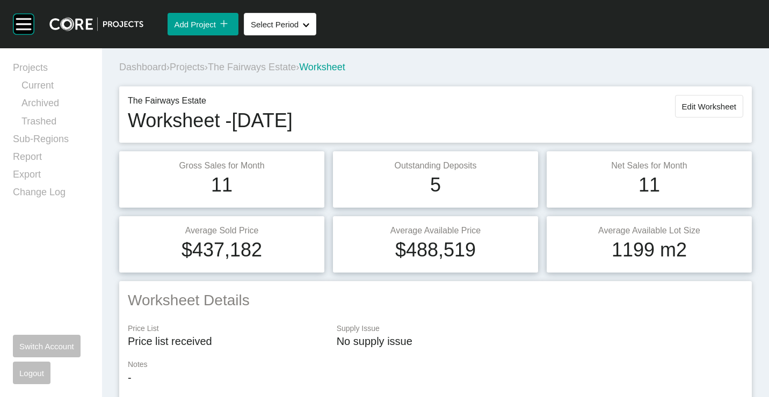
click at [201, 64] on span "Projects" at bounding box center [187, 67] width 35 height 11
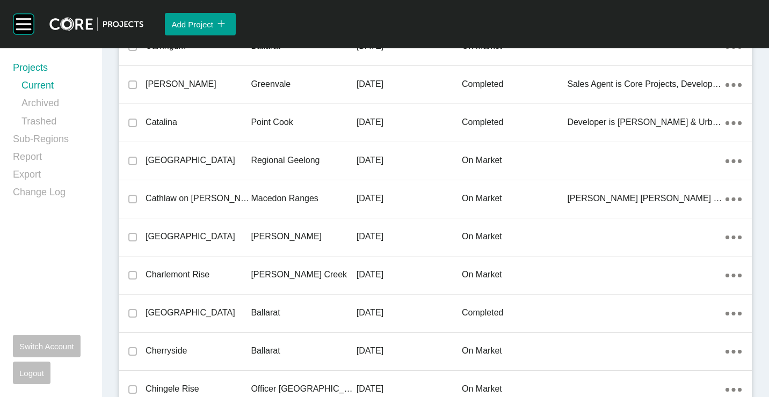
scroll to position [8065, 0]
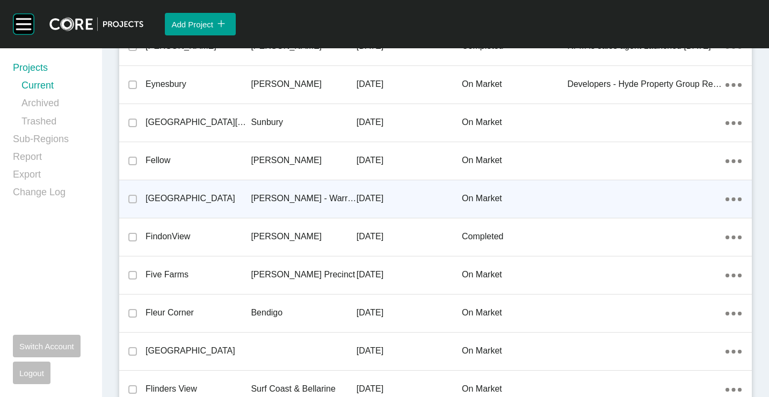
click at [287, 205] on p "[PERSON_NAME] - Warragul" at bounding box center [303, 199] width 105 height 12
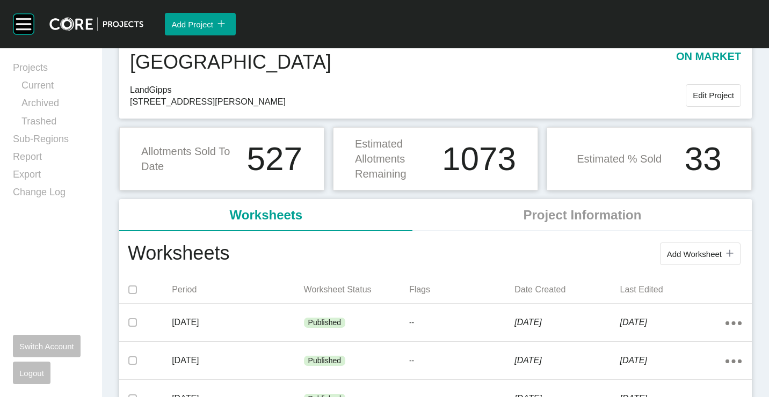
scroll to position [54, 0]
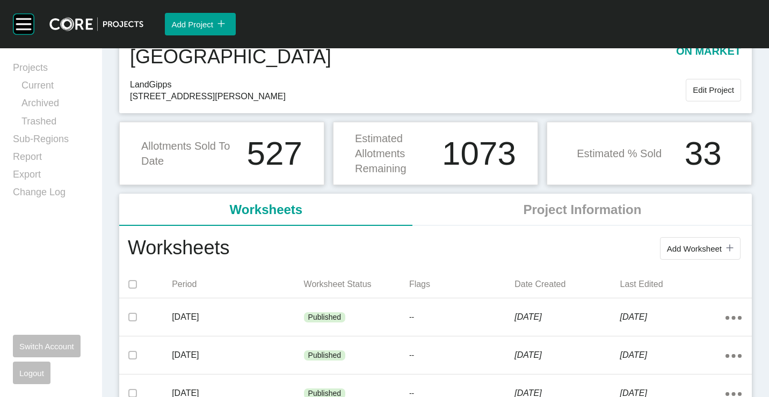
drag, startPoint x: 678, startPoint y: 250, endPoint x: 674, endPoint y: 245, distance: 5.7
click at [679, 249] on span "Add Worksheet" at bounding box center [694, 248] width 55 height 9
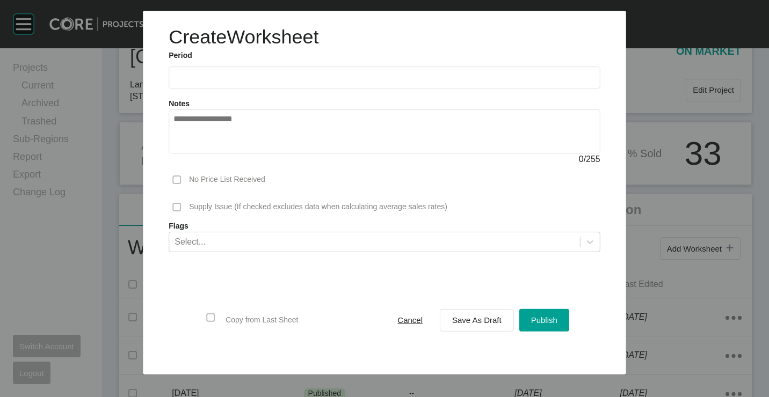
click at [212, 78] on input "text" at bounding box center [384, 78] width 422 height 9
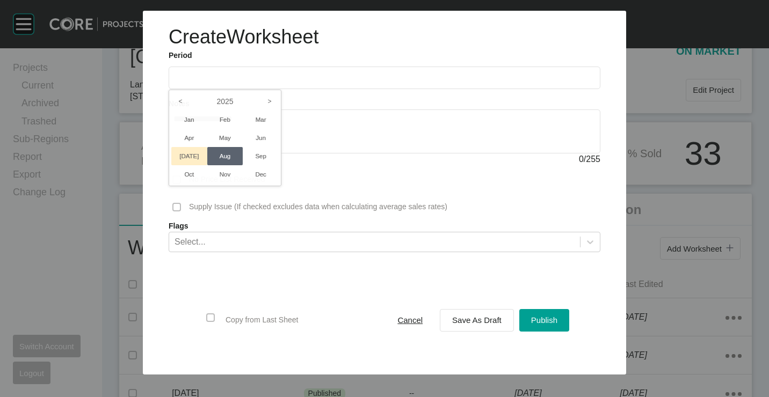
click at [188, 158] on li "[DATE]" at bounding box center [189, 156] width 36 height 18
type input "*********"
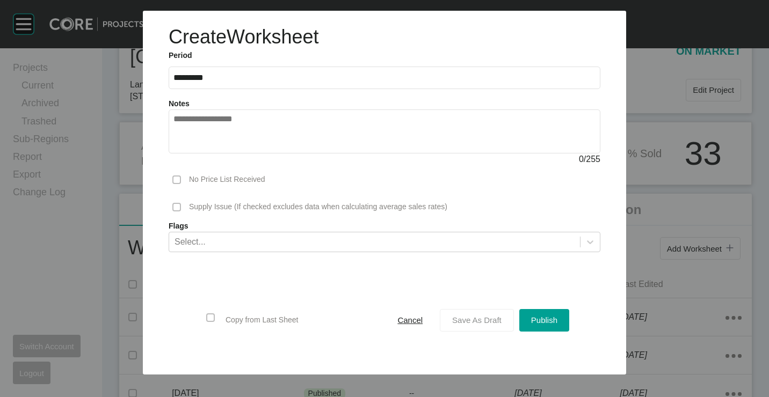
click at [484, 318] on span "Save As Draft" at bounding box center [476, 320] width 49 height 9
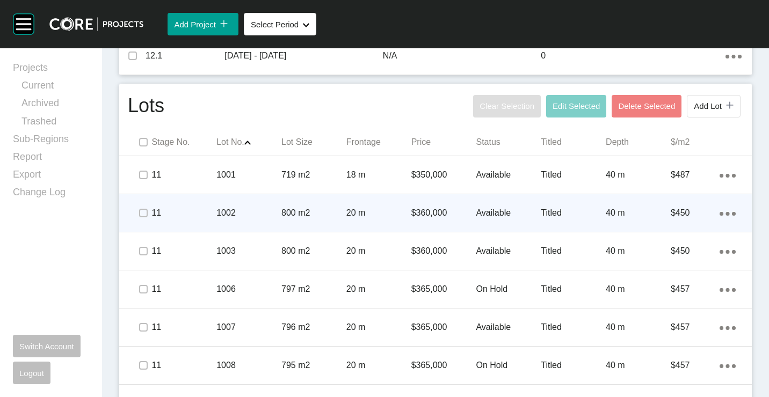
scroll to position [698, 0]
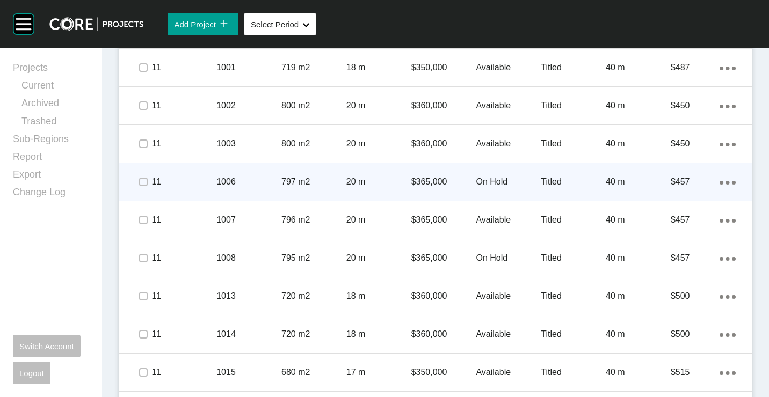
click at [250, 183] on p "1006" at bounding box center [248, 182] width 65 height 12
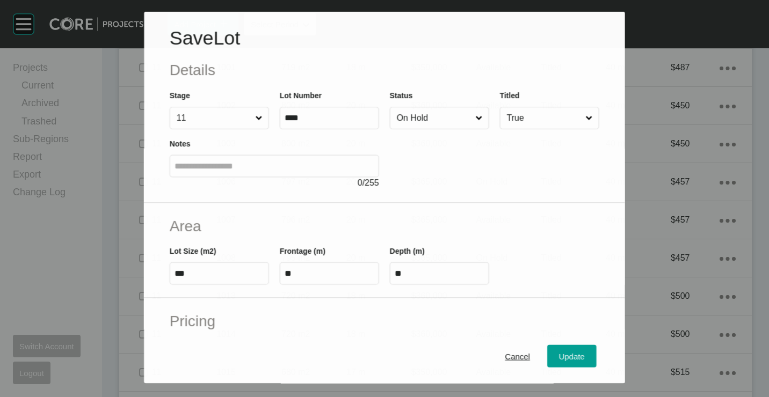
click at [455, 117] on input "On Hold" at bounding box center [434, 117] width 79 height 21
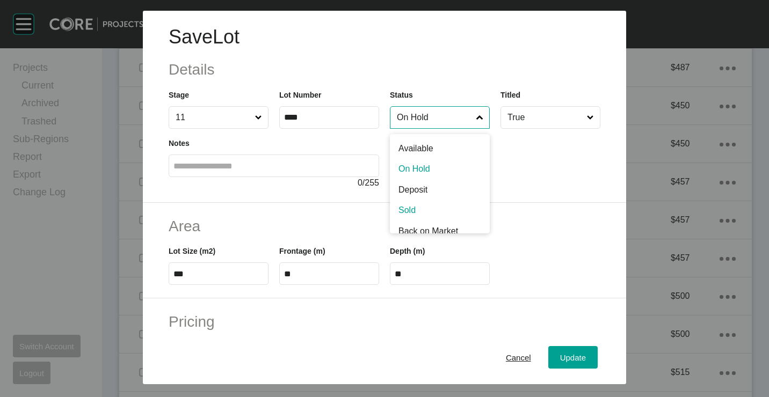
drag, startPoint x: 429, startPoint y: 208, endPoint x: 500, endPoint y: 267, distance: 92.7
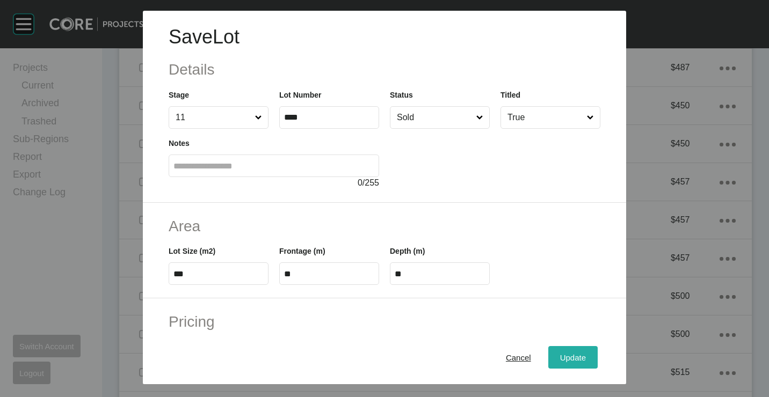
click at [560, 353] on span "Update" at bounding box center [573, 357] width 26 height 9
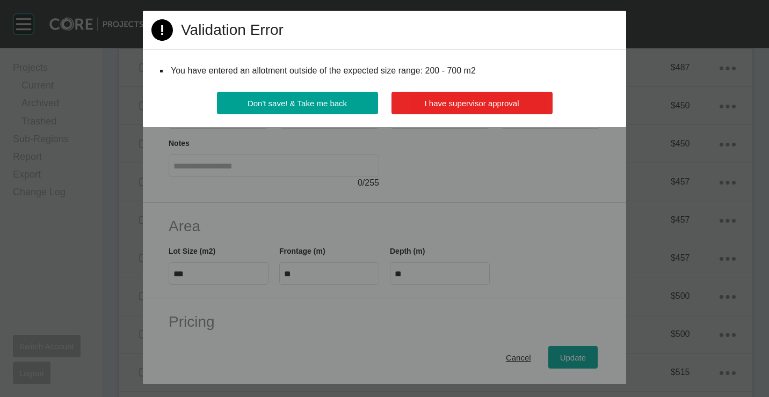
click at [425, 112] on button "I have supervisor approval" at bounding box center [471, 103] width 161 height 23
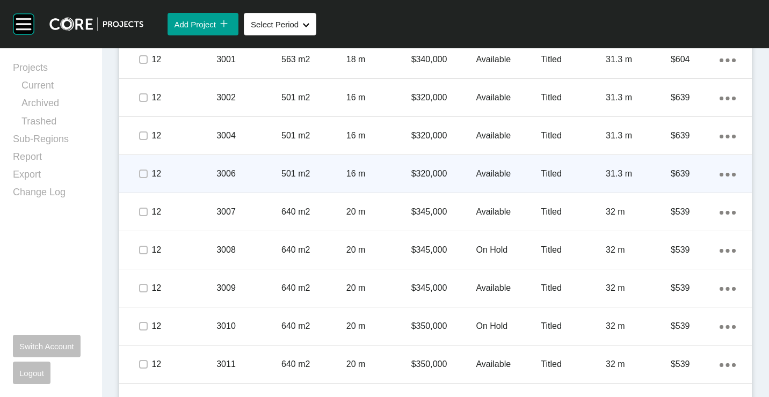
scroll to position [1289, 0]
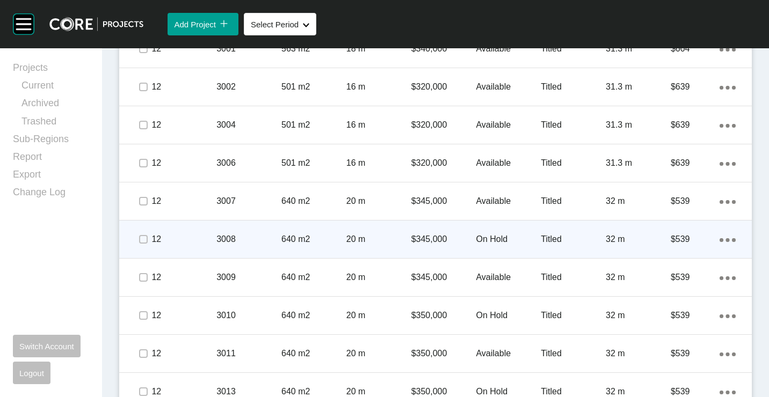
click at [219, 238] on p "3008" at bounding box center [248, 240] width 65 height 12
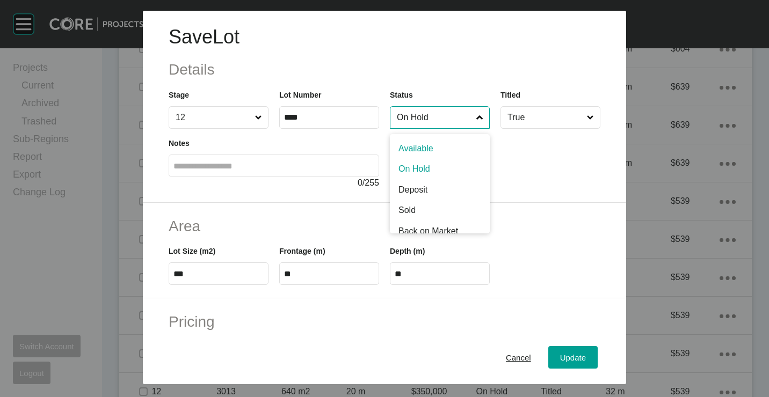
click at [444, 113] on input "On Hold" at bounding box center [434, 117] width 79 height 21
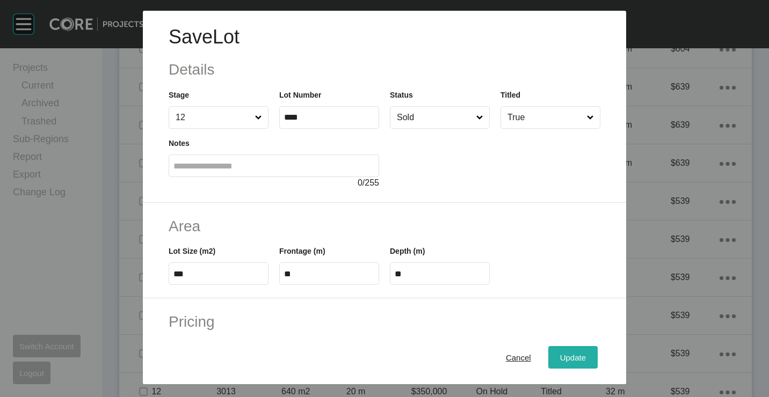
click at [560, 358] on span "Update" at bounding box center [573, 357] width 26 height 9
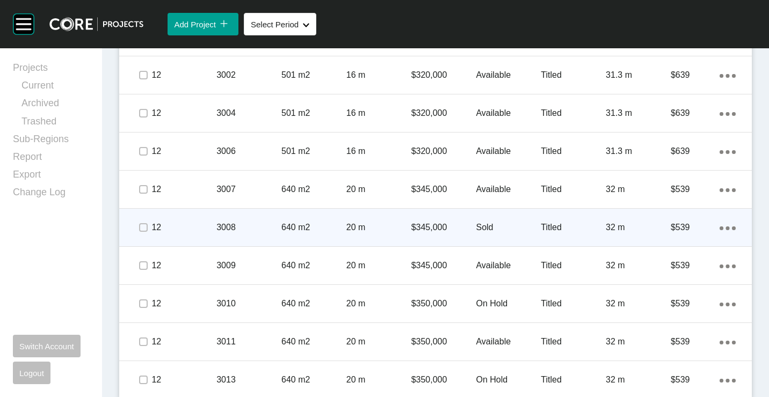
scroll to position [1307, 0]
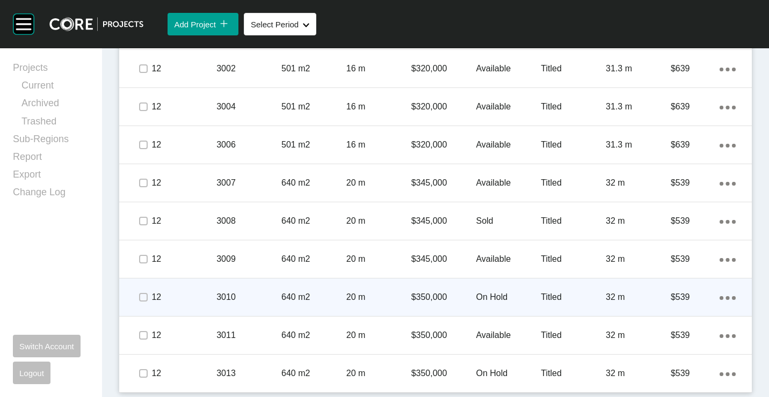
click at [347, 290] on div "20 m" at bounding box center [378, 297] width 65 height 33
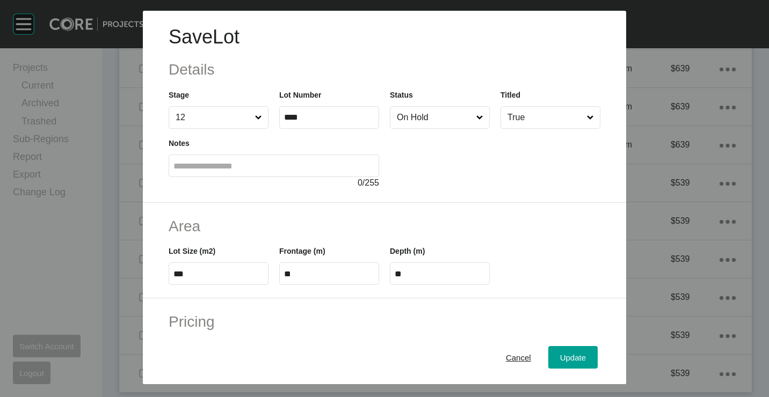
click at [412, 111] on input "On Hold" at bounding box center [434, 117] width 79 height 21
click at [567, 362] on span "Update" at bounding box center [573, 357] width 26 height 9
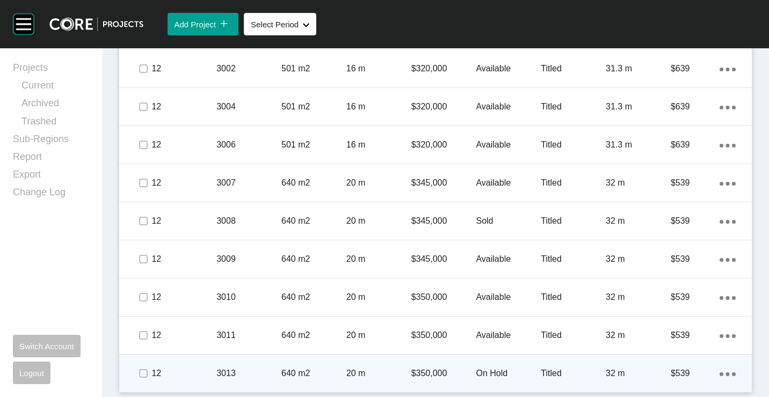
click at [237, 382] on div "3013" at bounding box center [248, 373] width 65 height 33
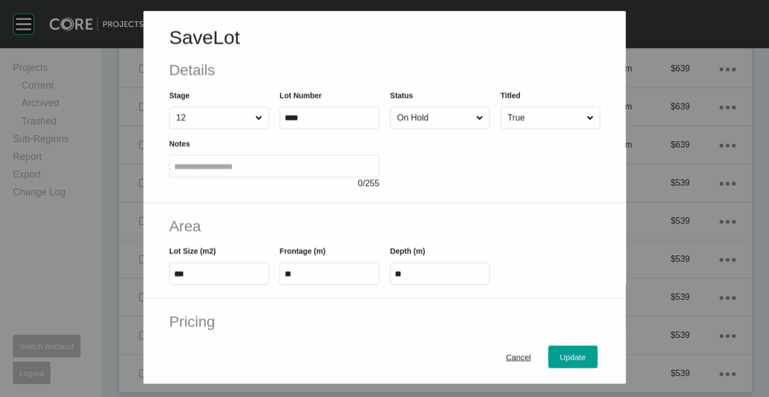
click at [430, 114] on input "On Hold" at bounding box center [434, 117] width 79 height 21
click at [568, 355] on span "Update" at bounding box center [573, 357] width 26 height 9
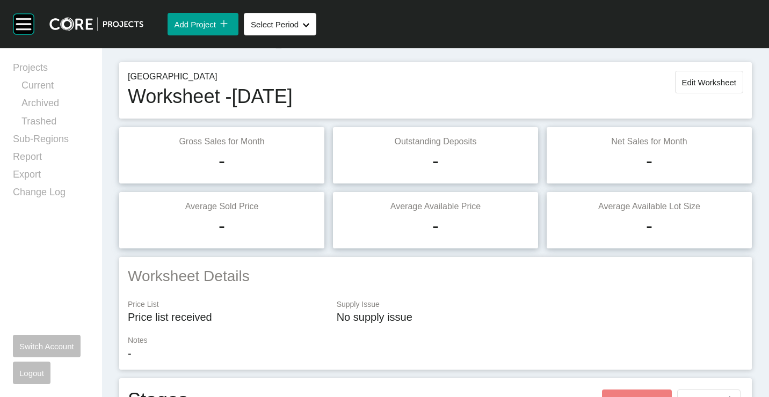
scroll to position [0, 0]
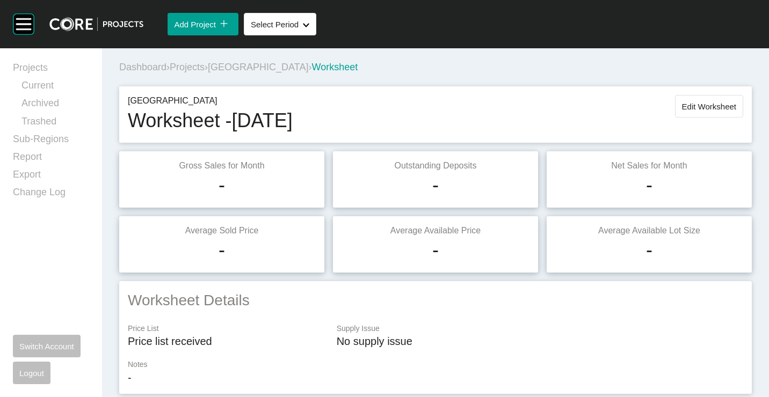
drag, startPoint x: 698, startPoint y: 113, endPoint x: 697, endPoint y: 121, distance: 7.6
click at [698, 113] on button "Edit Worksheet" at bounding box center [709, 106] width 68 height 23
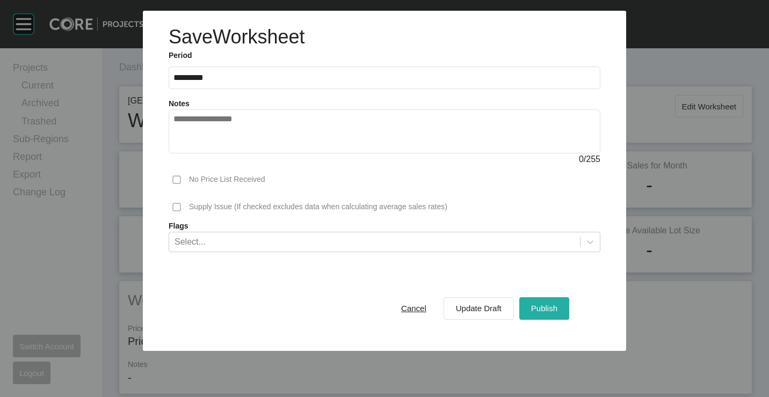
click at [549, 316] on button "Publish" at bounding box center [544, 308] width 50 height 23
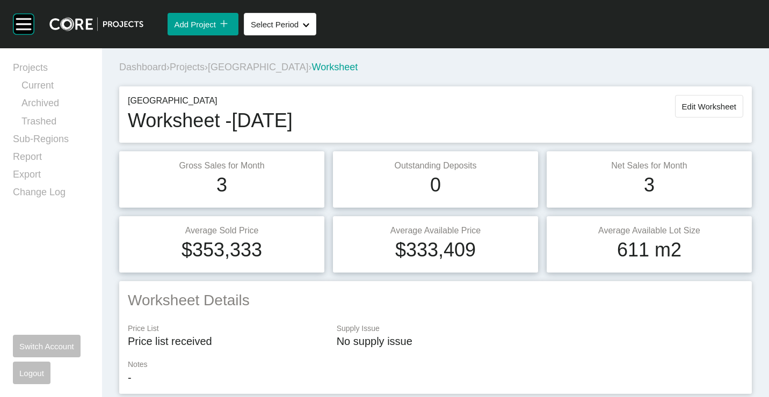
click at [197, 60] on div "Dashboard › Projects › Ferntree Ridge Estate › Worksheet" at bounding box center [437, 68] width 637 height 30
click at [191, 68] on span "Projects" at bounding box center [187, 67] width 35 height 11
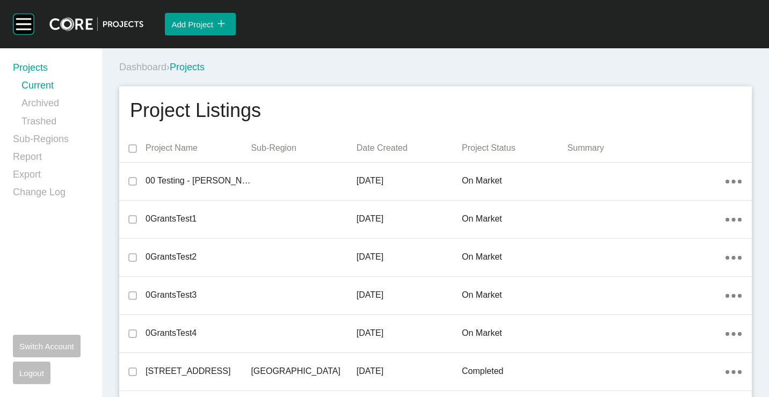
scroll to position [9209, 0]
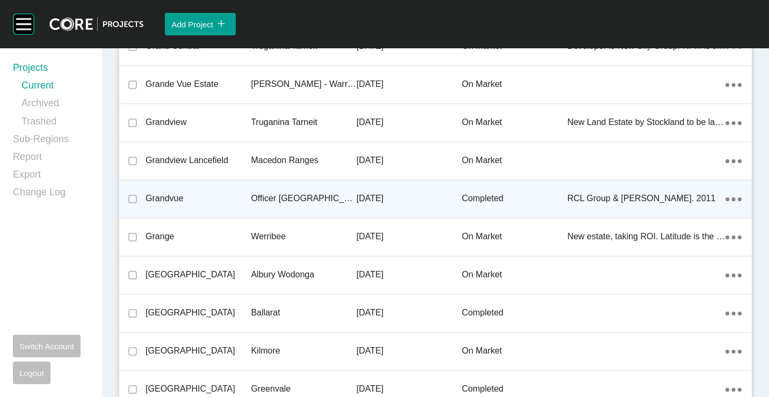
click at [282, 192] on div "Officer [GEOGRAPHIC_DATA]" at bounding box center [303, 198] width 105 height 33
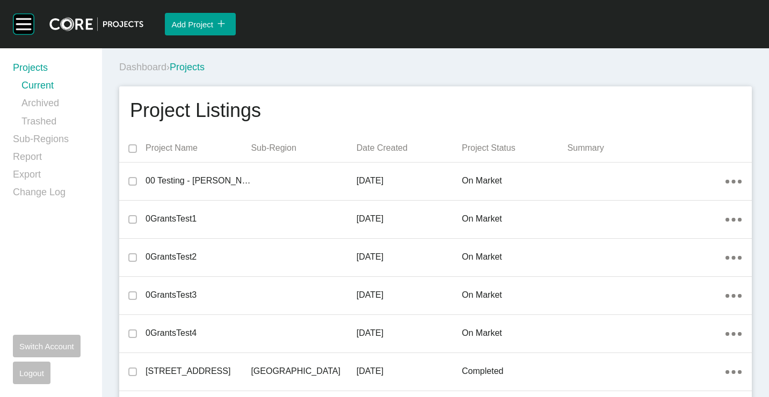
scroll to position [9209, 0]
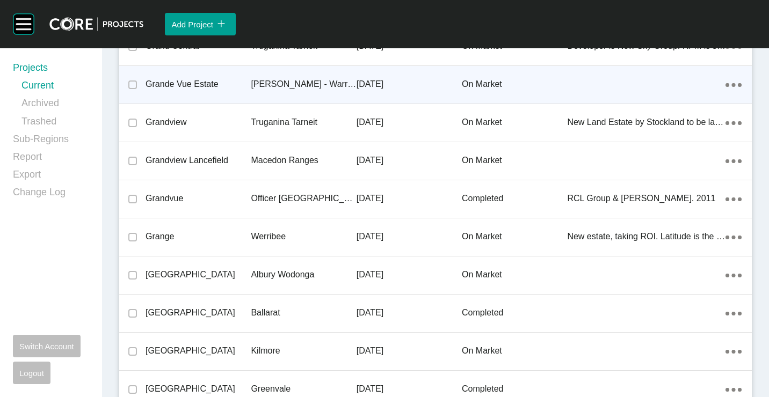
click at [253, 83] on p "[PERSON_NAME] - Warragul" at bounding box center [303, 84] width 105 height 12
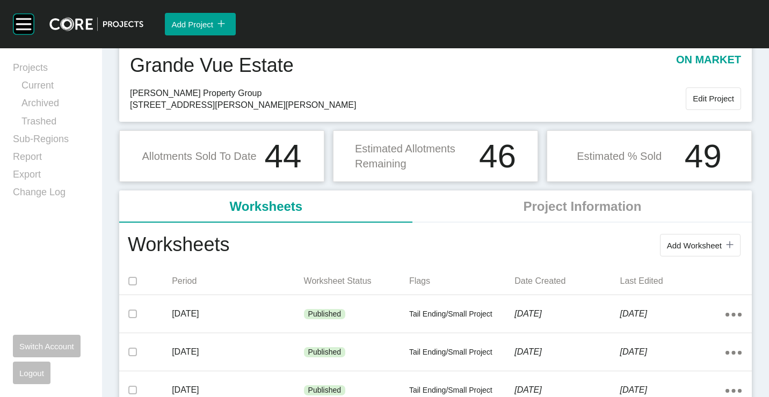
scroll to position [107, 0]
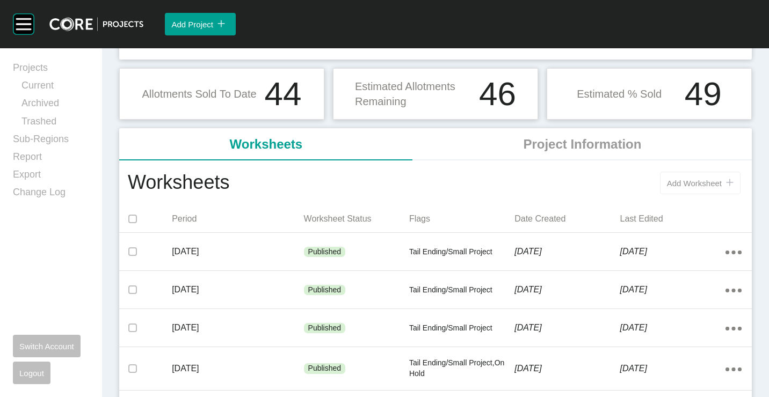
click at [669, 187] on button "Add Worksheet icon/tick copy 11 Created with Sketch." at bounding box center [700, 183] width 81 height 23
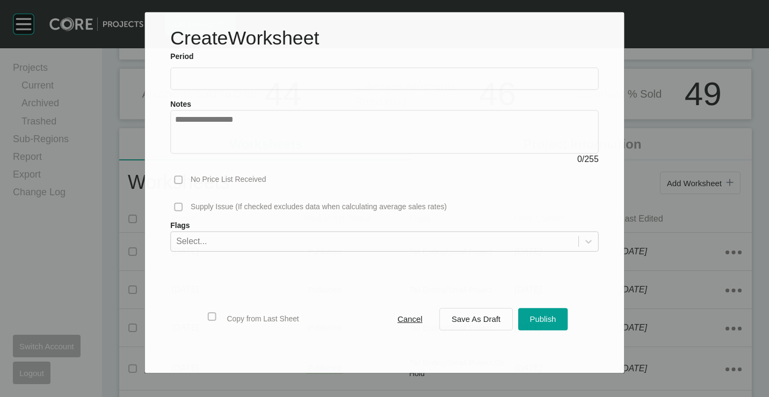
click at [215, 79] on input "text" at bounding box center [384, 78] width 419 height 9
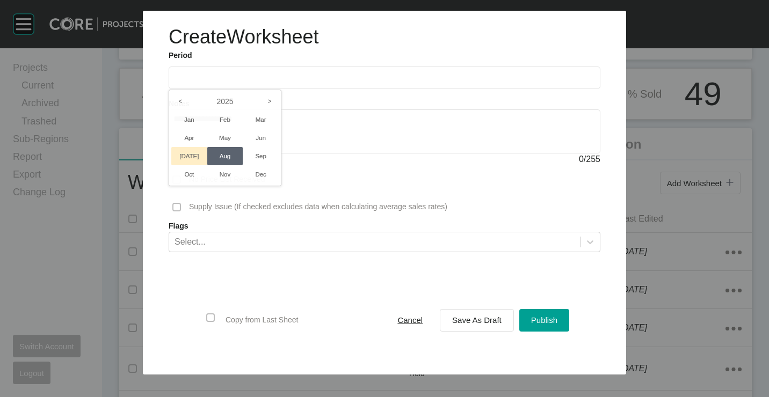
drag, startPoint x: 187, startPoint y: 159, endPoint x: 489, endPoint y: 316, distance: 340.8
click at [187, 159] on li "[DATE]" at bounding box center [189, 156] width 36 height 18
type input "*********"
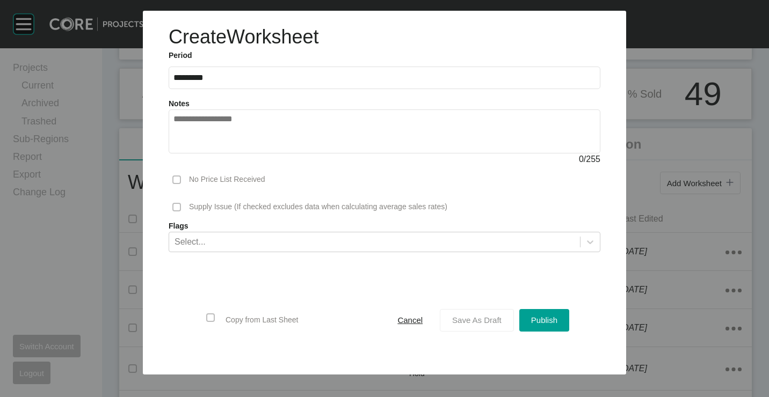
click at [488, 320] on span "Save As Draft" at bounding box center [476, 320] width 49 height 9
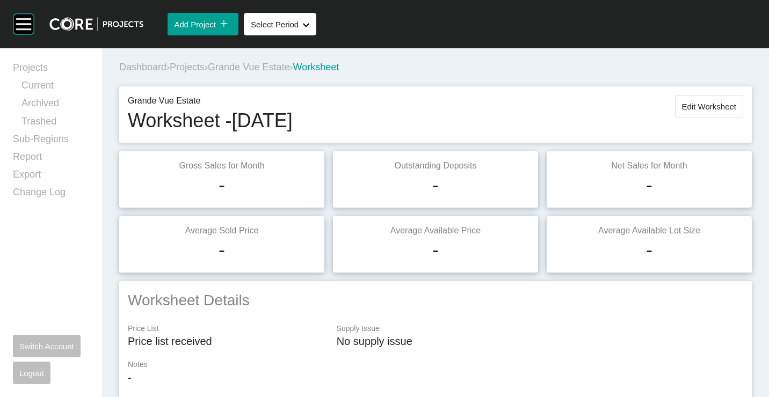
click at [708, 100] on button "Edit Worksheet" at bounding box center [709, 106] width 68 height 23
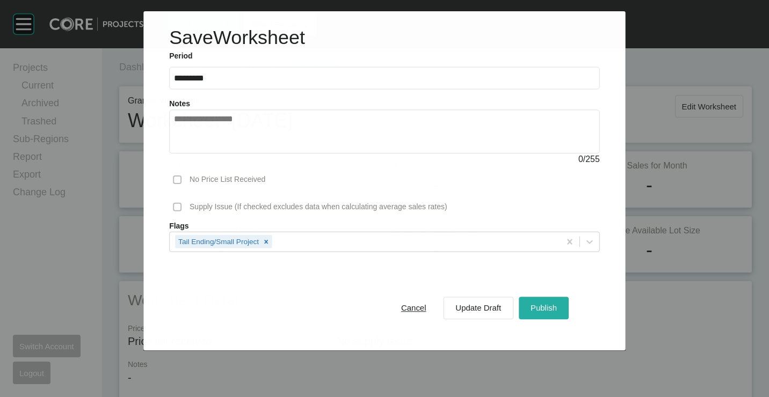
drag, startPoint x: 557, startPoint y: 292, endPoint x: 556, endPoint y: 300, distance: 8.1
click at [557, 293] on div "Cancel Update Draft Publish" at bounding box center [384, 308] width 431 height 59
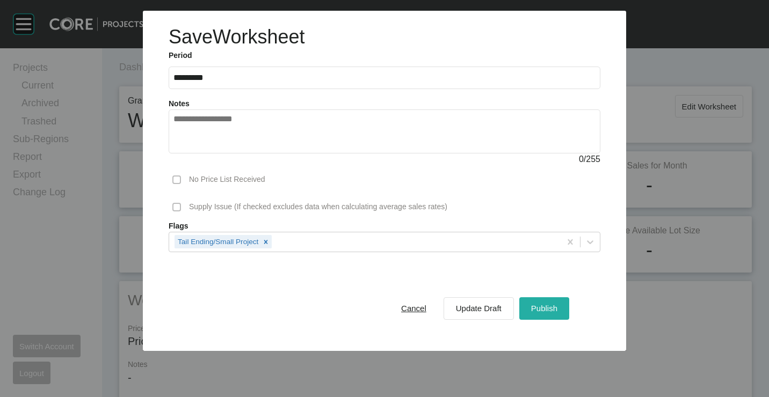
click at [556, 306] on span "Publish" at bounding box center [544, 308] width 26 height 9
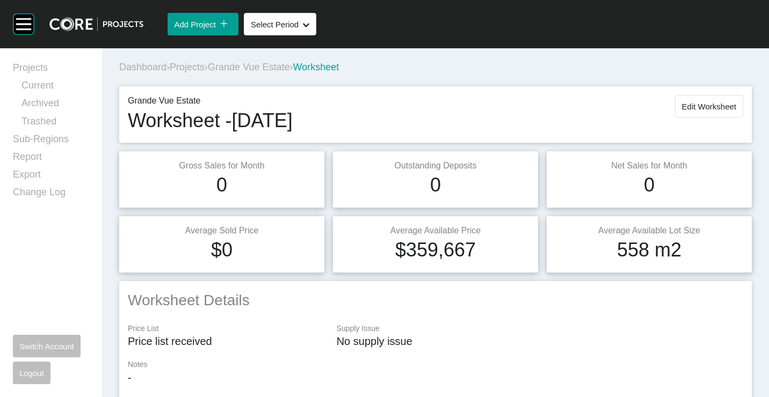
drag, startPoint x: 193, startPoint y: 67, endPoint x: 293, endPoint y: 213, distance: 176.6
click at [193, 67] on span "Projects" at bounding box center [187, 67] width 35 height 11
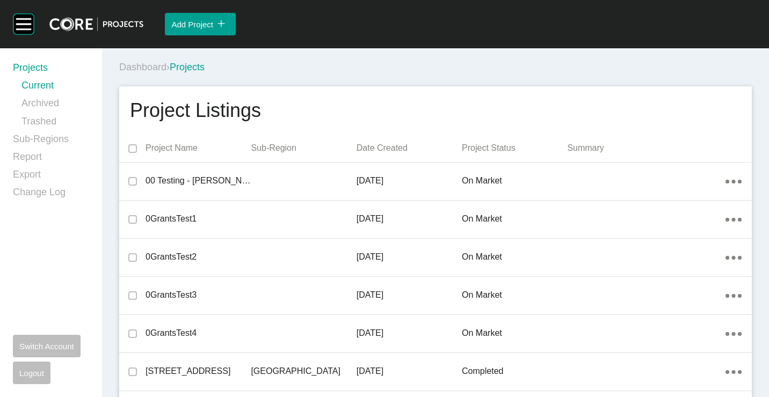
scroll to position [9133, 0]
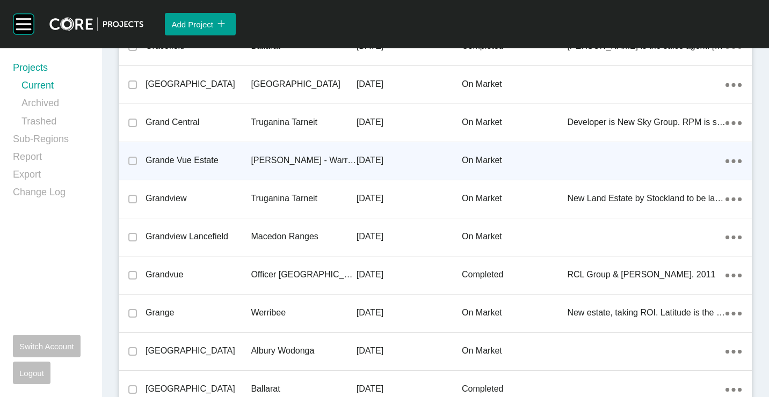
click at [215, 163] on p "Grande Vue Estate" at bounding box center [198, 161] width 105 height 12
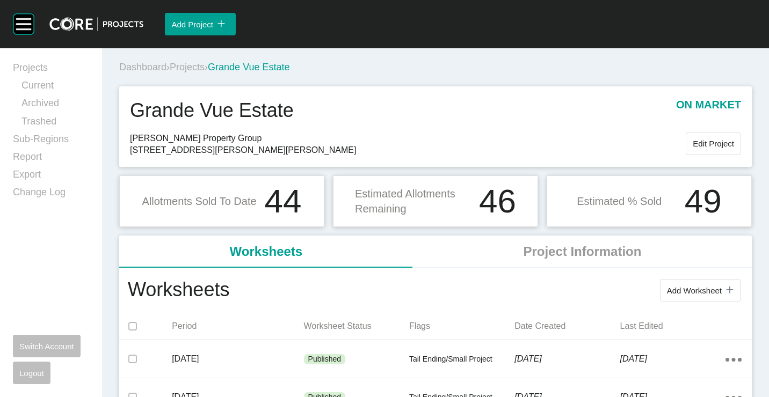
scroll to position [54, 0]
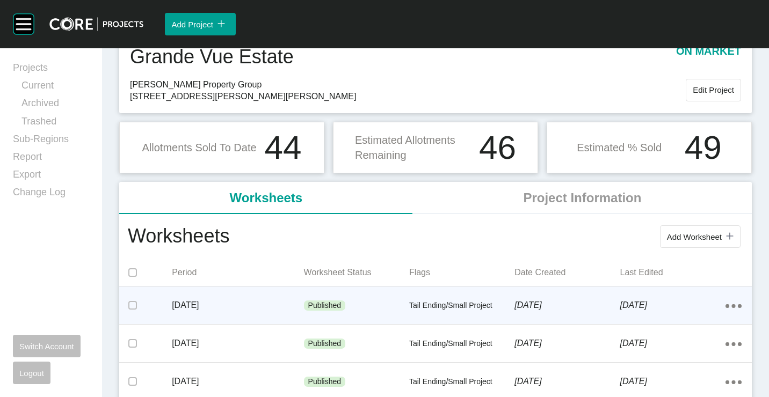
click at [417, 303] on p "Tail Ending/Small Project" at bounding box center [461, 306] width 105 height 11
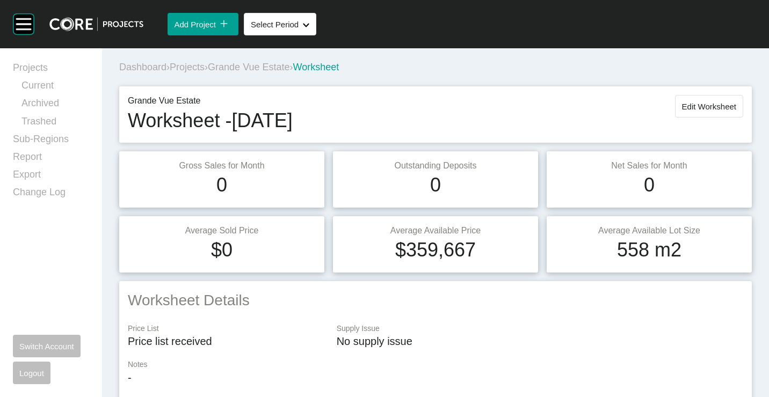
click at [263, 69] on span "Grande Vue Estate" at bounding box center [249, 67] width 82 height 11
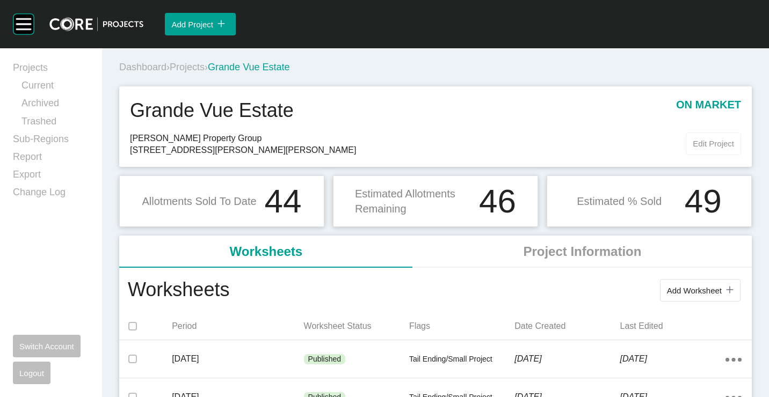
click at [701, 139] on button "Edit Project" at bounding box center [713, 144] width 55 height 23
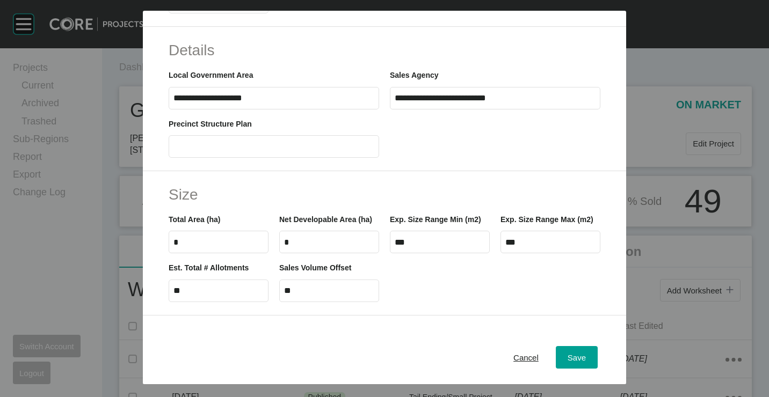
scroll to position [430, 0]
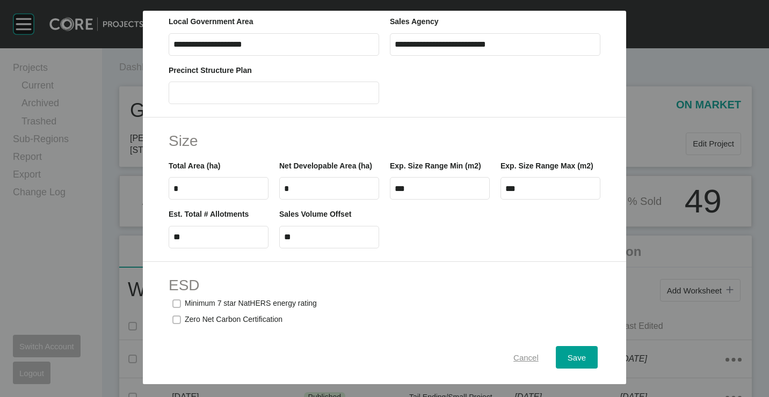
click at [521, 359] on span "Cancel" at bounding box center [525, 357] width 25 height 9
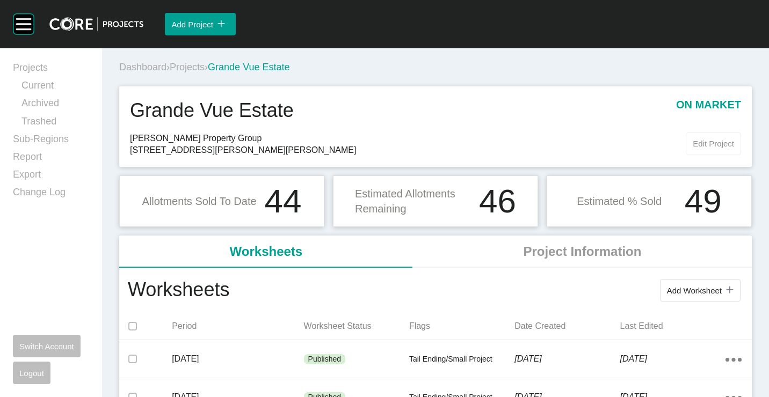
click at [715, 137] on button "Edit Project" at bounding box center [713, 144] width 55 height 23
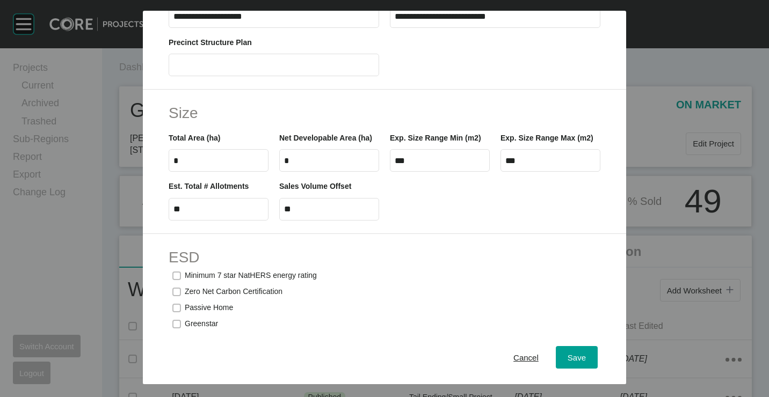
scroll to position [537, 0]
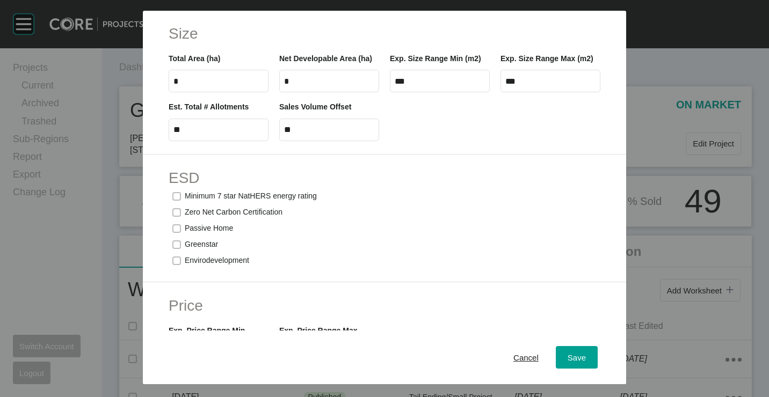
click at [322, 134] on input "**" at bounding box center [329, 129] width 90 height 9
type input "*"
type input "**"
click at [574, 365] on div "Save" at bounding box center [577, 357] width 24 height 14
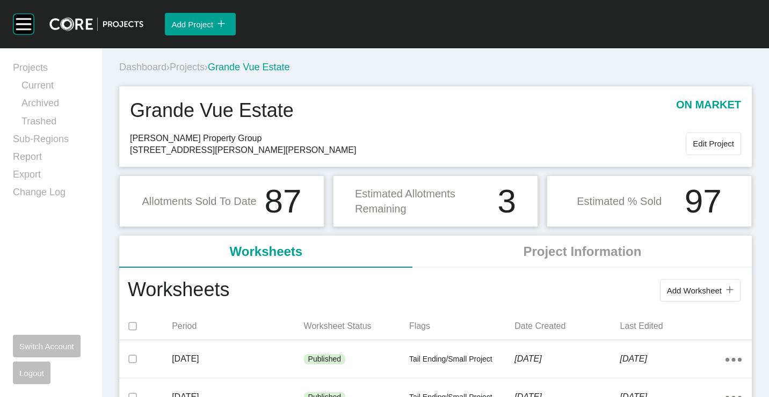
click at [196, 64] on span "Projects" at bounding box center [187, 67] width 35 height 11
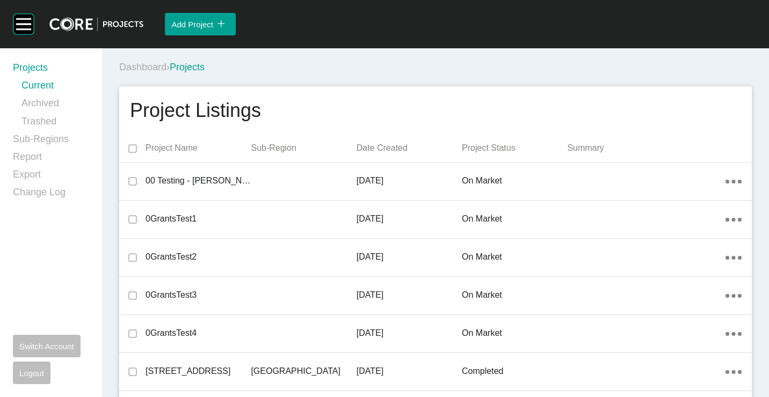
scroll to position [3719, 0]
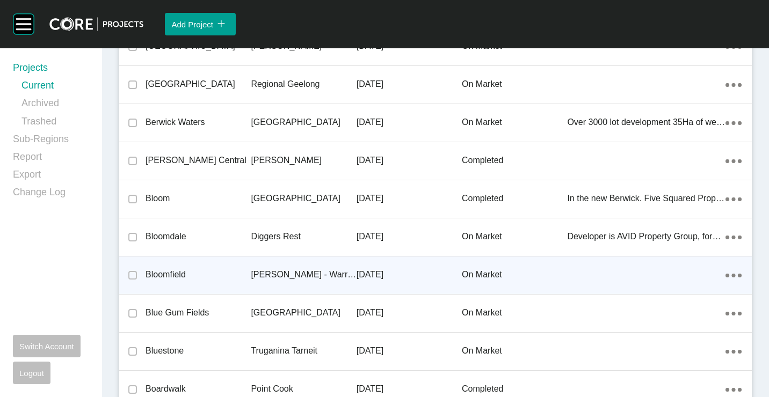
click at [239, 266] on div "Bloomfield" at bounding box center [198, 274] width 105 height 33
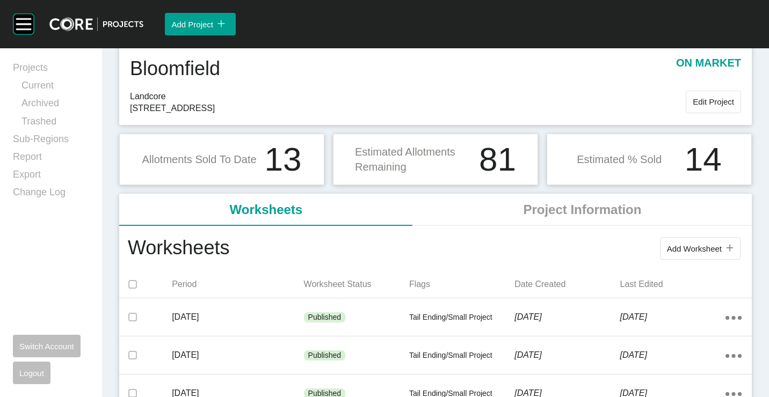
scroll to position [54, 0]
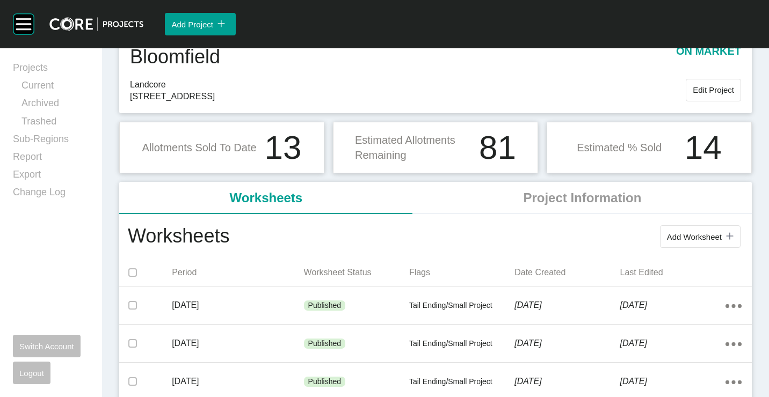
drag, startPoint x: 679, startPoint y: 236, endPoint x: 660, endPoint y: 229, distance: 20.6
click at [679, 236] on span "Add Worksheet" at bounding box center [694, 237] width 55 height 9
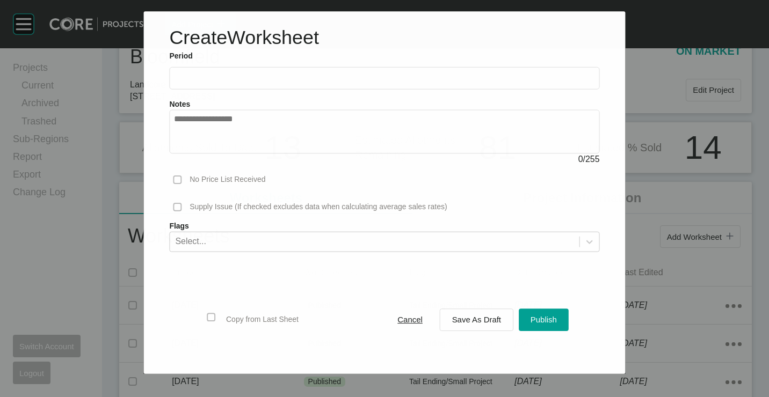
drag, startPoint x: 222, startPoint y: 80, endPoint x: 222, endPoint y: 97, distance: 17.2
click at [221, 80] on input "text" at bounding box center [384, 78] width 420 height 9
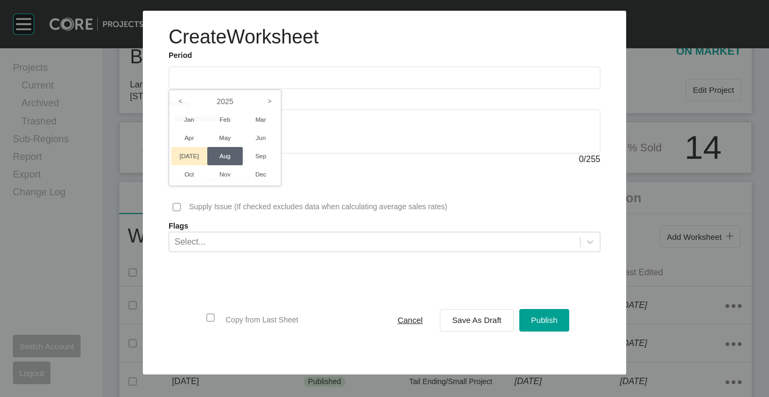
click at [194, 148] on li "[DATE]" at bounding box center [189, 156] width 36 height 18
type input "*********"
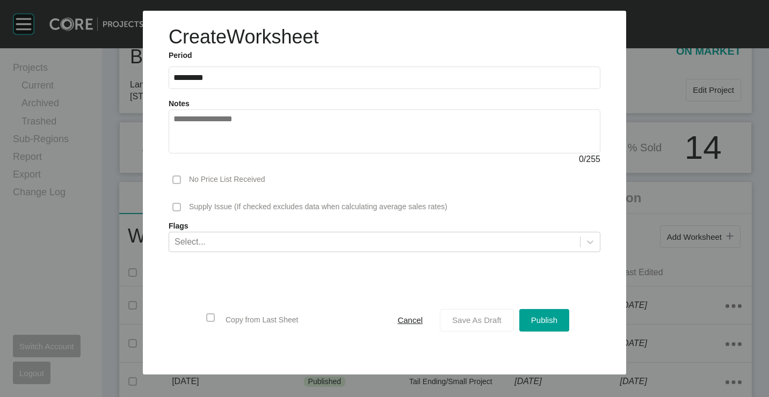
click at [487, 322] on span "Save As Draft" at bounding box center [476, 320] width 49 height 9
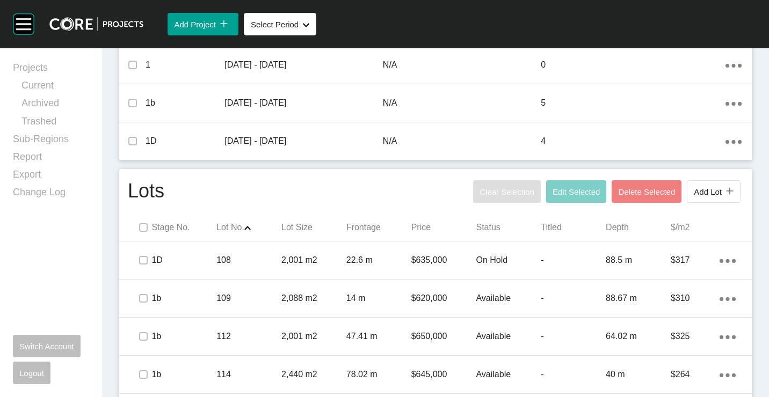
scroll to position [537, 0]
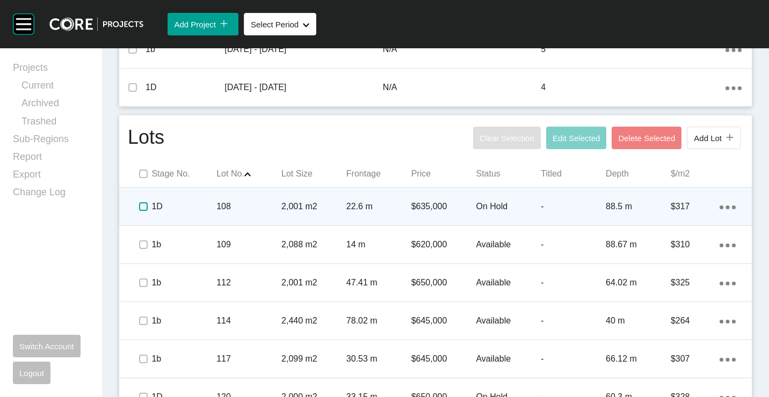
drag, startPoint x: 146, startPoint y: 207, endPoint x: 144, endPoint y: 220, distance: 13.1
click at [146, 208] on label at bounding box center [143, 206] width 9 height 9
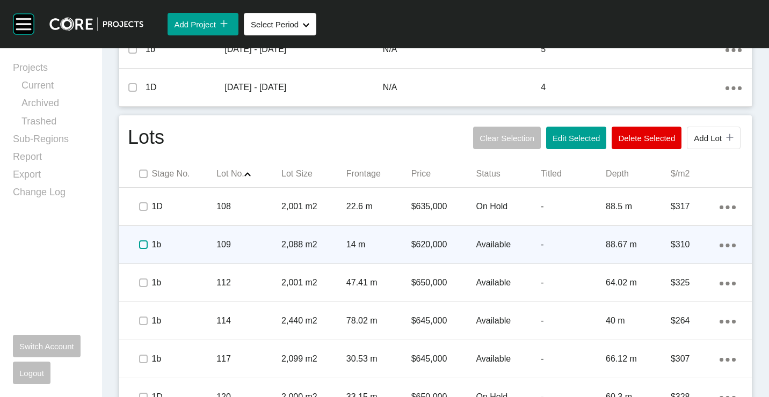
click at [143, 246] on label at bounding box center [143, 245] width 9 height 9
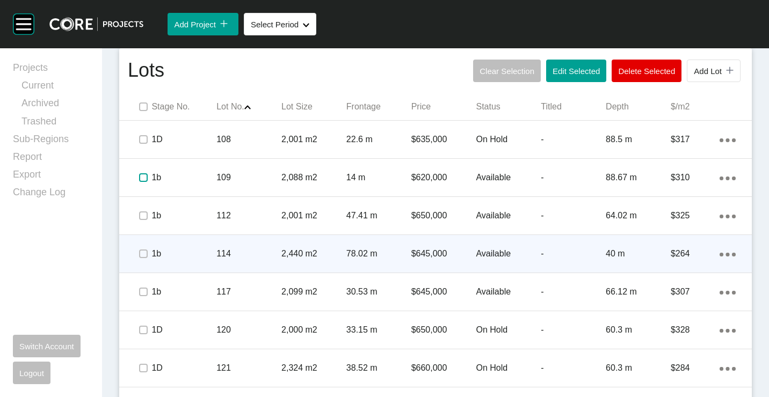
scroll to position [644, 0]
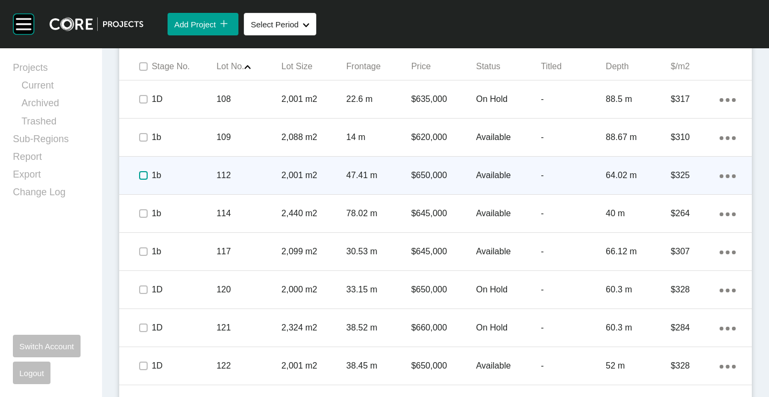
click at [147, 176] on label at bounding box center [143, 175] width 9 height 9
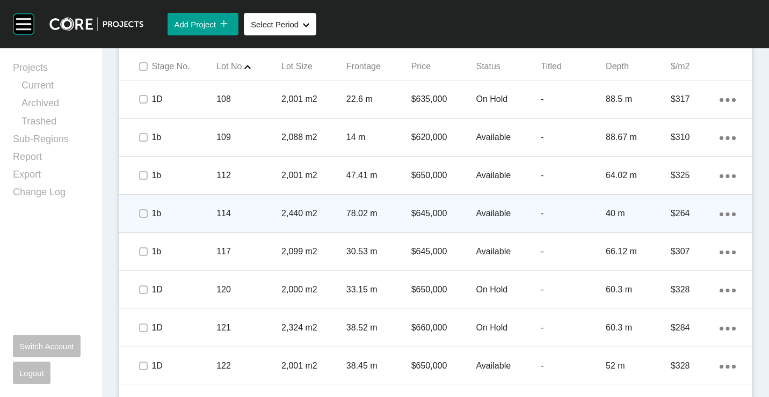
drag, startPoint x: 148, startPoint y: 211, endPoint x: 166, endPoint y: 229, distance: 25.8
click at [149, 211] on span at bounding box center [143, 214] width 16 height 16
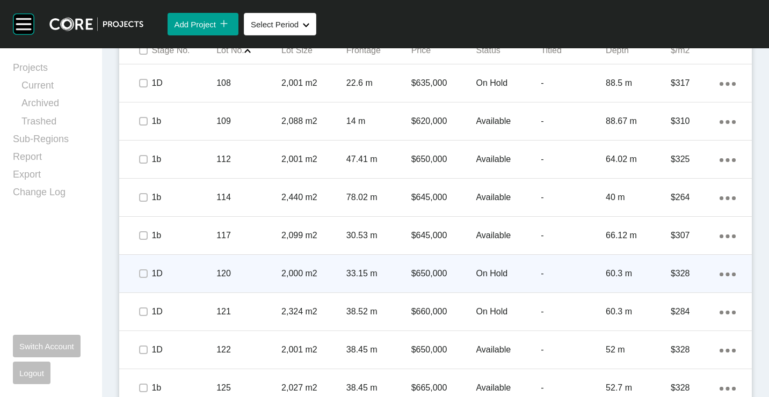
scroll to position [675, 0]
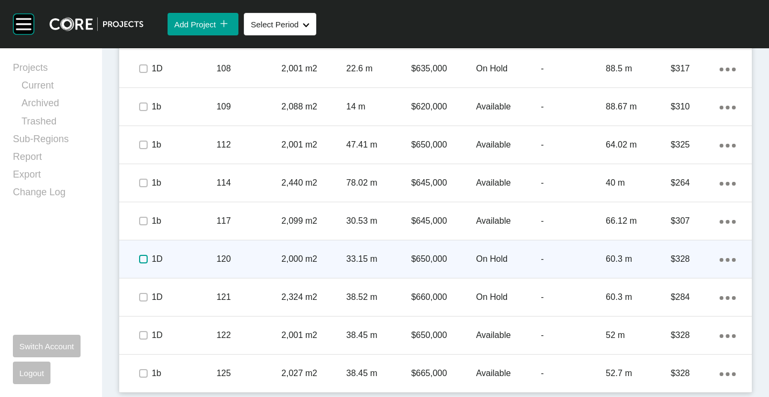
drag, startPoint x: 147, startPoint y: 258, endPoint x: 147, endPoint y: 275, distance: 17.2
click at [147, 263] on label at bounding box center [143, 259] width 9 height 9
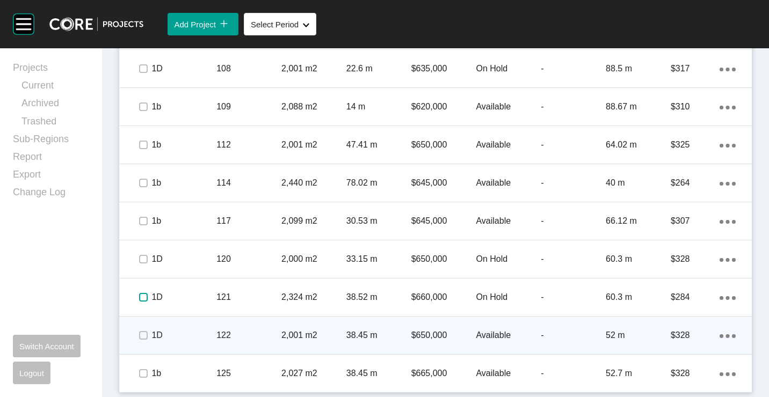
drag, startPoint x: 148, startPoint y: 296, endPoint x: 143, endPoint y: 328, distance: 32.0
click at [148, 300] on label at bounding box center [143, 297] width 9 height 9
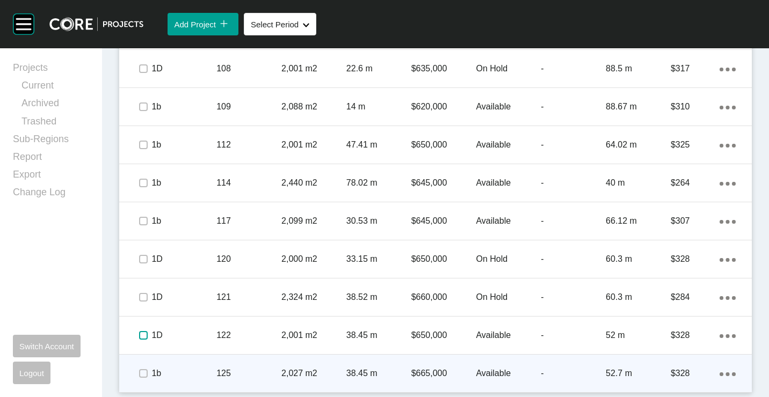
drag, startPoint x: 141, startPoint y: 336, endPoint x: 145, endPoint y: 365, distance: 29.8
click at [141, 348] on div at bounding box center [143, 336] width 16 height 38
drag, startPoint x: 141, startPoint y: 377, endPoint x: 402, endPoint y: 305, distance: 270.7
click at [142, 376] on label at bounding box center [143, 373] width 9 height 9
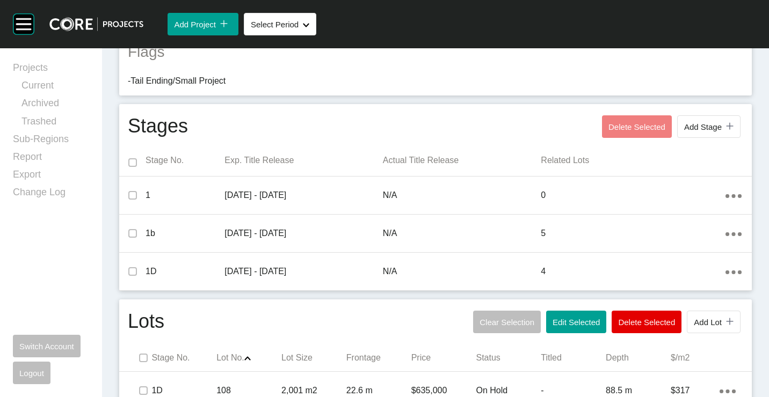
scroll to position [621, 0]
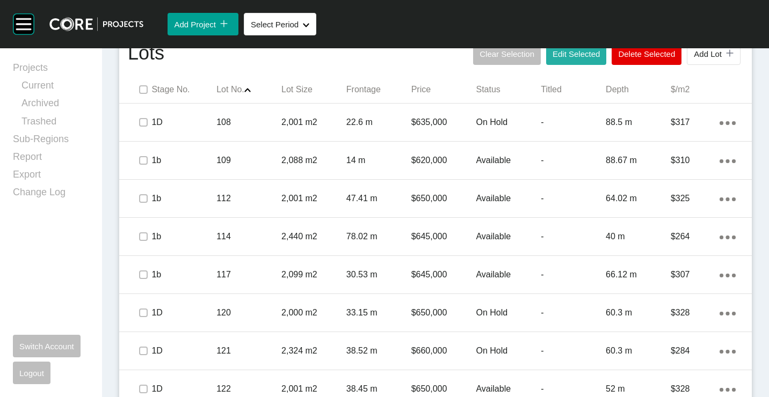
click at [574, 62] on button "Edit Selected" at bounding box center [576, 53] width 60 height 23
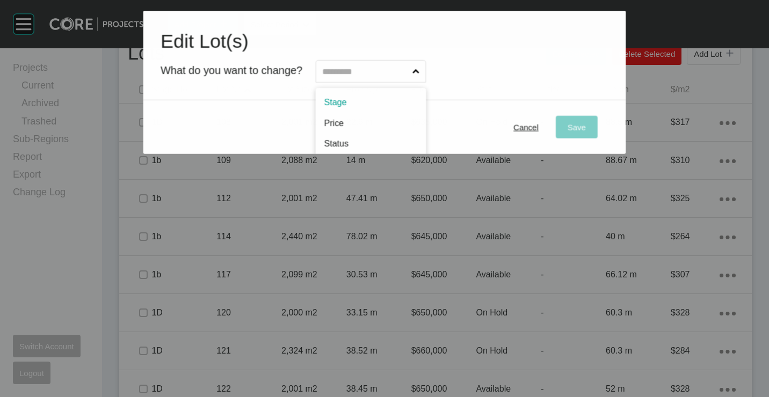
click at [382, 73] on input "text" at bounding box center [365, 71] width 90 height 21
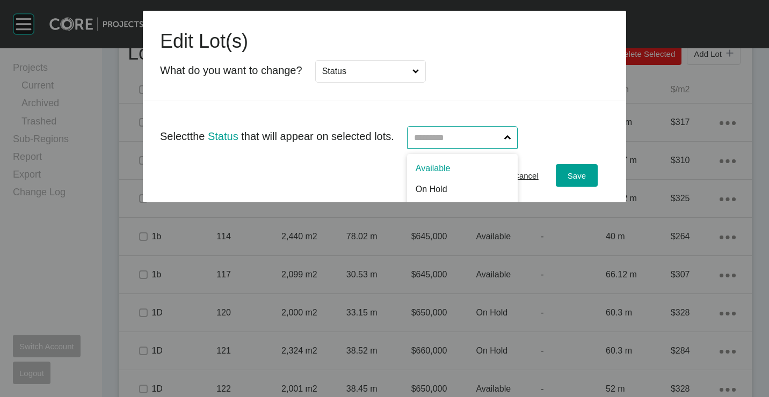
click at [495, 142] on input "text" at bounding box center [457, 137] width 90 height 21
drag, startPoint x: 453, startPoint y: 175, endPoint x: 550, endPoint y: 175, distance: 97.2
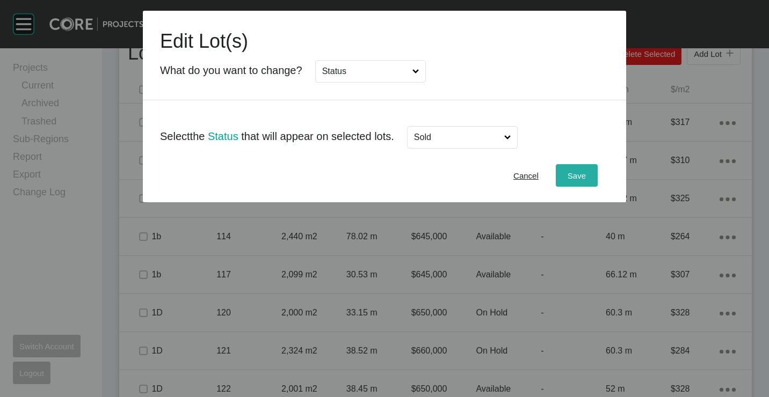
click at [584, 174] on span "Save" at bounding box center [577, 175] width 18 height 9
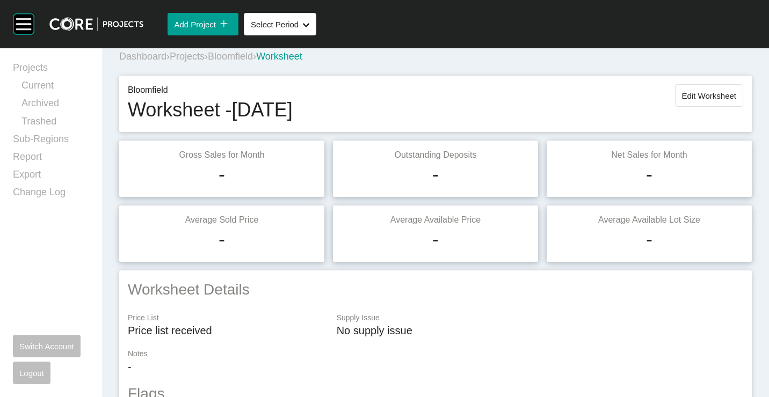
scroll to position [0, 0]
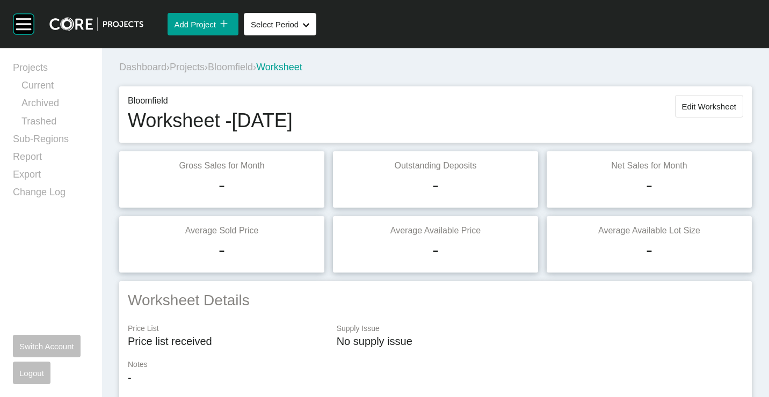
drag, startPoint x: 701, startPoint y: 106, endPoint x: 702, endPoint y: 114, distance: 7.5
click at [701, 106] on span "Edit Worksheet" at bounding box center [709, 106] width 54 height 9
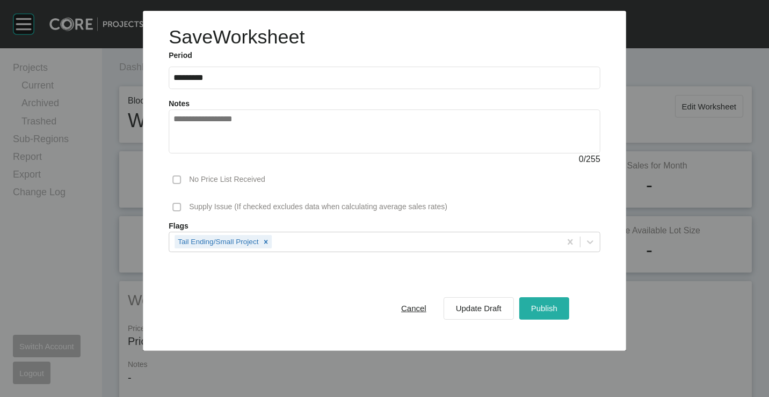
click at [562, 308] on button "Publish" at bounding box center [544, 308] width 50 height 23
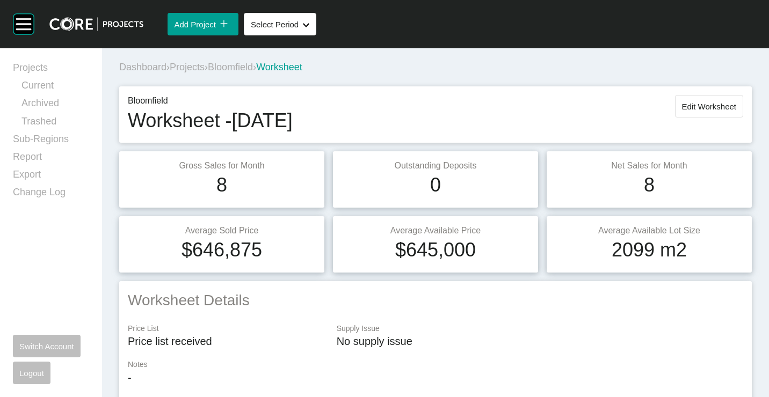
click at [196, 68] on span "Projects" at bounding box center [187, 67] width 35 height 11
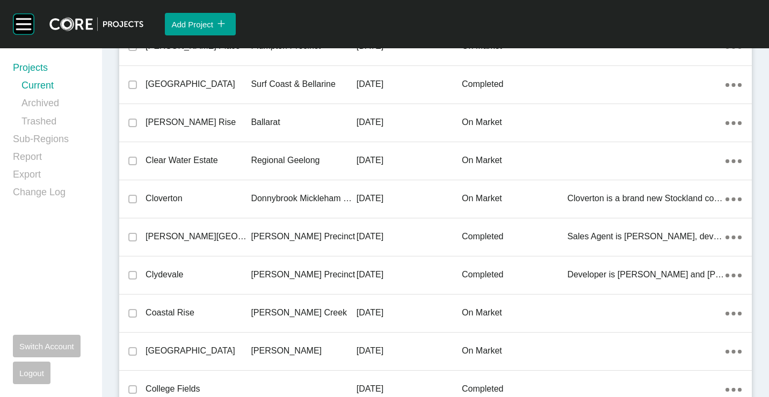
scroll to position [10391, 0]
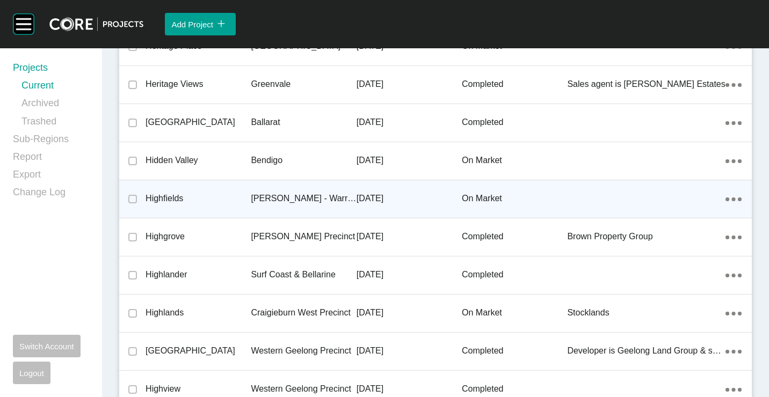
click at [229, 205] on div "Highfields" at bounding box center [198, 198] width 105 height 33
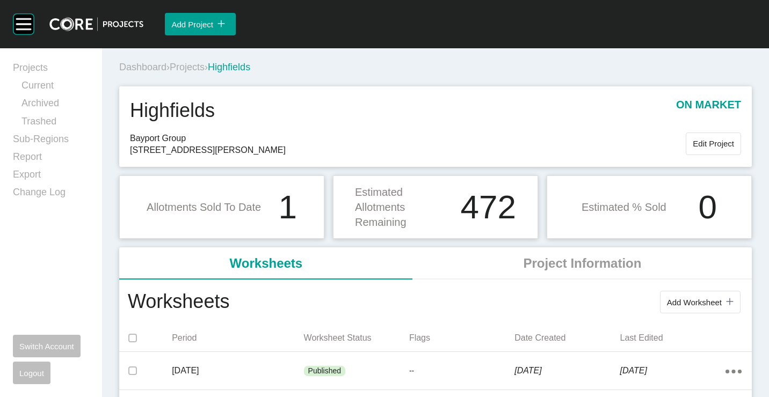
click at [673, 303] on span "Add Worksheet" at bounding box center [694, 302] width 55 height 9
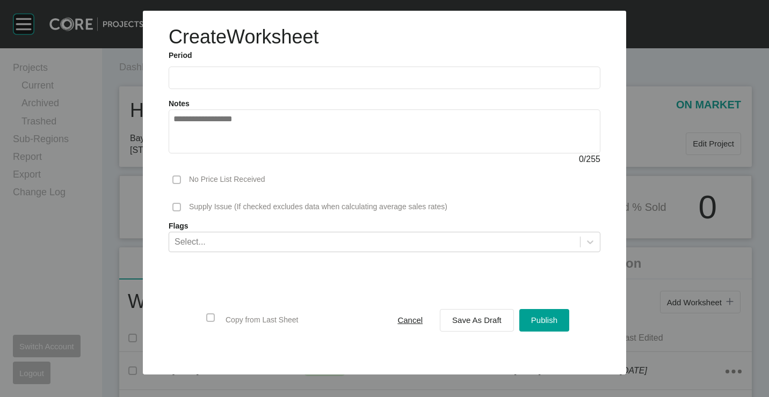
click at [208, 73] on input "text" at bounding box center [384, 77] width 422 height 9
click at [189, 151] on li "[DATE]" at bounding box center [189, 156] width 36 height 18
type input "*********"
click at [482, 323] on span "Save As Draft" at bounding box center [476, 320] width 49 height 9
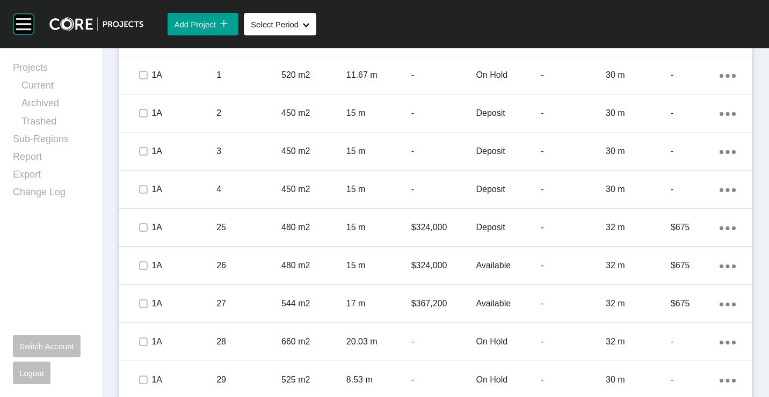
scroll to position [321, 0]
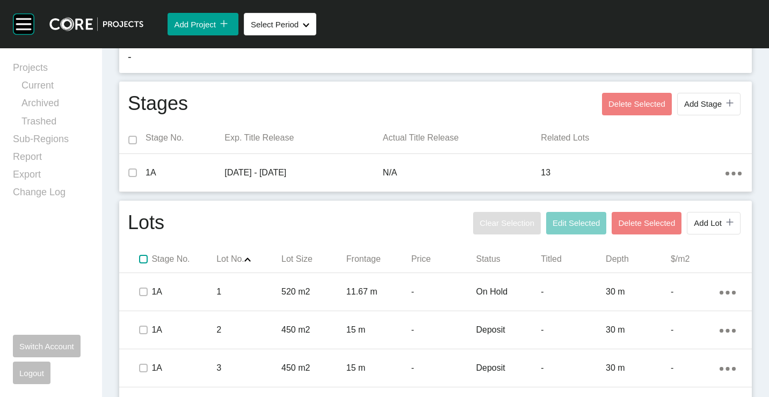
click at [143, 259] on label at bounding box center [143, 259] width 9 height 9
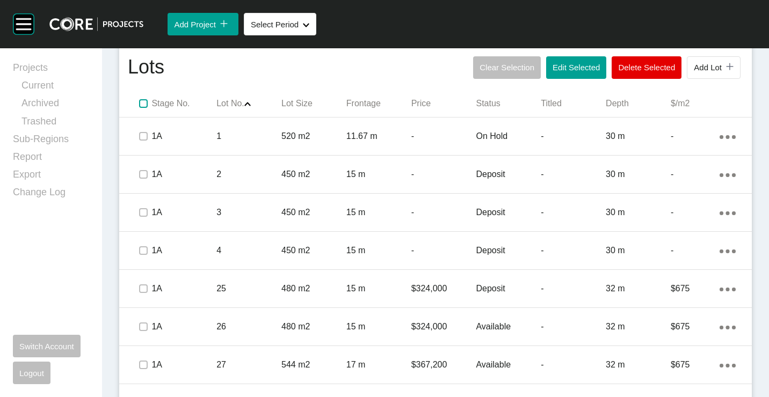
scroll to position [643, 0]
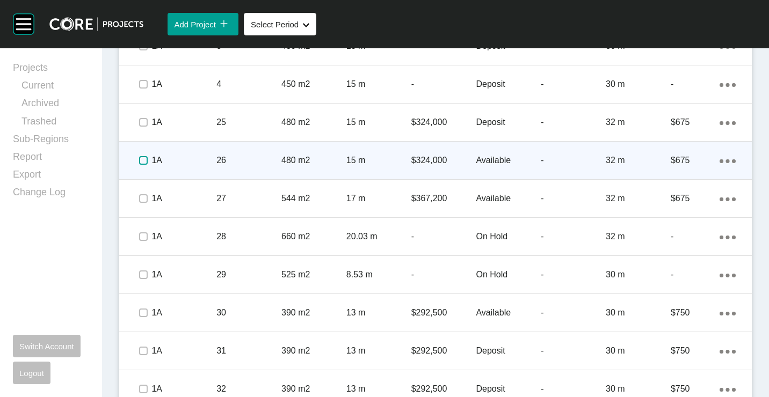
click at [142, 165] on label at bounding box center [143, 160] width 9 height 9
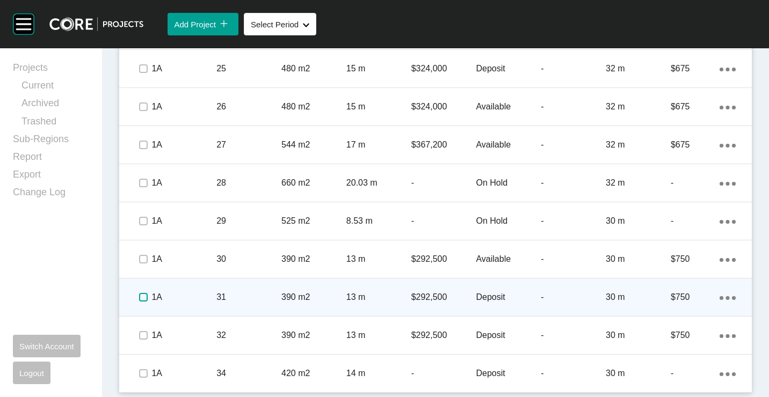
click at [146, 296] on label at bounding box center [143, 297] width 9 height 9
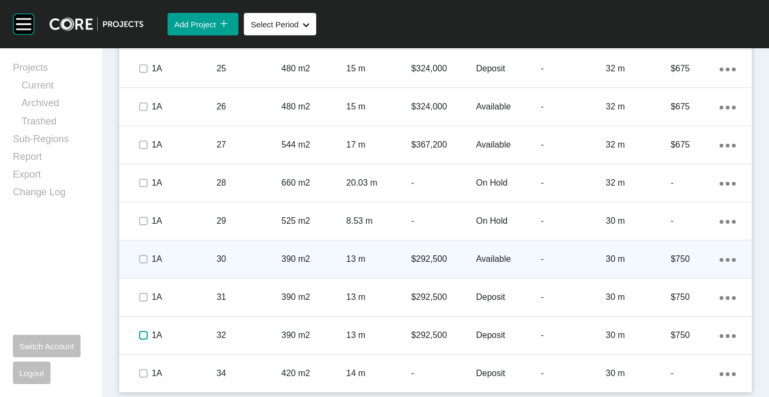
drag, startPoint x: 139, startPoint y: 332, endPoint x: 445, endPoint y: 252, distance: 316.2
click at [140, 332] on label at bounding box center [143, 335] width 9 height 9
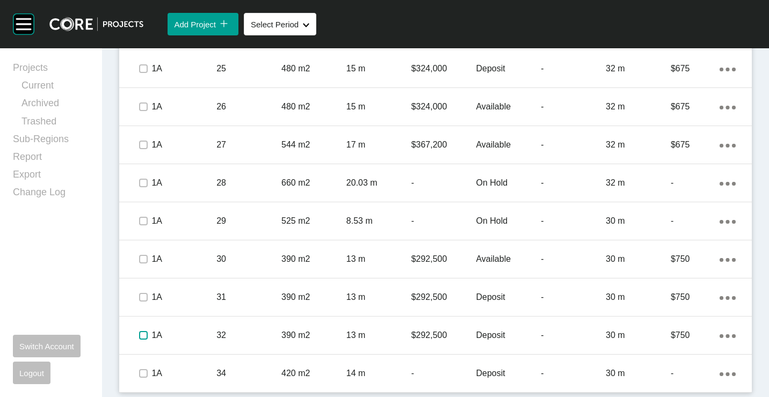
scroll to position [375, 0]
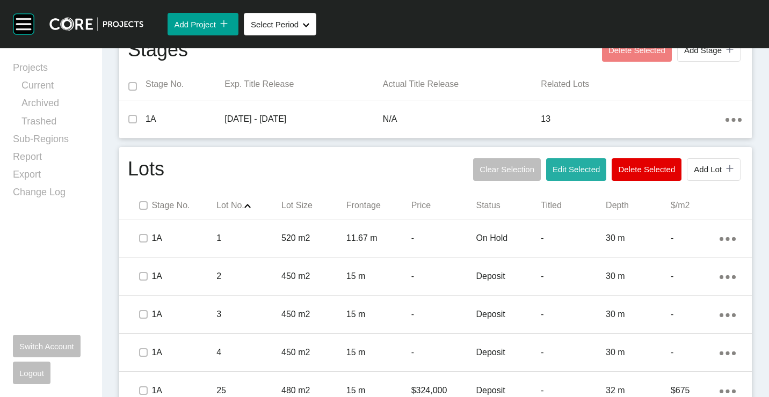
drag, startPoint x: 565, startPoint y: 170, endPoint x: 556, endPoint y: 154, distance: 18.8
click at [564, 166] on span "Edit Selected" at bounding box center [576, 169] width 47 height 9
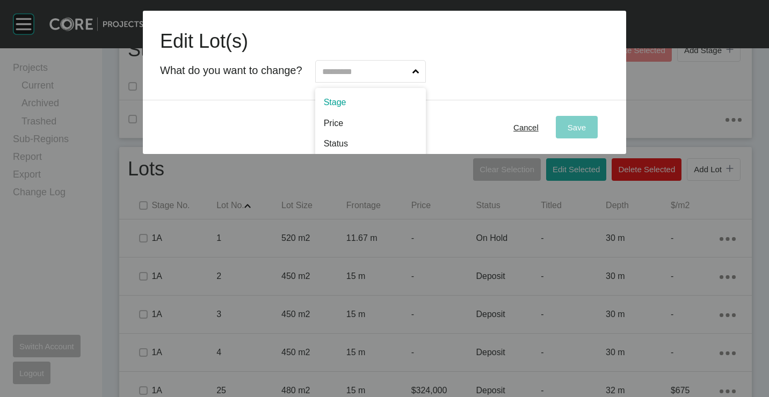
drag, startPoint x: 387, startPoint y: 74, endPoint x: 367, endPoint y: 128, distance: 58.5
click at [387, 74] on input "text" at bounding box center [365, 71] width 90 height 21
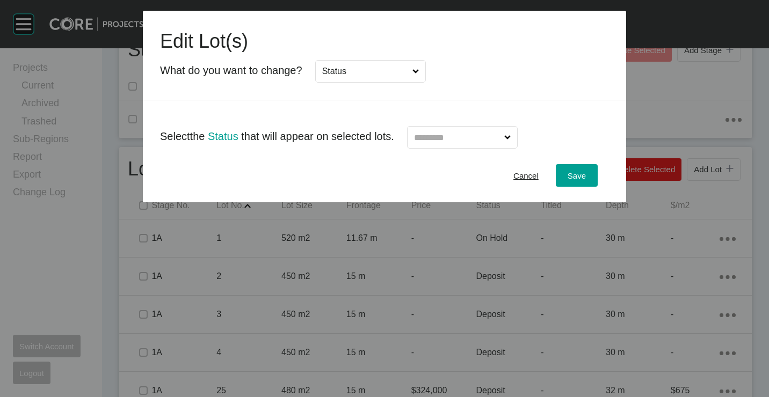
click at [480, 141] on input "text" at bounding box center [457, 137] width 90 height 21
drag, startPoint x: 573, startPoint y: 175, endPoint x: 584, endPoint y: 245, distance: 71.2
click at [573, 175] on span "Save" at bounding box center [577, 175] width 18 height 9
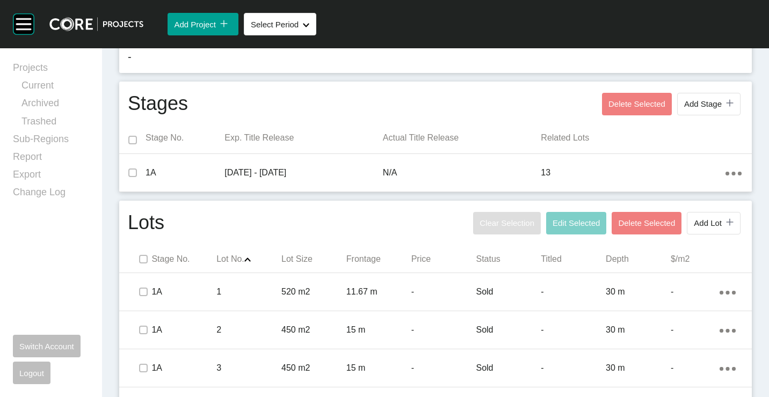
scroll to position [0, 0]
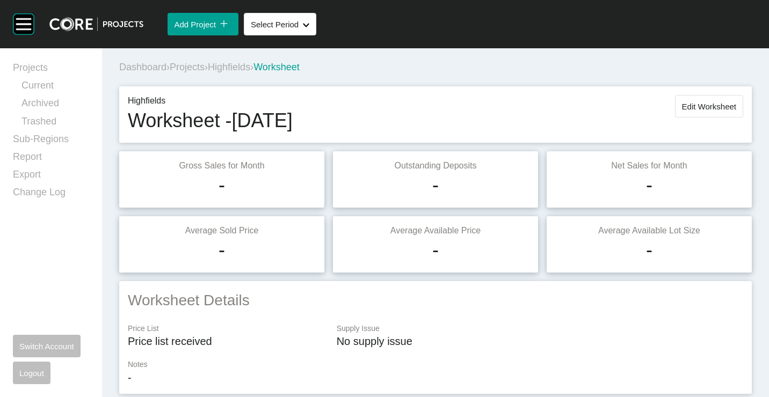
drag, startPoint x: 701, startPoint y: 101, endPoint x: 691, endPoint y: 106, distance: 10.8
click at [701, 101] on button "Edit Worksheet" at bounding box center [709, 106] width 68 height 23
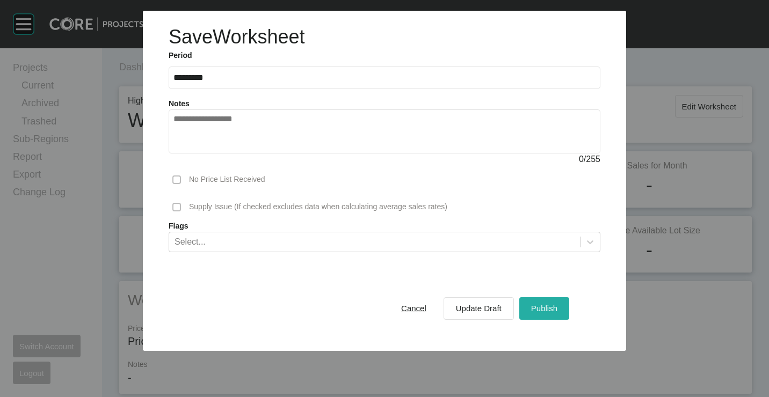
click at [535, 307] on span "Publish" at bounding box center [544, 308] width 26 height 9
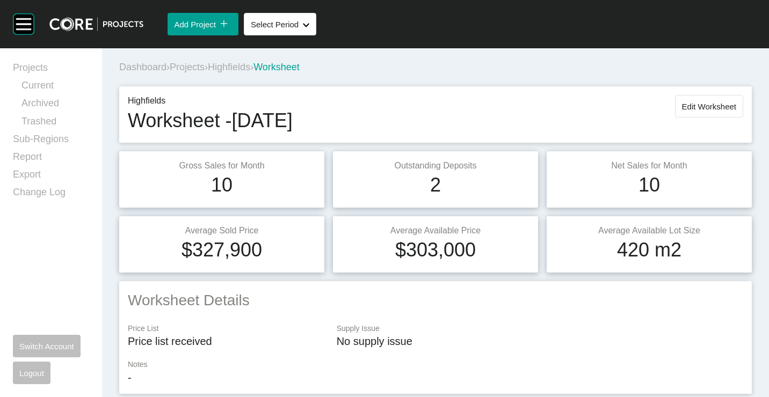
click at [189, 61] on div "Dashboard › Projects › Highfields › Worksheet" at bounding box center [437, 67] width 637 height 13
click at [190, 64] on span "Projects" at bounding box center [187, 67] width 35 height 11
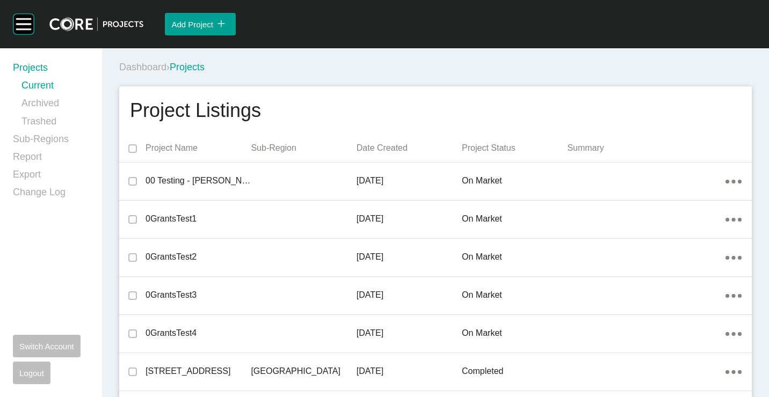
scroll to position [1584, 0]
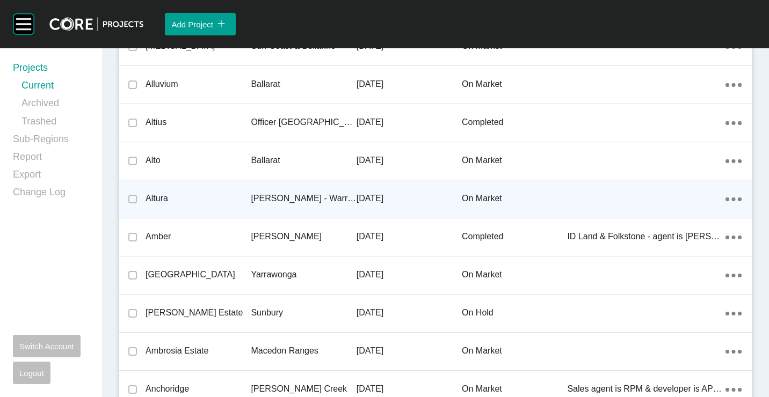
click at [266, 194] on p "[PERSON_NAME] - Warragul" at bounding box center [303, 199] width 105 height 12
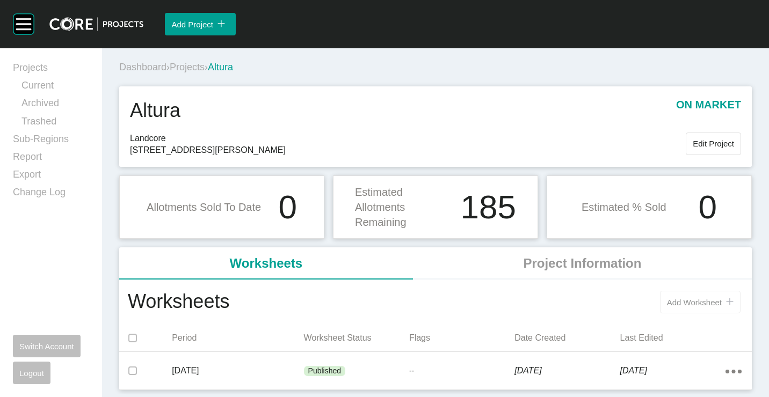
click at [708, 306] on span "Add Worksheet" at bounding box center [694, 302] width 55 height 9
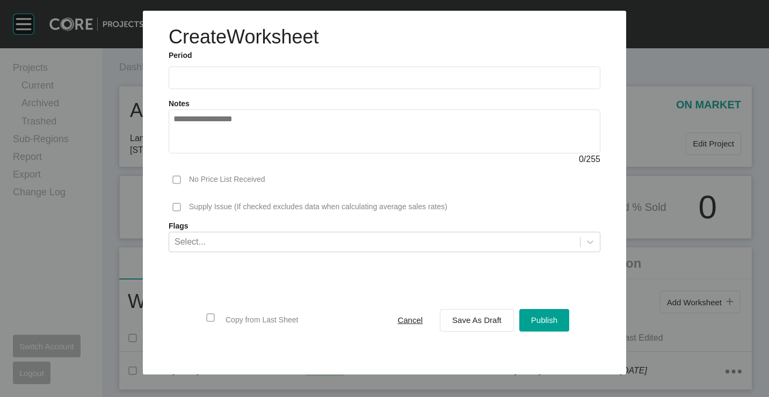
drag, startPoint x: 190, startPoint y: 76, endPoint x: 203, endPoint y: 120, distance: 45.9
click at [190, 76] on input "text" at bounding box center [384, 77] width 422 height 9
click at [180, 157] on li "[DATE]" at bounding box center [189, 156] width 36 height 18
type input "*********"
drag, startPoint x: 500, startPoint y: 330, endPoint x: 497, endPoint y: 325, distance: 5.7
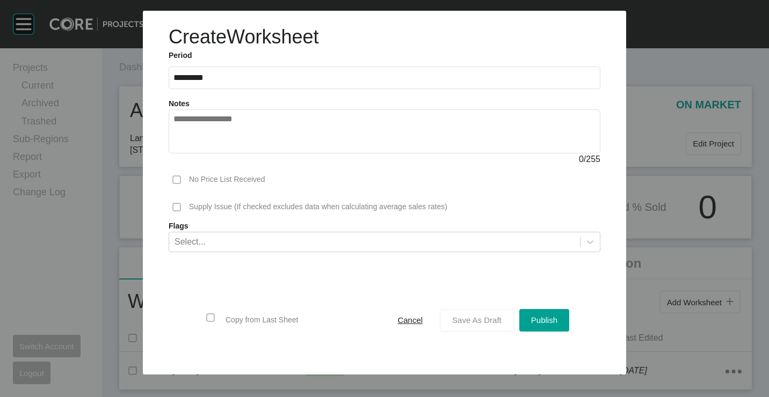
click at [500, 329] on button "Save As Draft" at bounding box center [477, 320] width 74 height 23
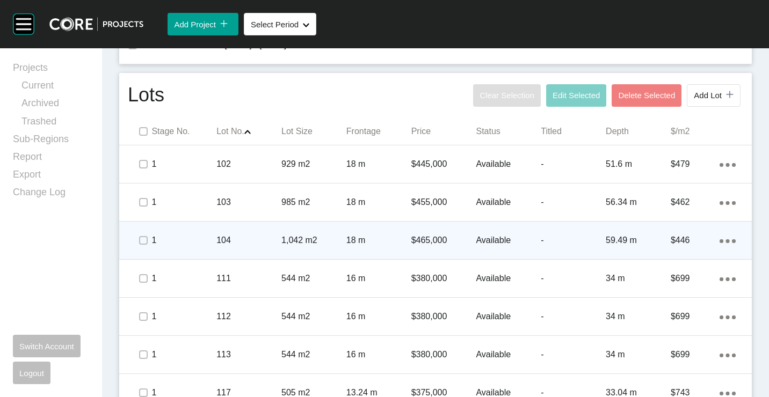
scroll to position [483, 0]
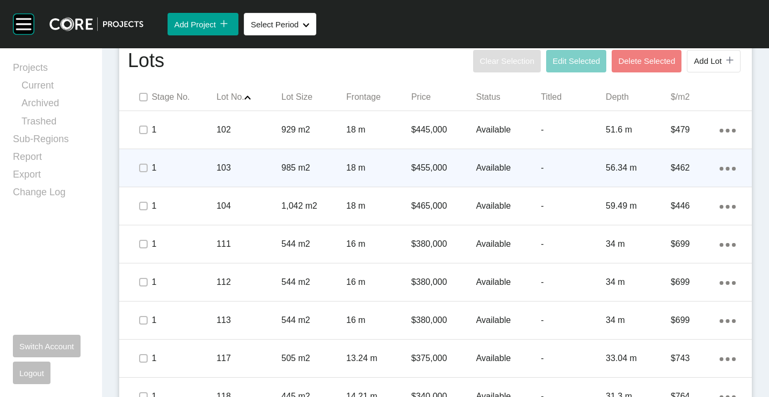
click at [241, 175] on div "103" at bounding box center [248, 167] width 65 height 33
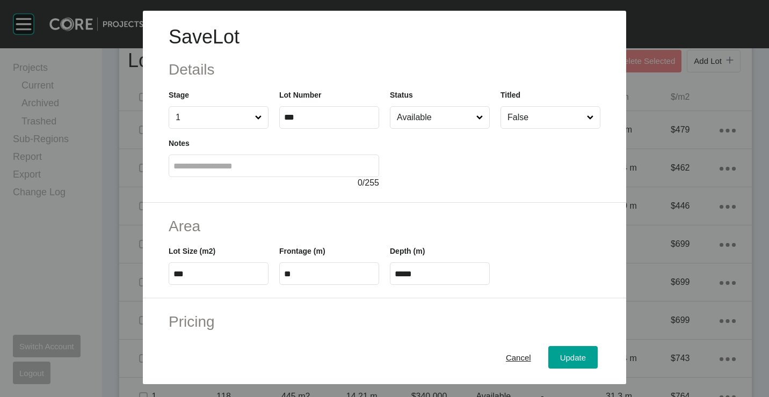
drag, startPoint x: 431, startPoint y: 119, endPoint x: 431, endPoint y: 127, distance: 8.6
click at [431, 120] on input "Available" at bounding box center [434, 117] width 79 height 21
click at [572, 359] on span "Update" at bounding box center [573, 357] width 26 height 9
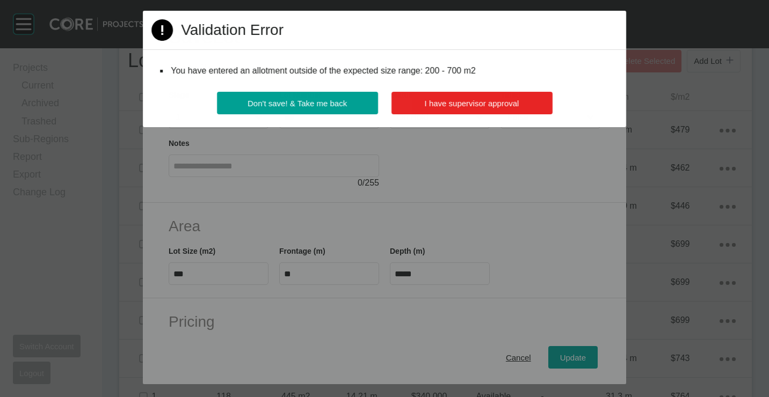
click at [492, 100] on span "I have supervisor approval" at bounding box center [472, 103] width 95 height 9
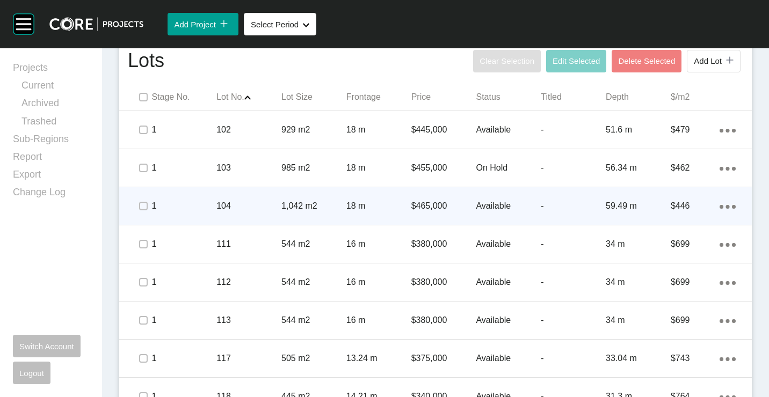
drag, startPoint x: 280, startPoint y: 204, endPoint x: 290, endPoint y: 200, distance: 10.9
click at [290, 200] on p "1,042 m2" at bounding box center [313, 206] width 65 height 12
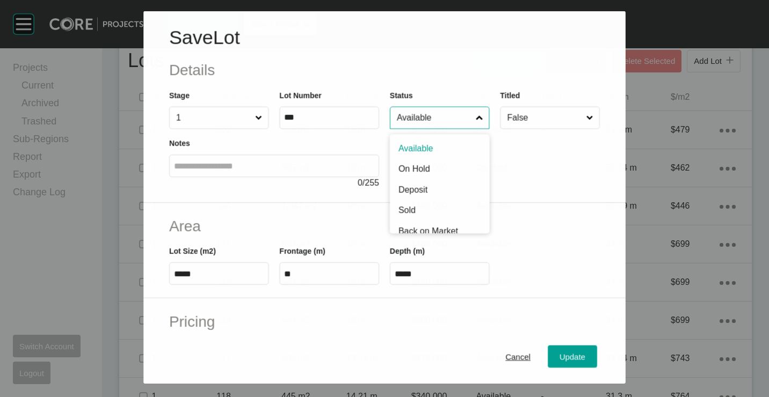
drag, startPoint x: 440, startPoint y: 117, endPoint x: 439, endPoint y: 128, distance: 11.3
click at [441, 122] on input "Available" at bounding box center [434, 117] width 79 height 21
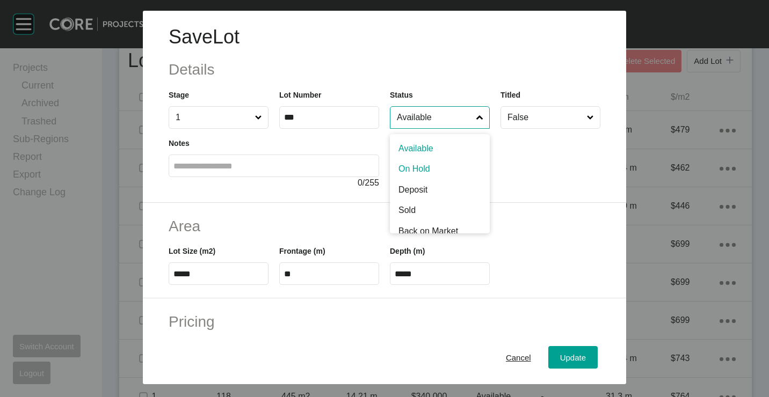
drag, startPoint x: 413, startPoint y: 171, endPoint x: 480, endPoint y: 243, distance: 98.4
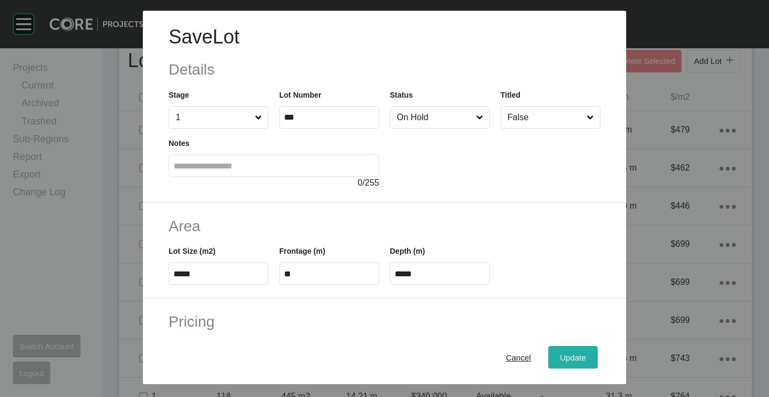
click at [569, 357] on span "Update" at bounding box center [573, 357] width 26 height 9
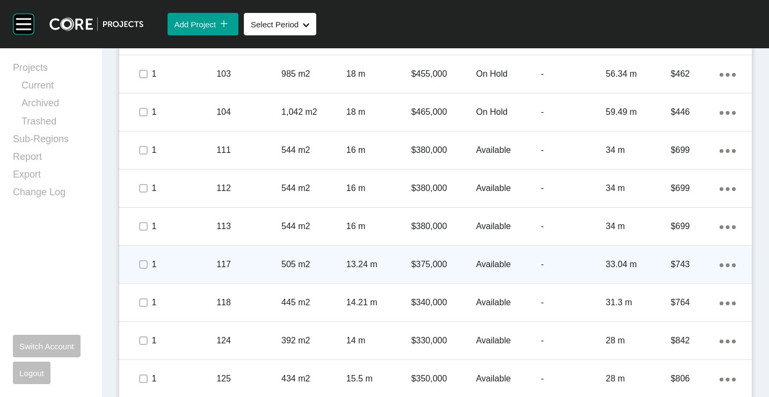
scroll to position [591, 0]
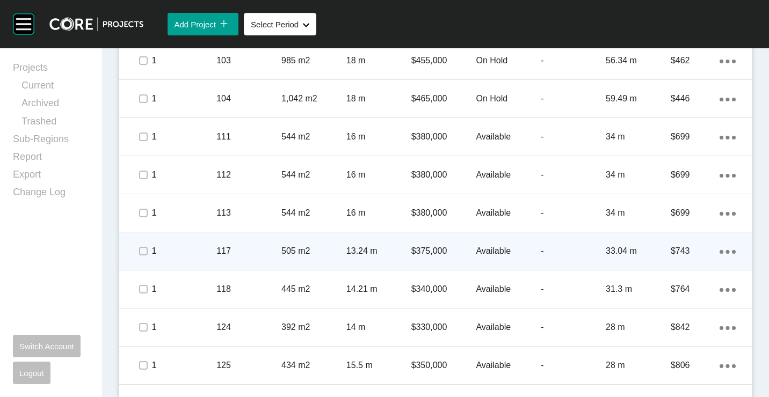
click at [241, 252] on p "117" at bounding box center [248, 251] width 65 height 12
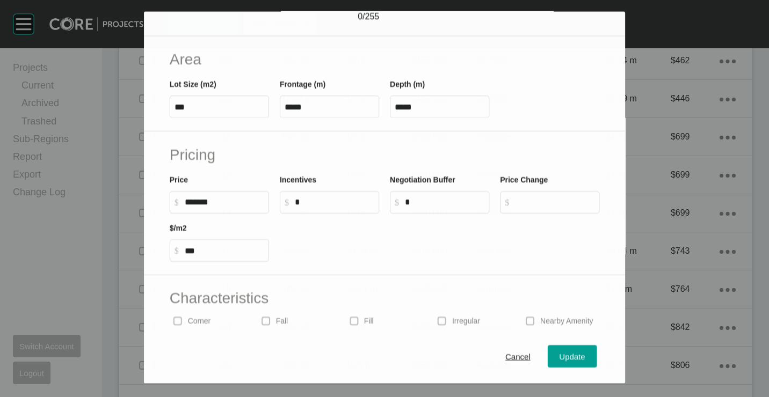
scroll to position [258, 0]
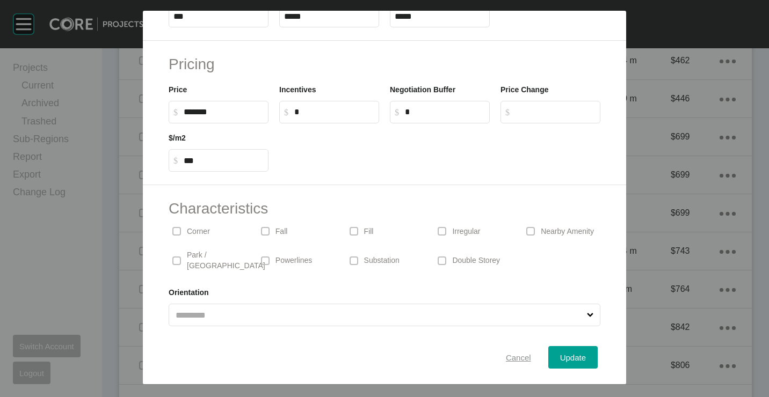
click at [507, 361] on span "Cancel" at bounding box center [518, 357] width 25 height 9
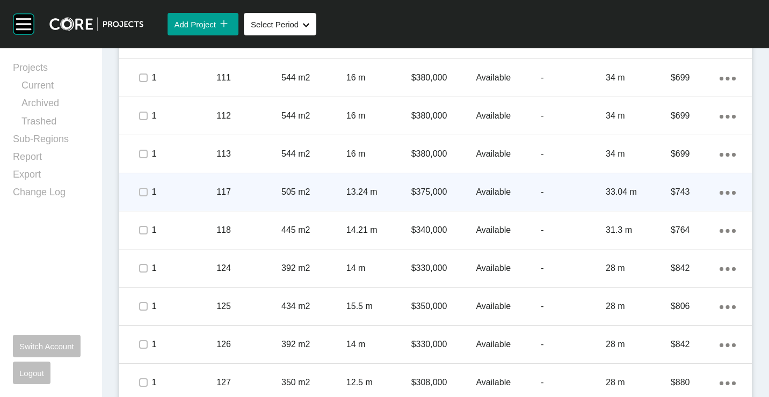
scroll to position [659, 0]
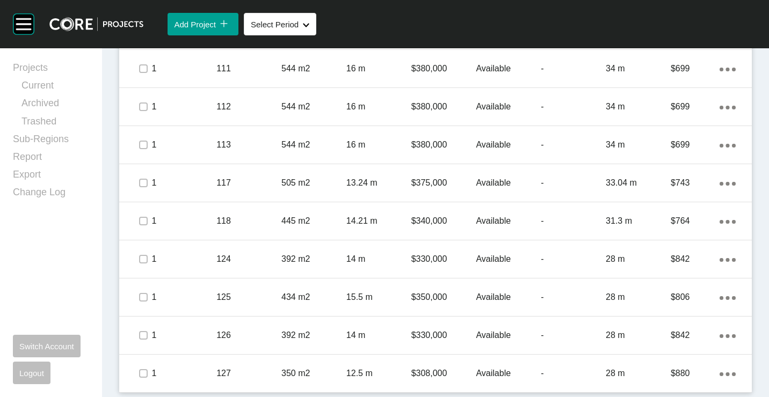
drag, startPoint x: 256, startPoint y: 372, endPoint x: 267, endPoint y: 337, distance: 36.7
click at [258, 366] on div "127" at bounding box center [248, 373] width 65 height 33
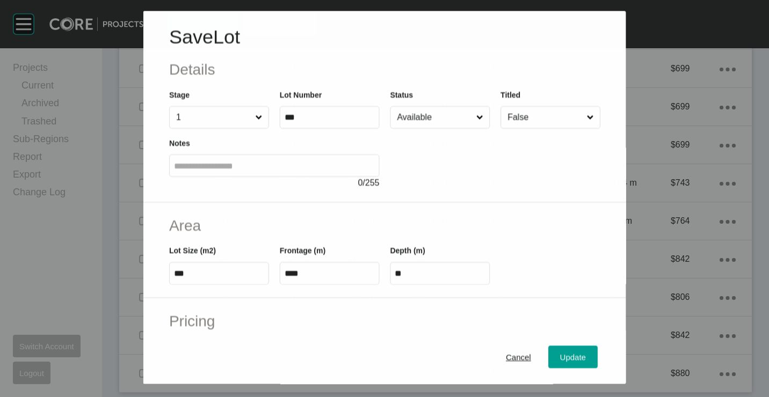
click at [413, 120] on input "Available" at bounding box center [434, 117] width 79 height 21
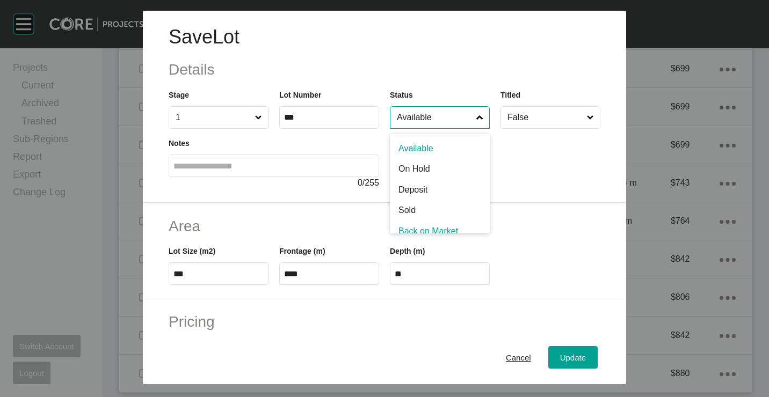
scroll to position [8, 0]
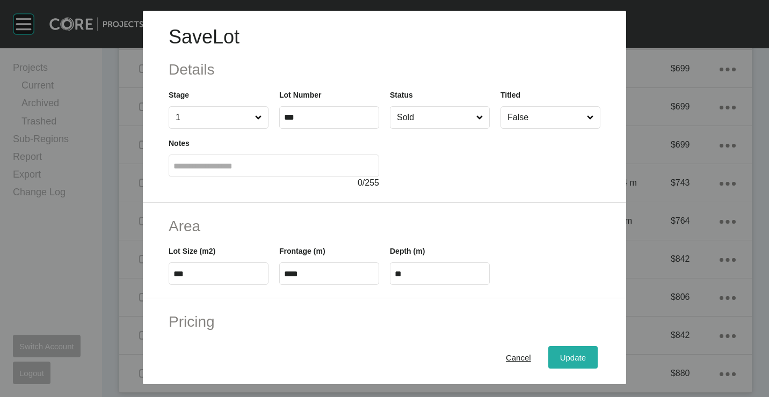
click at [569, 349] on button "Update" at bounding box center [572, 357] width 49 height 23
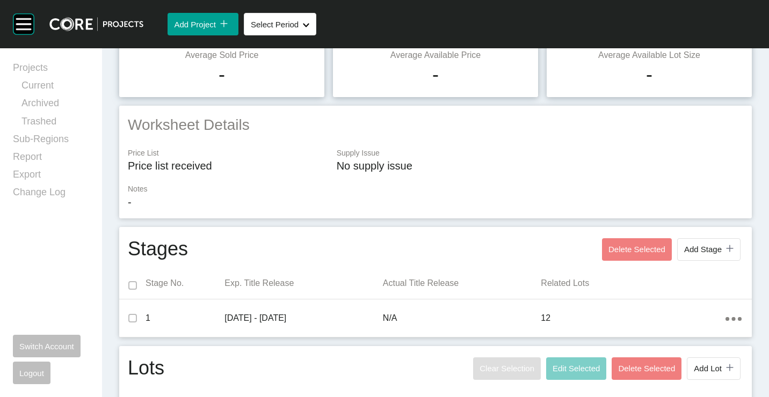
scroll to position [0, 0]
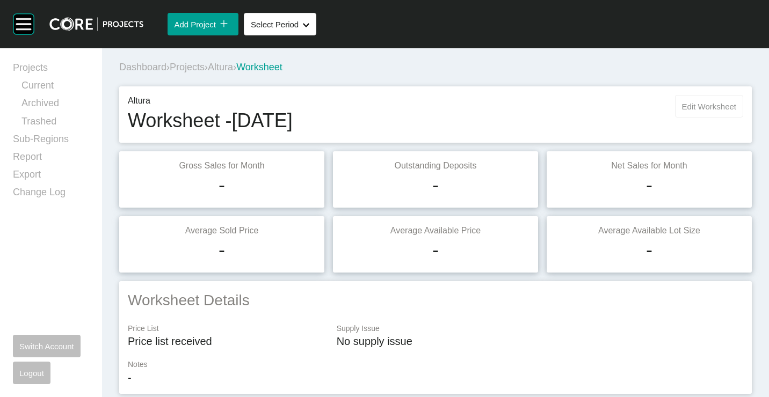
click at [701, 111] on button "Edit Worksheet" at bounding box center [709, 106] width 68 height 23
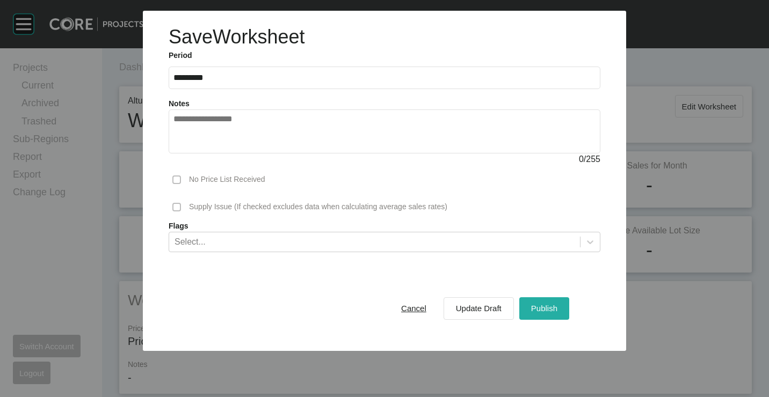
click at [555, 302] on div "Publish" at bounding box center [544, 308] width 32 height 14
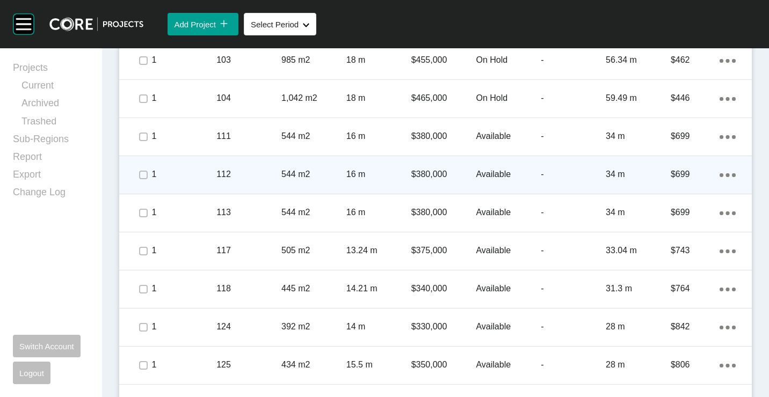
scroll to position [591, 0]
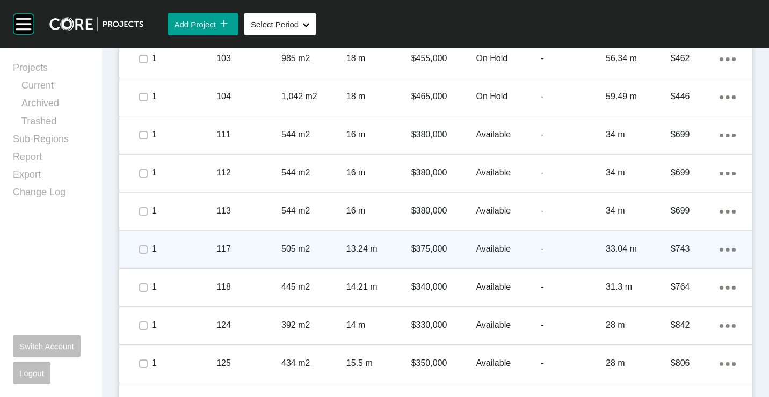
click at [274, 251] on p "117" at bounding box center [248, 249] width 65 height 12
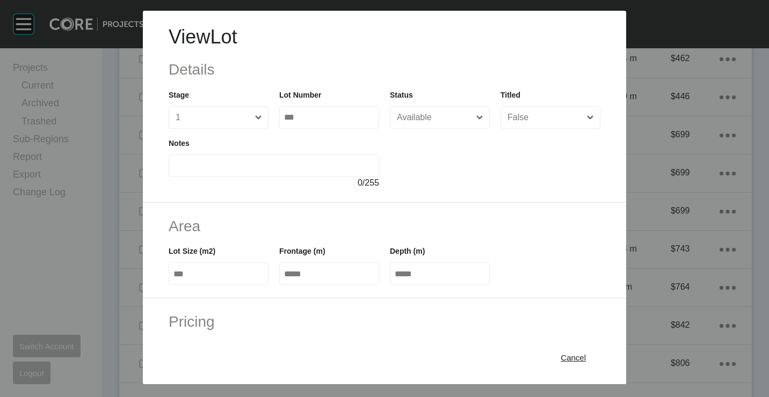
scroll to position [215, 0]
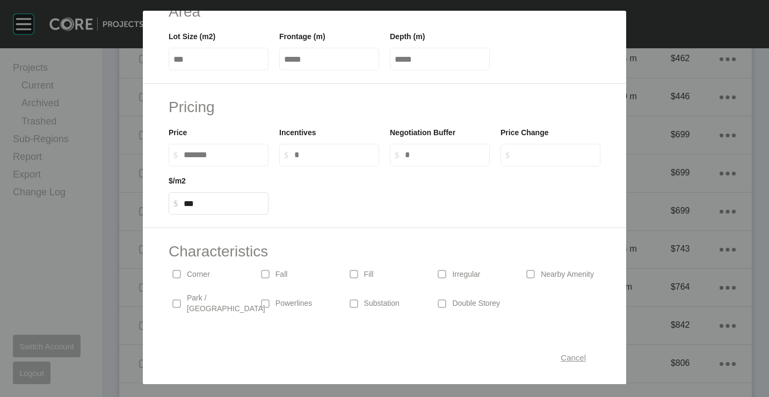
click at [561, 354] on span "Cancel" at bounding box center [573, 357] width 25 height 9
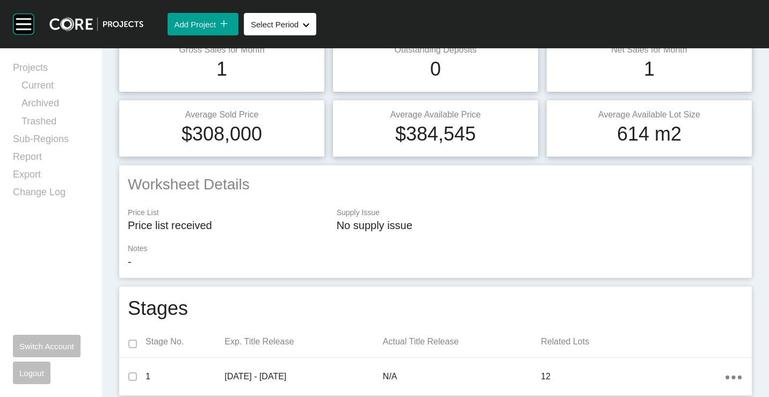
scroll to position [0, 0]
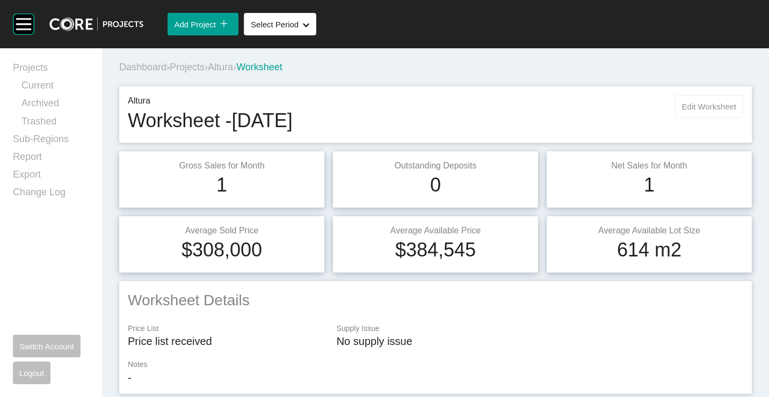
click at [696, 110] on span "Edit Worksheet" at bounding box center [709, 106] width 54 height 9
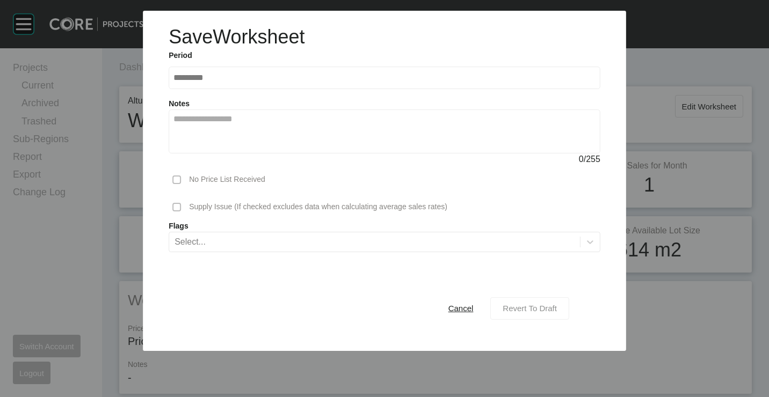
click at [545, 314] on div "Revert To Draft" at bounding box center [530, 308] width 60 height 14
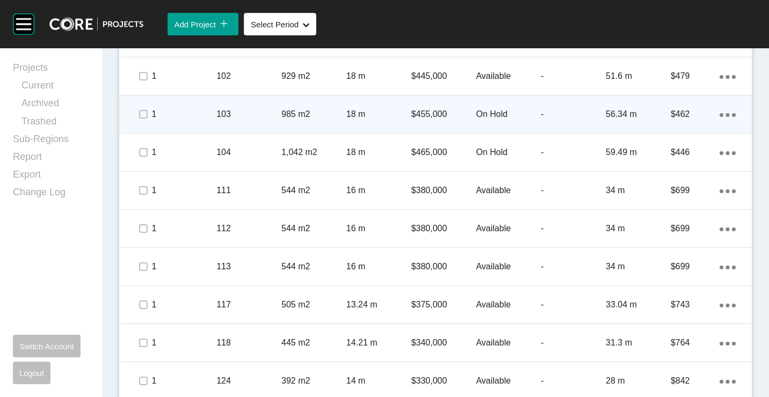
scroll to position [591, 0]
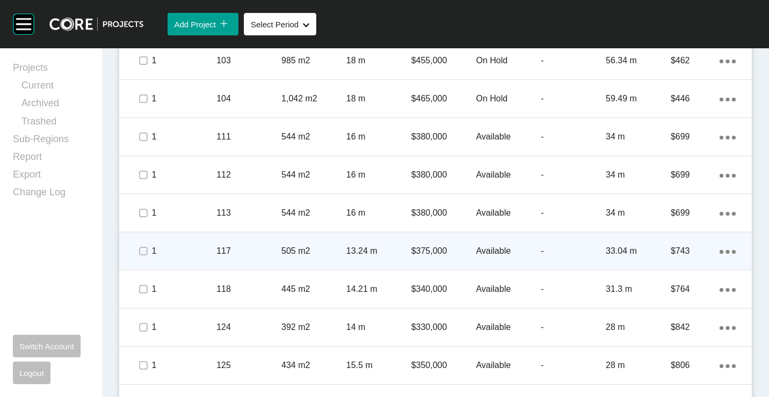
click at [249, 249] on p "117" at bounding box center [248, 251] width 65 height 12
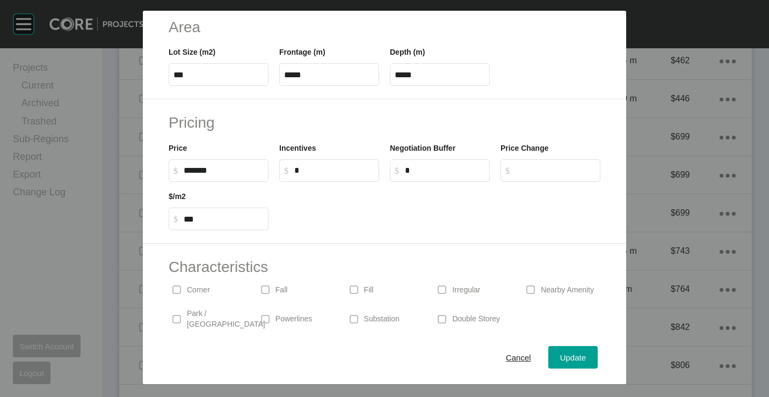
scroll to position [258, 0]
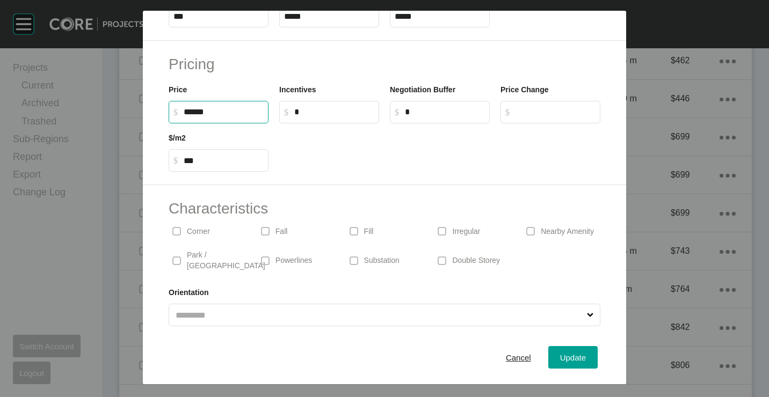
click at [199, 111] on input "******" at bounding box center [224, 111] width 80 height 9
type input "*******"
type input "******"
type input "***"
click at [556, 347] on button "Update" at bounding box center [572, 357] width 49 height 23
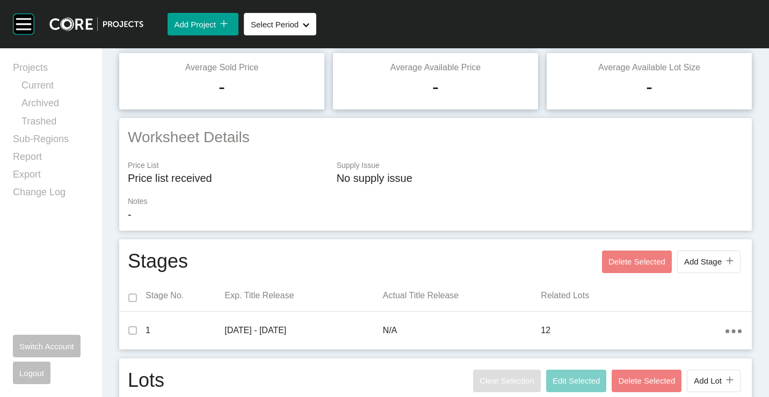
scroll to position [0, 0]
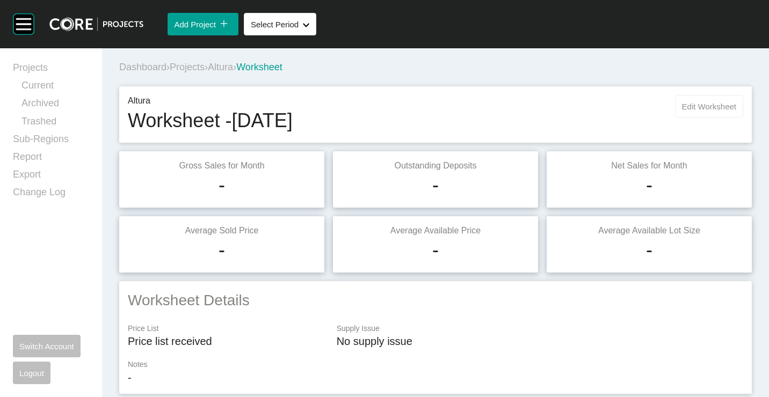
click at [690, 108] on span "Edit Worksheet" at bounding box center [709, 106] width 54 height 9
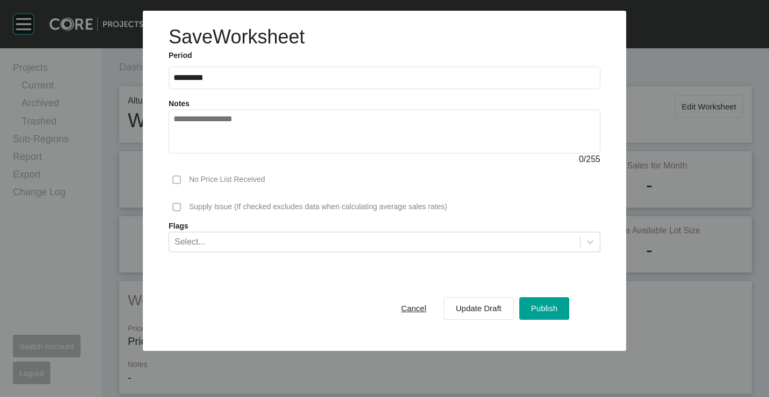
drag, startPoint x: 550, startPoint y: 310, endPoint x: 287, endPoint y: 20, distance: 391.6
click at [550, 309] on span "Publish" at bounding box center [544, 308] width 26 height 9
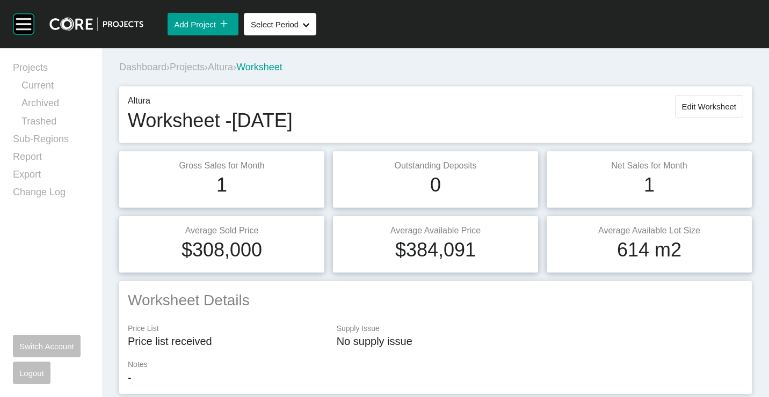
click at [195, 64] on span "Projects" at bounding box center [187, 67] width 35 height 11
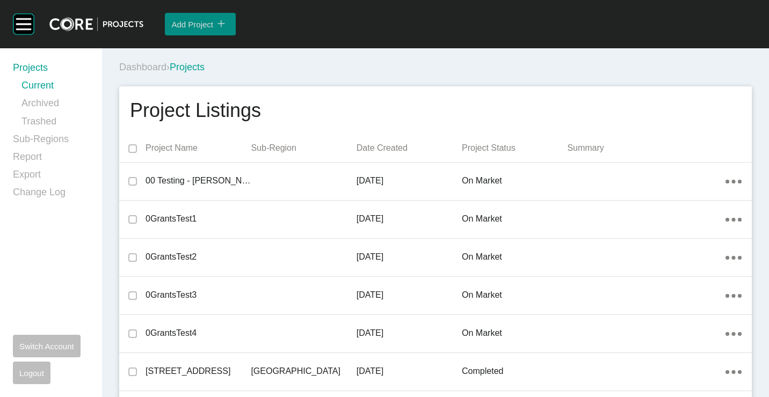
click at [193, 26] on span "Add Project" at bounding box center [192, 24] width 42 height 9
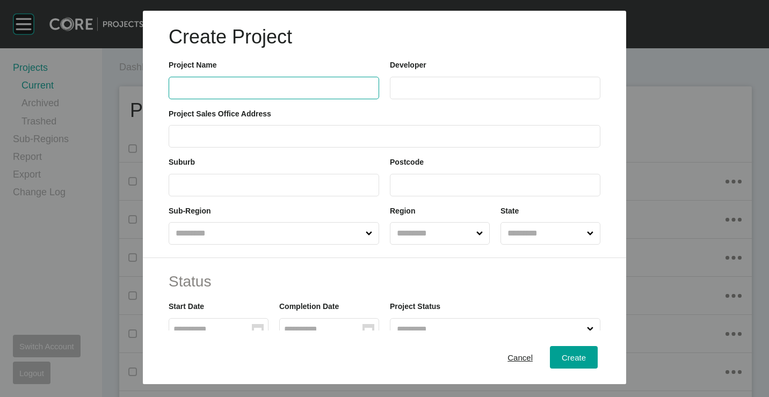
click at [269, 88] on input "text" at bounding box center [273, 87] width 201 height 9
type input "**********"
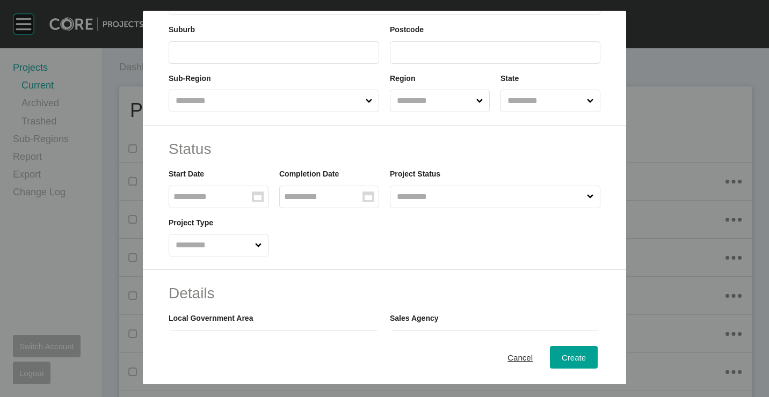
scroll to position [268, 0]
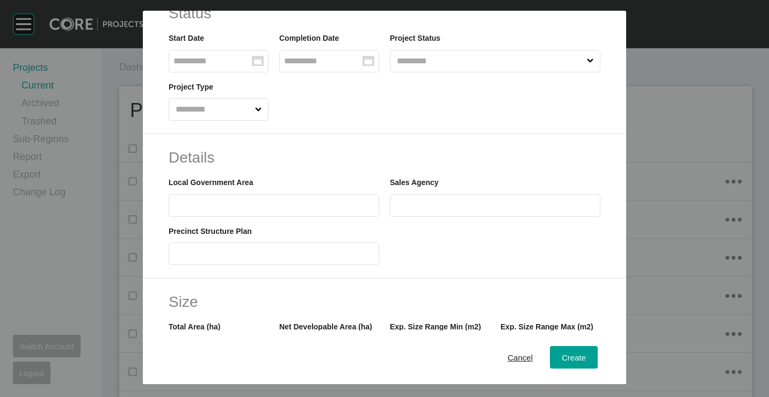
click at [456, 66] on input "text" at bounding box center [490, 60] width 190 height 21
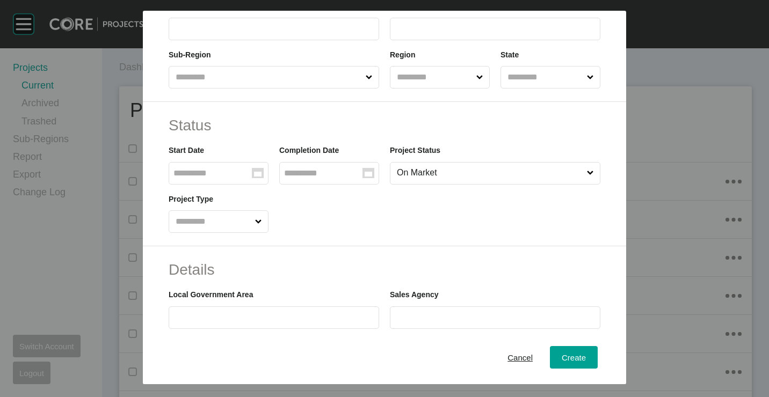
scroll to position [107, 0]
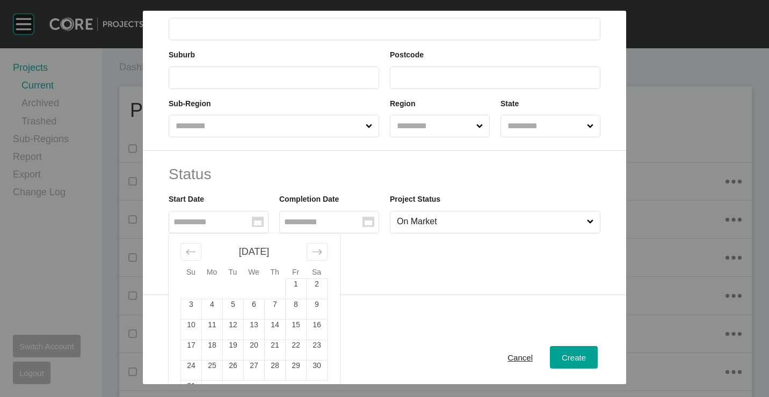
click at [248, 218] on input "Group Created with Sketch." at bounding box center [212, 221] width 78 height 9
click at [189, 253] on icon "Move backward to switch to the previous month." at bounding box center [191, 252] width 10 height 10
click at [237, 286] on td "1" at bounding box center [233, 289] width 21 height 20
type input "**********"
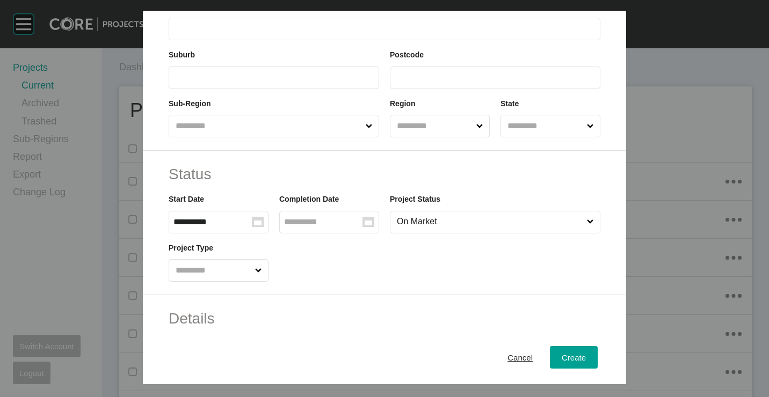
click at [439, 135] on input "text" at bounding box center [434, 125] width 79 height 21
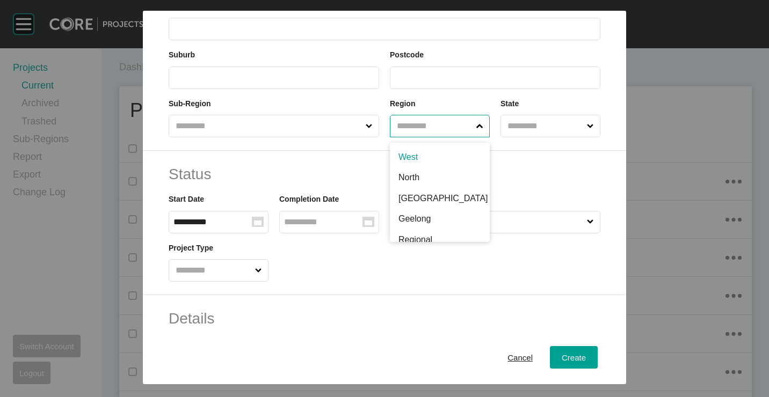
click at [220, 129] on input "text" at bounding box center [268, 125] width 190 height 21
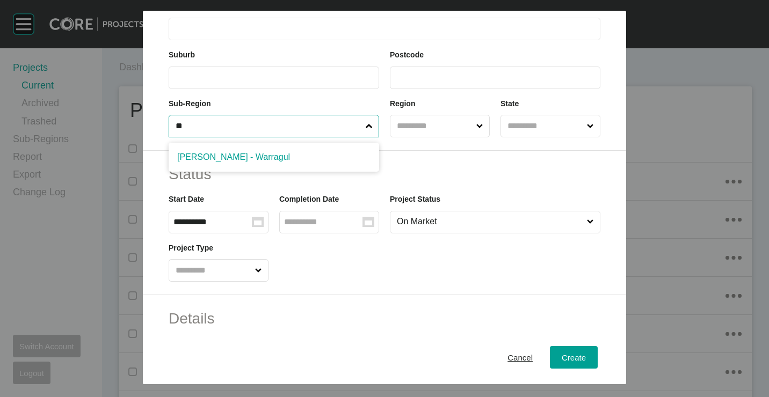
type input "**"
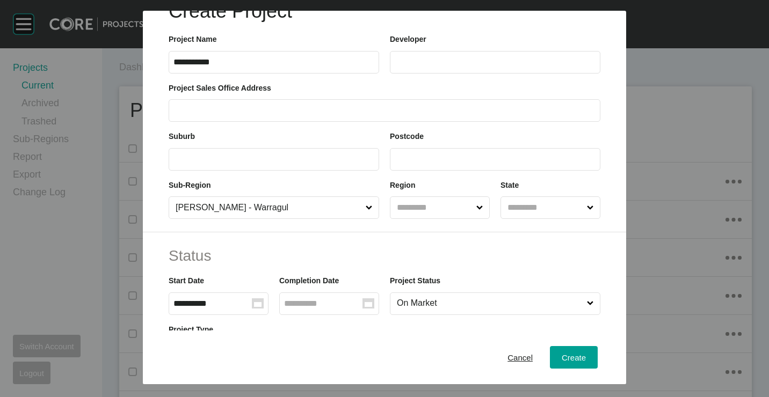
scroll to position [0, 0]
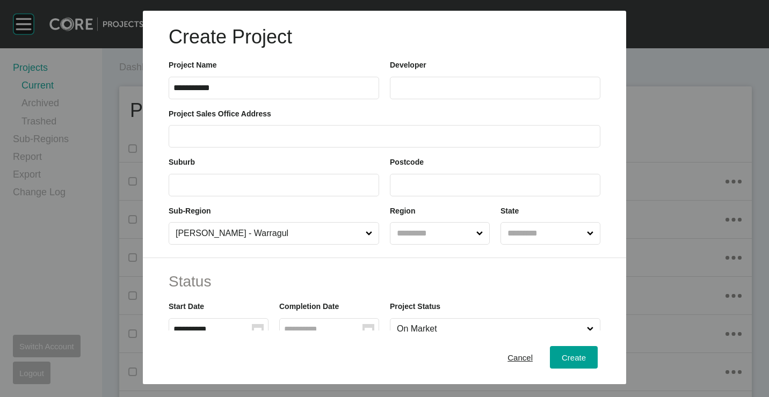
click at [425, 85] on input "text" at bounding box center [495, 87] width 201 height 9
type input "**********"
click at [426, 178] on label at bounding box center [495, 185] width 211 height 23
click at [426, 180] on input "text" at bounding box center [495, 184] width 201 height 9
type input "****"
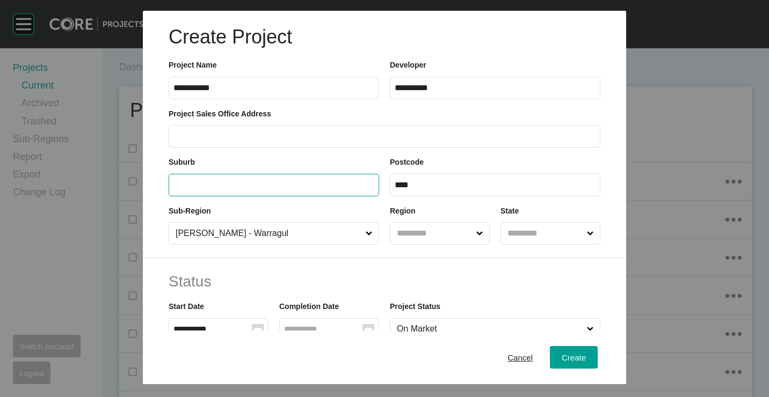
click at [293, 182] on input "text" at bounding box center [273, 184] width 201 height 9
type input "******"
click at [271, 130] on label at bounding box center [385, 136] width 432 height 23
click at [271, 132] on input "text" at bounding box center [384, 136] width 422 height 9
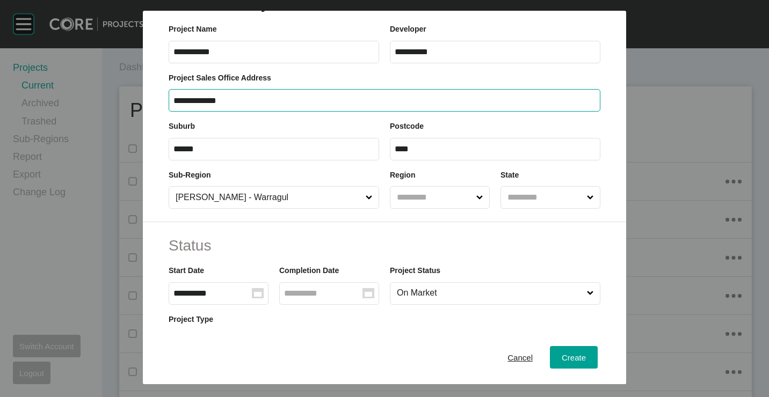
scroll to position [54, 0]
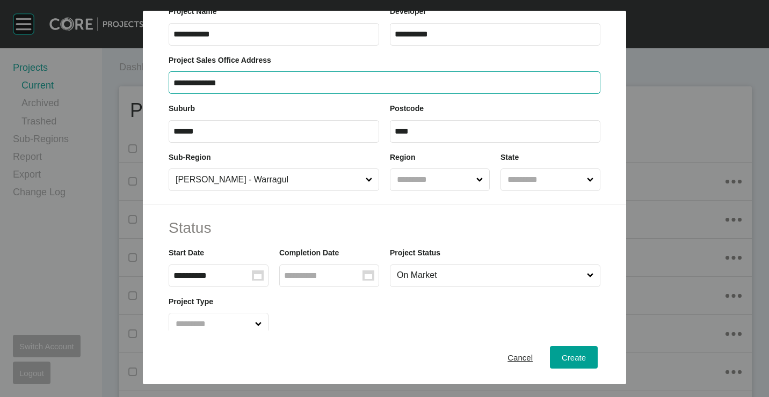
type input "**********"
drag, startPoint x: 499, startPoint y: 194, endPoint x: 509, endPoint y: 186, distance: 13.0
click at [500, 194] on div "**********" at bounding box center [384, 81] width 483 height 248
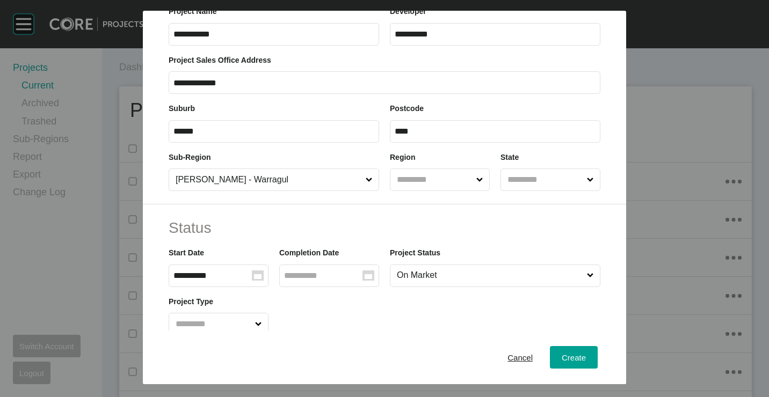
click at [521, 171] on input "text" at bounding box center [544, 179] width 79 height 21
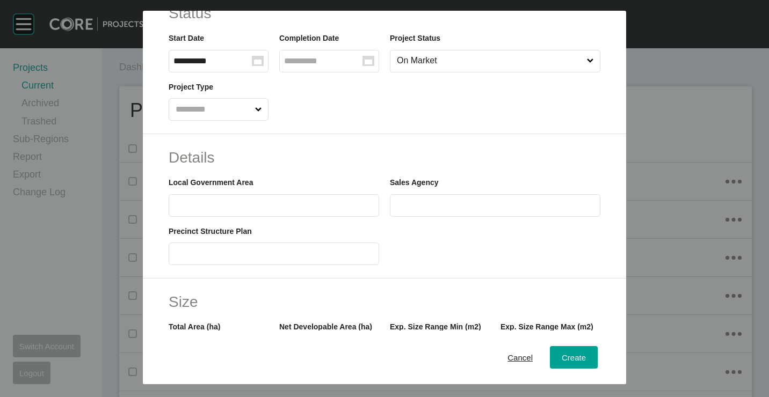
scroll to position [376, 0]
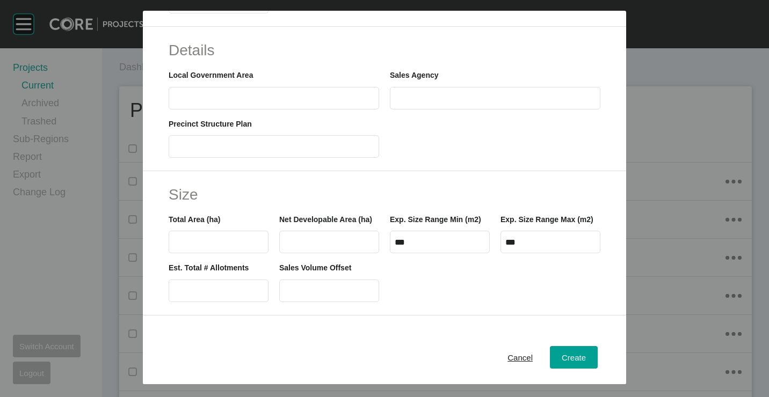
click at [290, 95] on input "text" at bounding box center [273, 97] width 201 height 9
paste input "**********"
type input "**********"
click at [485, 101] on input "text" at bounding box center [495, 97] width 201 height 9
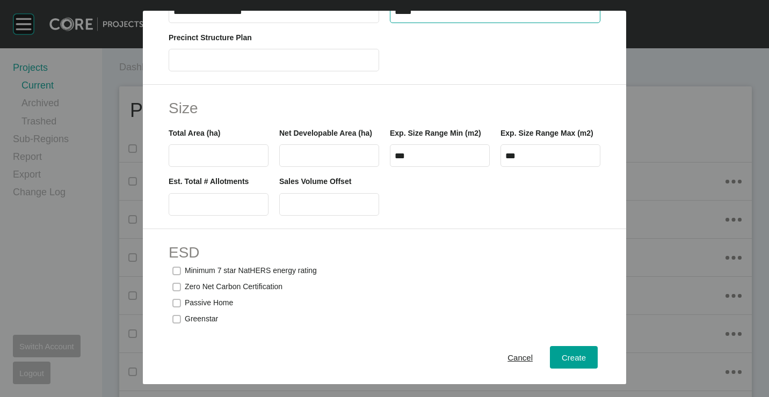
scroll to position [483, 0]
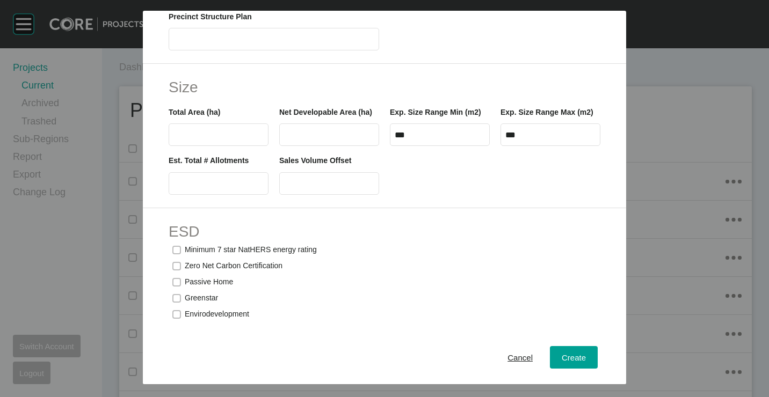
type input "****"
drag, startPoint x: 212, startPoint y: 191, endPoint x: 274, endPoint y: 203, distance: 62.9
click at [215, 188] on input "text" at bounding box center [218, 183] width 90 height 9
type input "**"
drag, startPoint x: 425, startPoint y: 238, endPoint x: 434, endPoint y: 228, distance: 14.1
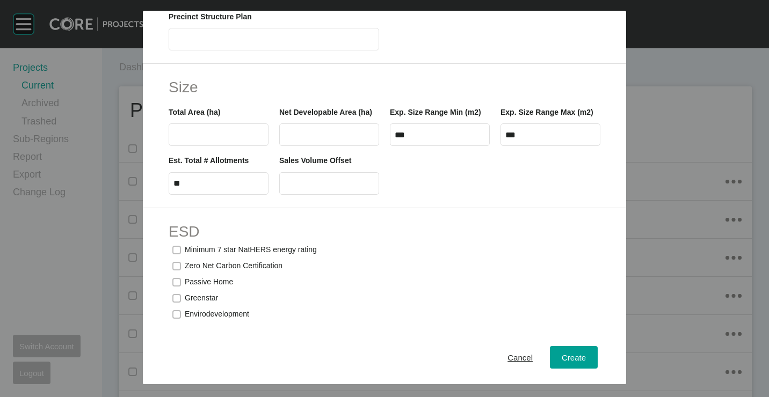
click at [426, 238] on h2 "ESD" at bounding box center [385, 231] width 432 height 21
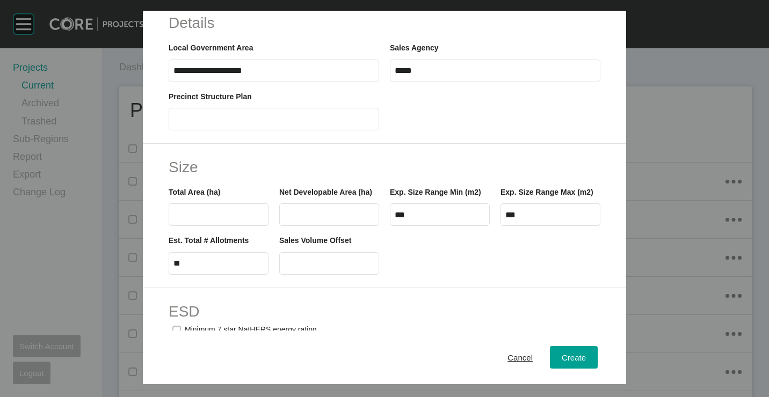
scroll to position [81, 0]
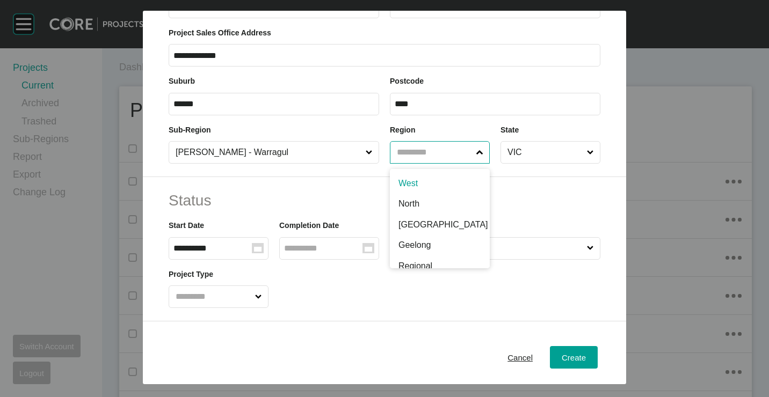
click at [447, 161] on input "text" at bounding box center [434, 152] width 79 height 21
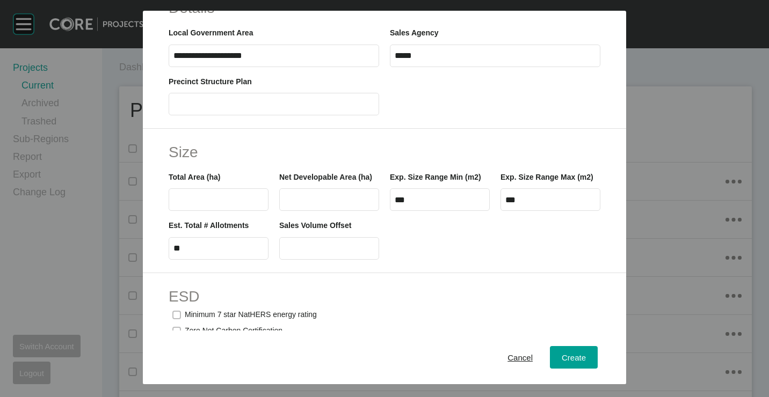
scroll to position [457, 0]
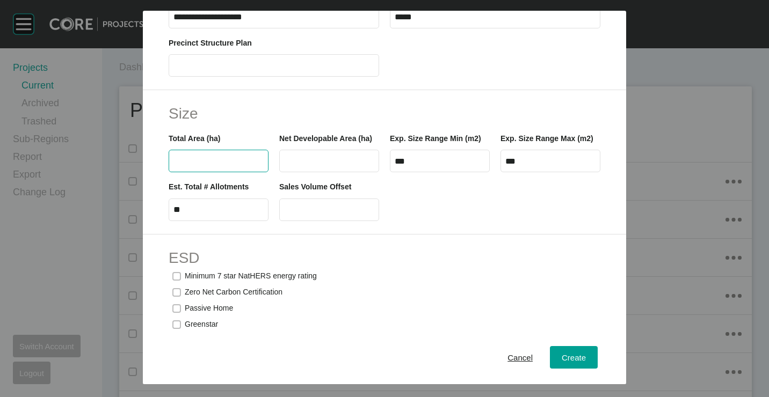
click at [221, 162] on input "text" at bounding box center [218, 161] width 90 height 9
type input "****"
click at [439, 235] on div "Size Total Area (ha) **** Net Developable Area (ha) Exp. Size Range Min (m2) **…" at bounding box center [384, 162] width 483 height 144
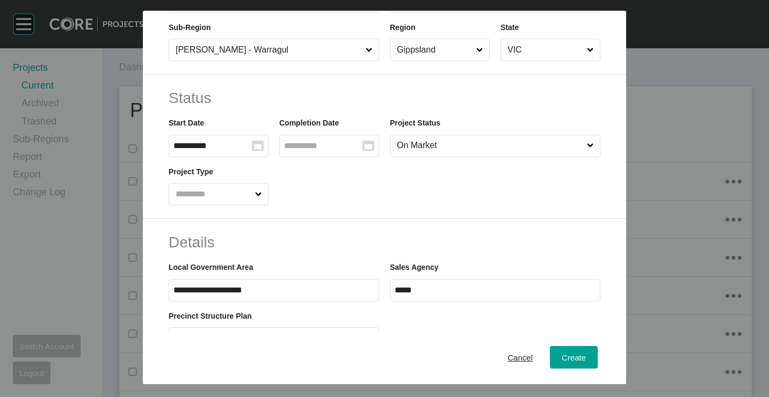
scroll to position [268, 0]
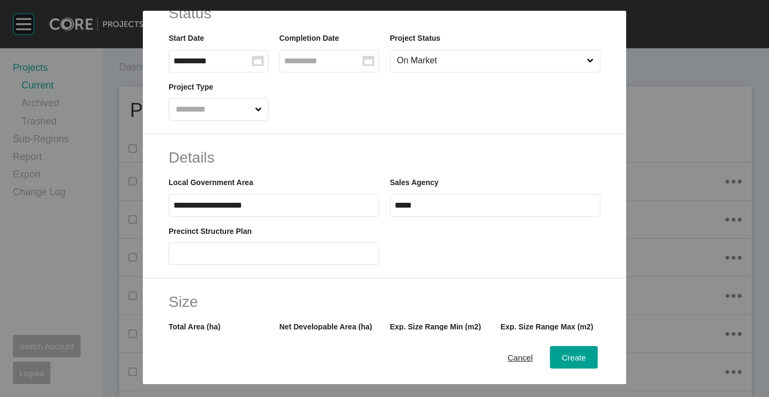
click at [442, 205] on input "****" at bounding box center [495, 205] width 201 height 9
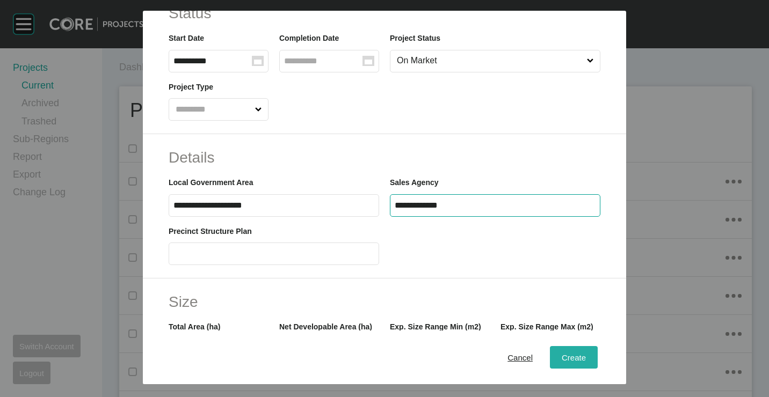
type input "**********"
click at [565, 353] on span "Create" at bounding box center [574, 357] width 24 height 9
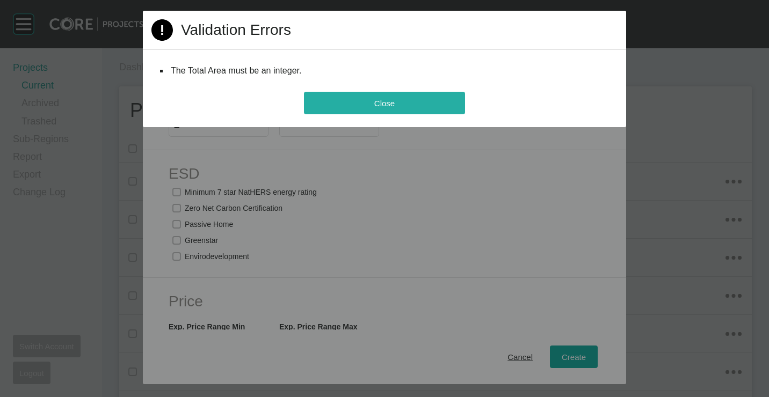
click at [358, 99] on button "Close" at bounding box center [384, 103] width 161 height 23
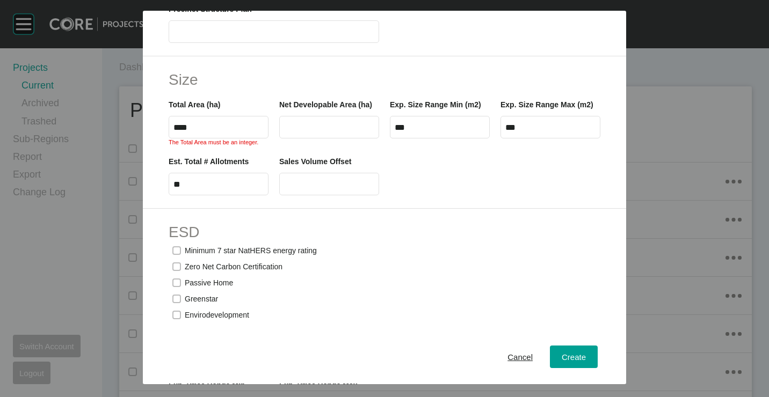
scroll to position [442, 0]
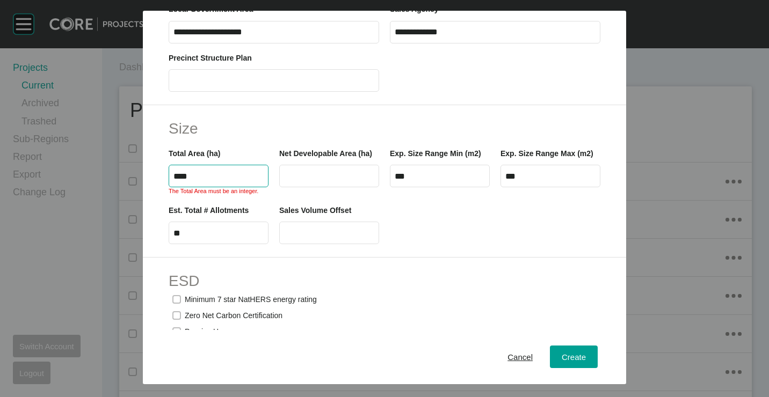
drag, startPoint x: 212, startPoint y: 177, endPoint x: 148, endPoint y: 176, distance: 64.4
click at [148, 176] on div "Size Total Area (ha) **** The Total Area must be an integer. Net Developable Ar…" at bounding box center [384, 181] width 483 height 153
drag, startPoint x: 552, startPoint y: 353, endPoint x: 553, endPoint y: 347, distance: 5.4
click at [559, 353] on div "Create" at bounding box center [574, 357] width 30 height 14
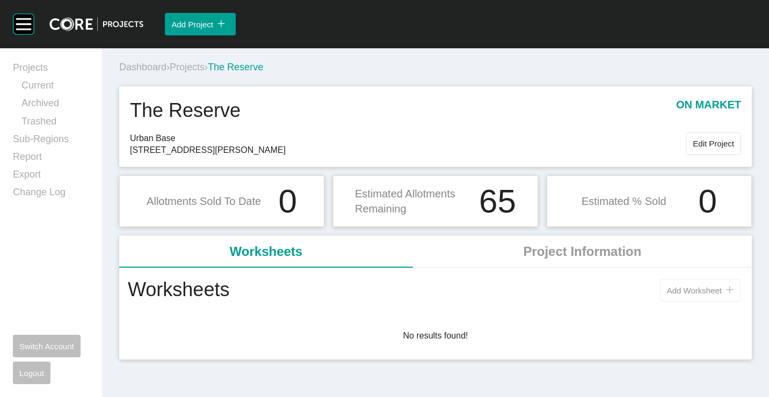
drag, startPoint x: 687, startPoint y: 287, endPoint x: 674, endPoint y: 274, distance: 17.9
click at [687, 286] on span "Add Worksheet" at bounding box center [694, 290] width 55 height 9
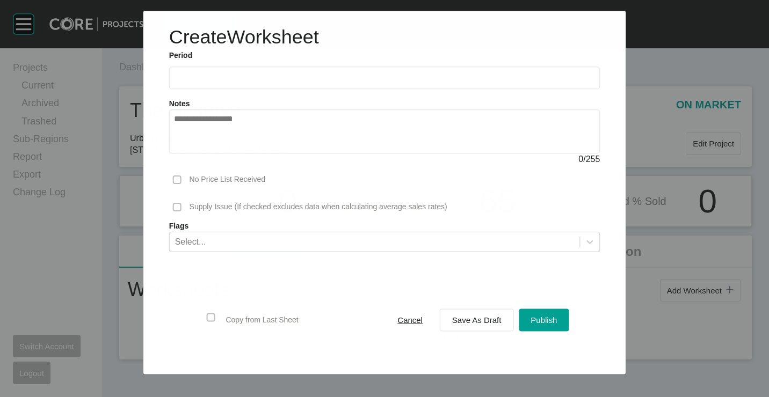
click at [217, 68] on label at bounding box center [384, 78] width 431 height 23
click at [217, 74] on input "text" at bounding box center [385, 78] width 422 height 9
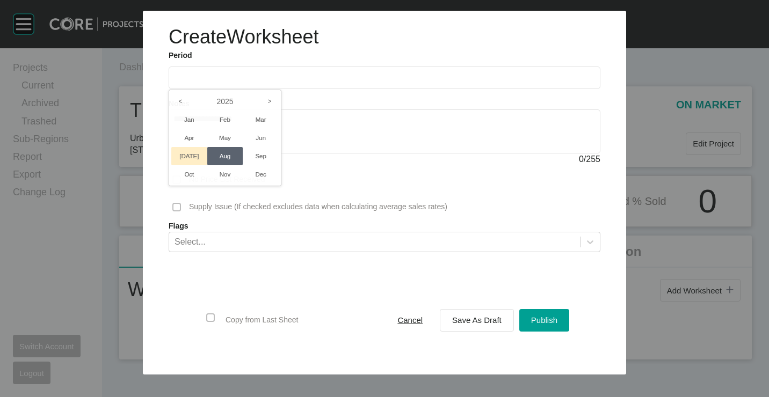
click at [184, 152] on li "[DATE]" at bounding box center [189, 156] width 36 height 18
type input "*********"
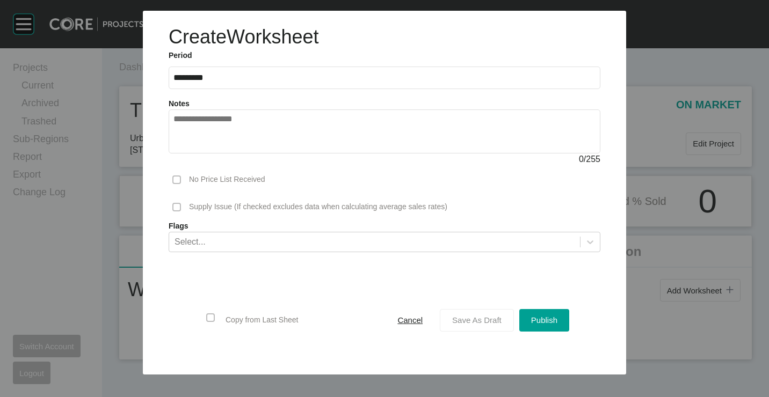
click at [461, 316] on span "Save As Draft" at bounding box center [476, 320] width 49 height 9
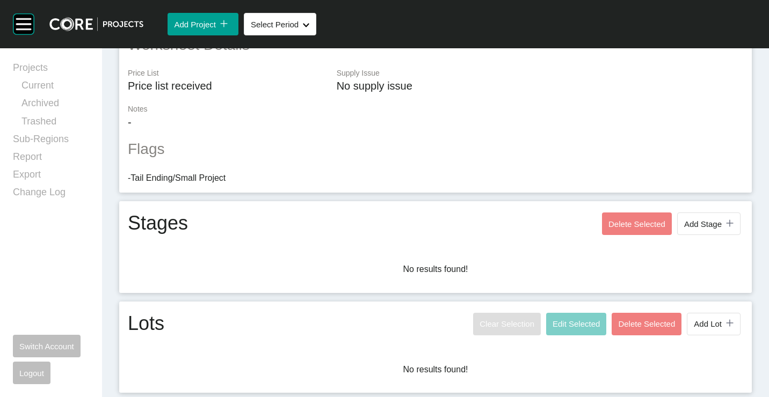
drag, startPoint x: 701, startPoint y: 322, endPoint x: 687, endPoint y: 308, distance: 19.7
click at [701, 322] on span "Add Lot" at bounding box center [708, 324] width 28 height 9
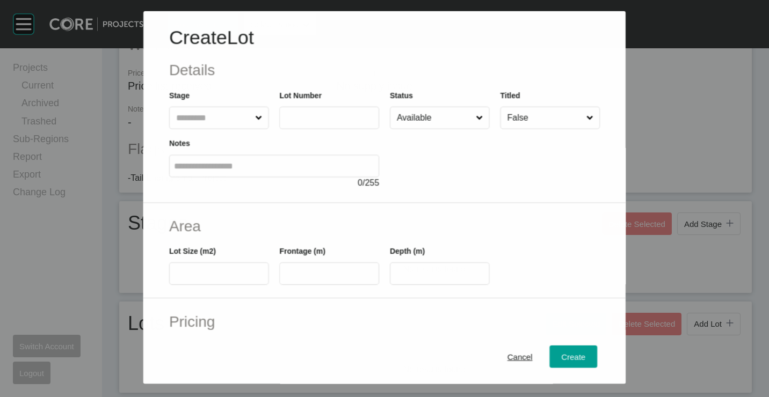
scroll to position [256, 0]
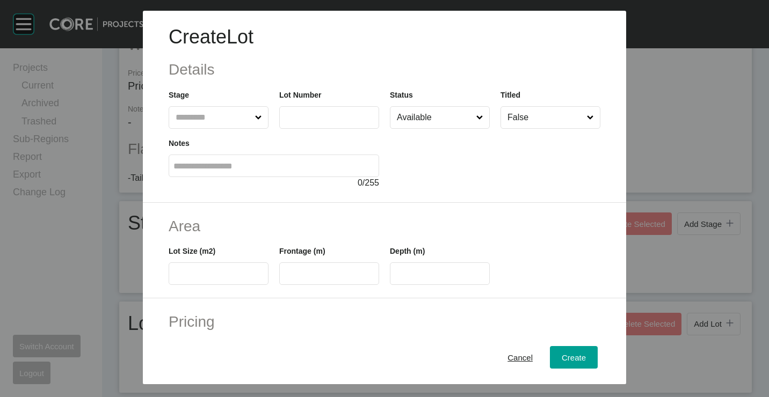
click at [242, 114] on input "text" at bounding box center [212, 117] width 79 height 21
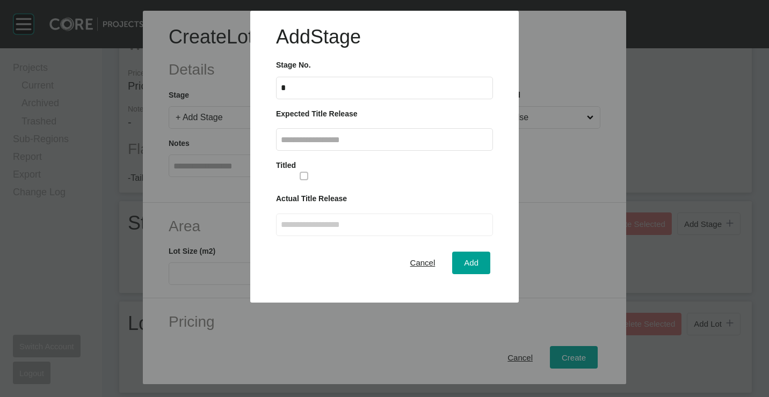
click at [316, 93] on label "*" at bounding box center [384, 88] width 217 height 23
click at [316, 92] on input "*" at bounding box center [384, 87] width 207 height 9
type input "**"
click at [364, 146] on label at bounding box center [384, 139] width 217 height 23
click at [364, 144] on input "text" at bounding box center [384, 139] width 207 height 9
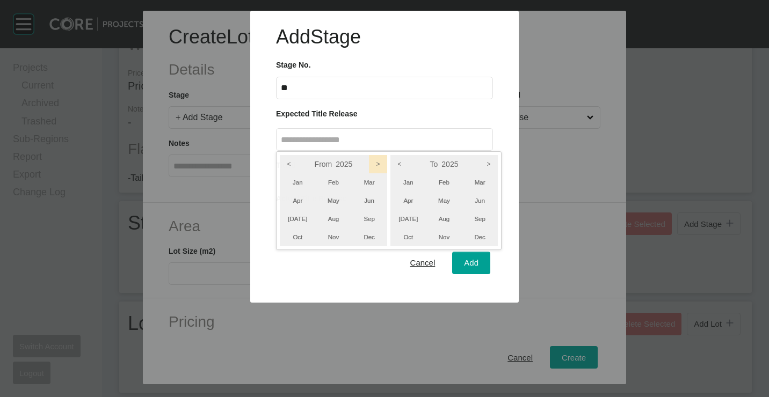
click at [370, 163] on icon ">" at bounding box center [378, 164] width 18 height 18
drag, startPoint x: 492, startPoint y: 162, endPoint x: 470, endPoint y: 161, distance: 22.0
click at [492, 162] on icon ">" at bounding box center [489, 164] width 18 height 18
drag, startPoint x: 491, startPoint y: 182, endPoint x: 446, endPoint y: 182, distance: 45.1
click at [491, 182] on li "Mar" at bounding box center [480, 182] width 36 height 18
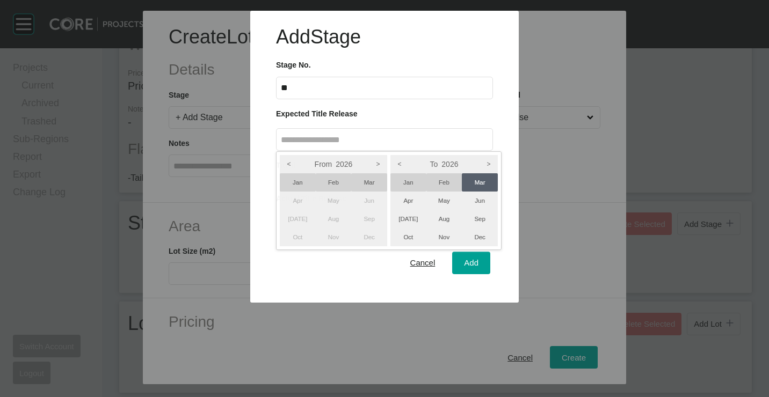
click at [299, 185] on li "Jan" at bounding box center [298, 182] width 36 height 18
click at [456, 259] on div at bounding box center [384, 151] width 769 height 303
type input "**********"
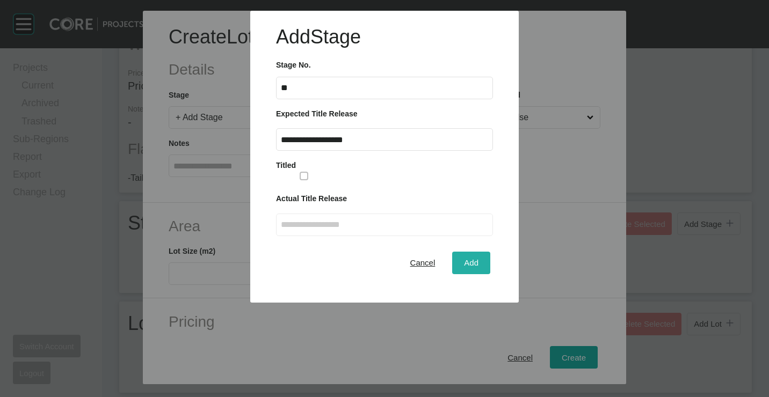
click at [466, 261] on span "Add" at bounding box center [471, 262] width 14 height 9
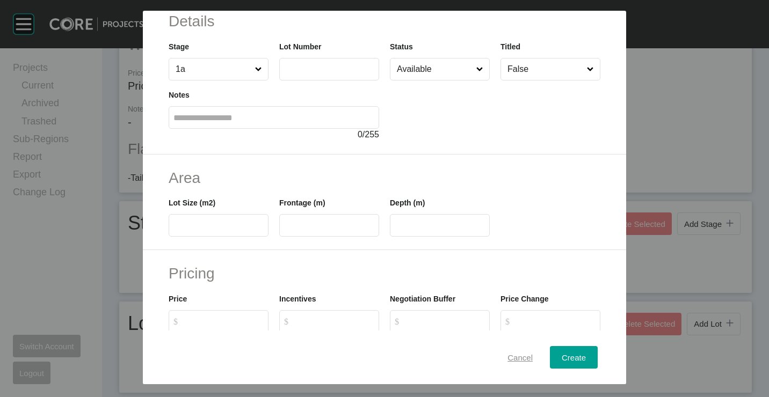
click at [518, 352] on div "Cancel" at bounding box center [520, 357] width 31 height 14
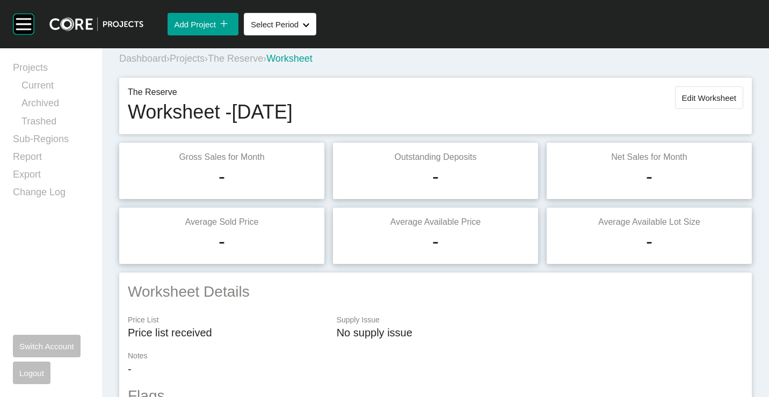
scroll to position [0, 0]
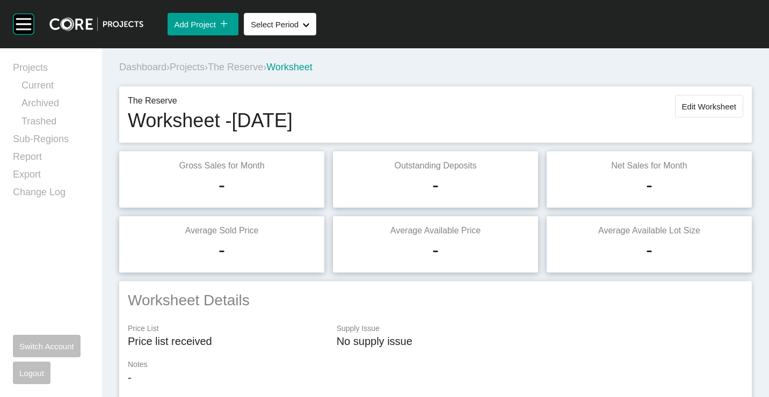
click at [185, 67] on span "Projects" at bounding box center [187, 67] width 35 height 11
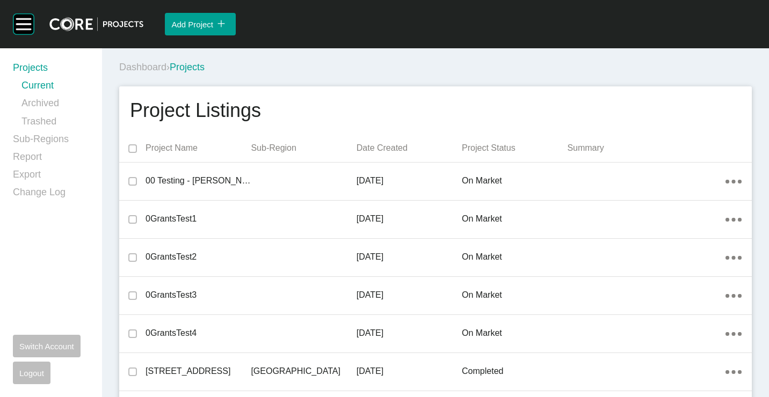
scroll to position [6044, 0]
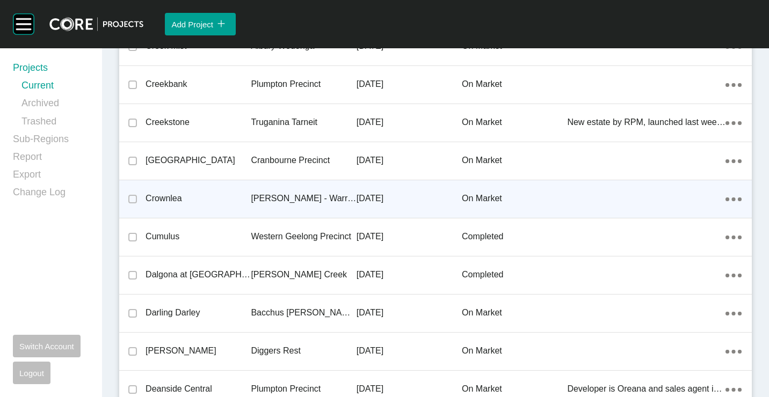
click at [314, 198] on p "[PERSON_NAME] - Warragul" at bounding box center [303, 199] width 105 height 12
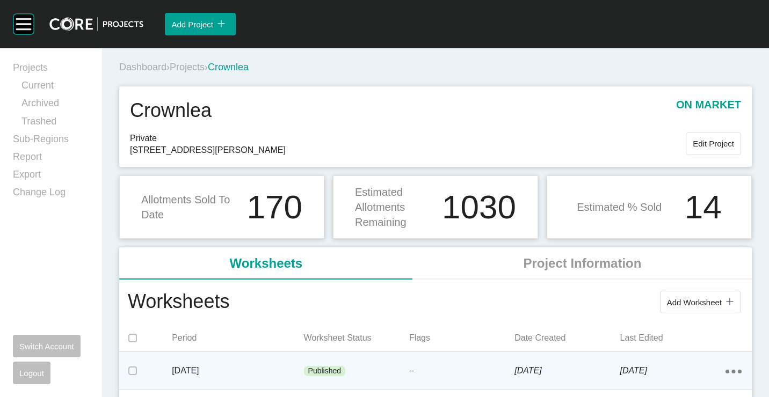
scroll to position [54, 0]
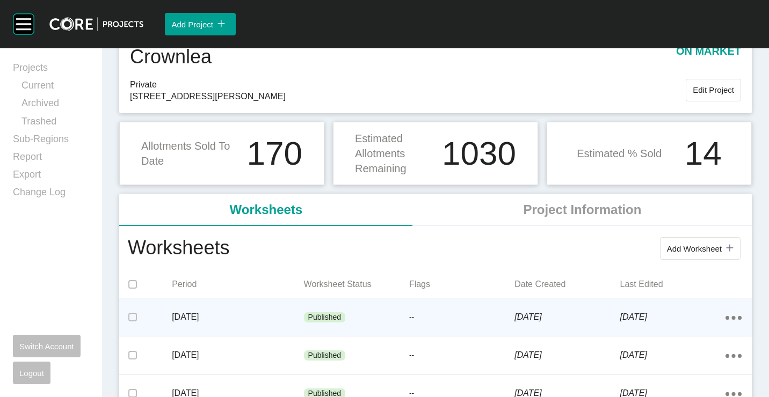
click at [332, 316] on p "Published" at bounding box center [324, 318] width 33 height 11
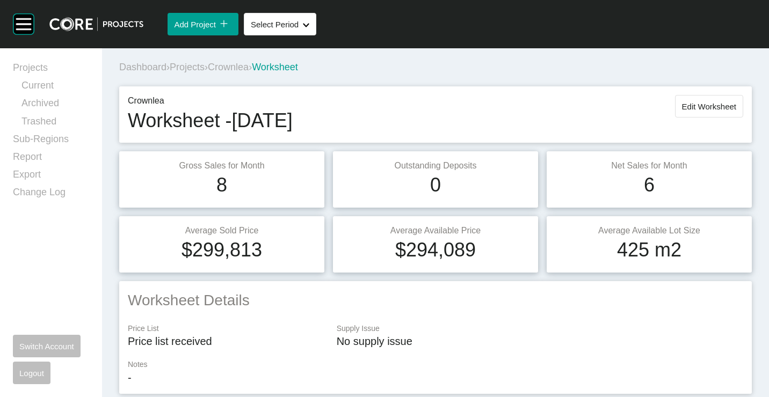
click at [184, 66] on span "Projects" at bounding box center [187, 67] width 35 height 11
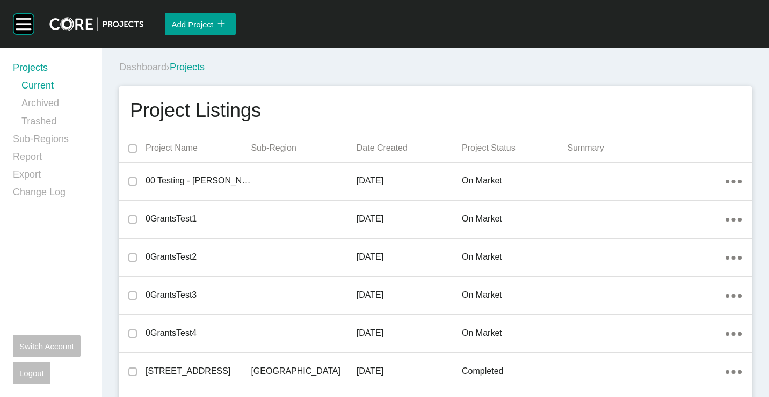
scroll to position [12793, 0]
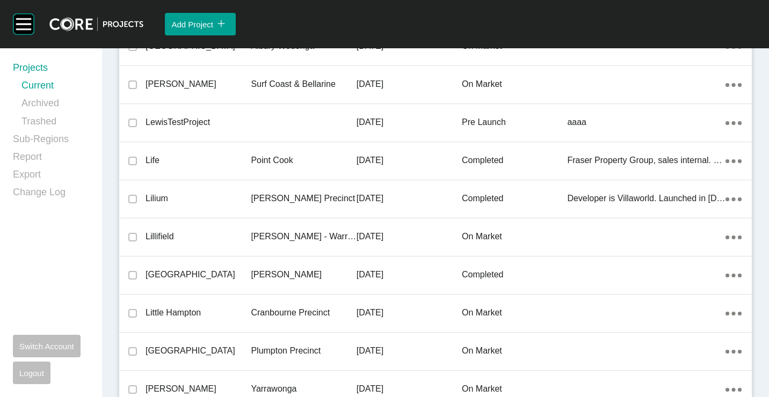
drag, startPoint x: 233, startPoint y: 236, endPoint x: 217, endPoint y: 220, distance: 22.8
click at [233, 236] on p "Lillifield" at bounding box center [198, 237] width 105 height 12
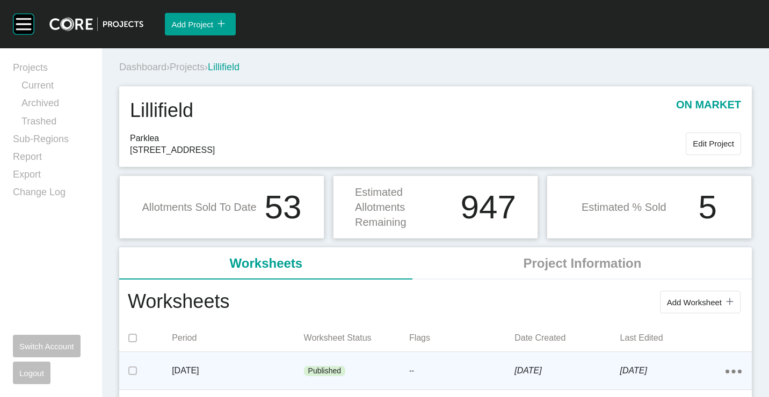
click at [431, 375] on p "--" at bounding box center [461, 371] width 105 height 11
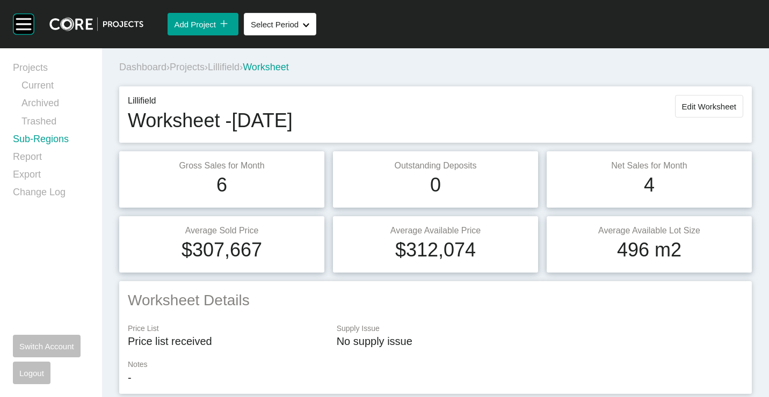
click at [42, 145] on link "Sub-Regions" at bounding box center [51, 142] width 76 height 18
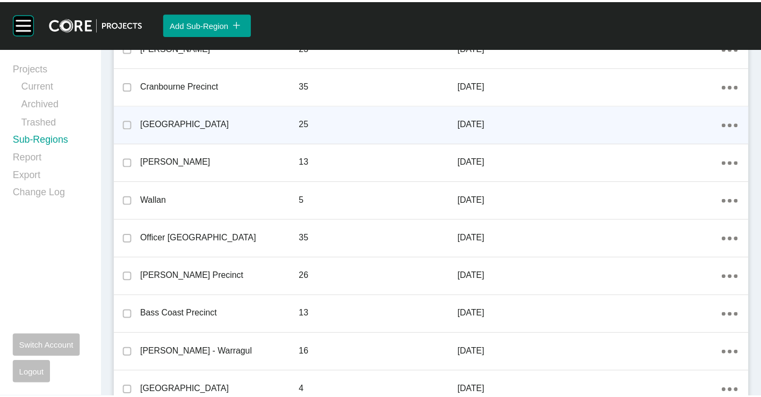
scroll to position [537, 0]
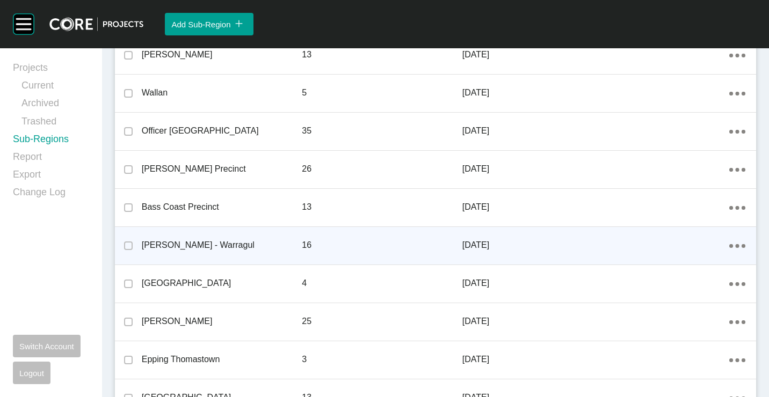
click at [695, 250] on link "Edit" at bounding box center [691, 247] width 29 height 16
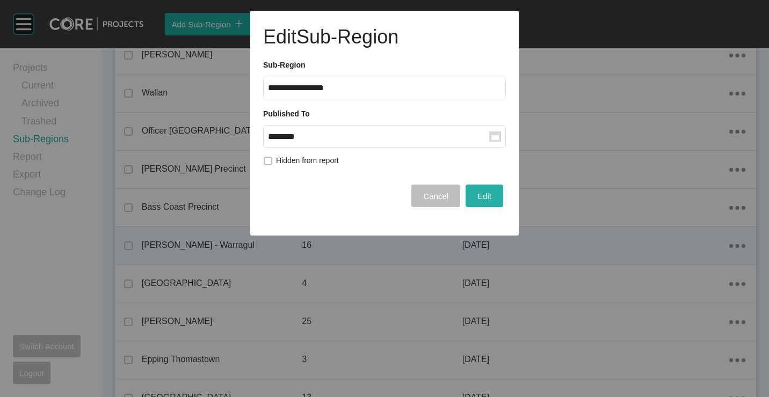
click at [483, 193] on span "Edit" at bounding box center [484, 196] width 14 height 9
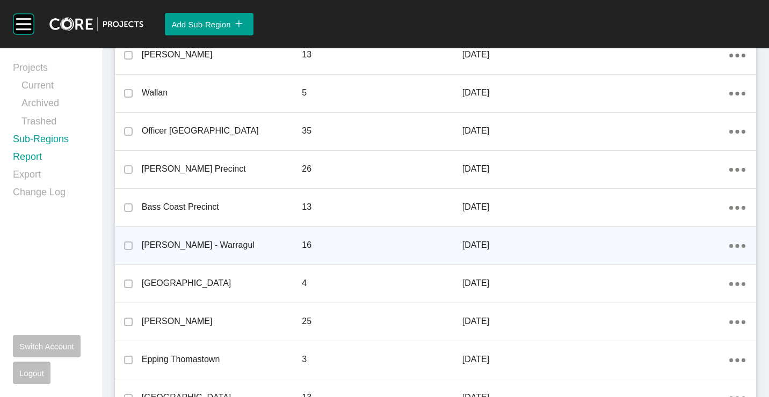
click at [30, 157] on link "Report" at bounding box center [51, 159] width 76 height 18
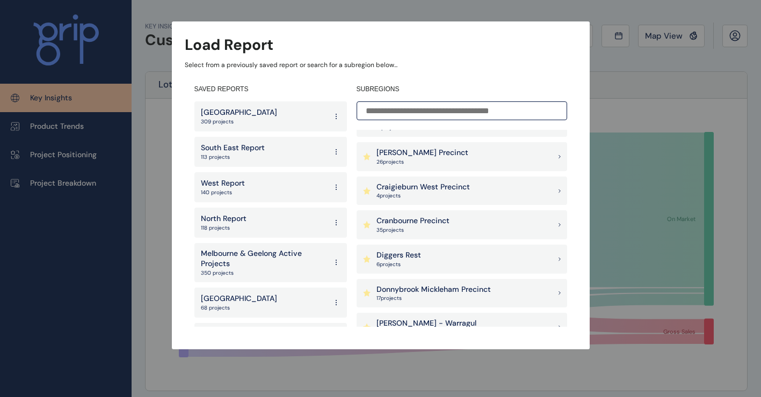
scroll to position [376, 0]
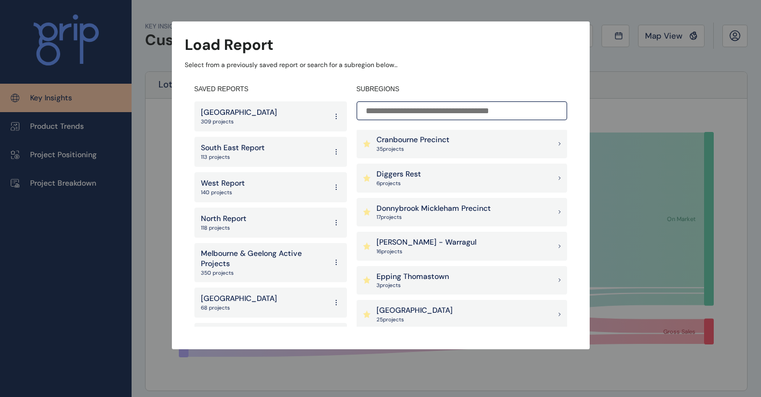
click at [448, 243] on div "Drouin - Warragul 16 project s" at bounding box center [462, 246] width 211 height 29
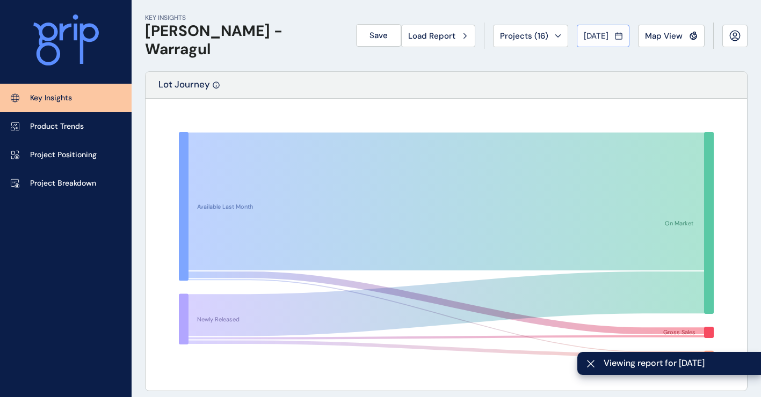
click at [621, 43] on button "Jun 2025" at bounding box center [603, 36] width 53 height 23
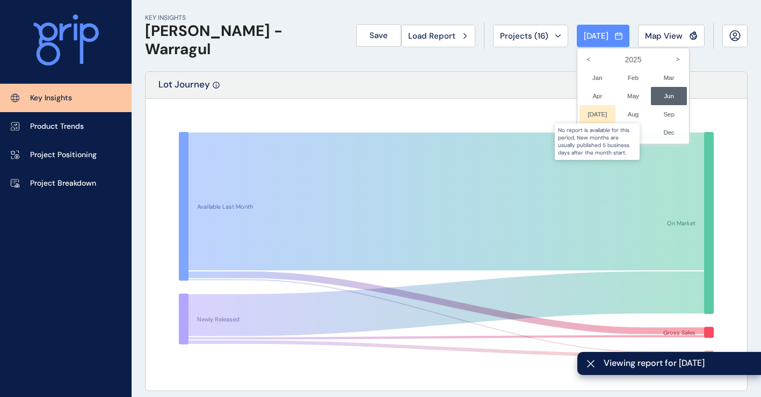
click at [588, 112] on div at bounding box center [597, 114] width 36 height 18
click at [589, 113] on div at bounding box center [597, 114] width 36 height 18
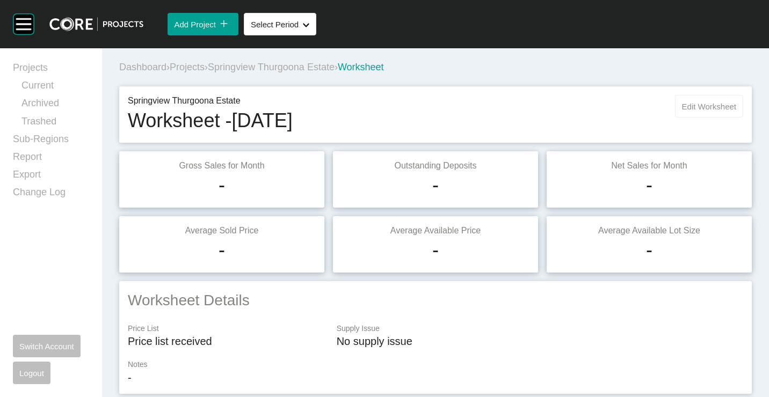
click at [682, 108] on span "Edit Worksheet" at bounding box center [709, 106] width 54 height 9
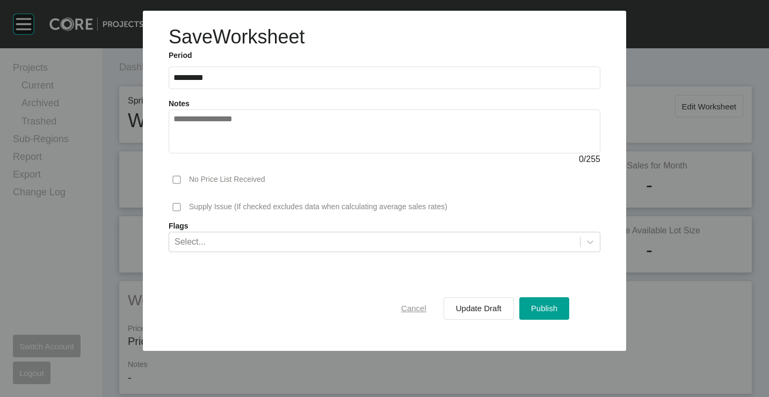
click at [422, 311] on span "Cancel" at bounding box center [413, 308] width 25 height 9
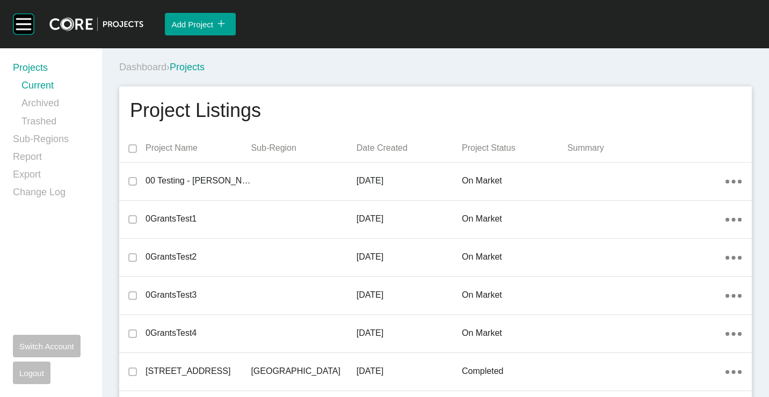
scroll to position [3719, 0]
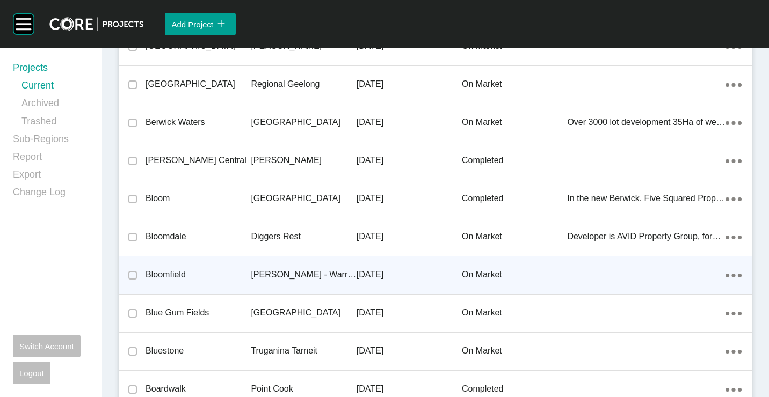
click at [208, 278] on p "Bloomfield" at bounding box center [198, 275] width 105 height 12
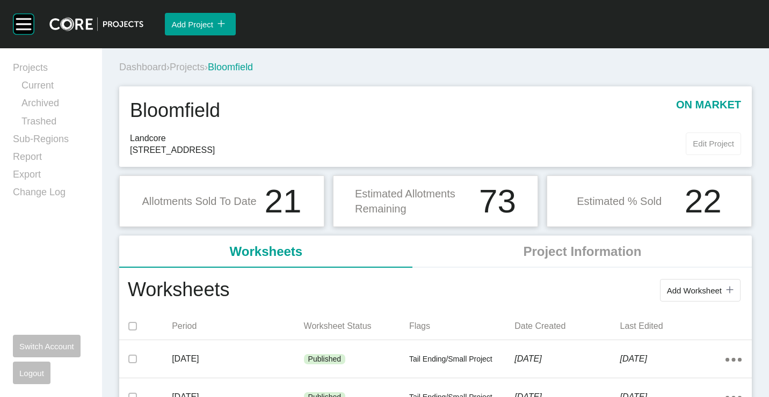
click at [703, 143] on span "Edit Project" at bounding box center [713, 143] width 41 height 9
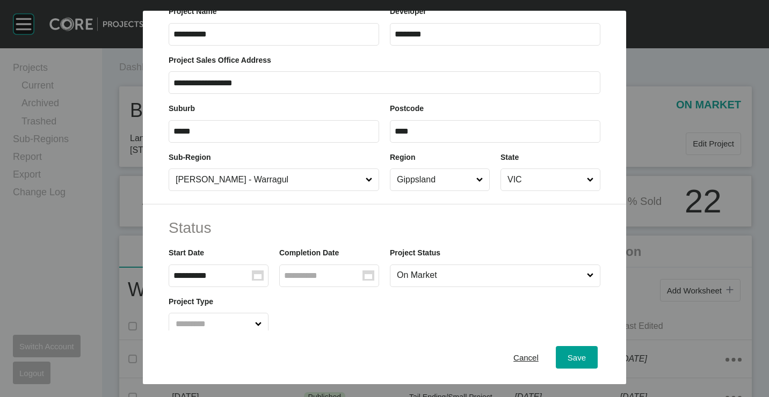
scroll to position [107, 0]
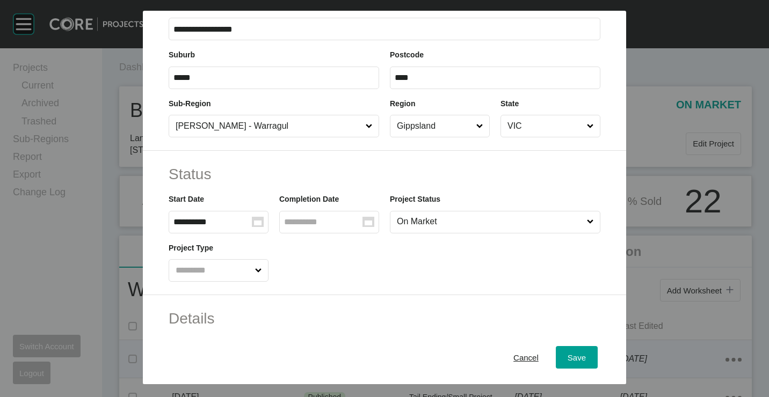
drag, startPoint x: 514, startPoint y: 362, endPoint x: 482, endPoint y: 345, distance: 36.0
click at [511, 356] on div "Cancel" at bounding box center [526, 357] width 31 height 14
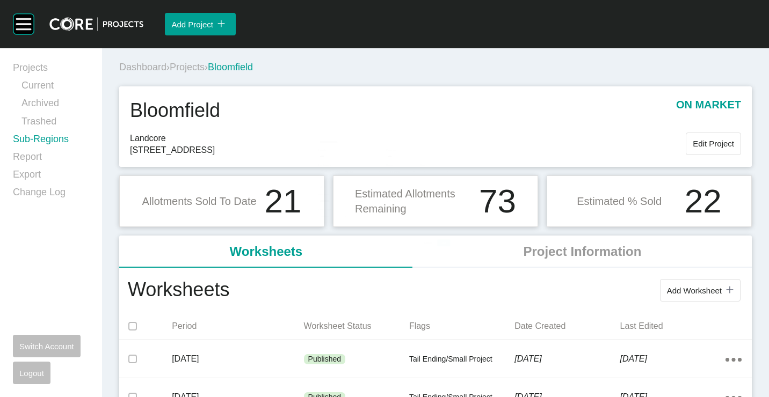
click at [60, 146] on link "Sub-Regions" at bounding box center [51, 142] width 76 height 18
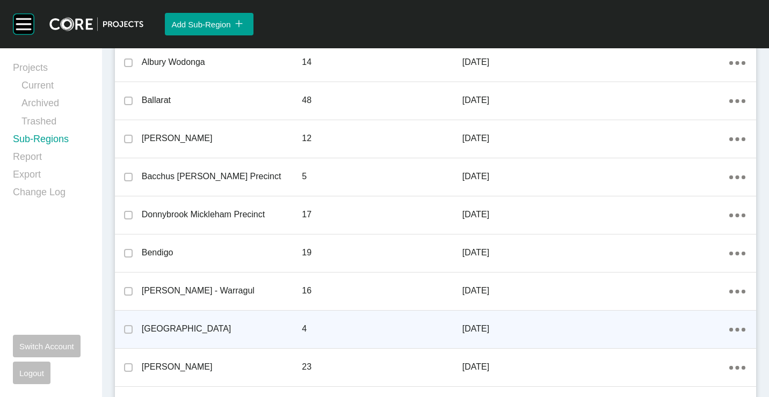
scroll to position [161, 0]
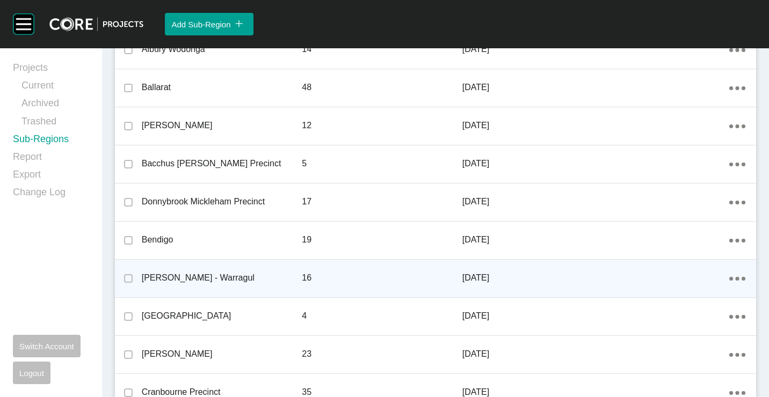
click at [736, 14] on ellipse at bounding box center [738, 12] width 4 height 4
click at [683, 279] on link "Edit" at bounding box center [691, 280] width 29 height 16
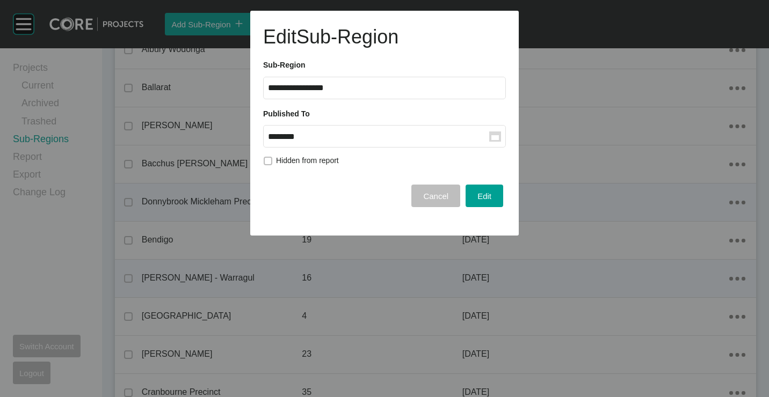
drag, startPoint x: 431, startPoint y: 198, endPoint x: 453, endPoint y: 217, distance: 29.3
click at [433, 201] on div "Cancel" at bounding box center [435, 196] width 31 height 14
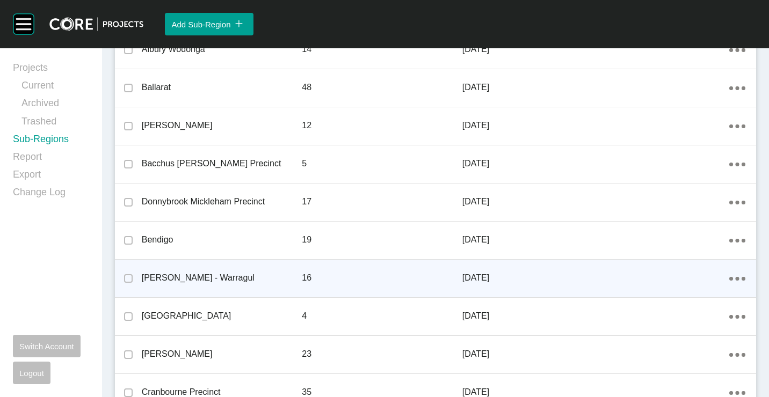
click at [215, 288] on div "[PERSON_NAME] - Warragul" at bounding box center [222, 278] width 161 height 33
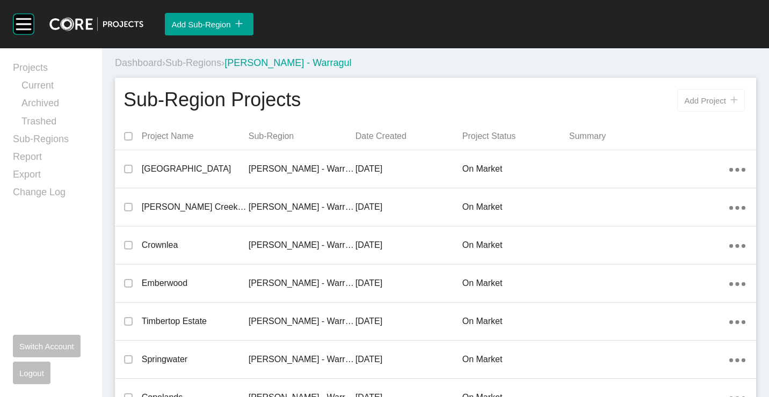
drag, startPoint x: 712, startPoint y: 97, endPoint x: 685, endPoint y: 97, distance: 26.8
click at [711, 97] on span "Add Project" at bounding box center [705, 100] width 42 height 9
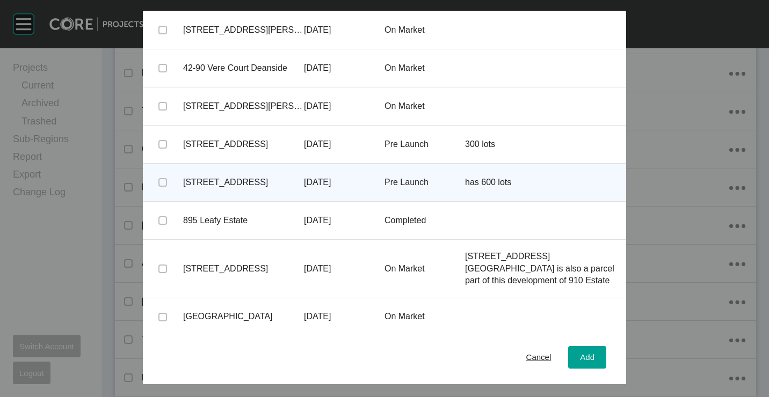
scroll to position [363, 0]
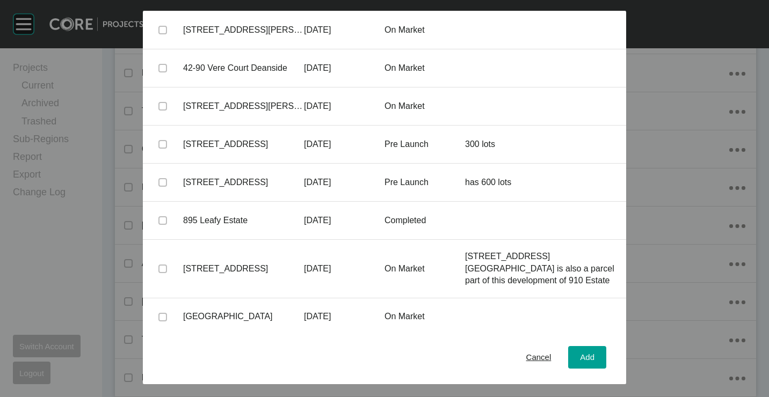
click at [388, 357] on div "Cancel Add" at bounding box center [384, 358] width 483 height 54
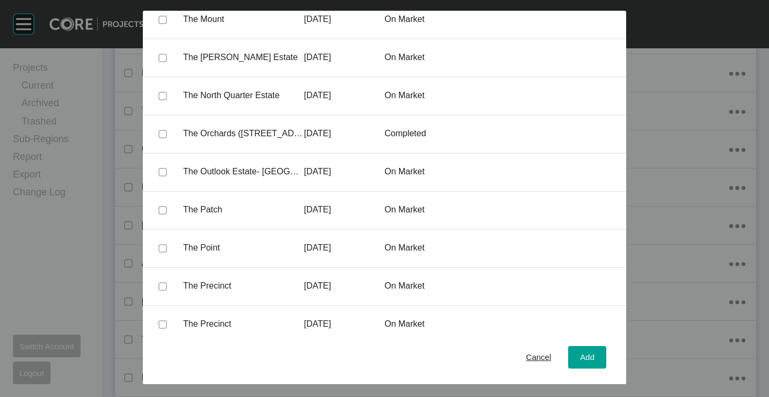
scroll to position [25887, 0]
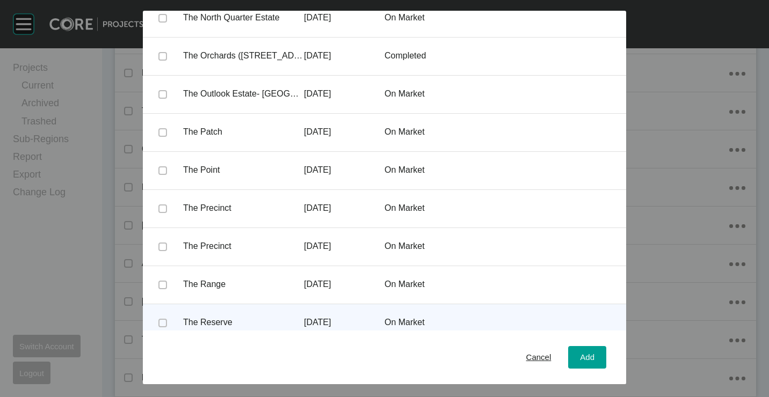
click at [157, 315] on span at bounding box center [163, 323] width 40 height 16
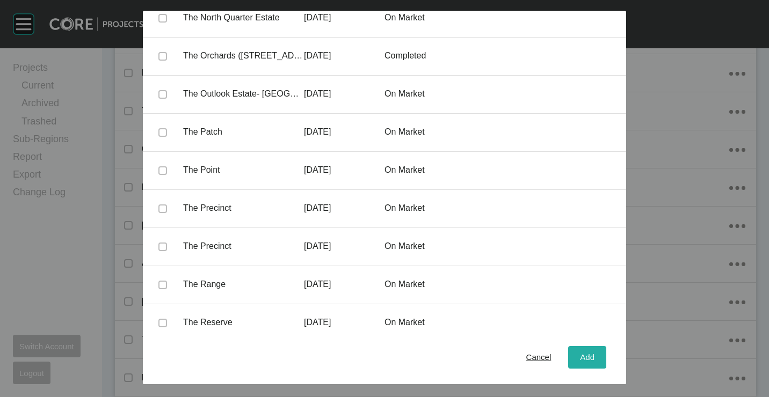
click at [577, 350] on div "Add" at bounding box center [587, 357] width 20 height 14
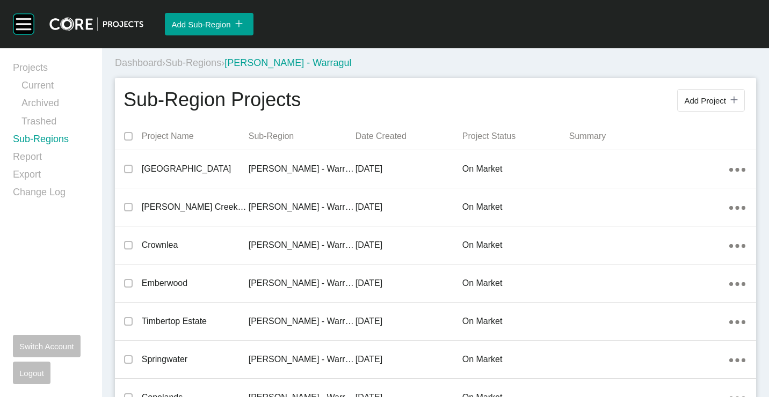
click at [30, 141] on link "Sub-Regions" at bounding box center [51, 142] width 76 height 18
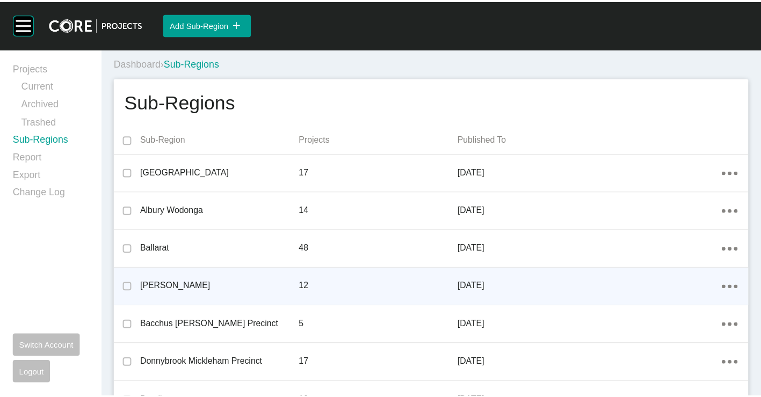
scroll to position [107, 0]
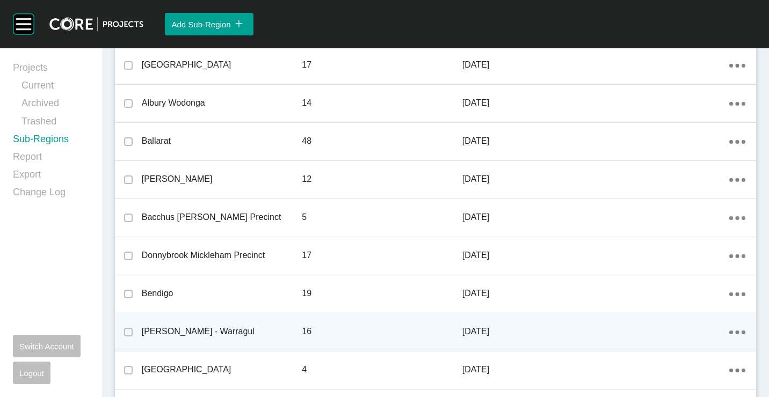
click at [736, 68] on ellipse at bounding box center [738, 66] width 4 height 4
click at [688, 331] on link "Edit" at bounding box center [691, 334] width 29 height 16
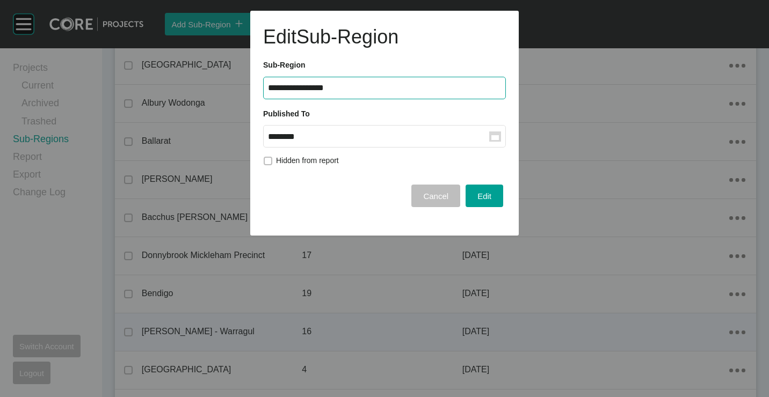
click at [488, 137] on input "********" at bounding box center [378, 136] width 221 height 9
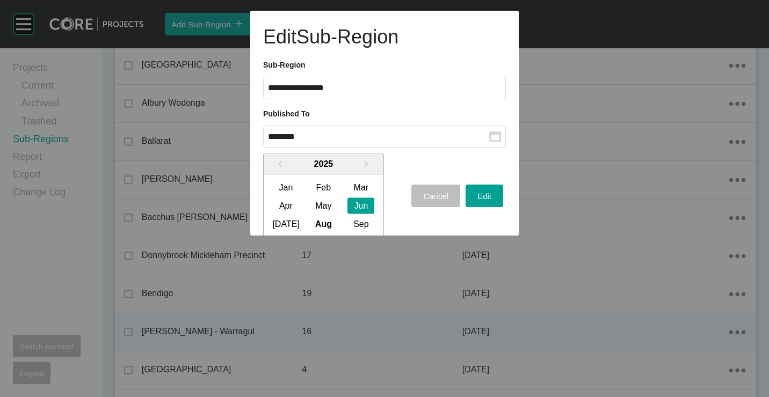
drag, startPoint x: 284, startPoint y: 223, endPoint x: 352, endPoint y: 222, distance: 68.2
click at [285, 223] on div "[DATE]" at bounding box center [285, 224] width 27 height 16
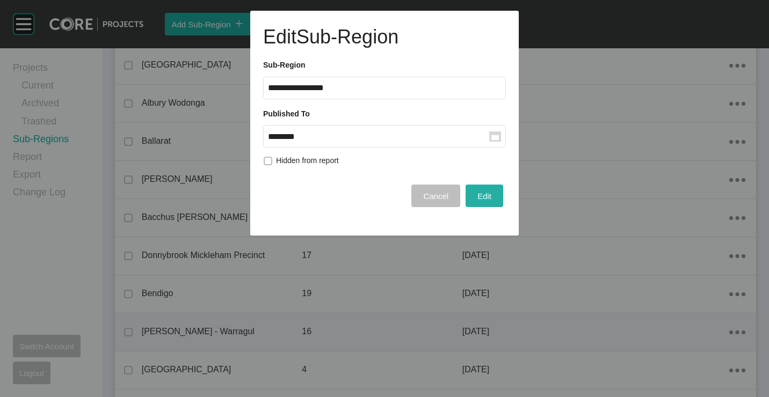
click at [495, 202] on button "Edit" at bounding box center [485, 196] width 38 height 23
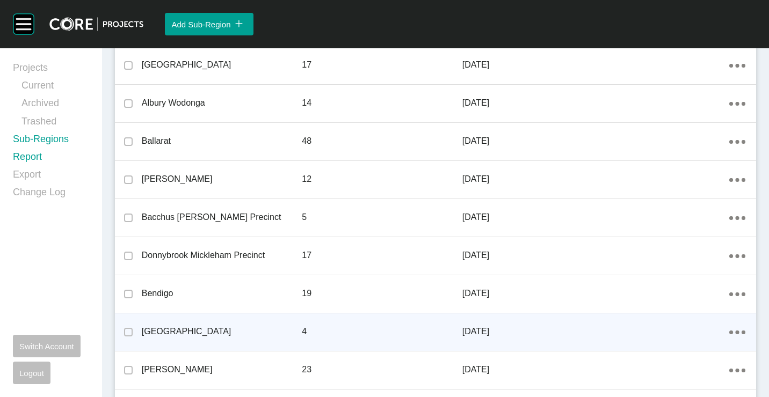
click at [29, 162] on link "Report" at bounding box center [51, 159] width 76 height 18
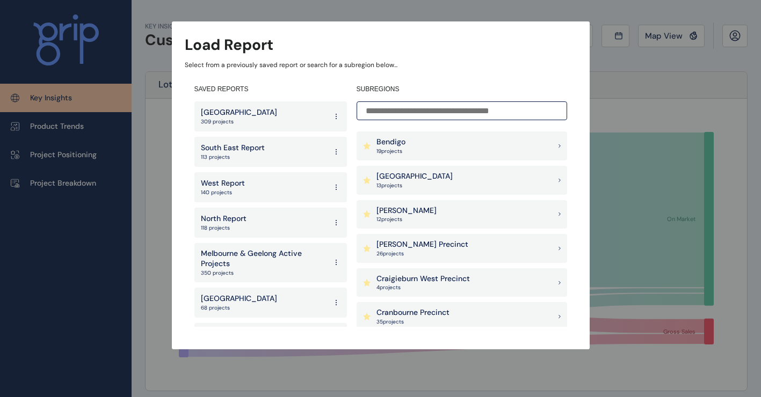
scroll to position [322, 0]
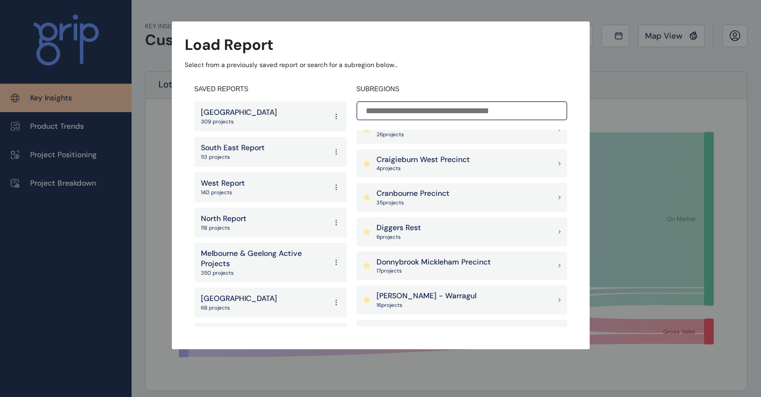
click at [410, 287] on div "Drouin - Warragul 16 project s" at bounding box center [462, 300] width 211 height 29
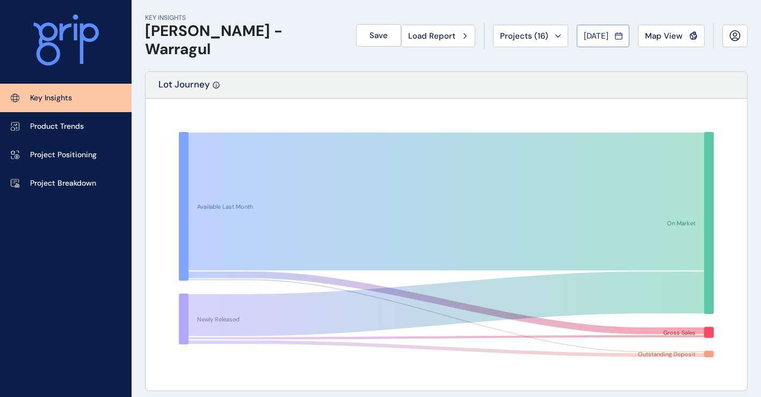
click at [625, 41] on button "Jun 2025" at bounding box center [603, 36] width 53 height 23
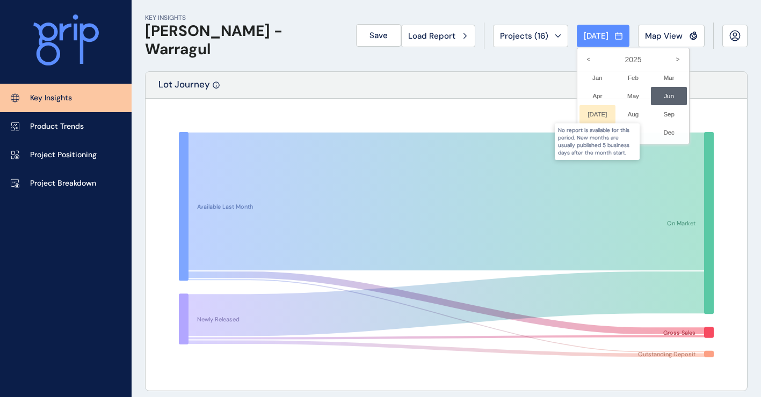
click at [579, 110] on div at bounding box center [597, 114] width 36 height 18
click at [584, 115] on div at bounding box center [597, 114] width 36 height 18
click at [459, 69] on div at bounding box center [380, 198] width 761 height 397
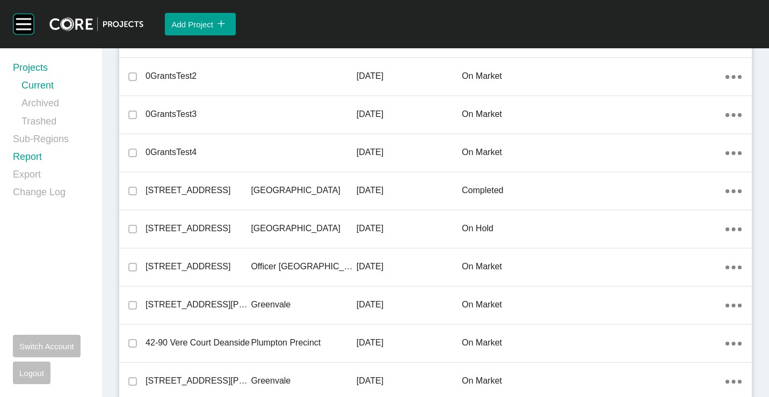
scroll to position [161, 0]
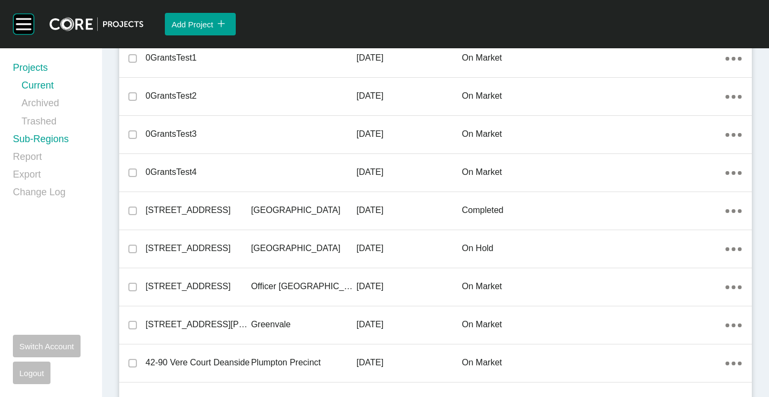
click at [33, 143] on link "Sub-Regions" at bounding box center [51, 142] width 76 height 18
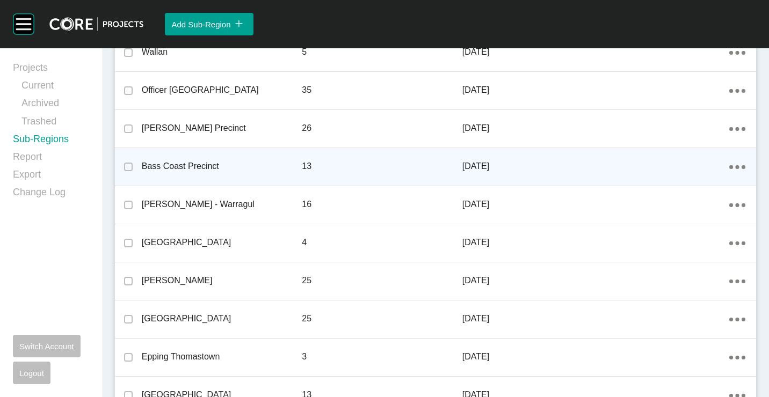
scroll to position [591, 0]
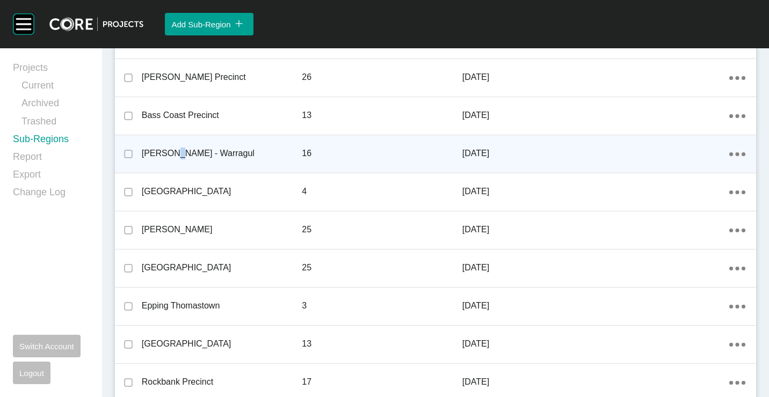
click at [171, 162] on div "[PERSON_NAME] - Warragul" at bounding box center [222, 153] width 161 height 33
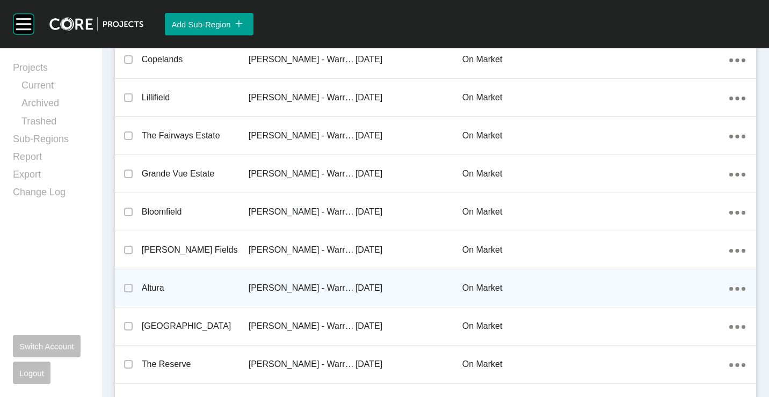
scroll to position [363, 0]
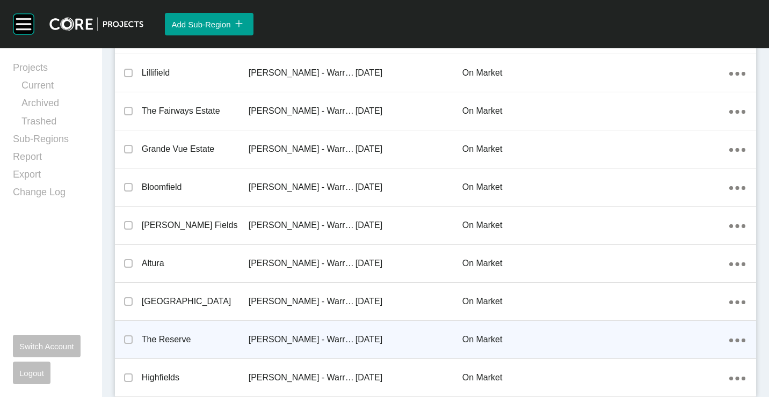
click at [732, 340] on icon "Action Menu Dots Copy 6 Created with Sketch." at bounding box center [737, 341] width 16 height 4
click at [693, 357] on link "Remove" at bounding box center [687, 359] width 37 height 16
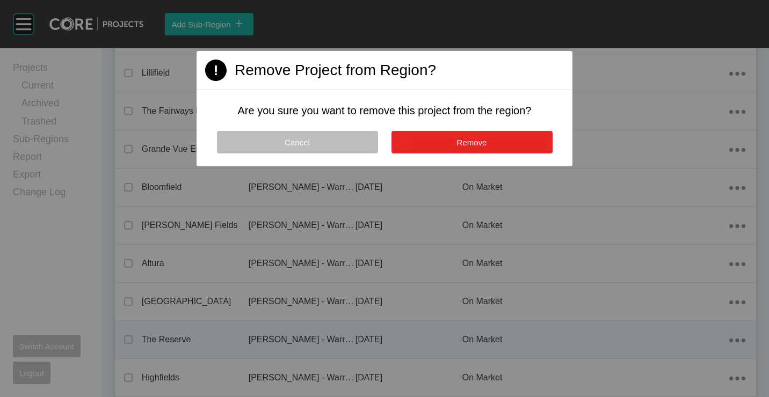
click at [508, 137] on button "Remove" at bounding box center [471, 142] width 161 height 23
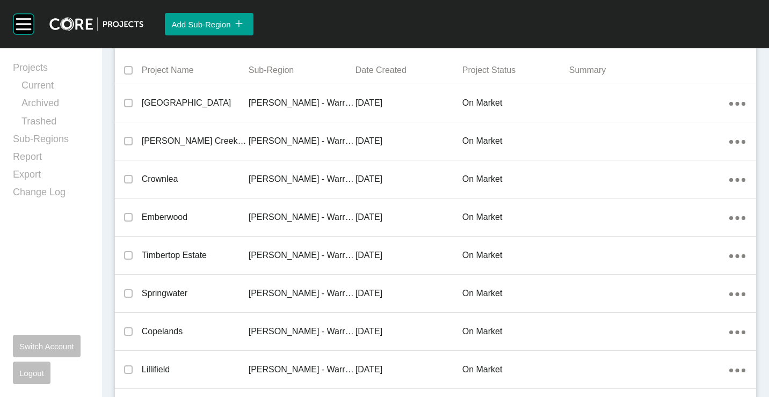
scroll to position [0, 0]
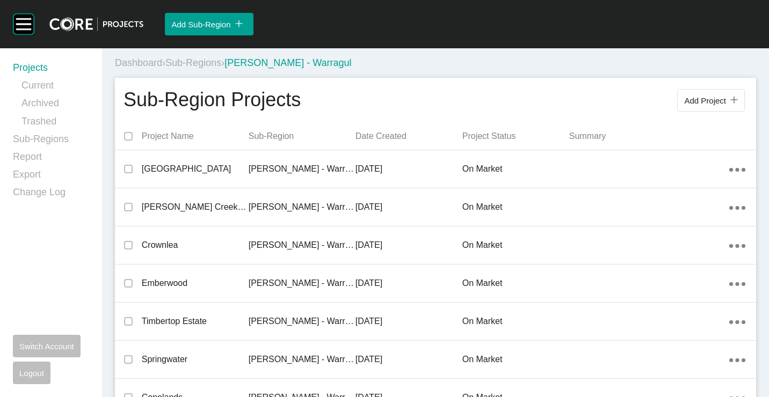
click at [40, 71] on link "Projects" at bounding box center [51, 70] width 76 height 18
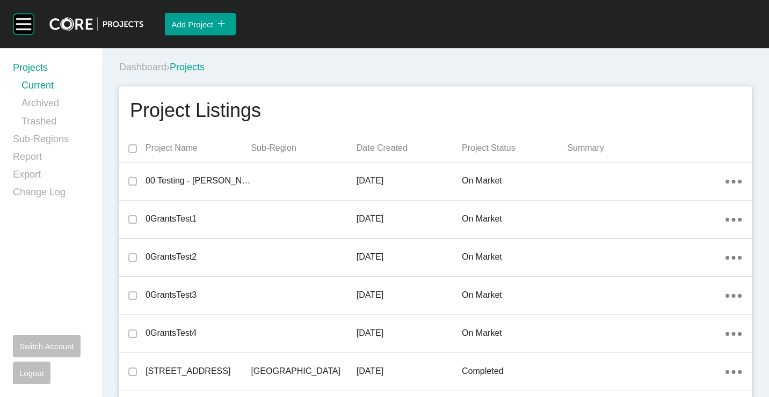
click at [457, 82] on div "Dashboard › Projects" at bounding box center [437, 68] width 637 height 30
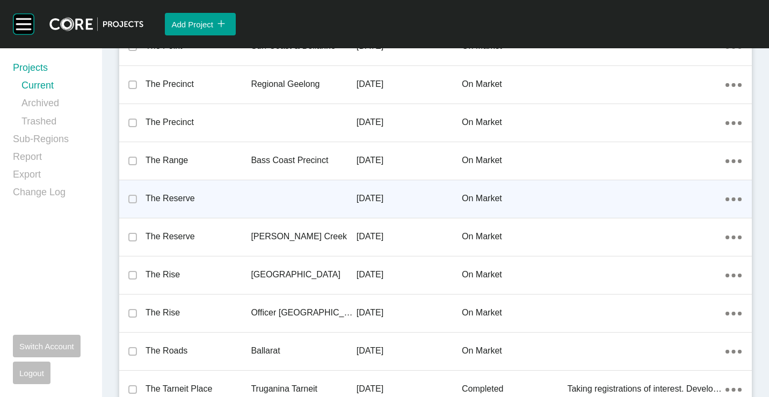
click at [284, 195] on div at bounding box center [303, 198] width 105 height 21
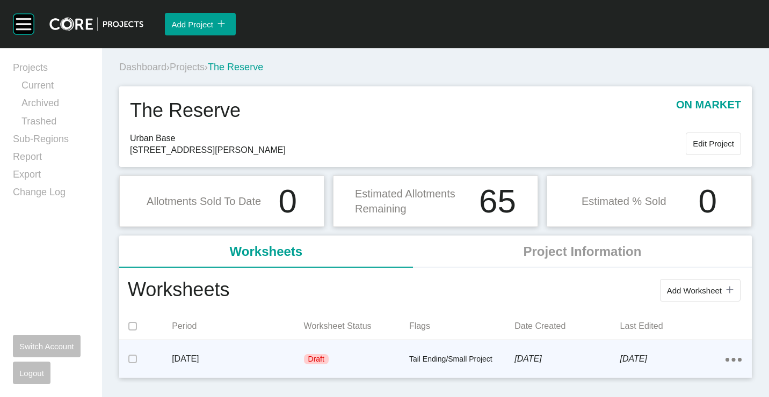
click at [728, 358] on div "Action Menu Dots Copy 6 Created with Sketch." at bounding box center [733, 359] width 16 height 12
click at [696, 381] on link "Delete" at bounding box center [694, 378] width 29 height 16
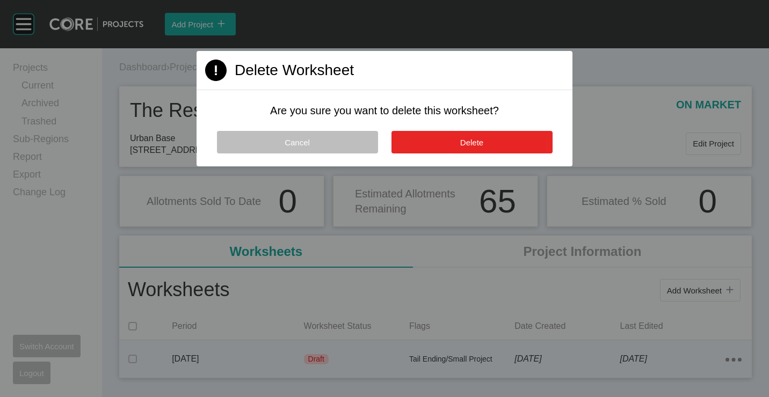
click at [491, 136] on button "Delete" at bounding box center [471, 142] width 161 height 23
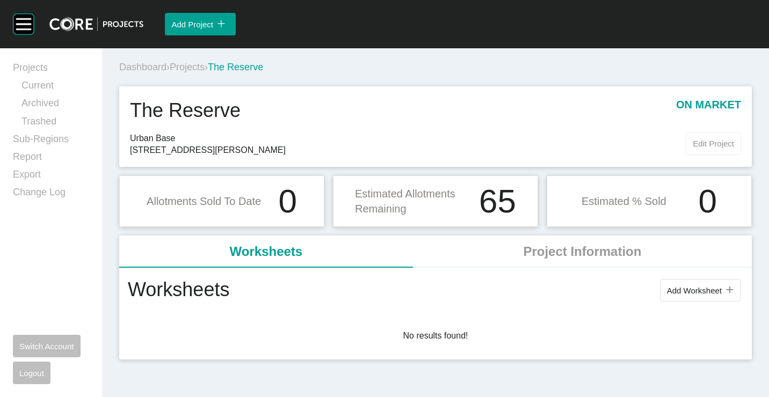
click at [720, 147] on span "Edit Project" at bounding box center [713, 143] width 41 height 9
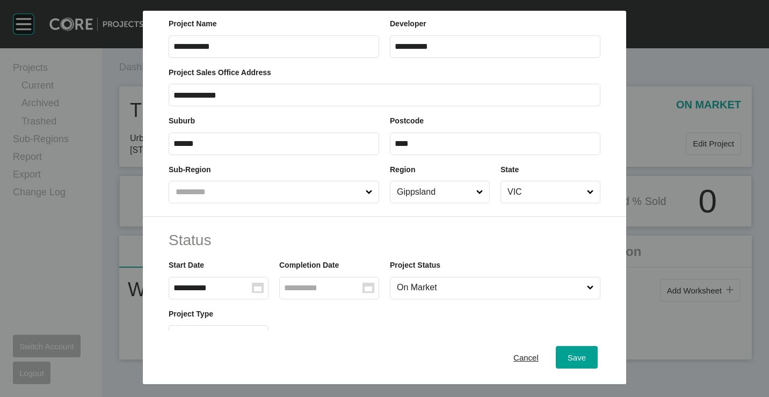
scroll to position [54, 0]
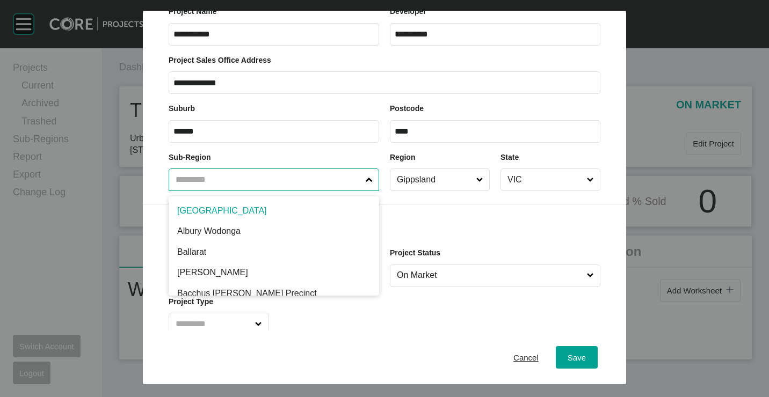
click at [319, 180] on input "text" at bounding box center [268, 179] width 190 height 21
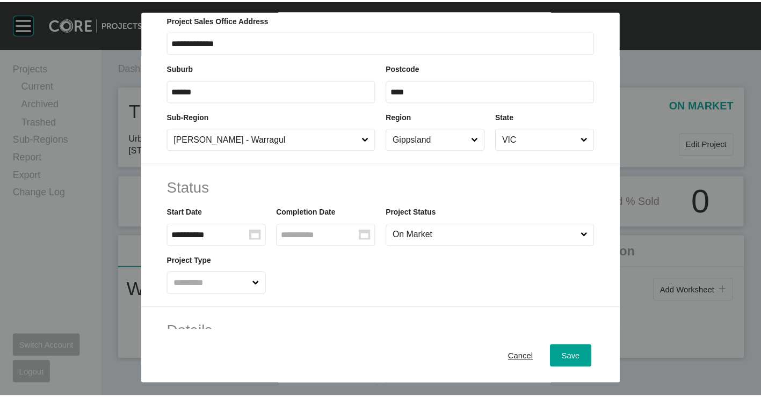
scroll to position [107, 0]
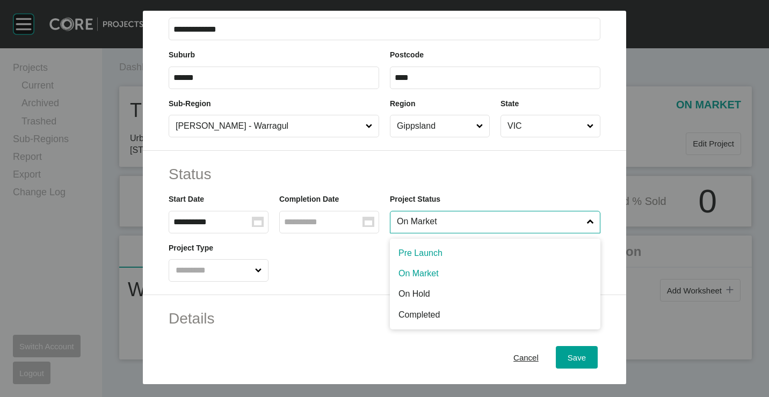
click at [444, 227] on input "On Market" at bounding box center [490, 222] width 190 height 21
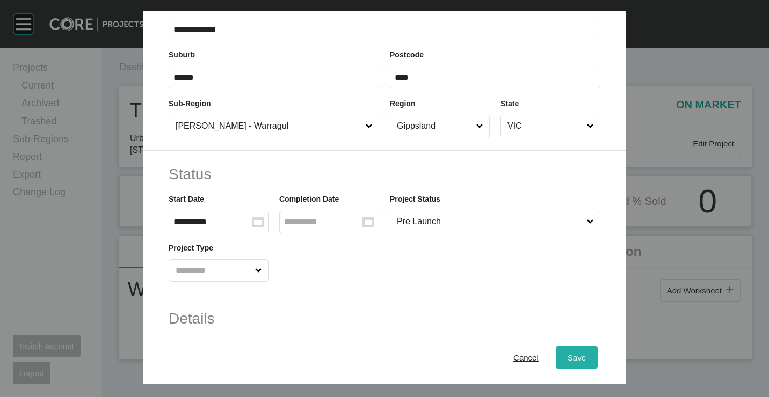
click at [569, 347] on button "Save" at bounding box center [577, 357] width 42 height 23
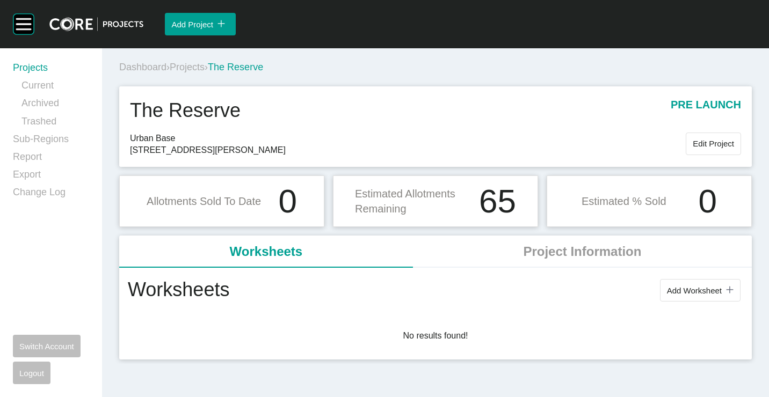
click at [37, 69] on link "Projects" at bounding box center [51, 70] width 76 height 18
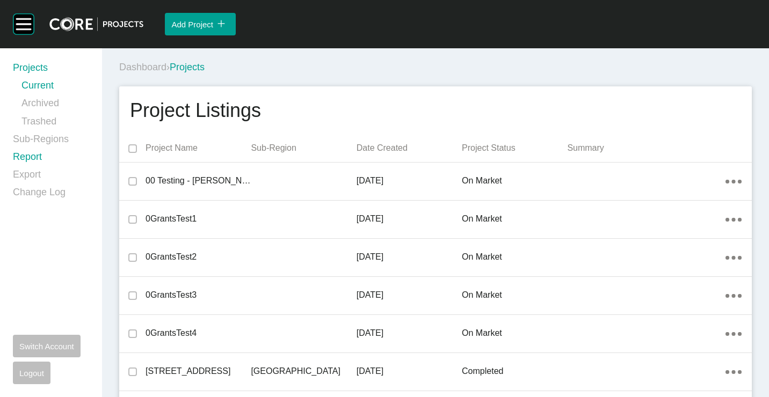
click at [29, 153] on link "Report" at bounding box center [51, 159] width 76 height 18
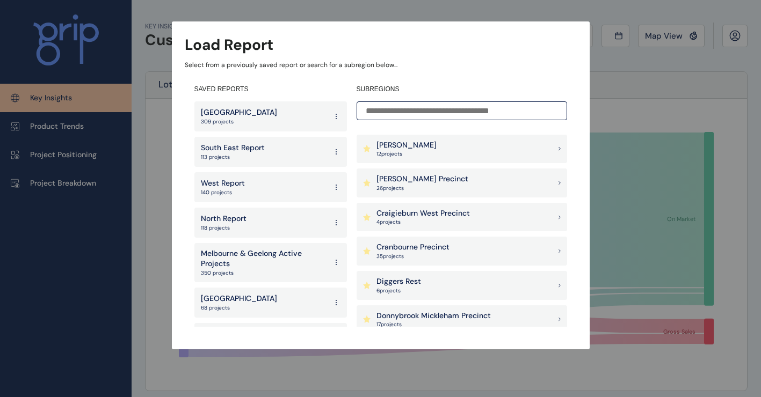
scroll to position [322, 0]
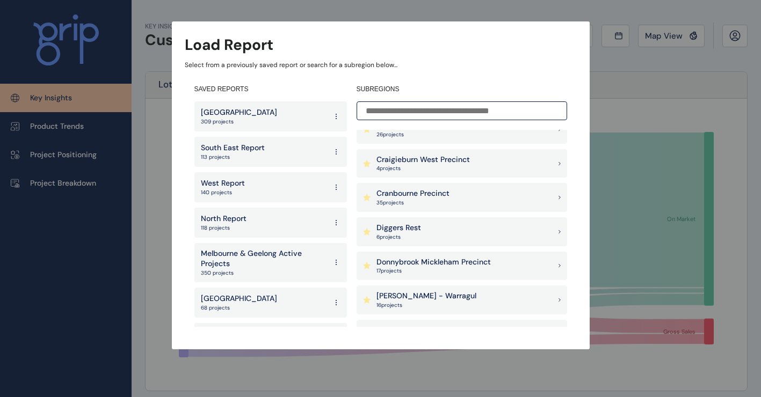
drag, startPoint x: 445, startPoint y: 293, endPoint x: 451, endPoint y: 291, distance: 5.6
click at [445, 293] on div "[PERSON_NAME] - Warragul 16 project s" at bounding box center [462, 300] width 211 height 29
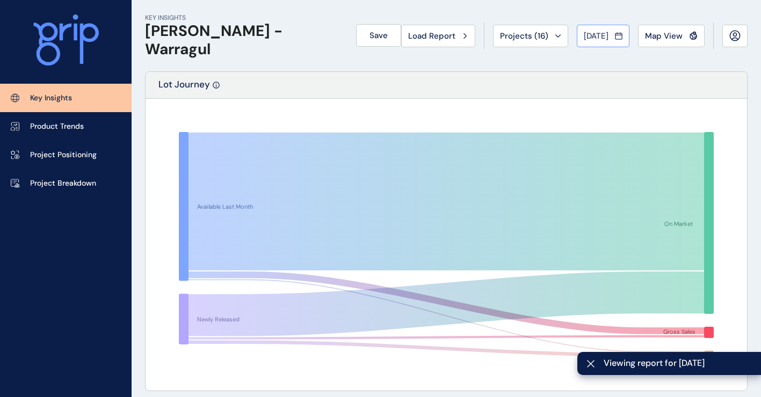
click at [623, 37] on button "[DATE]" at bounding box center [603, 36] width 53 height 23
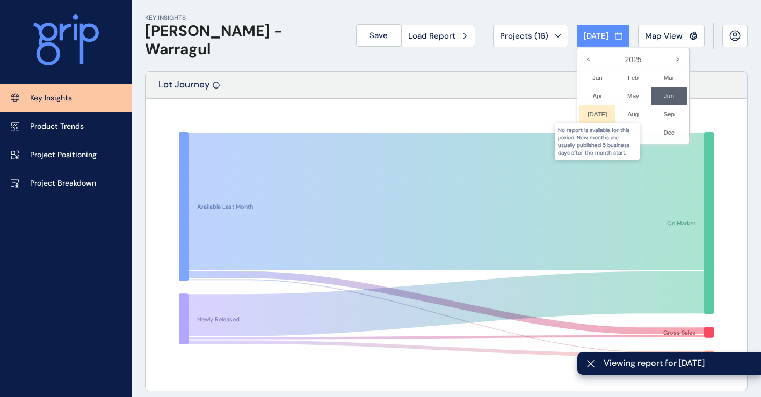
drag, startPoint x: 597, startPoint y: 112, endPoint x: 590, endPoint y: 112, distance: 7.0
click at [595, 112] on div at bounding box center [597, 114] width 36 height 18
click at [590, 112] on div at bounding box center [597, 114] width 36 height 18
click at [390, 70] on div at bounding box center [380, 198] width 761 height 397
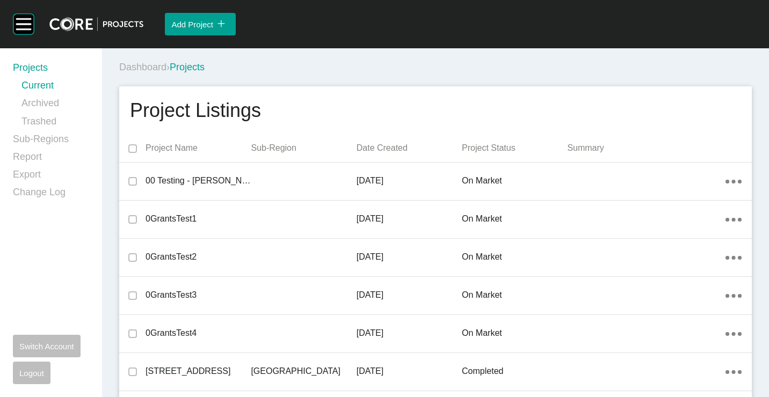
click at [435, 80] on div "Dashboard › Projects" at bounding box center [437, 68] width 637 height 30
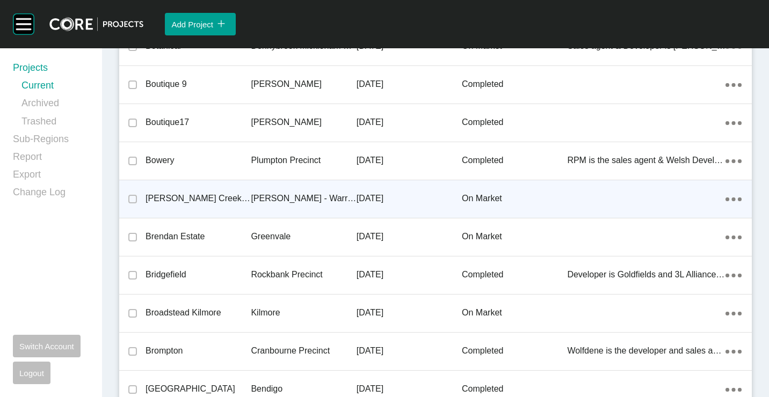
click at [368, 197] on p "[DATE]" at bounding box center [409, 199] width 105 height 12
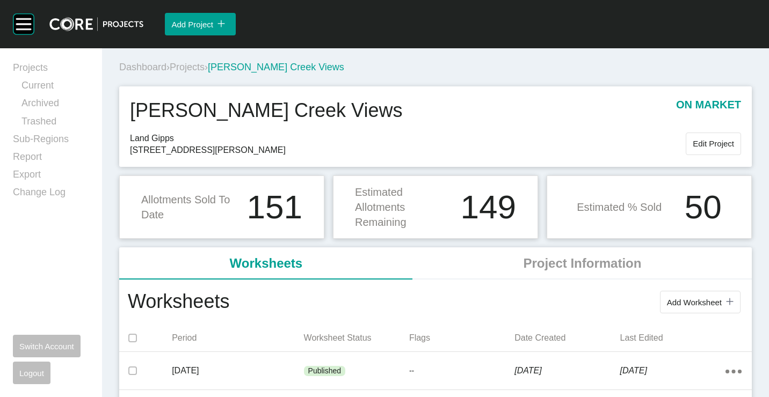
click at [203, 69] on span "Projects" at bounding box center [187, 67] width 35 height 11
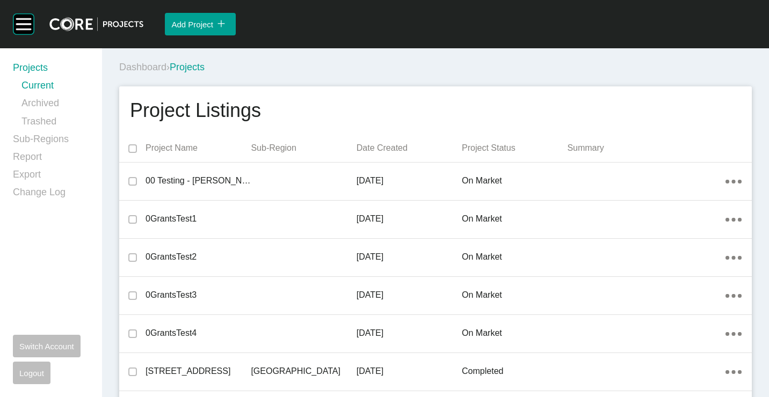
scroll to position [5663, 0]
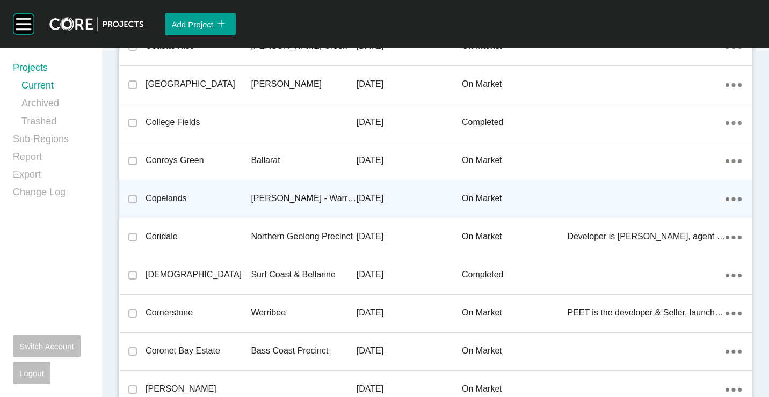
click at [253, 195] on p "[PERSON_NAME] - Warragul" at bounding box center [303, 199] width 105 height 12
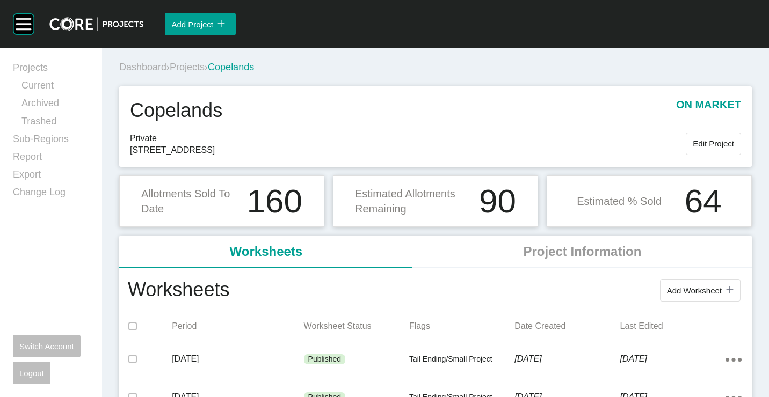
click at [193, 68] on span "Projects" at bounding box center [187, 67] width 35 height 11
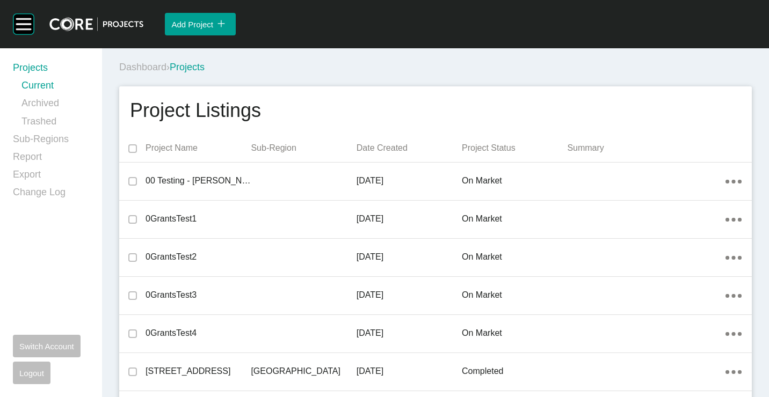
scroll to position [12831, 0]
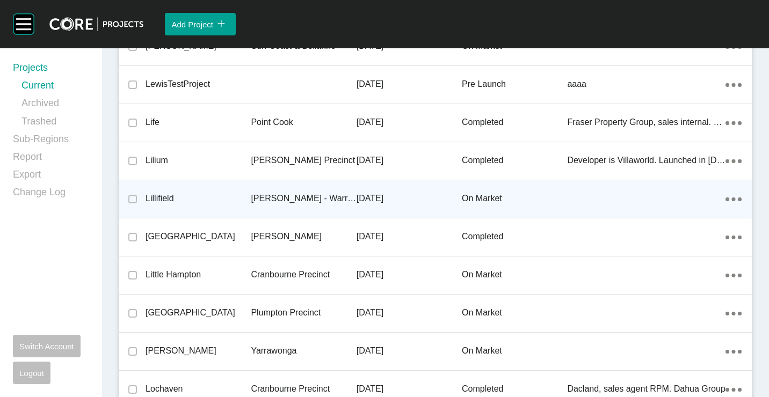
click at [317, 191] on div "[PERSON_NAME] - Warragul" at bounding box center [303, 198] width 105 height 33
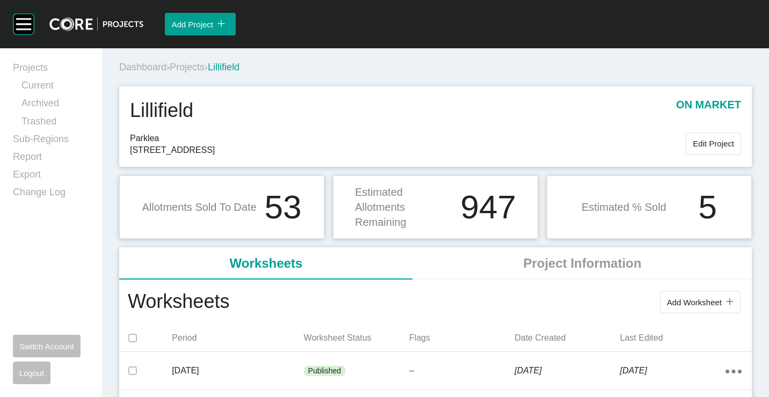
click at [183, 57] on div "Dashboard › Projects › [PERSON_NAME]" at bounding box center [437, 68] width 637 height 30
click at [192, 68] on span "Projects" at bounding box center [187, 67] width 35 height 11
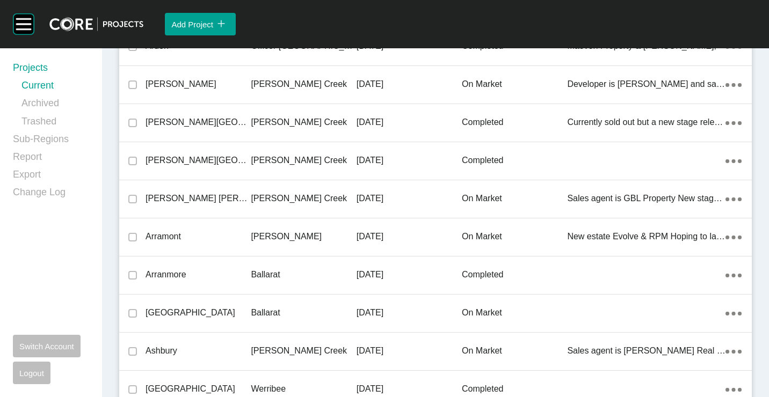
scroll to position [24269, 0]
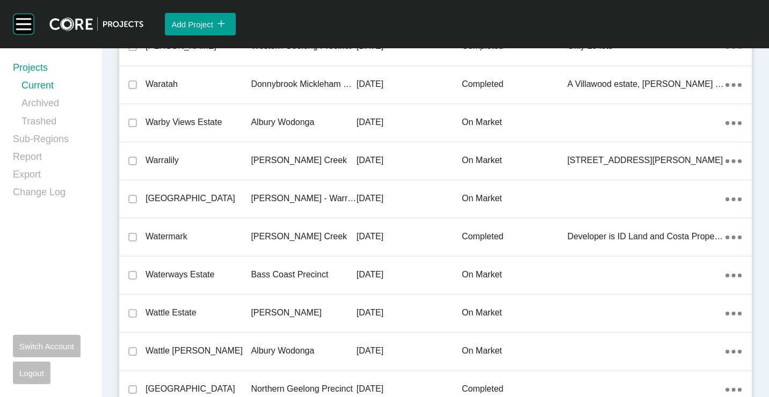
drag, startPoint x: 223, startPoint y: 202, endPoint x: 228, endPoint y: 200, distance: 6.0
click at [223, 202] on p "[GEOGRAPHIC_DATA]" at bounding box center [198, 199] width 105 height 12
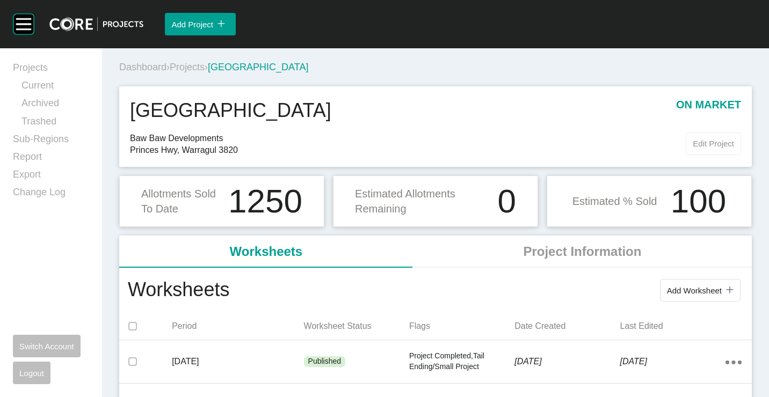
click at [706, 134] on button "Edit Project" at bounding box center [713, 144] width 55 height 23
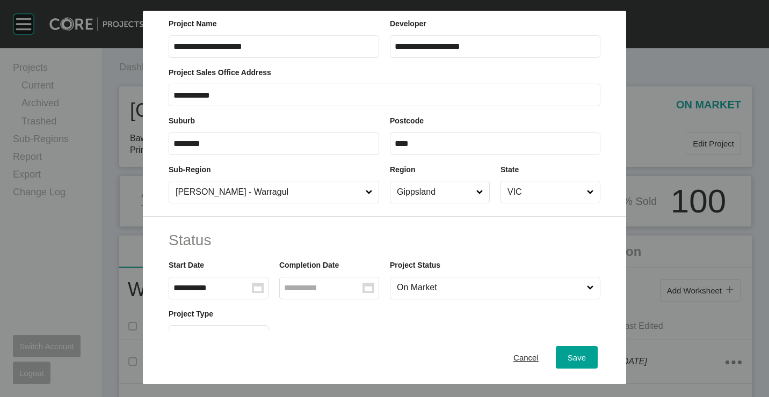
scroll to position [54, 0]
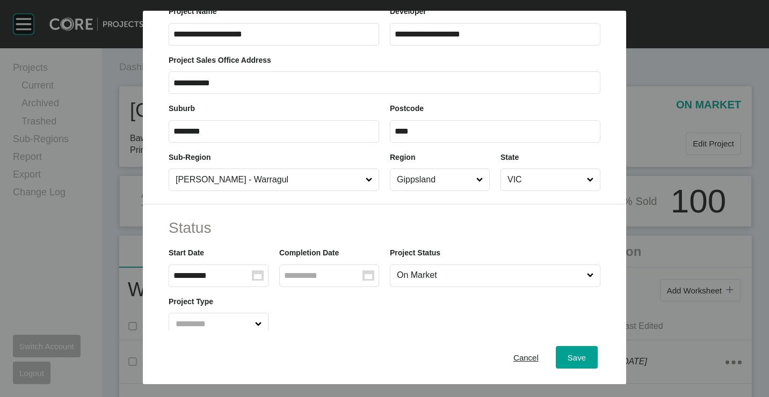
click at [446, 273] on input "On Market" at bounding box center [490, 275] width 190 height 21
drag, startPoint x: 429, startPoint y: 372, endPoint x: 505, endPoint y: 345, distance: 81.0
click at [569, 353] on span "Save" at bounding box center [577, 357] width 18 height 9
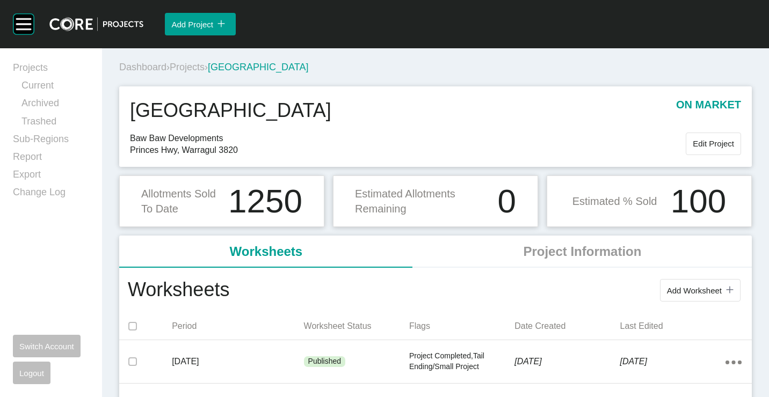
click at [200, 66] on span "Projects" at bounding box center [187, 67] width 35 height 11
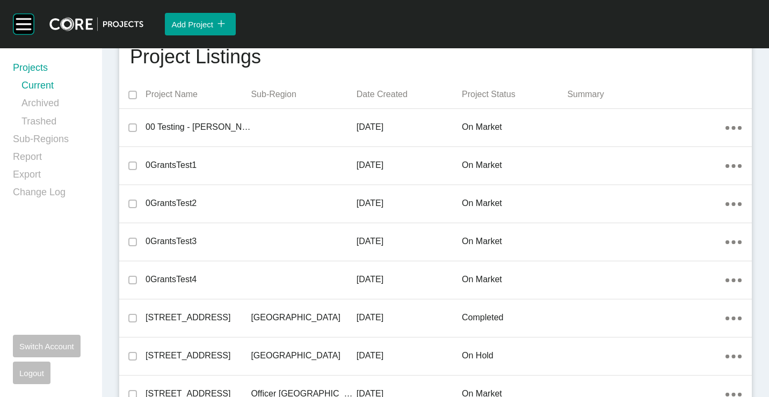
scroll to position [7379, 0]
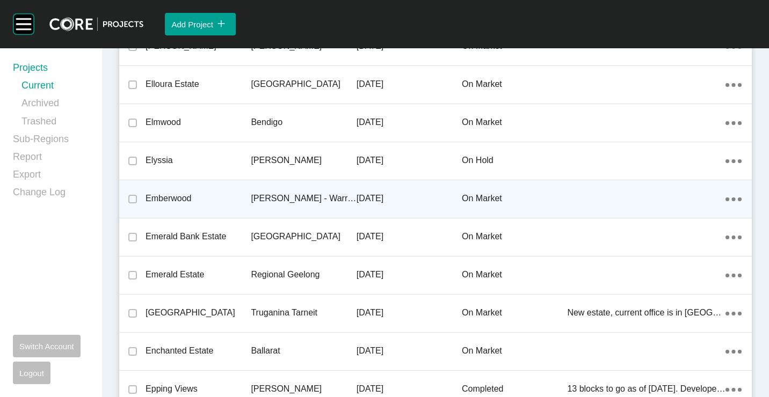
click at [279, 193] on p "[PERSON_NAME] - Warragul" at bounding box center [303, 199] width 105 height 12
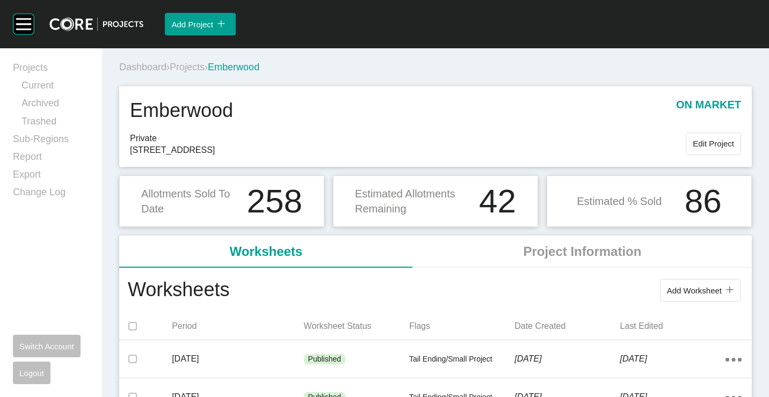
click at [192, 66] on span "Projects" at bounding box center [187, 67] width 35 height 11
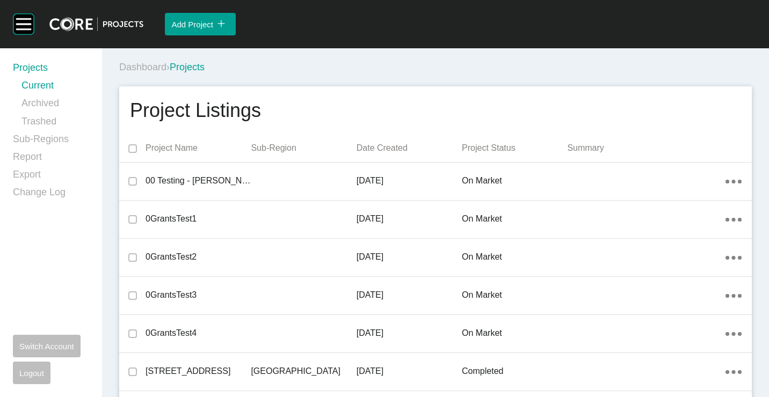
scroll to position [6044, 0]
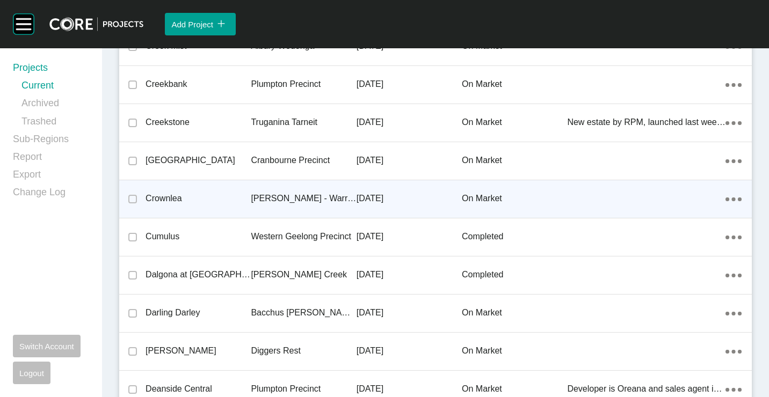
click at [265, 189] on div "[PERSON_NAME] - Warragul" at bounding box center [303, 198] width 105 height 33
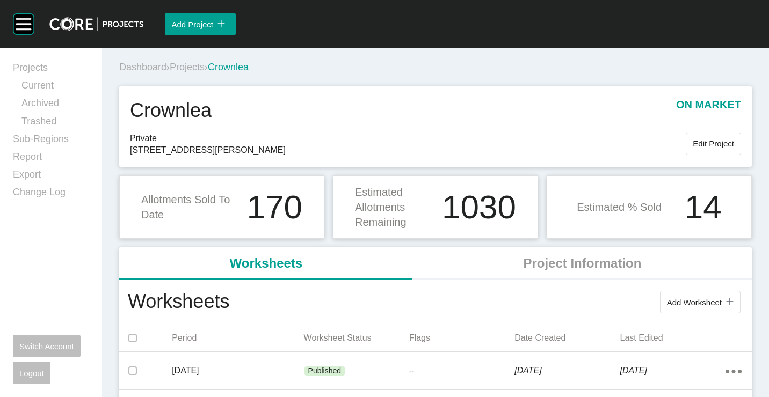
click at [197, 69] on span "Projects" at bounding box center [187, 67] width 35 height 11
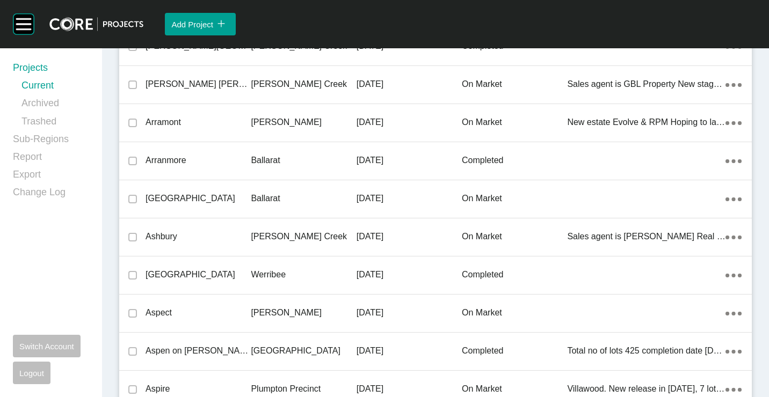
scroll to position [20456, 0]
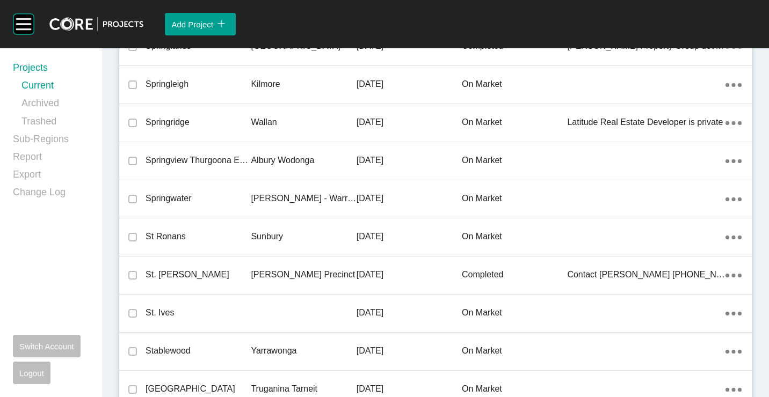
click at [285, 189] on div "[PERSON_NAME] - Warragul" at bounding box center [303, 198] width 105 height 33
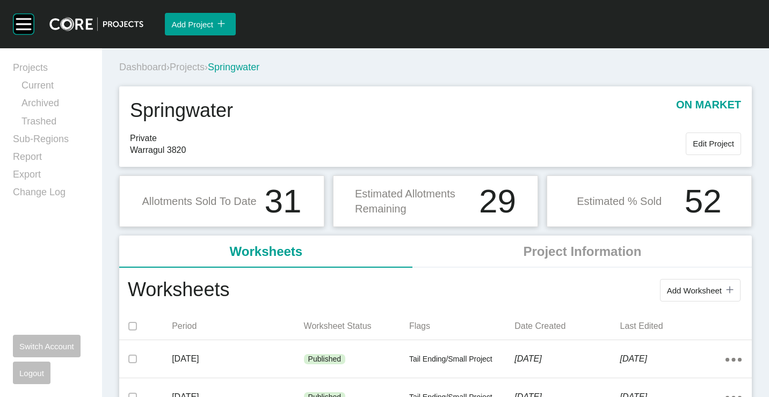
click at [201, 70] on span "Projects" at bounding box center [187, 67] width 35 height 11
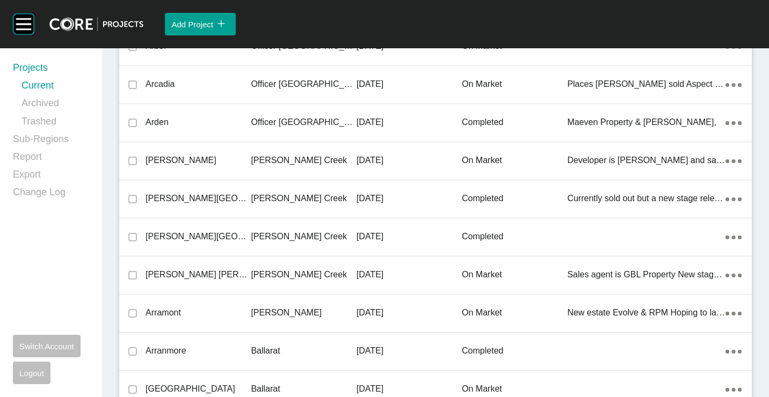
scroll to position [23163, 0]
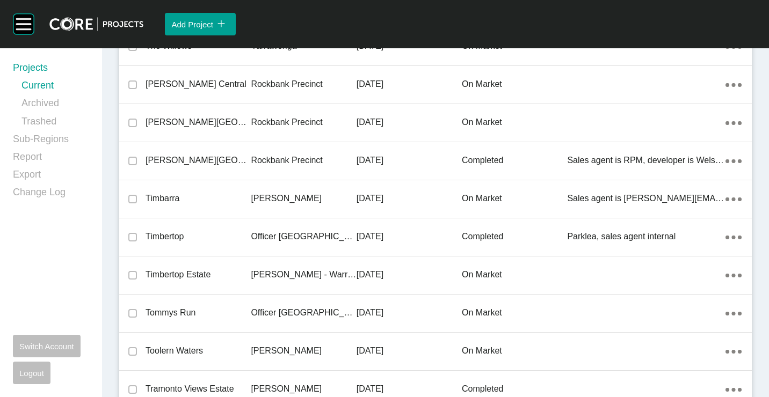
drag, startPoint x: 260, startPoint y: 266, endPoint x: 467, endPoint y: 257, distance: 206.9
click at [260, 266] on div "[PERSON_NAME] - Warragul" at bounding box center [303, 274] width 105 height 33
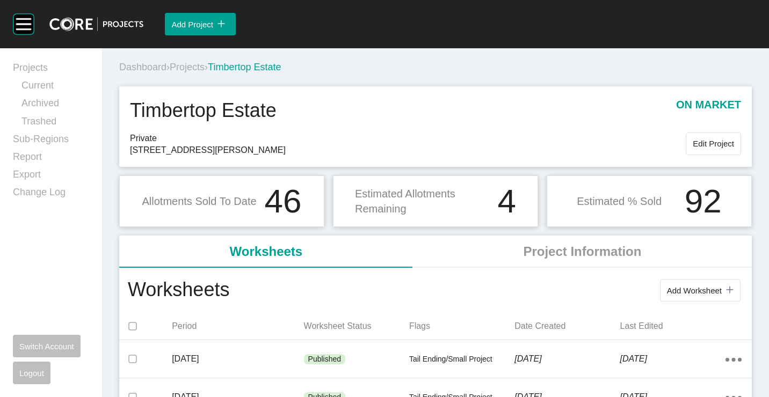
click at [198, 68] on span "Projects" at bounding box center [187, 67] width 35 height 11
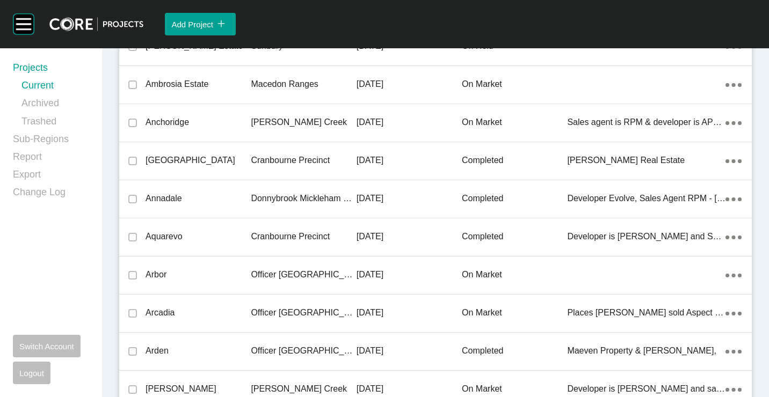
scroll to position [21791, 0]
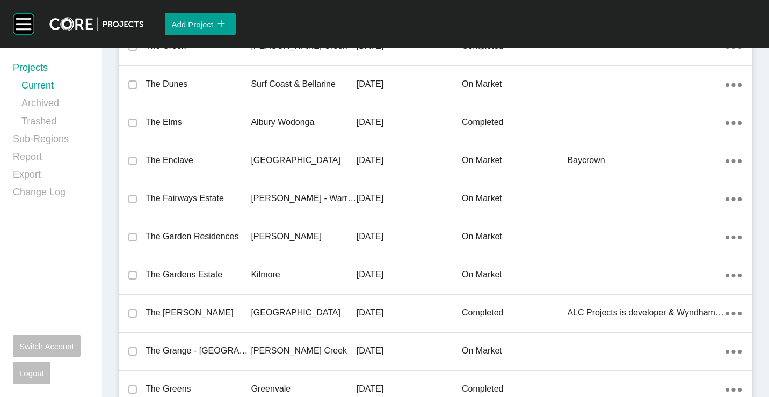
drag, startPoint x: 247, startPoint y: 199, endPoint x: 461, endPoint y: 224, distance: 215.7
click at [247, 199] on p "The Fairways Estate" at bounding box center [198, 199] width 105 height 12
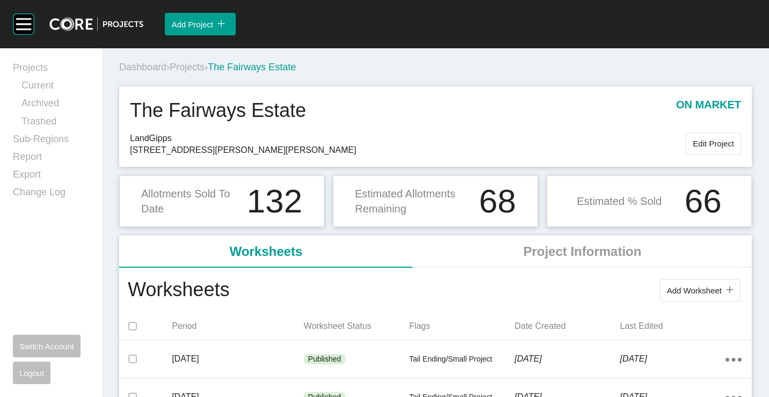
drag, startPoint x: 196, startPoint y: 64, endPoint x: 333, endPoint y: 47, distance: 138.0
click at [197, 65] on span "Projects" at bounding box center [187, 67] width 35 height 11
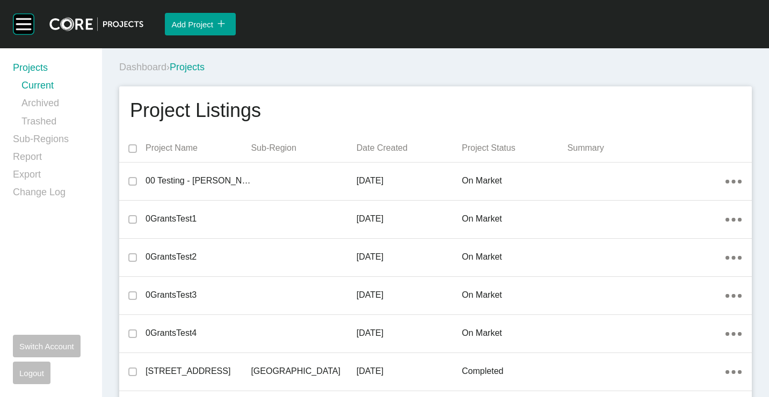
scroll to position [8065, 0]
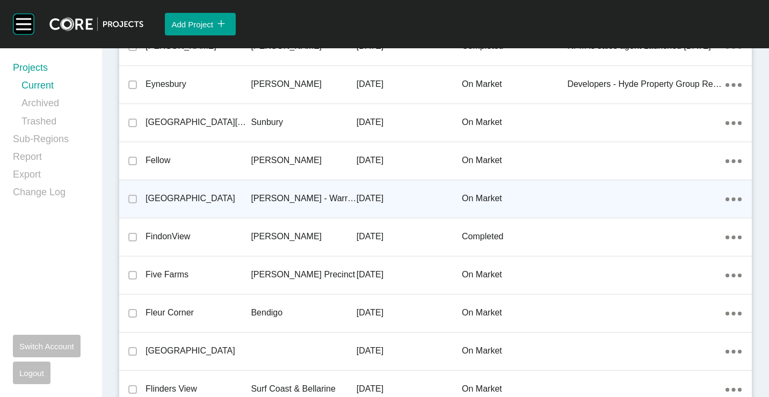
click at [189, 197] on p "[GEOGRAPHIC_DATA]" at bounding box center [198, 199] width 105 height 12
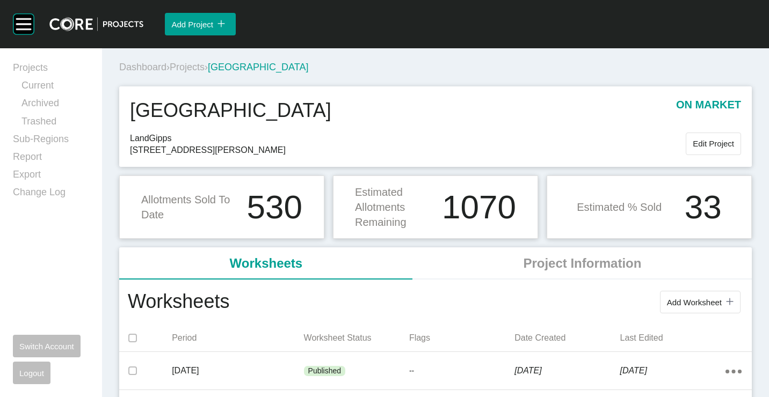
click at [205, 64] on span "Projects" at bounding box center [187, 67] width 35 height 11
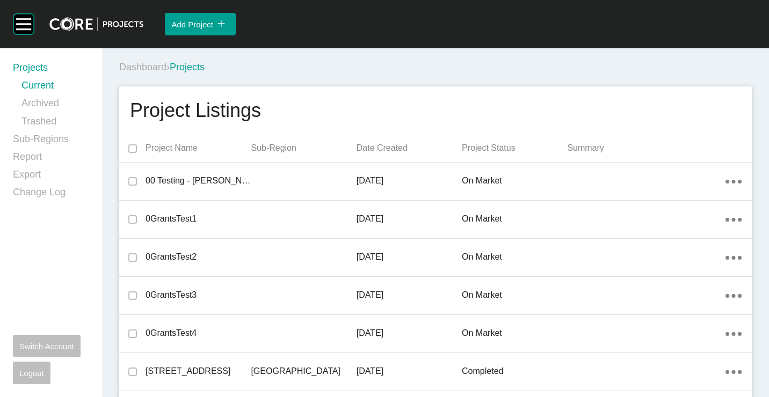
scroll to position [9056, 0]
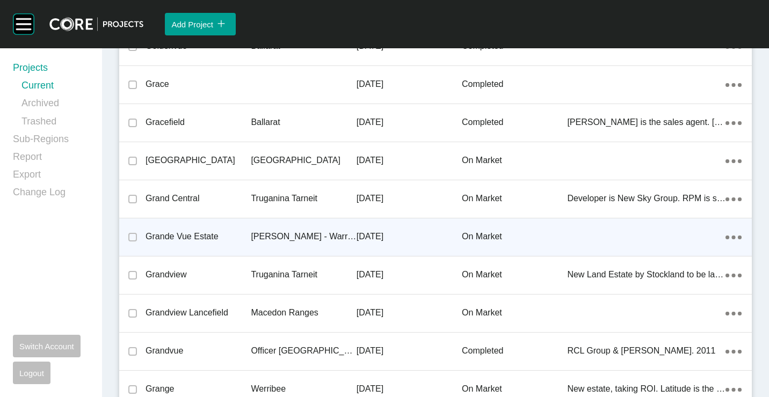
click at [288, 227] on div "[PERSON_NAME] - Warragul" at bounding box center [303, 236] width 105 height 33
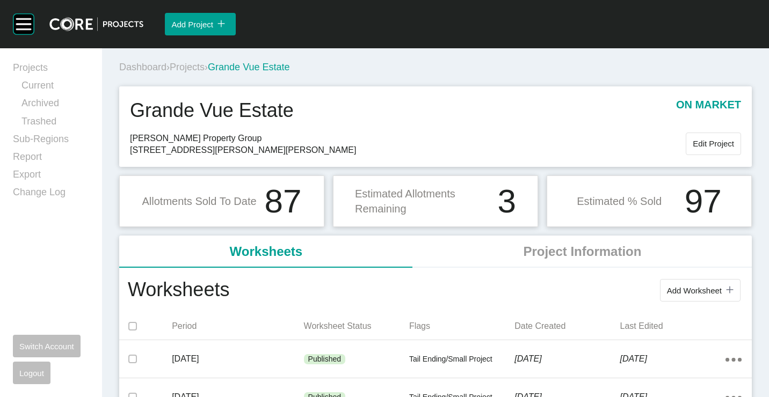
click at [194, 65] on span "Projects" at bounding box center [187, 67] width 35 height 11
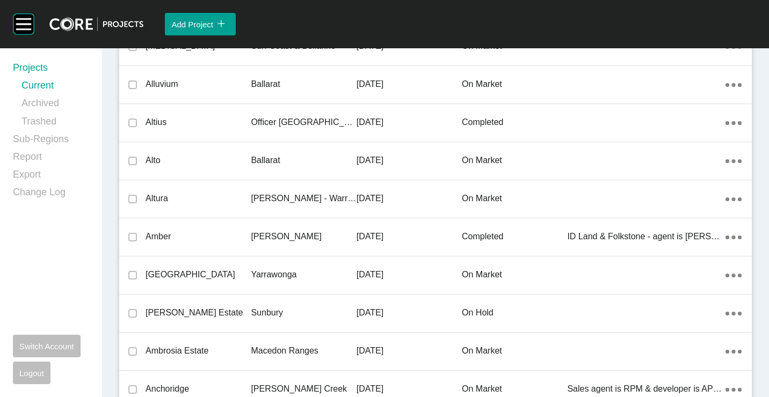
scroll to position [6578, 0]
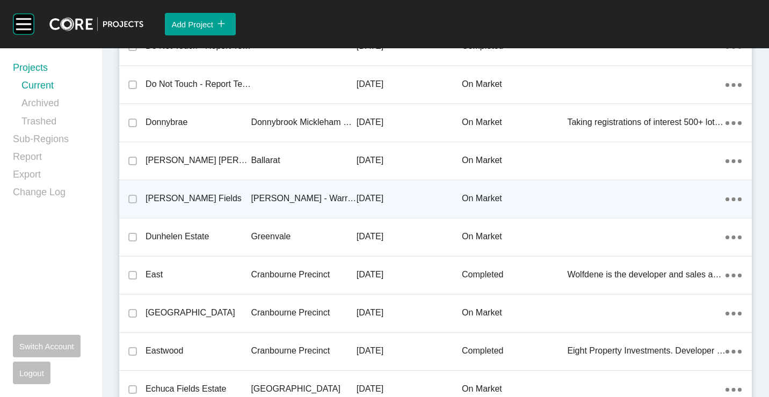
click at [303, 191] on div "[PERSON_NAME] - Warragul" at bounding box center [303, 198] width 105 height 33
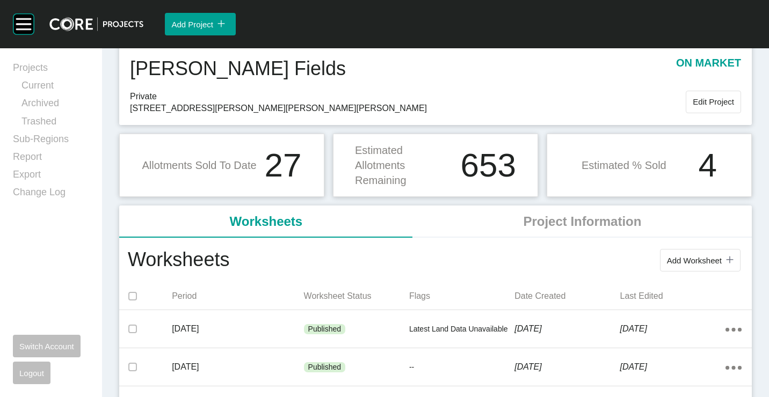
scroll to position [54, 0]
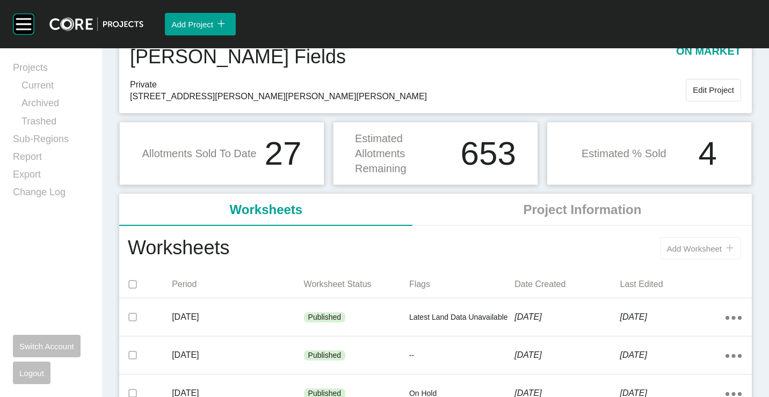
click at [693, 245] on span "Add Worksheet" at bounding box center [694, 248] width 55 height 9
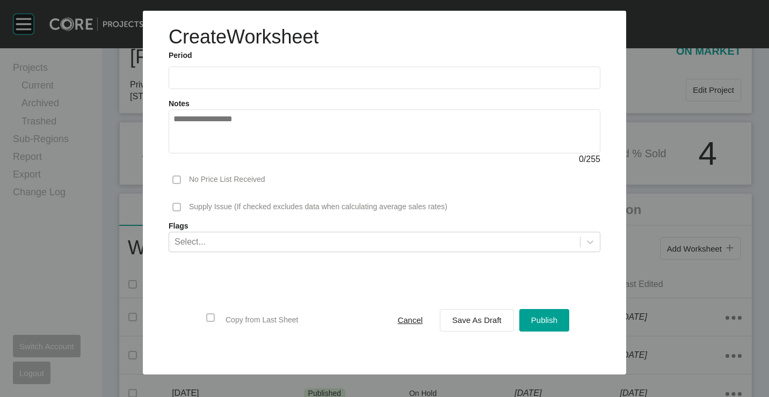
click at [216, 81] on input "text" at bounding box center [384, 77] width 422 height 9
click at [192, 155] on li "[DATE]" at bounding box center [189, 156] width 36 height 18
type input "*********"
drag, startPoint x: 482, startPoint y: 321, endPoint x: 526, endPoint y: 302, distance: 48.4
click at [482, 321] on span "Save As Draft" at bounding box center [476, 320] width 49 height 9
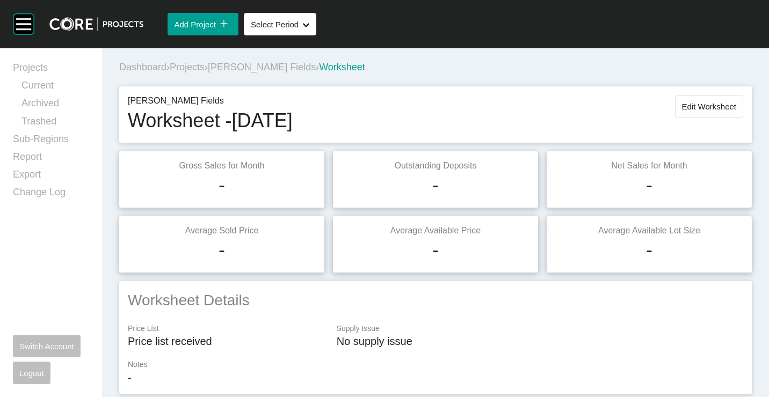
click at [685, 104] on span "Edit Worksheet" at bounding box center [709, 106] width 54 height 9
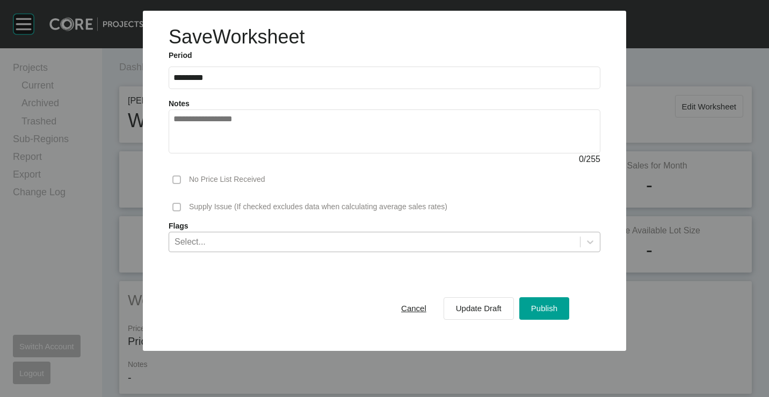
click at [300, 241] on div "Select..." at bounding box center [374, 242] width 411 height 18
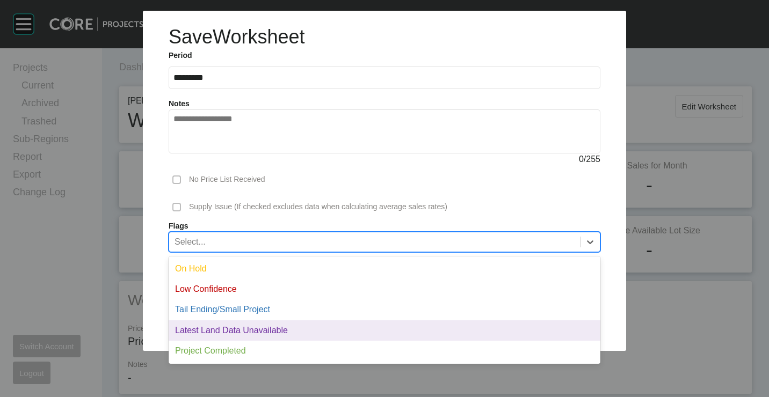
click at [226, 334] on div "Latest Land Data Unavailable" at bounding box center [385, 331] width 432 height 20
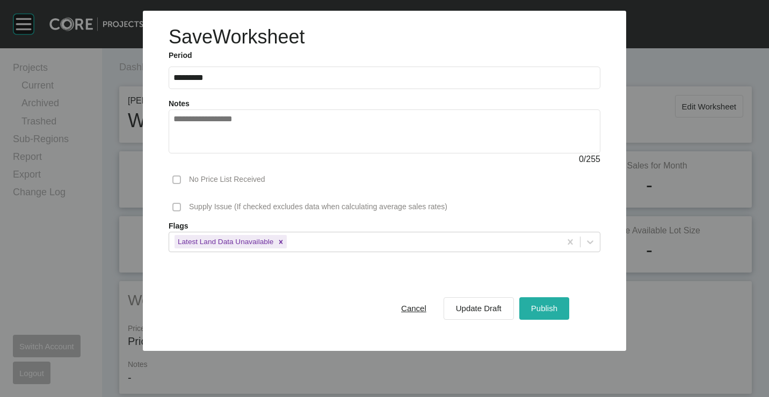
click at [546, 303] on div "Publish" at bounding box center [544, 308] width 32 height 14
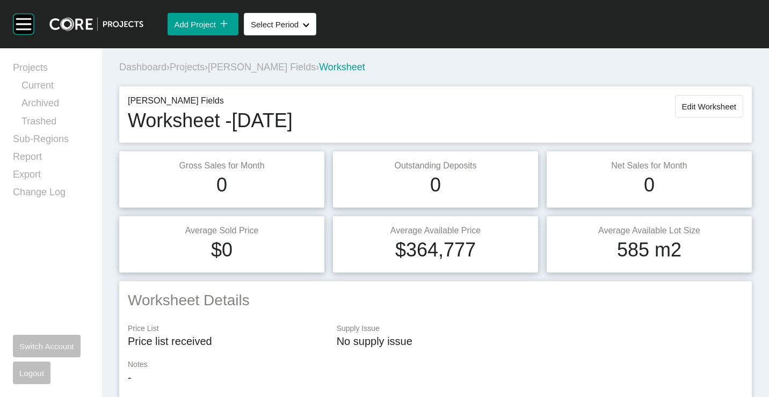
click at [189, 66] on span "Projects" at bounding box center [187, 67] width 35 height 11
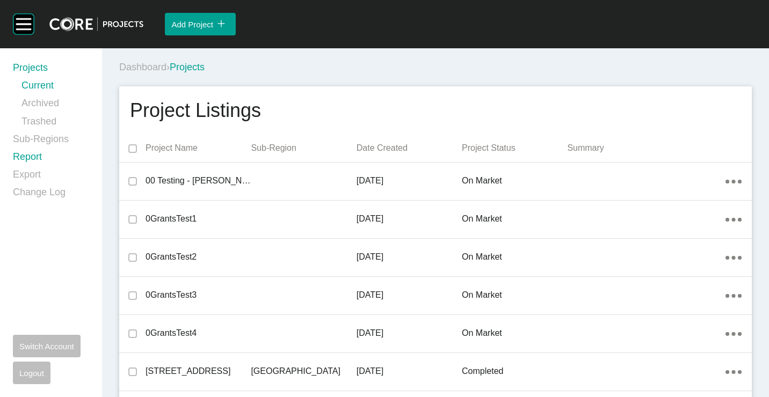
click at [27, 160] on link "Report" at bounding box center [51, 159] width 76 height 18
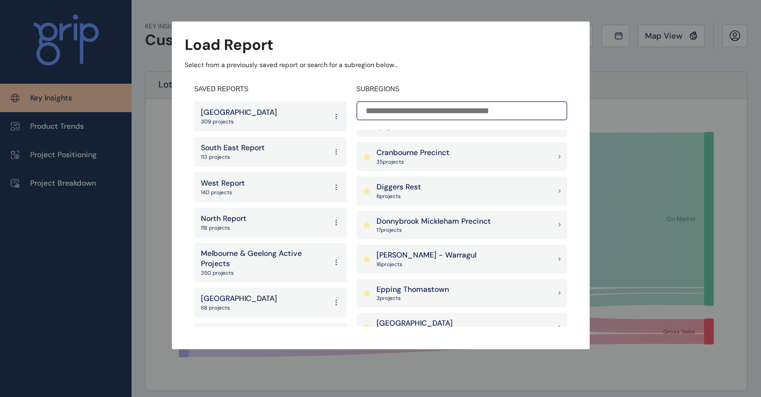
scroll to position [376, 0]
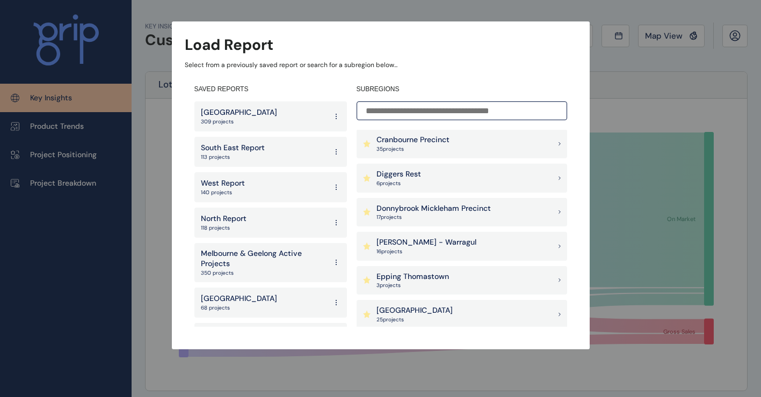
drag, startPoint x: 425, startPoint y: 244, endPoint x: 449, endPoint y: 239, distance: 24.0
click at [425, 244] on p "[PERSON_NAME] - Warragul" at bounding box center [426, 242] width 100 height 11
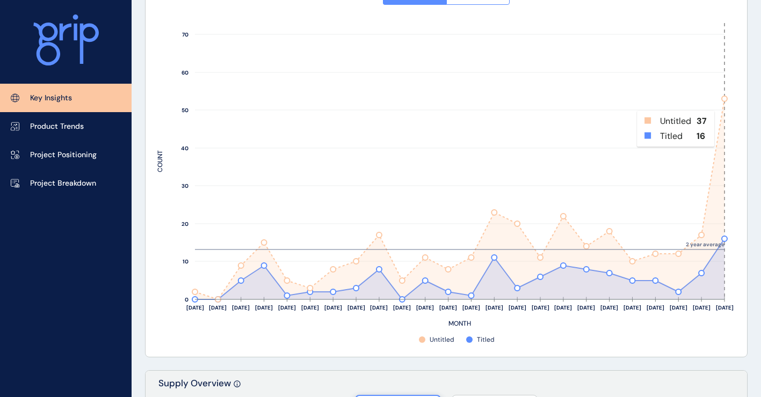
scroll to position [537, 0]
